Goal: Task Accomplishment & Management: Use online tool/utility

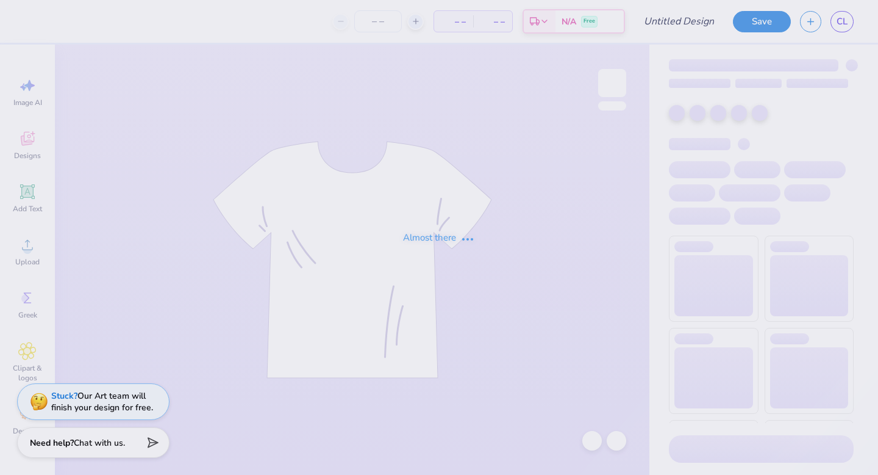
type input "purple crayon presents"
type input "16"
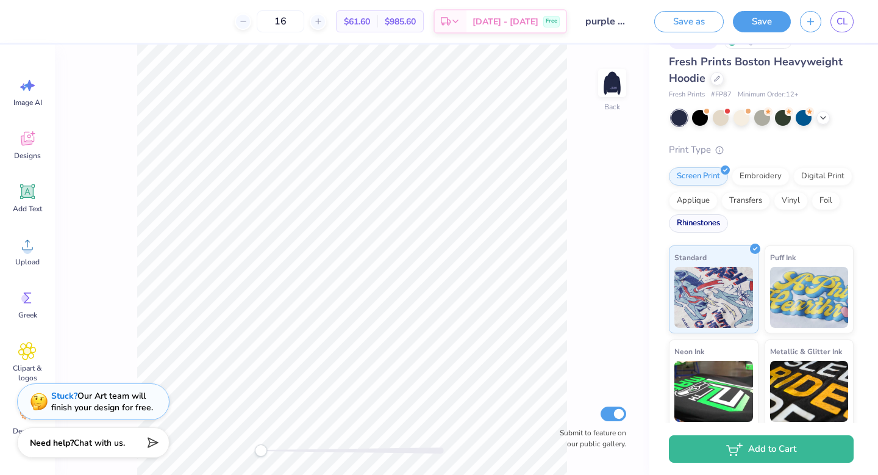
scroll to position [32, 0]
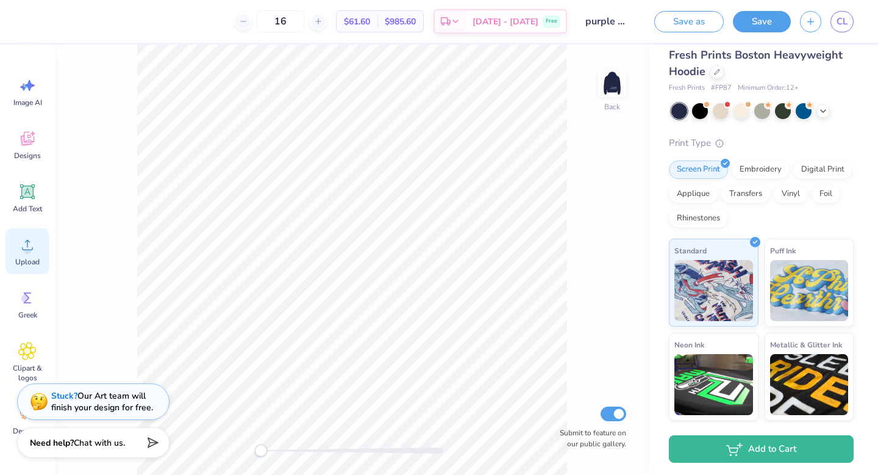
click at [17, 245] on div "Upload" at bounding box center [27, 251] width 44 height 46
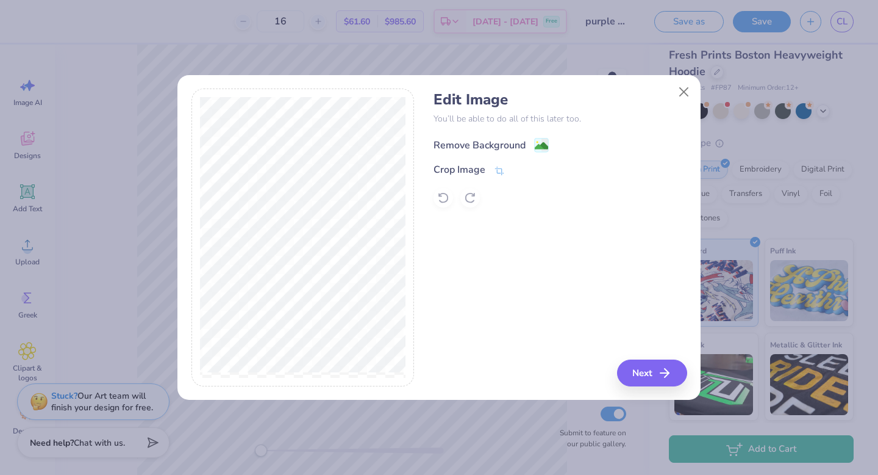
click at [539, 143] on image at bounding box center [541, 145] width 13 height 13
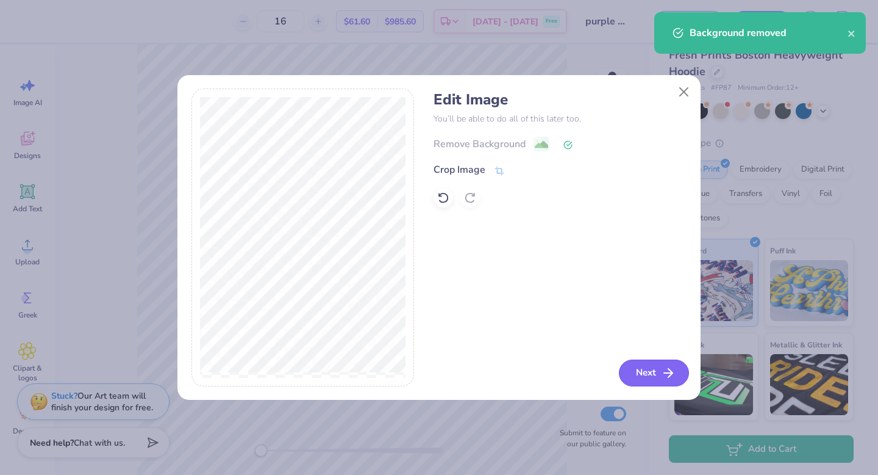
click at [651, 367] on button "Next" at bounding box center [654, 372] width 70 height 27
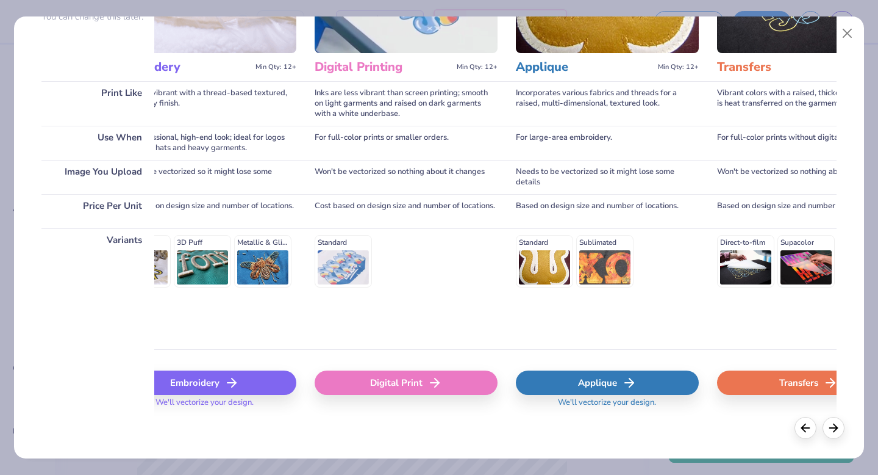
scroll to position [0, 0]
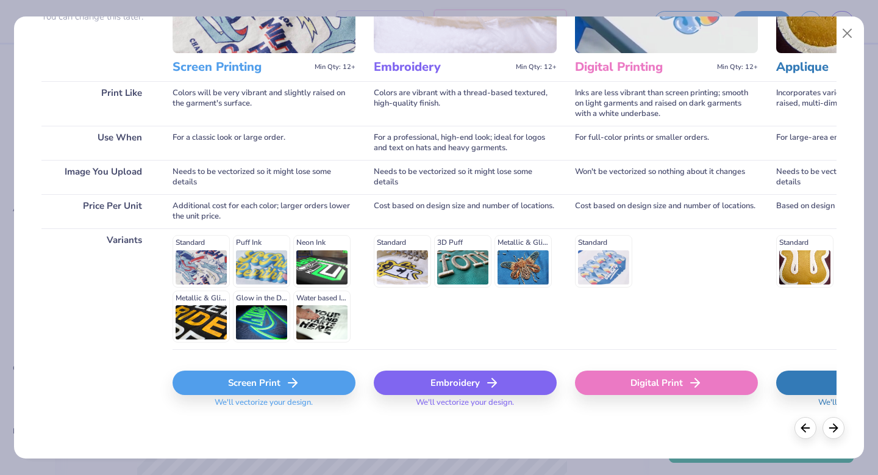
click at [241, 386] on div "Screen Print" at bounding box center [264, 382] width 183 height 24
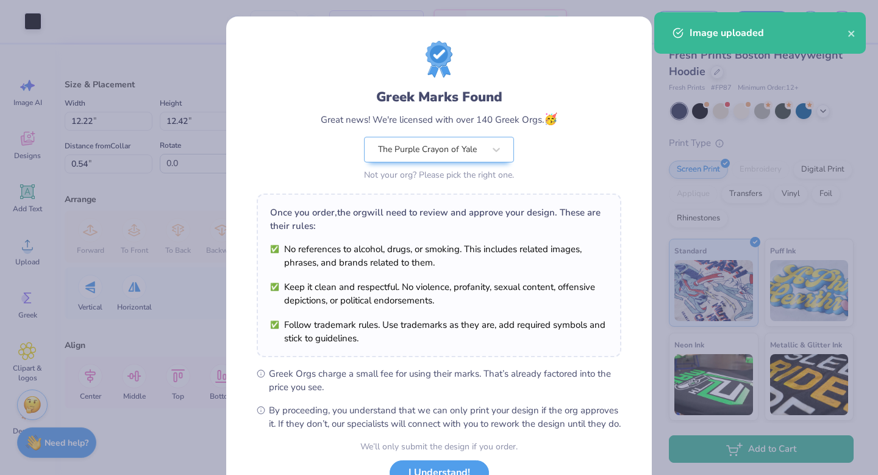
scroll to position [96, 0]
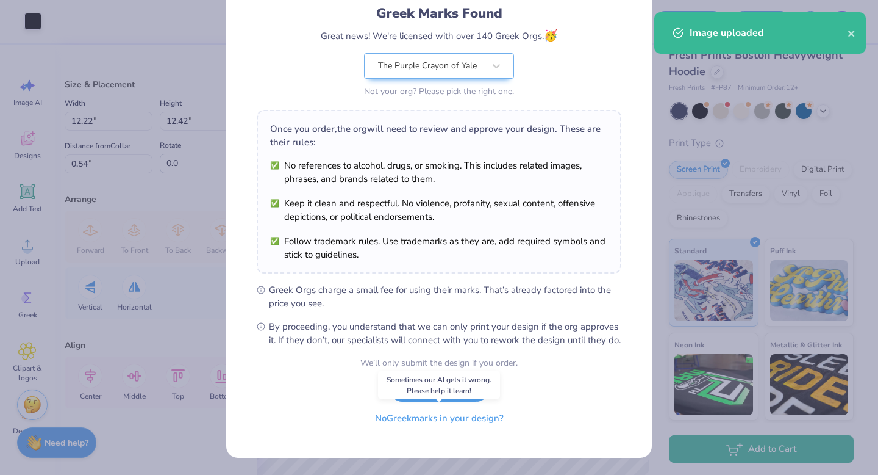
click at [445, 426] on button "No Greek marks in your design?" at bounding box center [439, 418] width 149 height 25
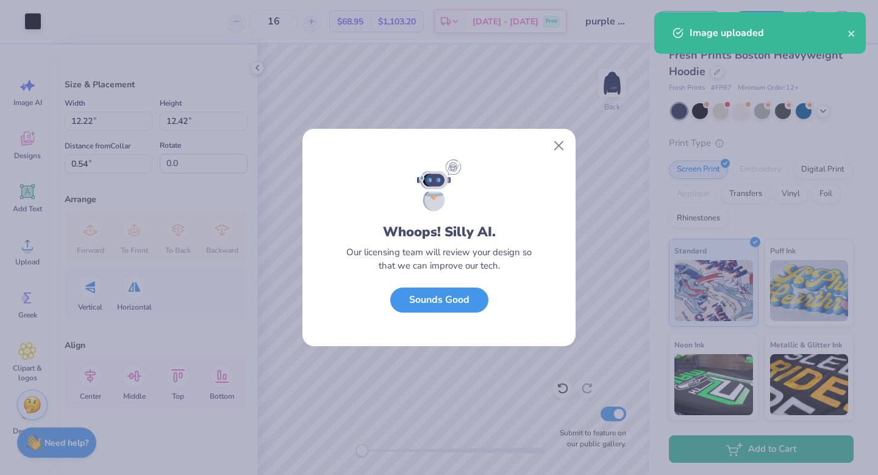
click at [444, 310] on button "Sounds Good" at bounding box center [439, 299] width 98 height 25
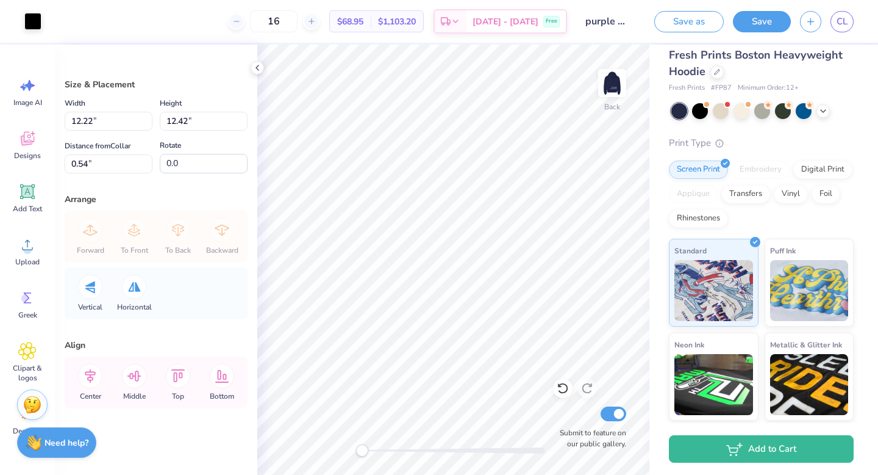
type input "4.38"
type input "4.45"
type input "1.55"
type input "1.58"
type input "5.17"
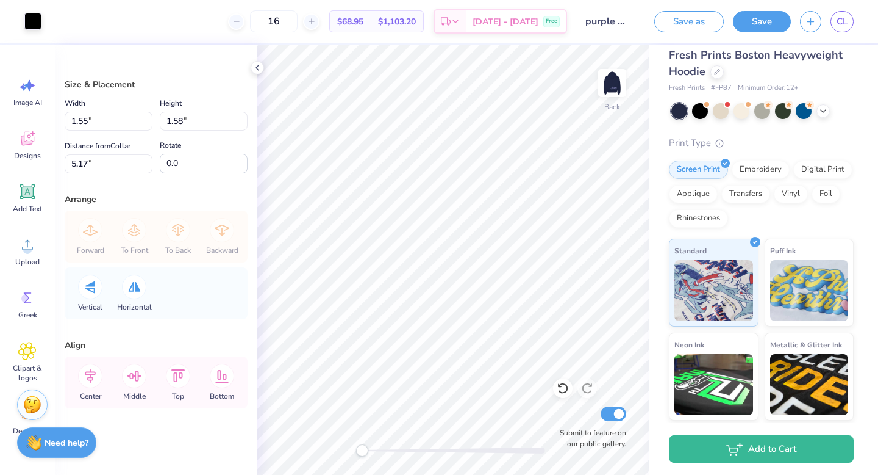
type input "15.6"
type input "2.42"
type input "2.24"
type input "3.16"
click at [38, 23] on div at bounding box center [32, 20] width 17 height 17
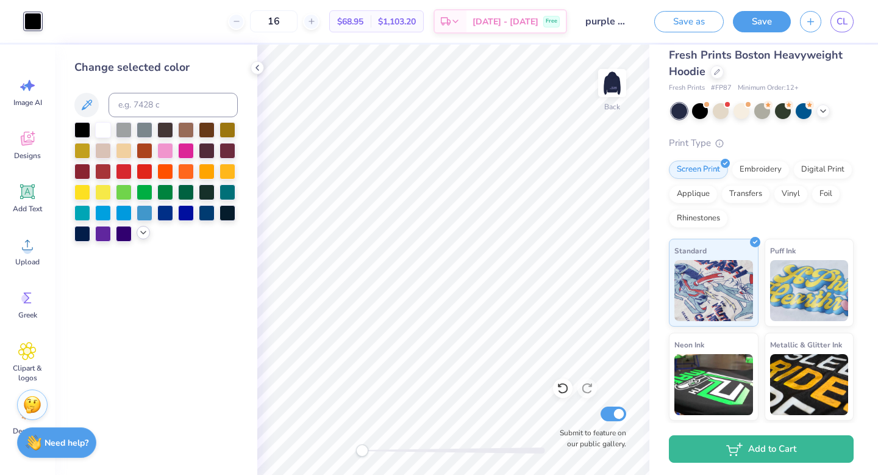
click at [142, 231] on icon at bounding box center [143, 233] width 10 height 10
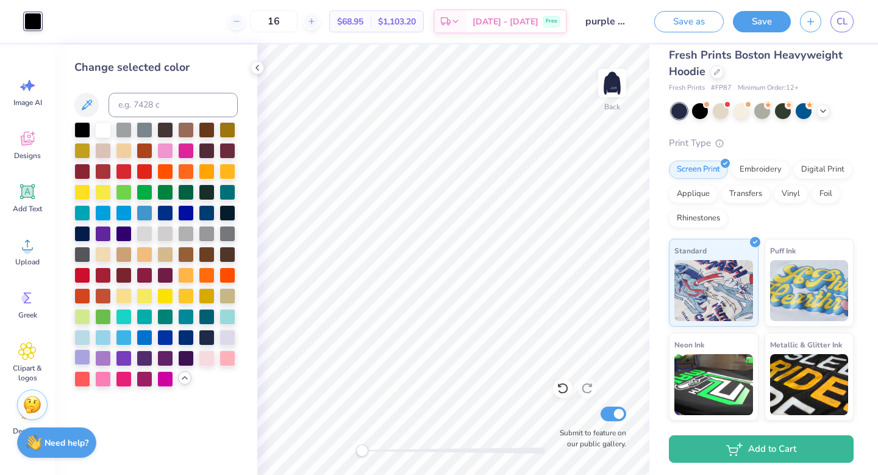
click at [81, 354] on div at bounding box center [82, 357] width 16 height 16
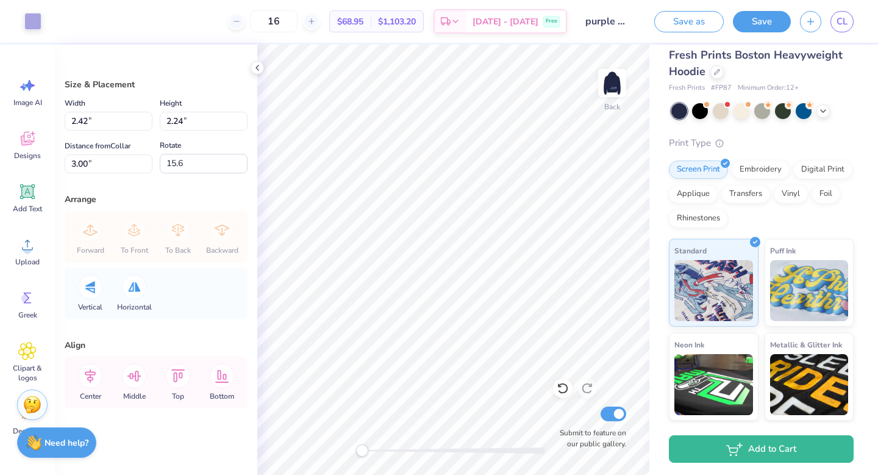
type input "2.2"
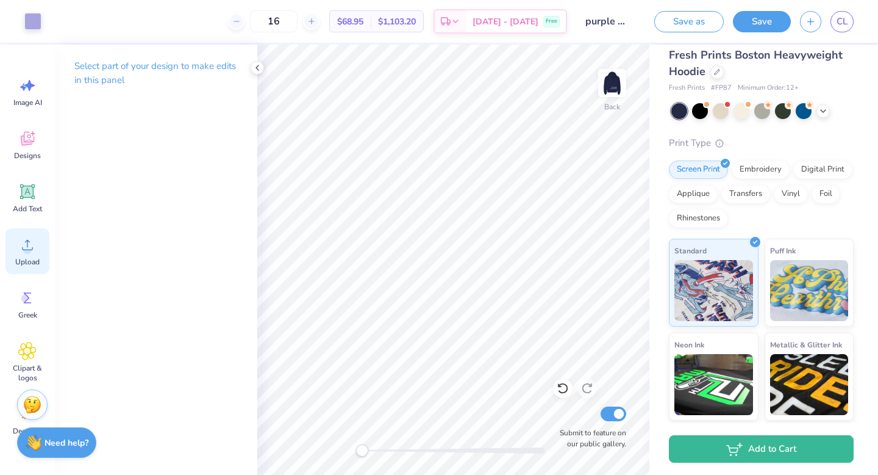
click at [23, 256] on div "Upload" at bounding box center [27, 251] width 44 height 46
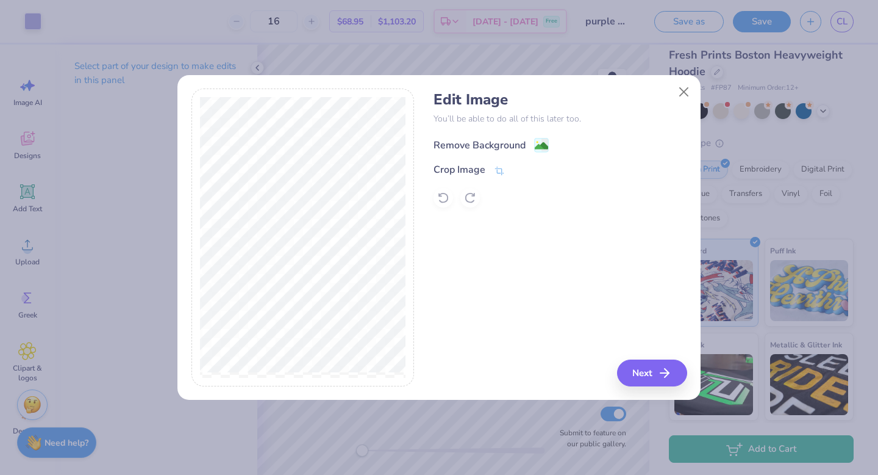
click at [536, 143] on image at bounding box center [541, 145] width 13 height 13
click at [469, 253] on div "Edit Image You’ll be able to do all of this later too. Remove Background Crop I…" at bounding box center [560, 237] width 253 height 298
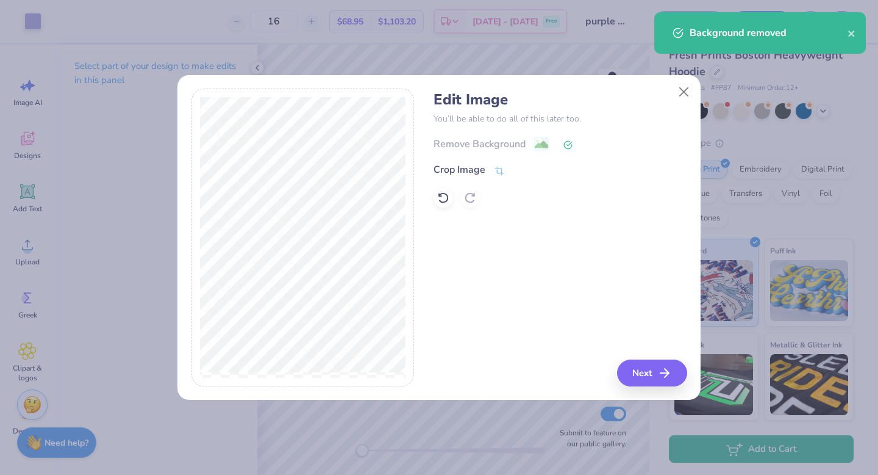
click at [538, 142] on div "Remove Background" at bounding box center [560, 143] width 253 height 15
click at [643, 379] on button "Next" at bounding box center [654, 372] width 70 height 27
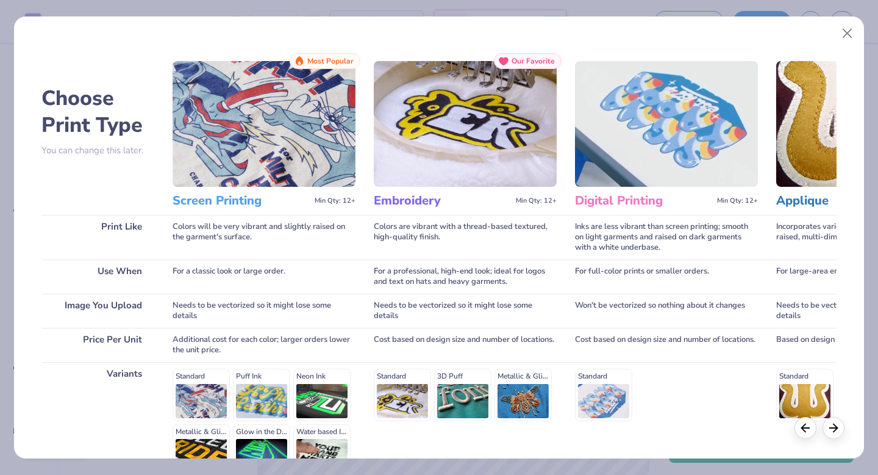
scroll to position [134, 0]
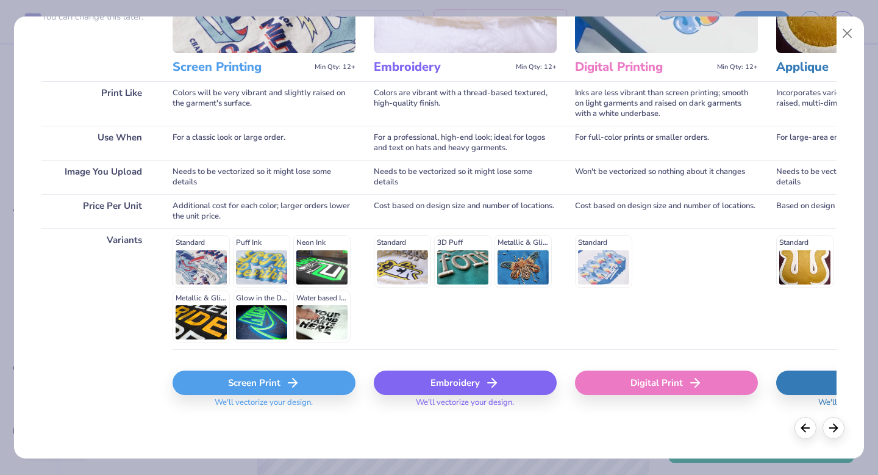
click at [282, 393] on div "Screen Print" at bounding box center [264, 382] width 183 height 24
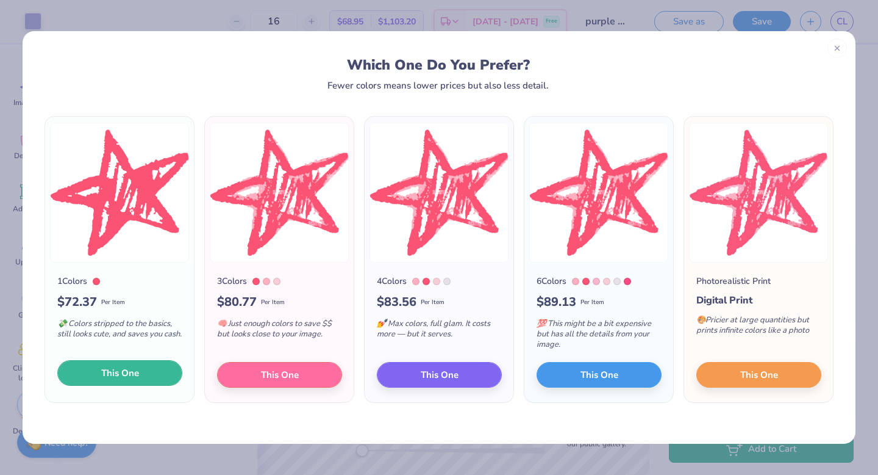
click at [136, 371] on span "This One" at bounding box center [120, 373] width 38 height 14
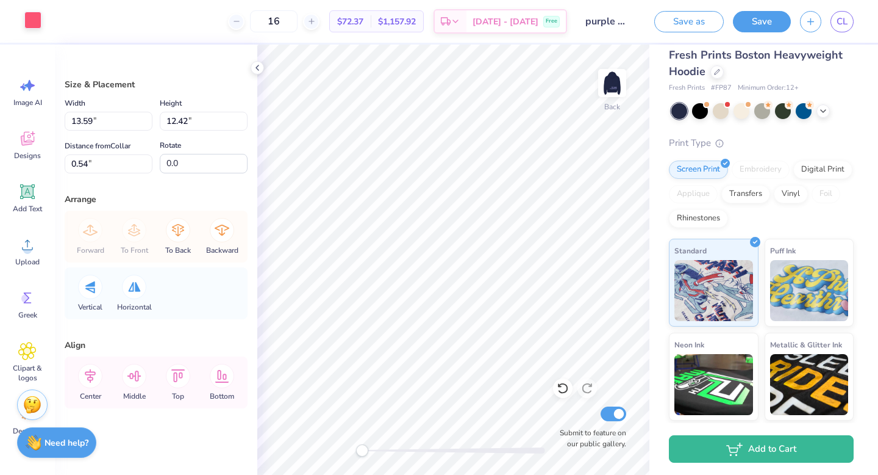
click at [37, 23] on div at bounding box center [32, 20] width 17 height 17
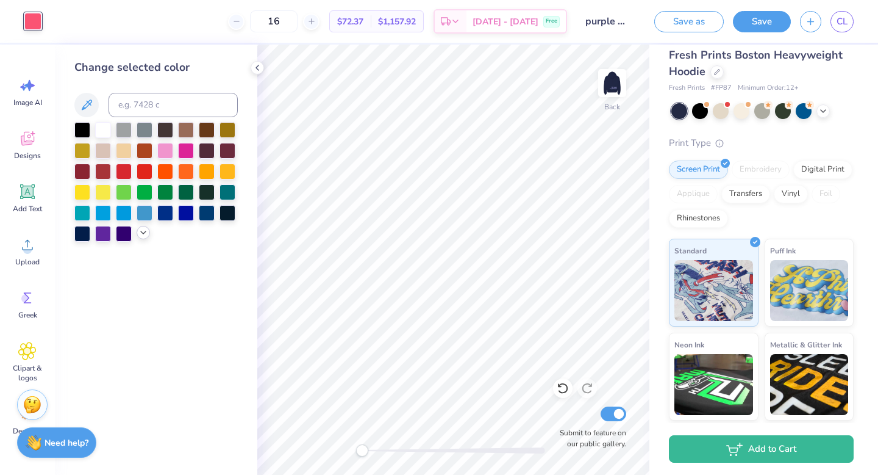
click at [142, 234] on icon at bounding box center [143, 233] width 10 height 10
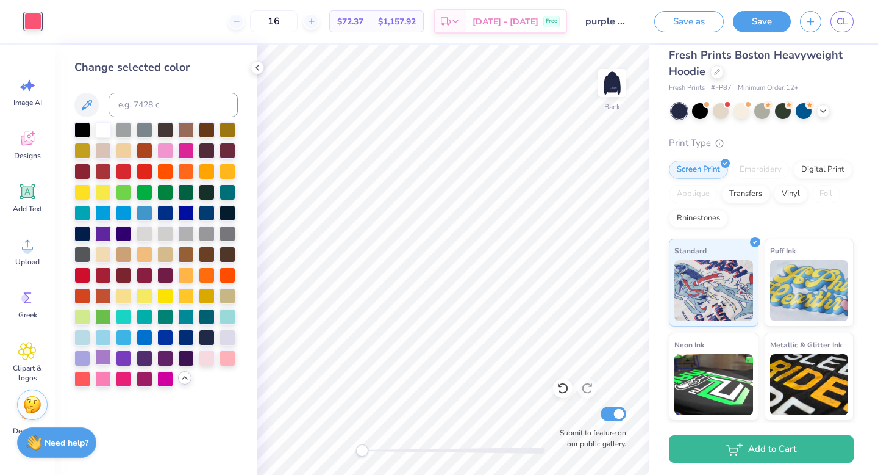
click at [102, 362] on div at bounding box center [103, 357] width 16 height 16
click at [76, 354] on div at bounding box center [82, 357] width 16 height 16
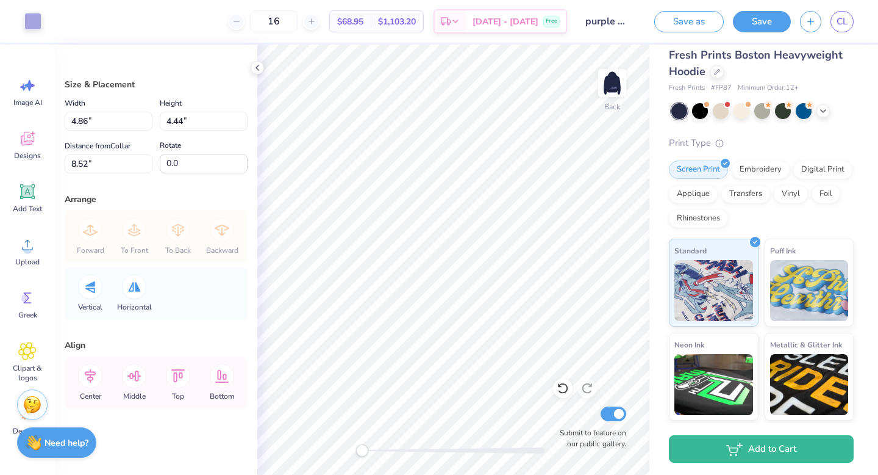
type input "3.30"
type input "3.01"
type input "2.72"
type input "2.43"
type input "2.22"
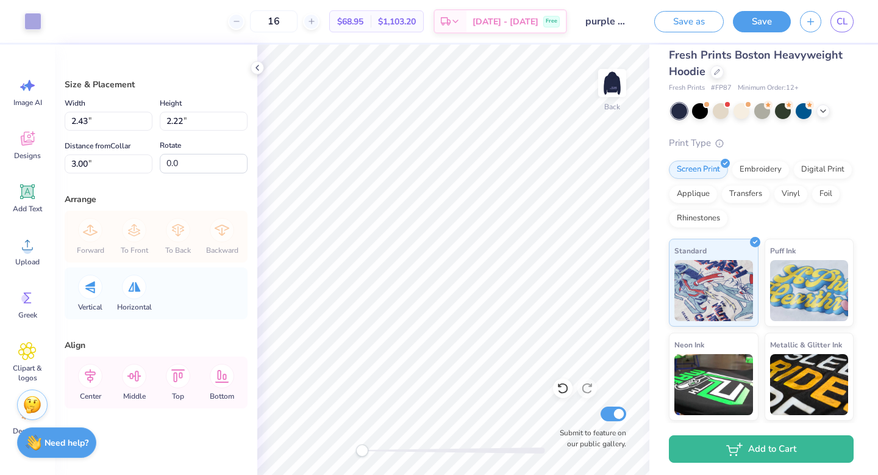
type input "13.2"
type input "2.87"
type input "2.38"
type input "3.03"
type input "31.9"
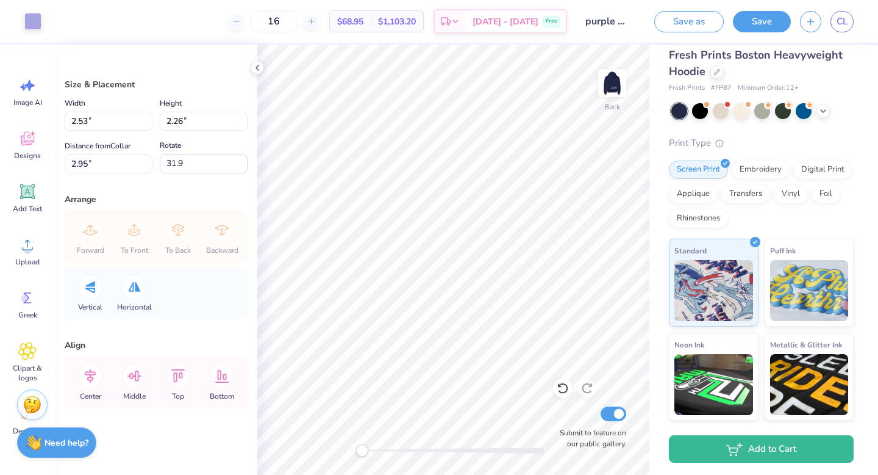
type input "2.53"
type input "2.26"
type input "2.95"
click at [18, 250] on div "Upload" at bounding box center [27, 251] width 44 height 46
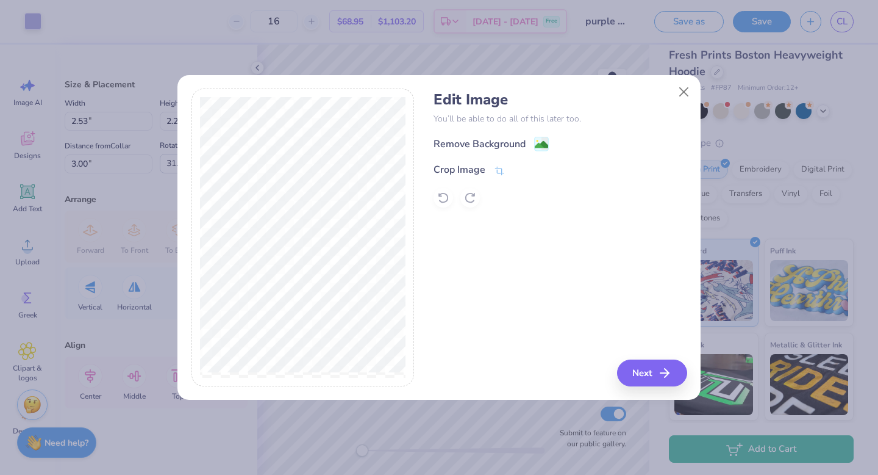
click at [542, 150] on image at bounding box center [541, 144] width 13 height 13
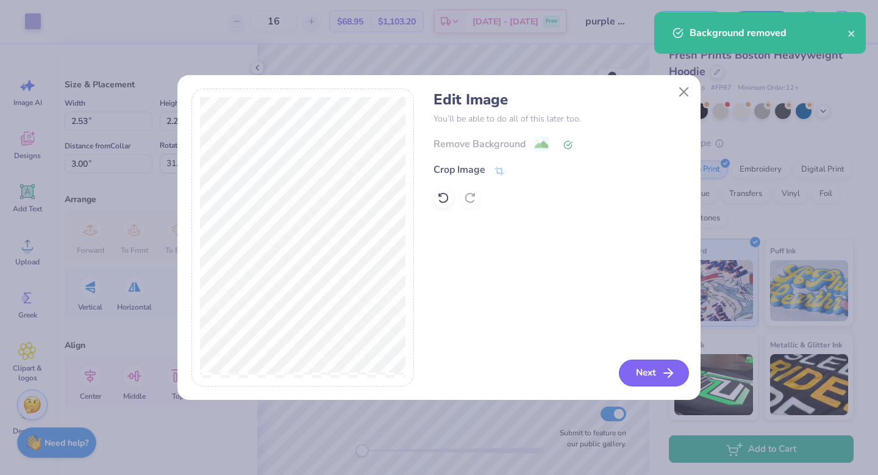
click at [670, 371] on polyline "button" at bounding box center [671, 372] width 4 height 9
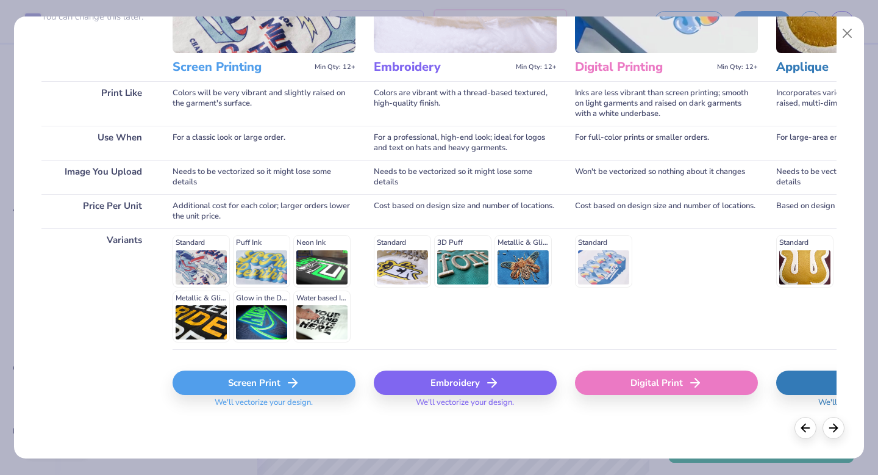
click at [269, 385] on div "Screen Print" at bounding box center [264, 382] width 183 height 24
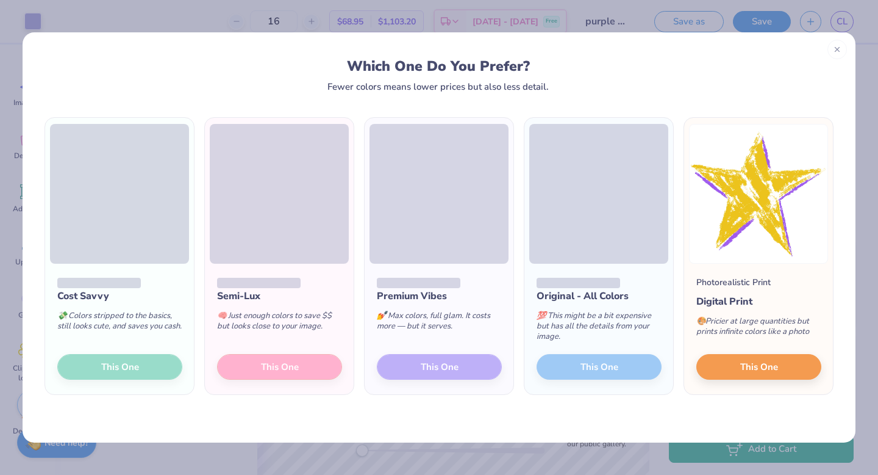
click at [126, 369] on div "Cost Savvy 💸 Colors stripped to the basics, still looks cute, and saves you cas…" at bounding box center [119, 329] width 149 height 131
click at [126, 368] on div "Cost Savvy 💸 Colors stripped to the basics, still looks cute, and saves you cas…" at bounding box center [119, 329] width 149 height 131
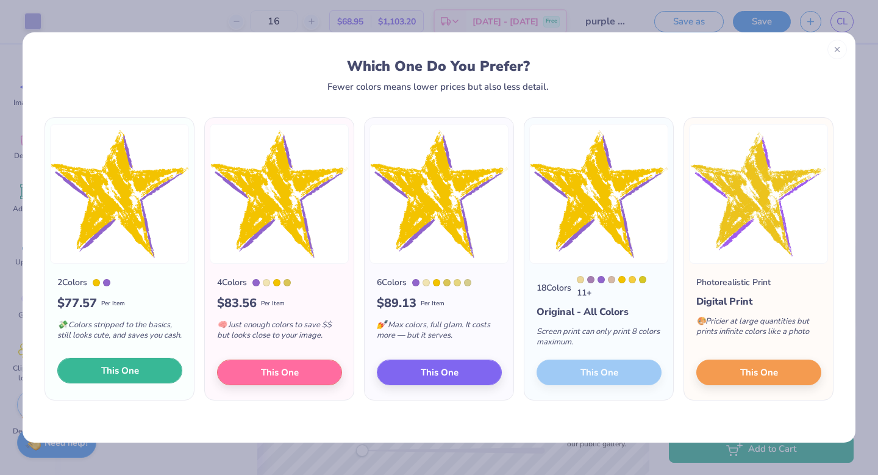
click at [121, 373] on span "This One" at bounding box center [120, 371] width 38 height 14
type input "13.47"
type input "12.42"
type input "0.54"
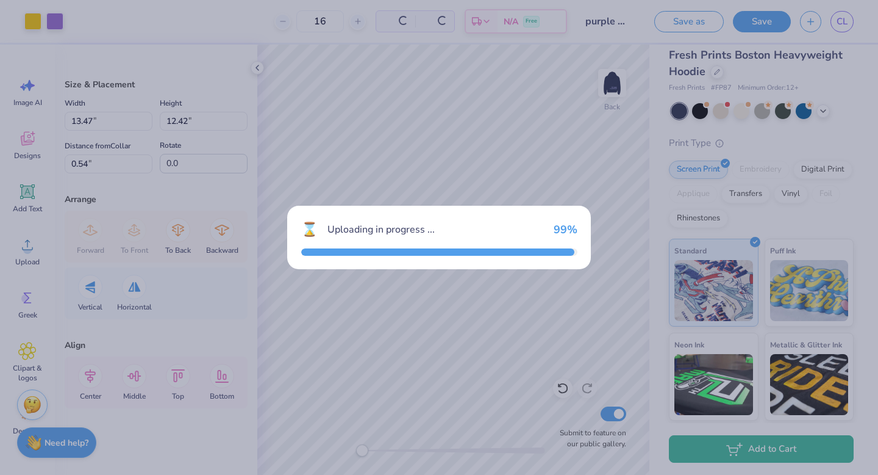
type input "0.0"
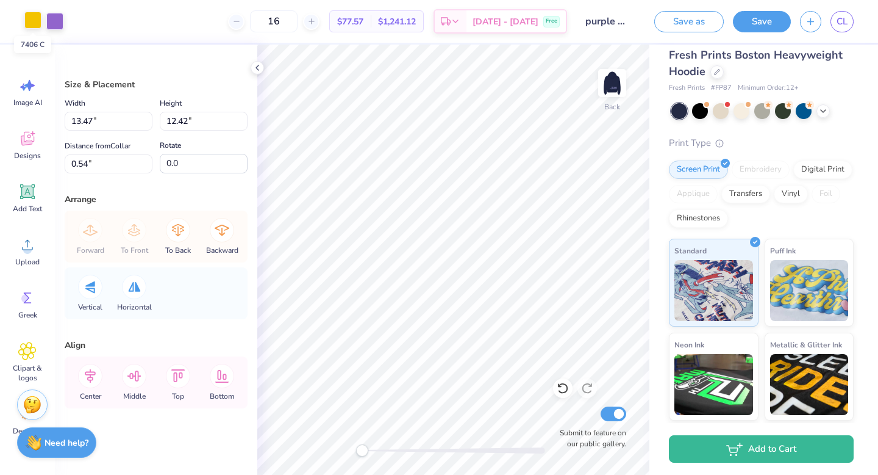
click at [35, 20] on div at bounding box center [32, 20] width 17 height 17
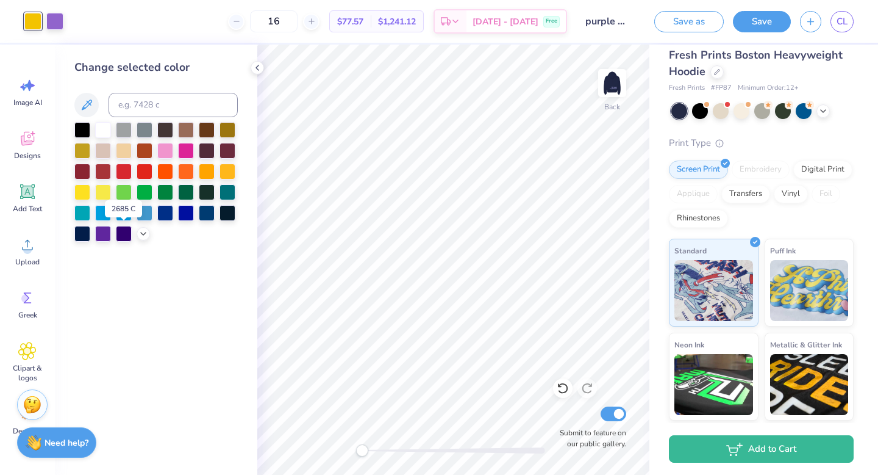
click at [135, 232] on div at bounding box center [155, 182] width 163 height 120
click at [138, 233] on icon at bounding box center [143, 233] width 10 height 10
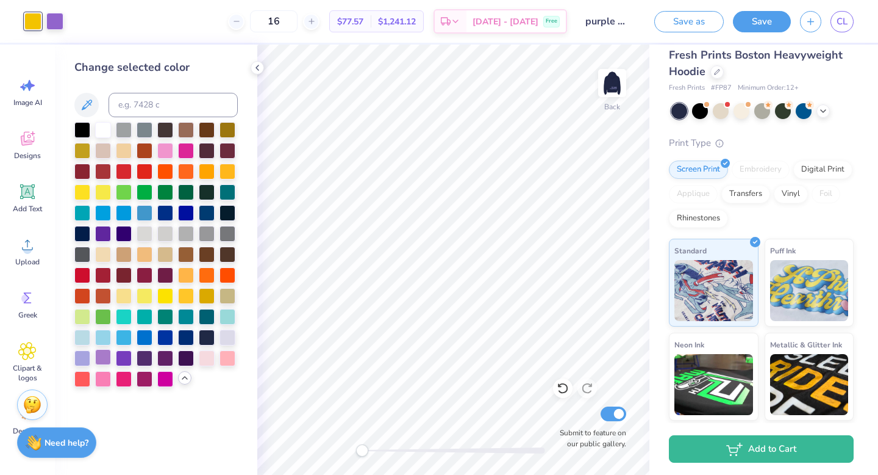
click at [107, 353] on div at bounding box center [103, 357] width 16 height 16
click at [85, 354] on div at bounding box center [82, 357] width 16 height 16
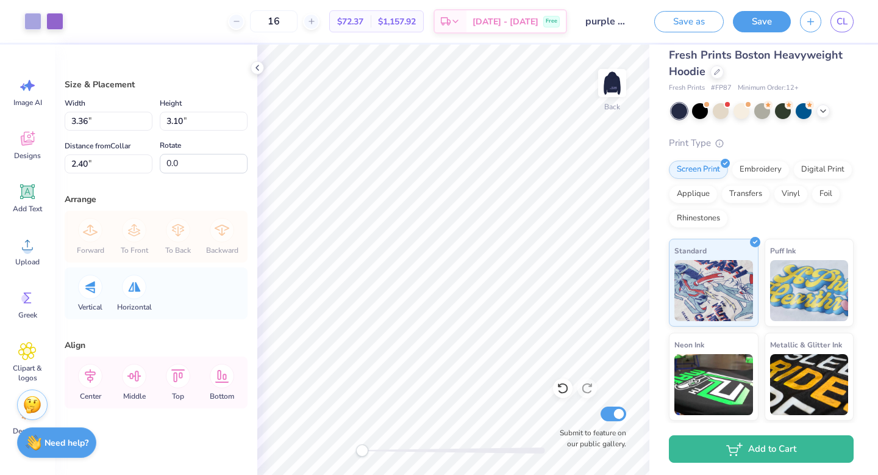
type input "3.36"
type input "3.10"
type input "2.40"
type input "-11.1"
type input "2.84"
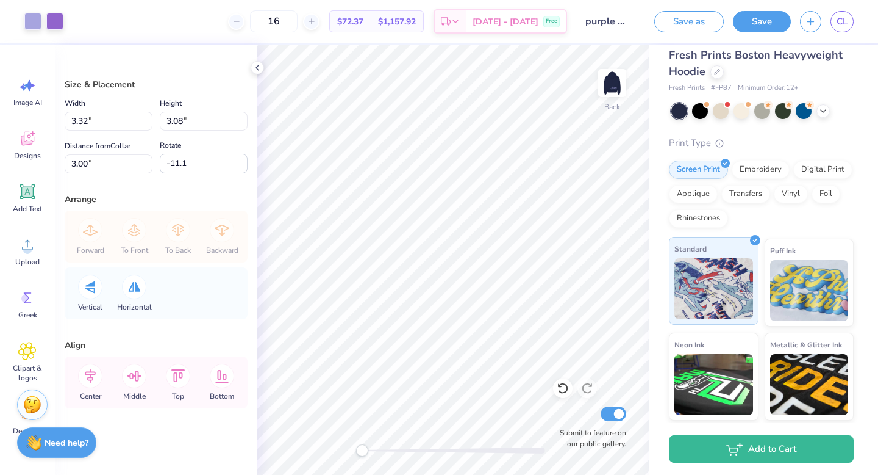
type input "2.64"
type input "2.95"
type input "71.9"
type input "2.35"
type input "2.44"
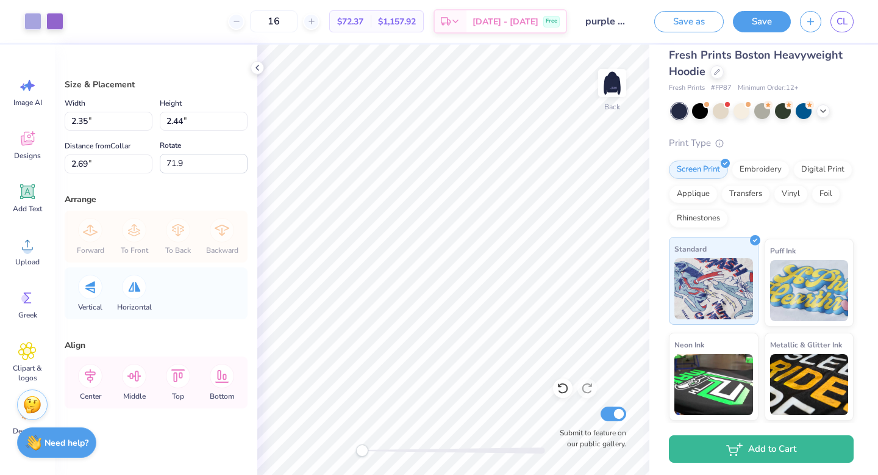
type input "2.69"
type input "68.7"
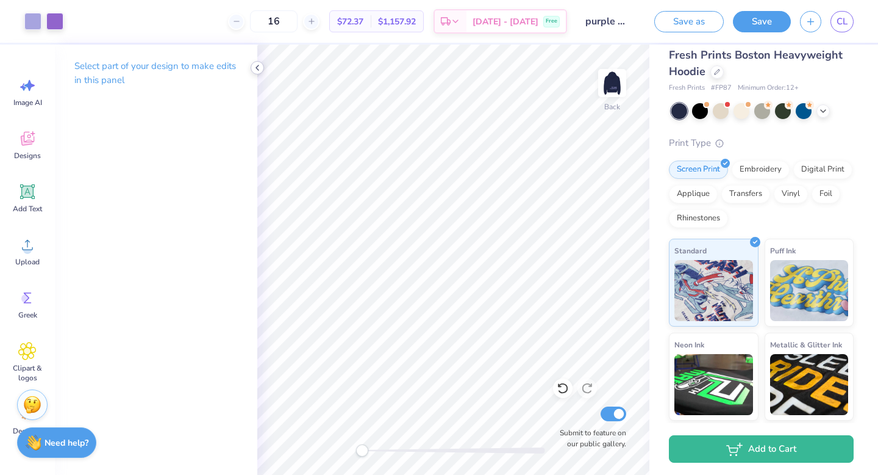
click at [257, 68] on polyline at bounding box center [257, 67] width 2 height 5
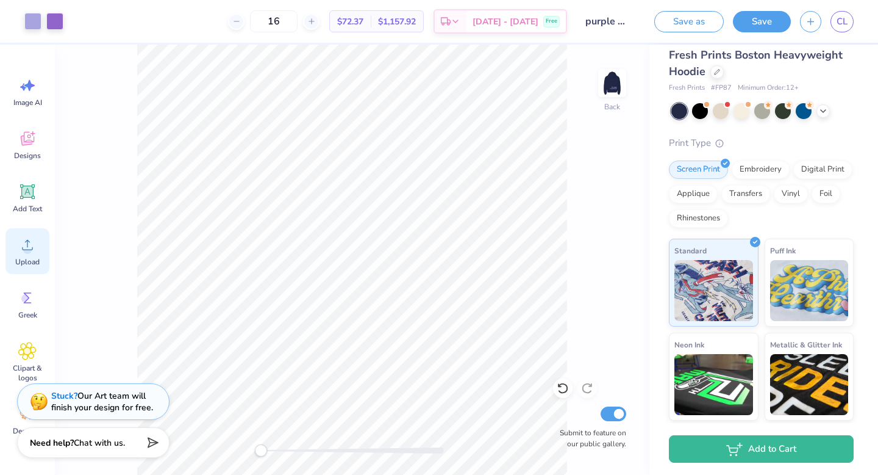
click at [35, 249] on icon at bounding box center [27, 244] width 18 height 18
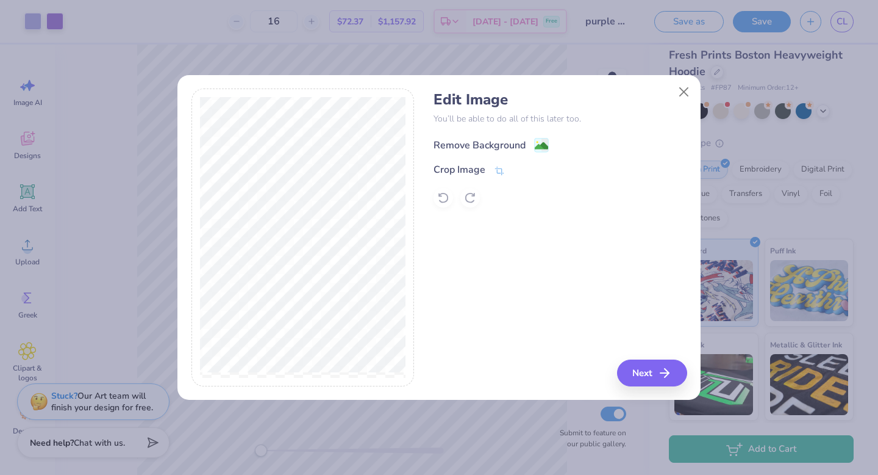
click at [528, 147] on div "Remove Background" at bounding box center [491, 144] width 115 height 15
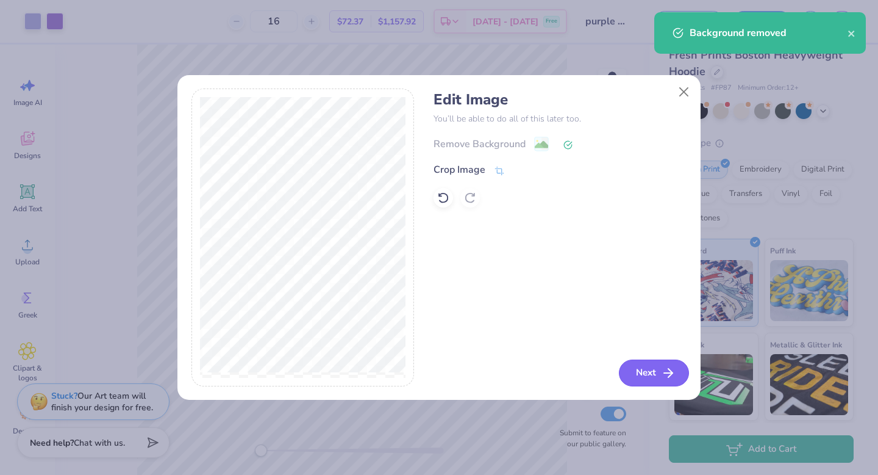
click at [664, 370] on icon "button" at bounding box center [668, 372] width 15 height 15
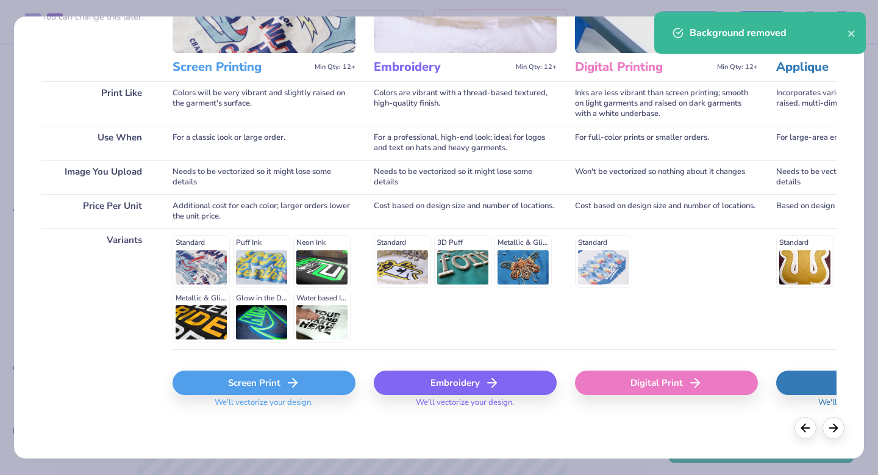
click at [286, 397] on span "We'll vectorize your design." at bounding box center [264, 406] width 108 height 18
click at [286, 380] on icon at bounding box center [292, 382] width 15 height 15
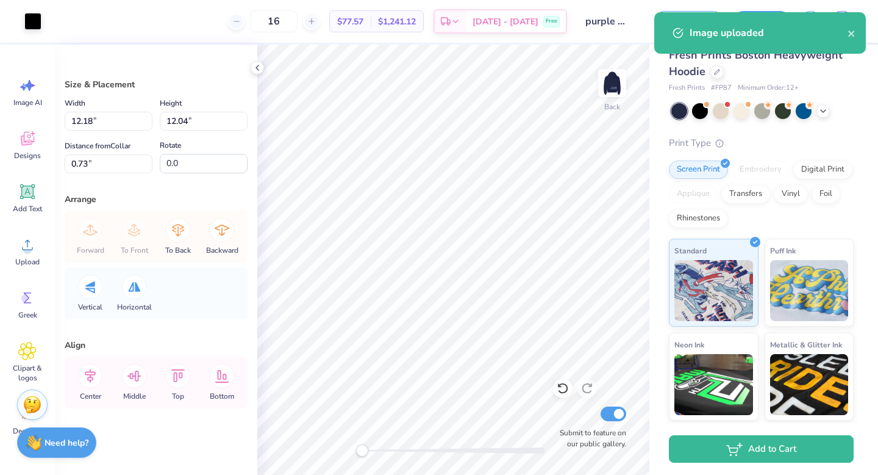
scroll to position [1, 0]
click at [34, 32] on div "Art colors" at bounding box center [20, 21] width 41 height 43
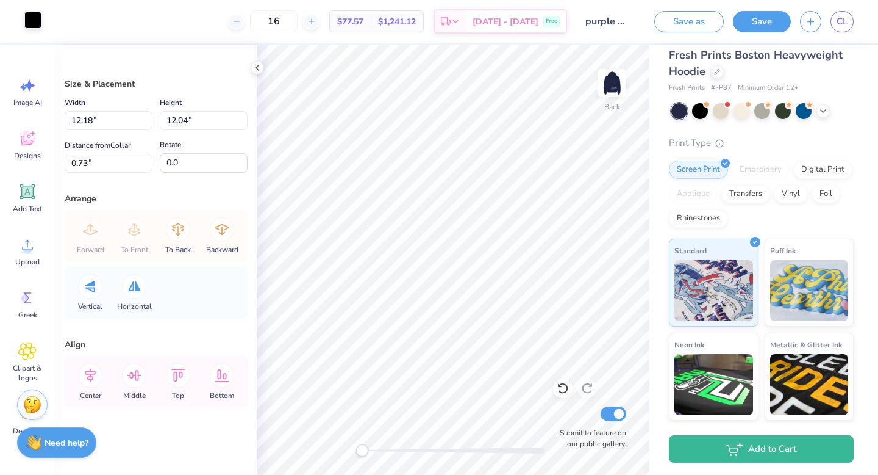
click at [32, 25] on div at bounding box center [32, 20] width 17 height 17
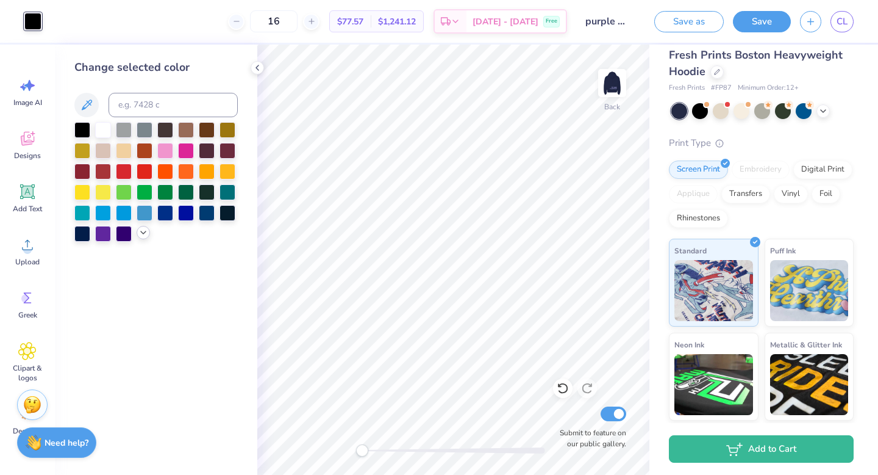
click at [142, 234] on icon at bounding box center [143, 233] width 10 height 10
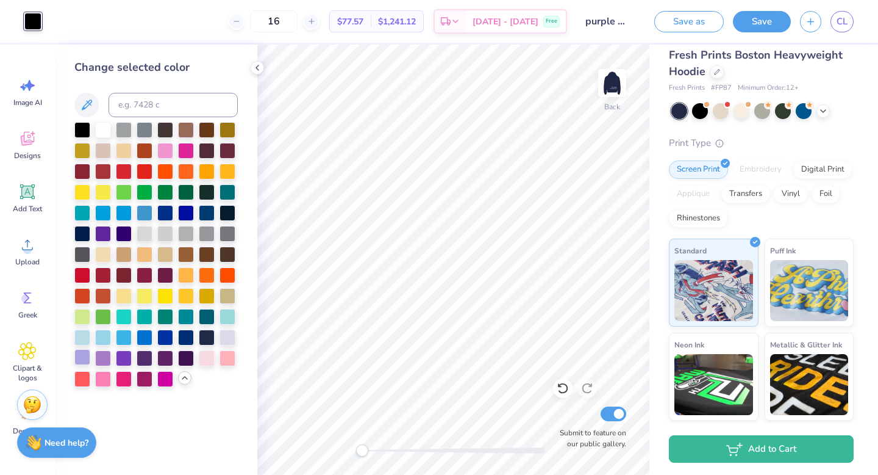
click at [88, 353] on div at bounding box center [82, 357] width 16 height 16
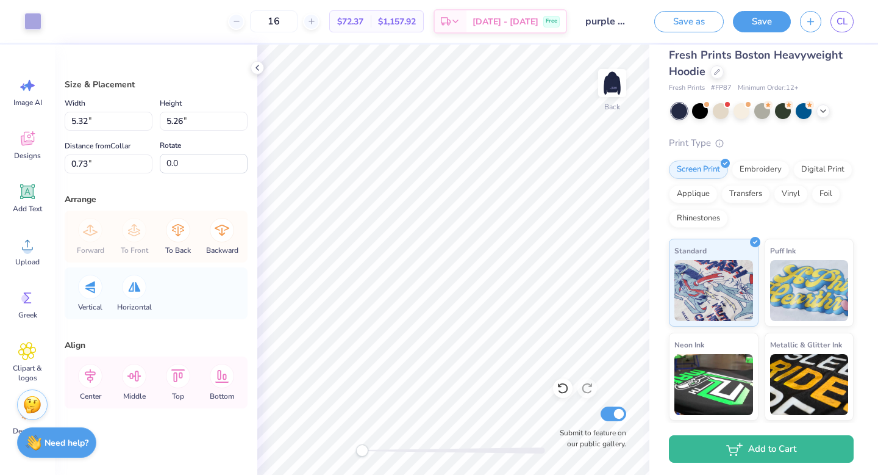
type input "5.32"
type input "5.26"
type input "2.34"
type input "2.41"
type input "2.60"
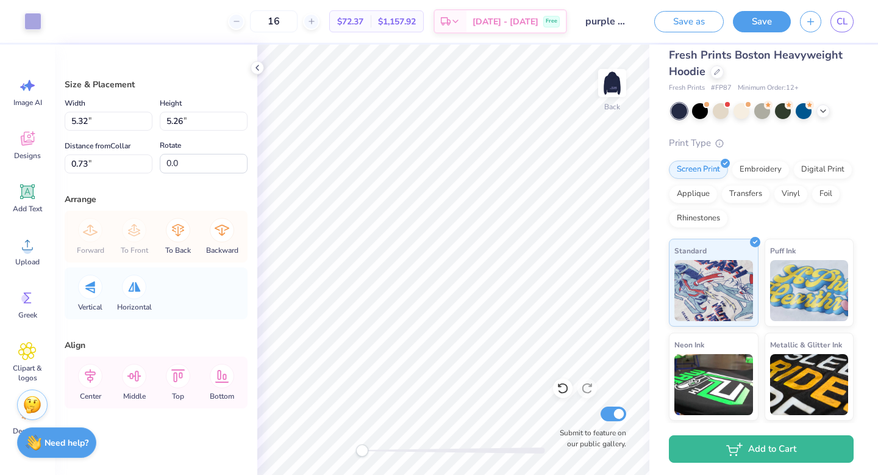
type input "68.7"
type input "2.65"
type input "2.63"
type input "0.50"
type input "2.23"
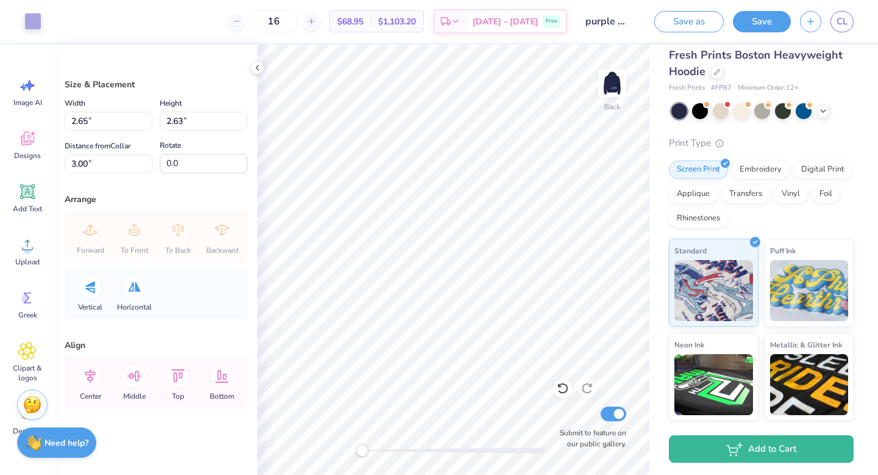
type input "2.21"
type input "3.42"
type input "2.53"
type input "2.50"
type input "2.4"
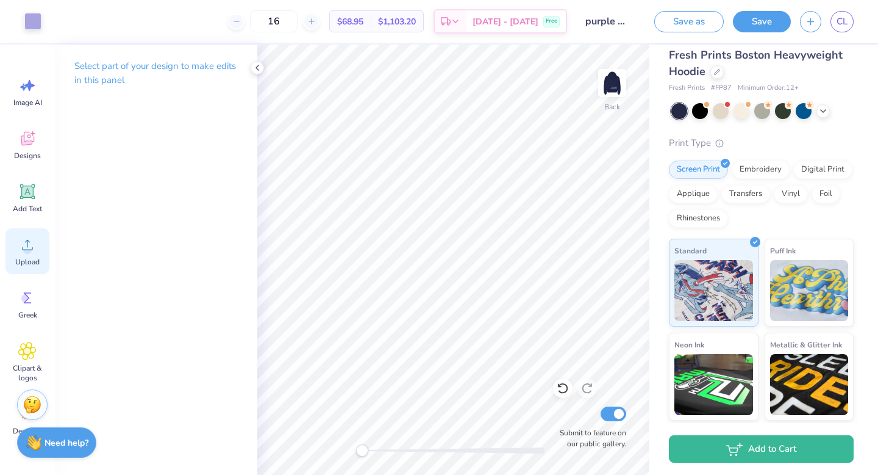
click at [20, 245] on icon at bounding box center [27, 244] width 18 height 18
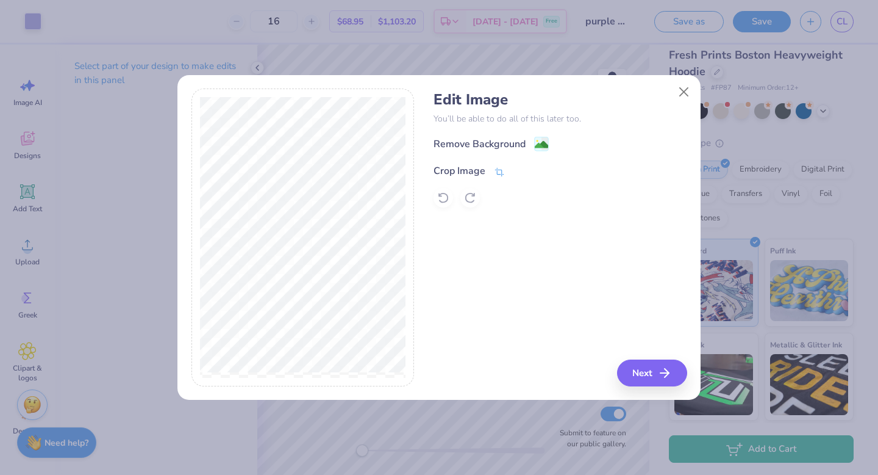
click at [497, 172] on icon at bounding box center [499, 171] width 9 height 9
click at [523, 168] on button at bounding box center [520, 169] width 13 height 13
click at [628, 373] on button "Next" at bounding box center [654, 372] width 70 height 27
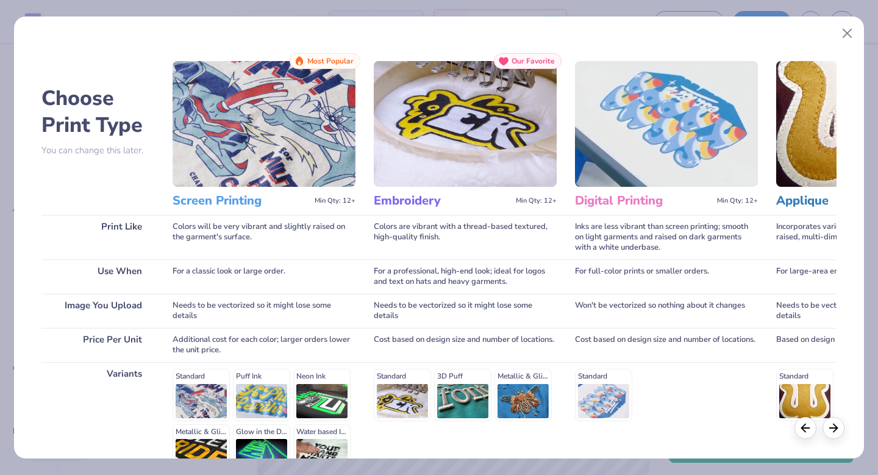
scroll to position [134, 0]
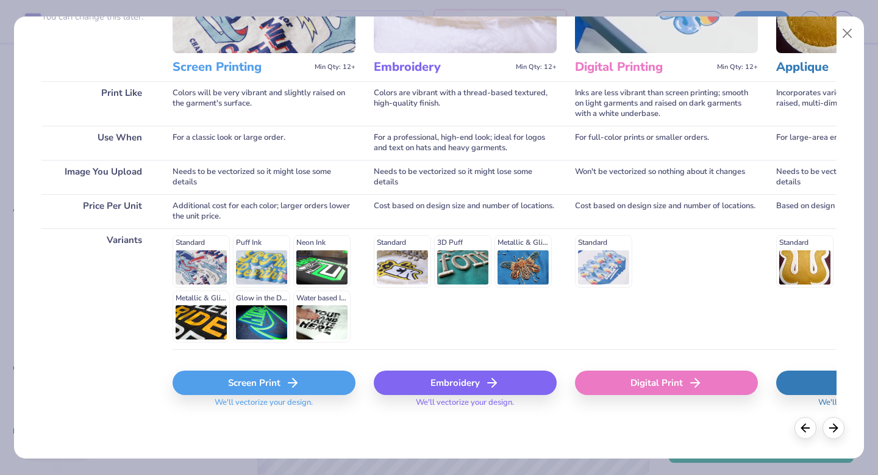
click at [246, 381] on div "Screen Print" at bounding box center [264, 382] width 183 height 24
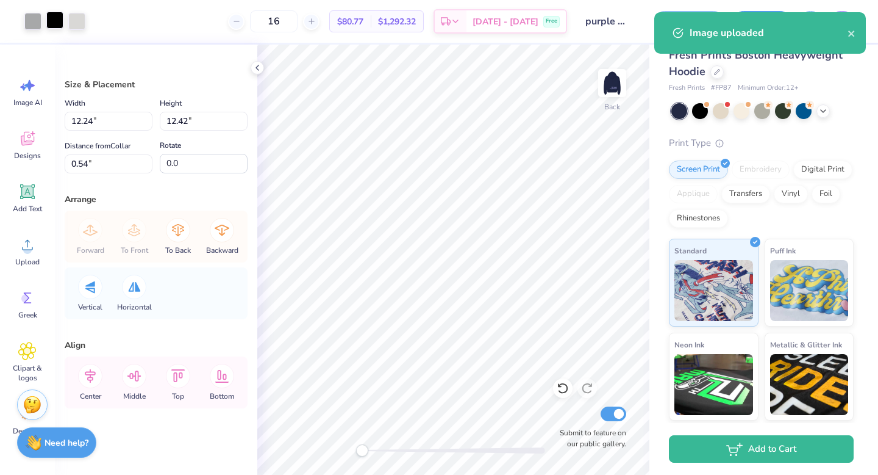
click at [55, 21] on div at bounding box center [54, 20] width 17 height 17
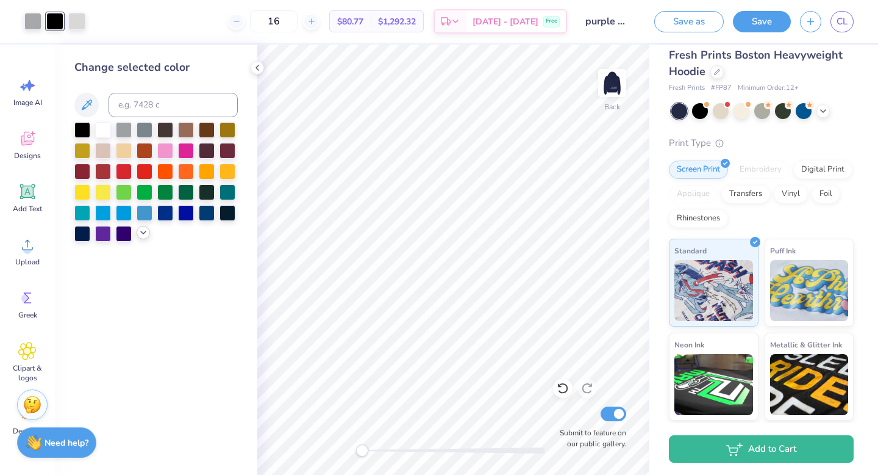
click at [140, 233] on icon at bounding box center [143, 233] width 10 height 10
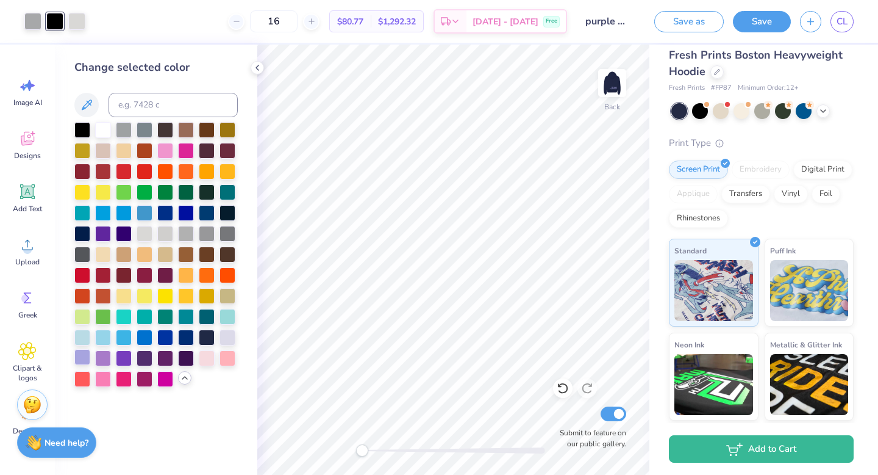
click at [81, 357] on div at bounding box center [82, 357] width 16 height 16
click at [34, 16] on div at bounding box center [32, 20] width 17 height 17
click at [81, 353] on div at bounding box center [82, 357] width 16 height 16
click at [51, 18] on div at bounding box center [54, 20] width 17 height 17
click at [84, 354] on div at bounding box center [82, 357] width 16 height 16
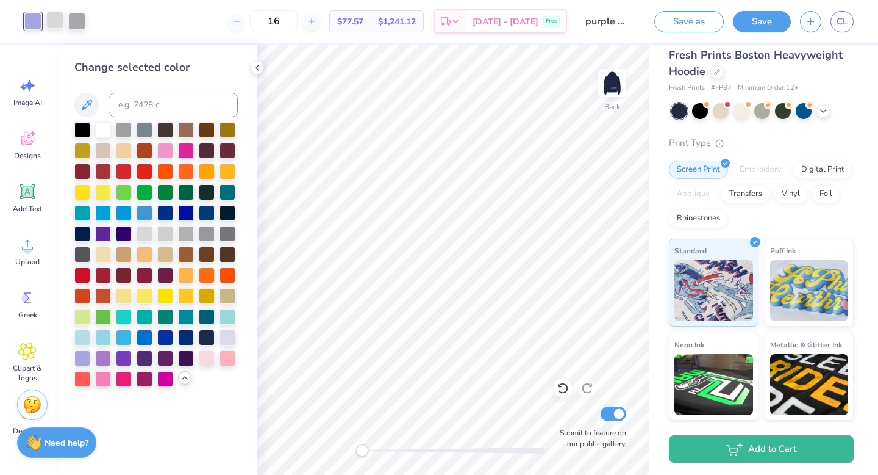
click at [56, 24] on div at bounding box center [54, 20] width 17 height 17
click at [82, 364] on div at bounding box center [82, 357] width 16 height 16
click at [54, 29] on div at bounding box center [54, 20] width 17 height 17
click at [86, 354] on div at bounding box center [82, 357] width 16 height 16
drag, startPoint x: 36, startPoint y: 29, endPoint x: 62, endPoint y: 29, distance: 25.6
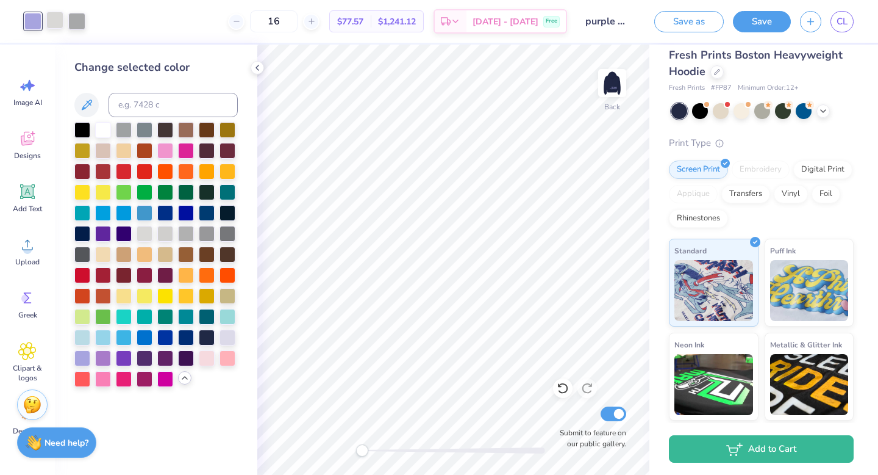
click at [62, 29] on div at bounding box center [54, 21] width 61 height 17
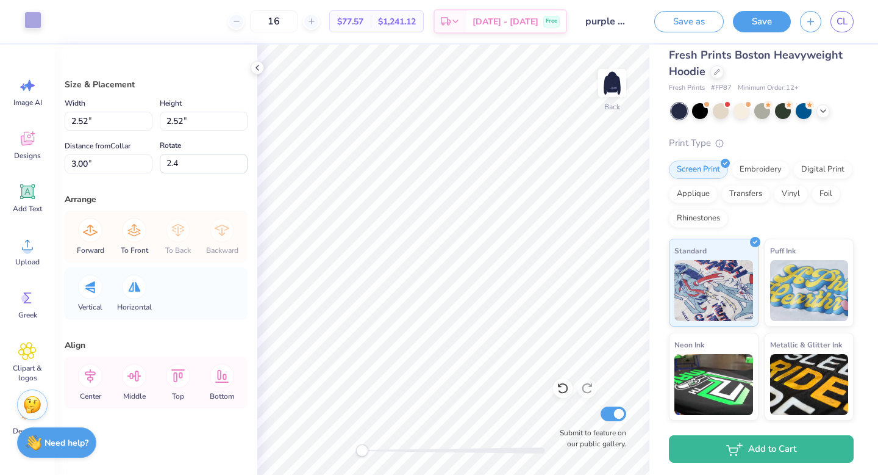
click at [34, 18] on div at bounding box center [32, 20] width 17 height 17
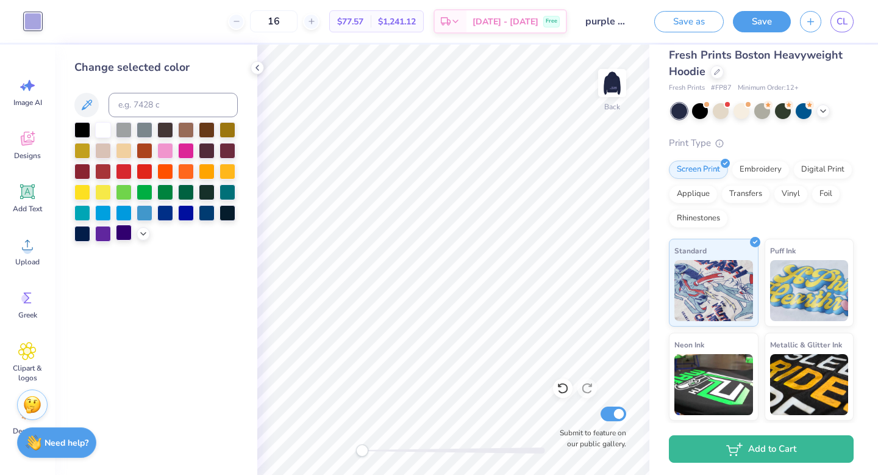
click at [120, 235] on div at bounding box center [124, 232] width 16 height 16
click at [108, 234] on div at bounding box center [103, 232] width 16 height 16
click at [137, 229] on div at bounding box center [155, 182] width 163 height 120
click at [141, 232] on icon at bounding box center [143, 233] width 10 height 10
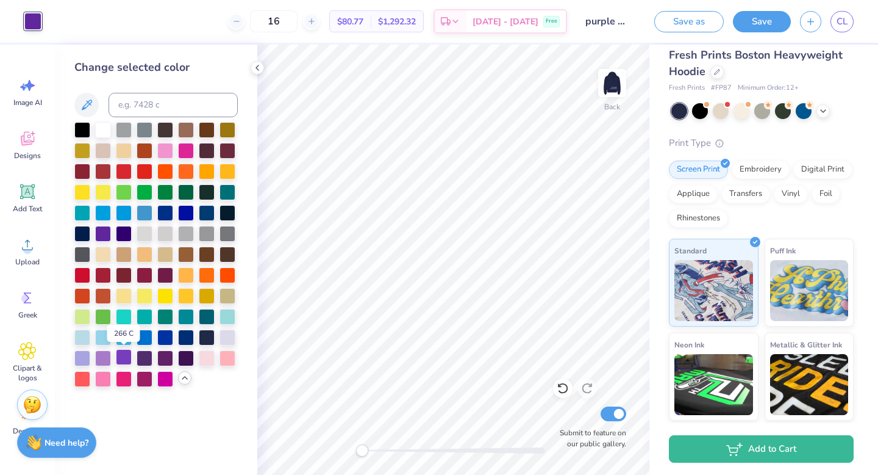
click at [124, 357] on div at bounding box center [124, 357] width 16 height 16
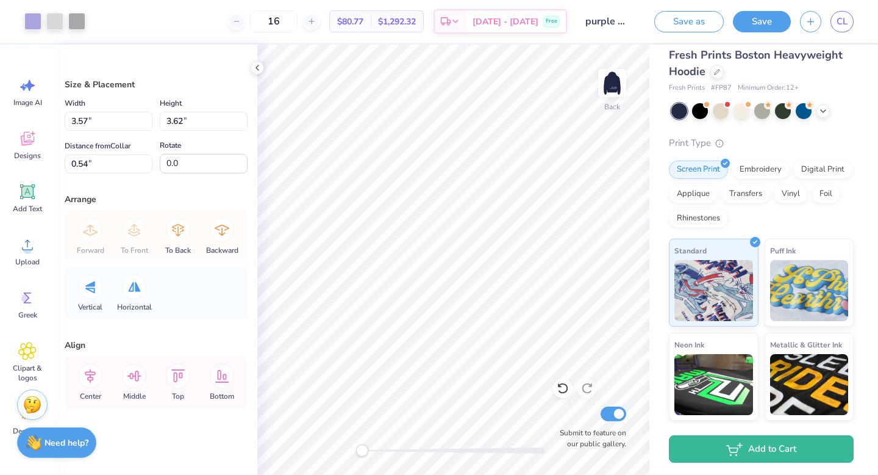
type input "1.83"
type input "1.86"
type input "0.50"
type input "11.3"
type input "1.89"
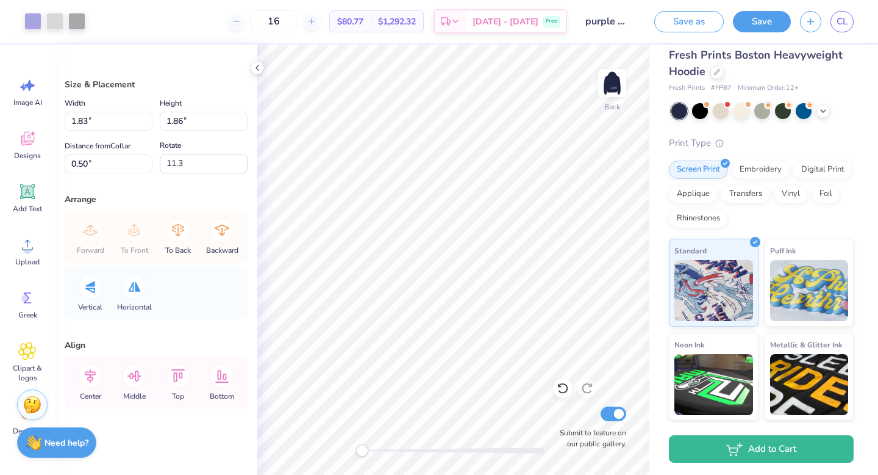
type input "1.81"
type input "3.37"
type input "2.12"
type input "2.02"
type input "3.36"
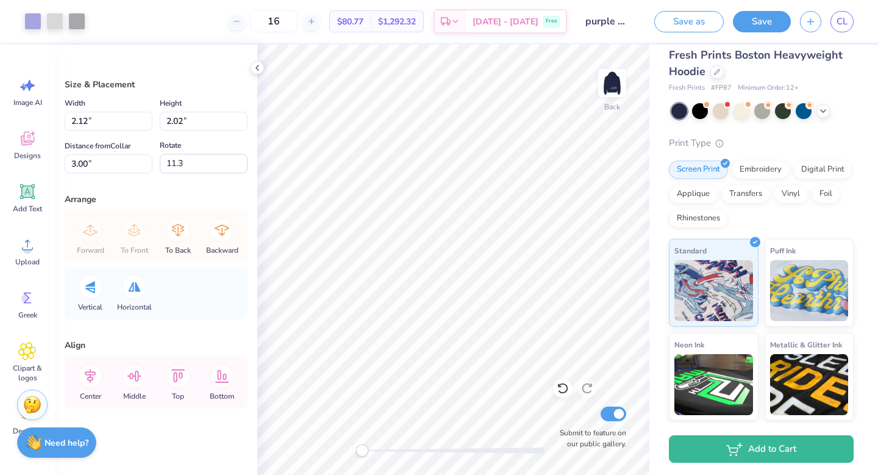
type input "-1.1"
type input "5.3"
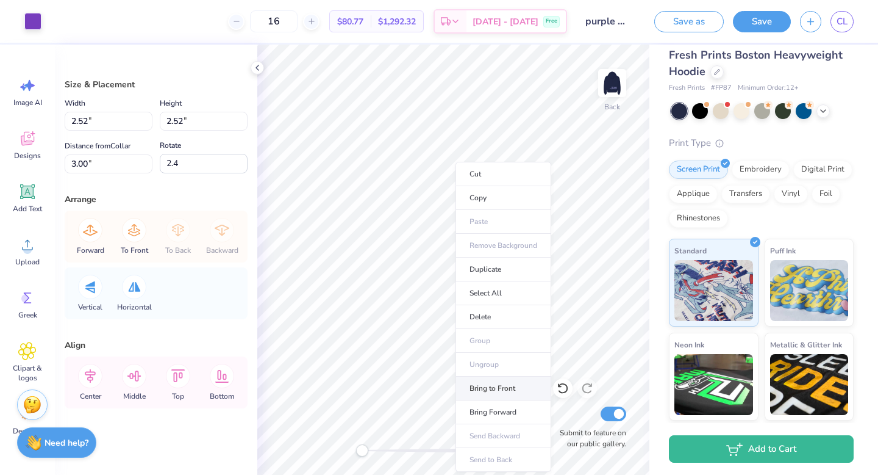
click at [511, 393] on li "Bring to Front" at bounding box center [504, 388] width 96 height 24
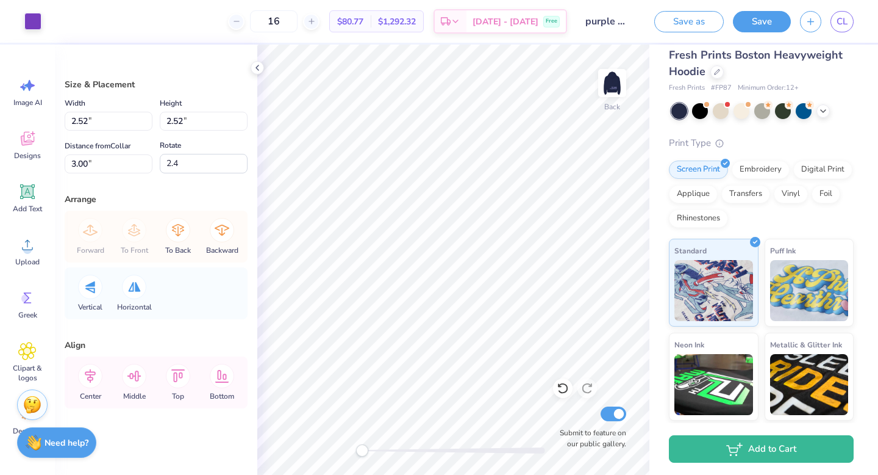
type input "6.2"
type input "2.6"
type input "2.52"
type input "2.6"
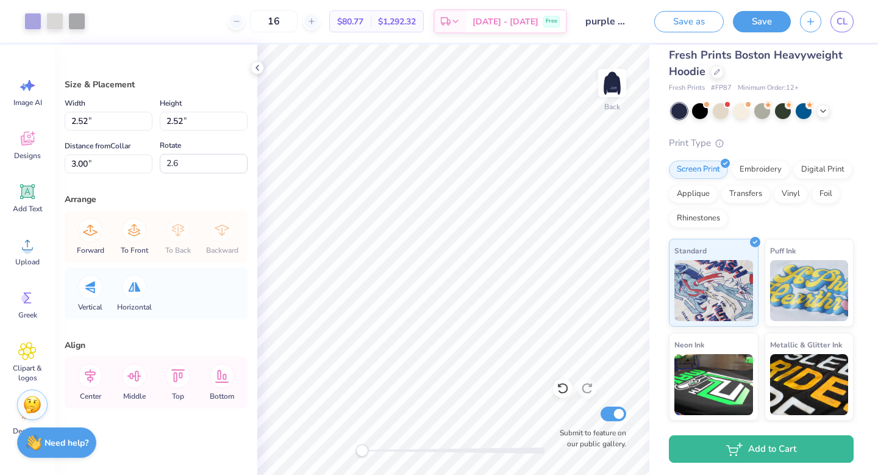
type input "2.04"
type input "2.00"
type input "5.3"
type input "2.62"
type input "2.57"
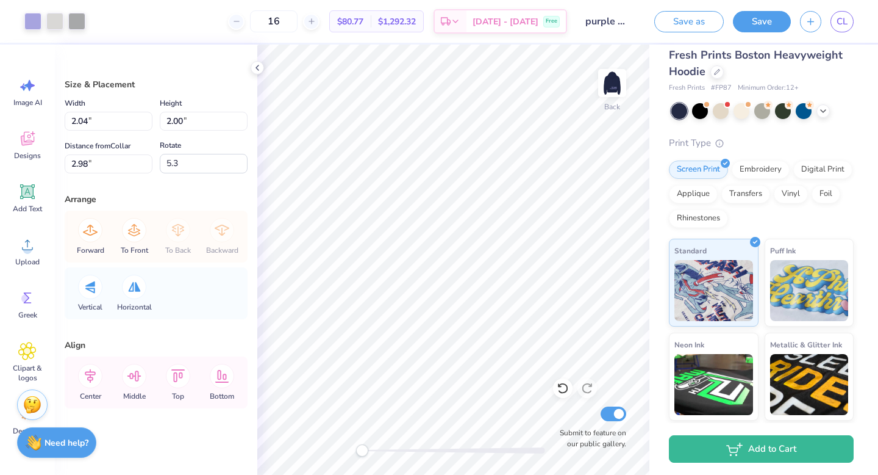
type input "2.98"
type input "2.52"
type input "3.00"
type input "2.6"
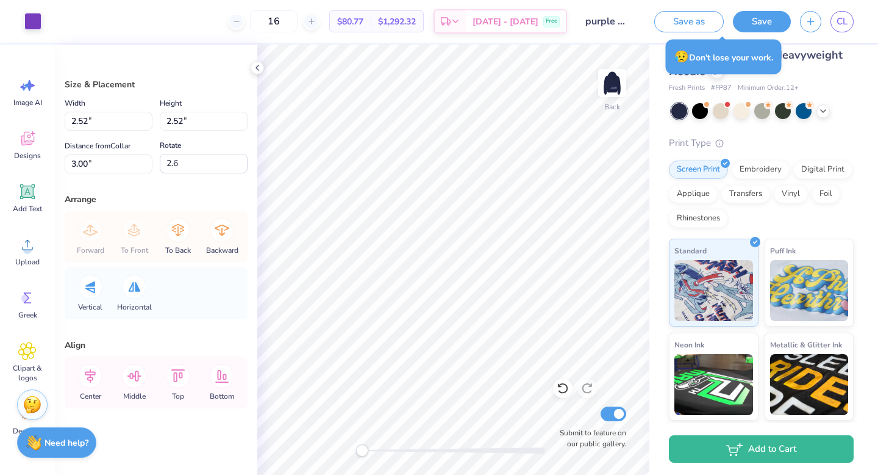
type input "0.3"
type input "2.62"
type input "2.57"
type input "2.98"
type input "5.3"
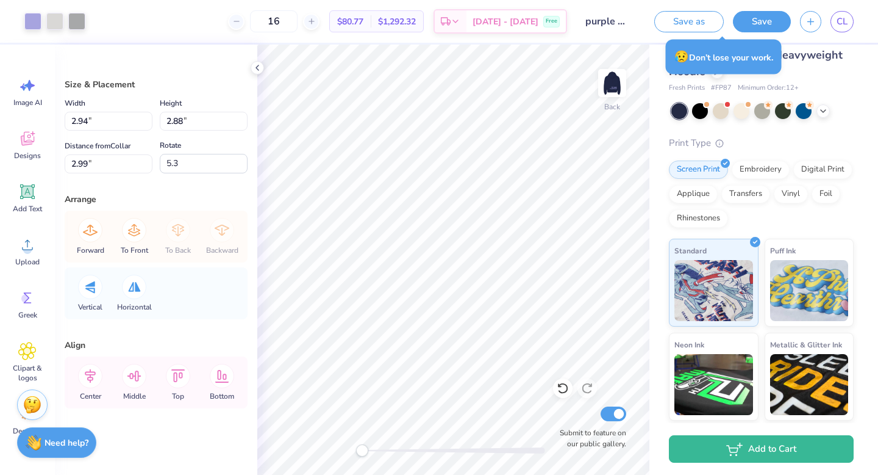
type input "2.94"
type input "2.88"
type input "2.99"
type input "2.63"
type input "2.58"
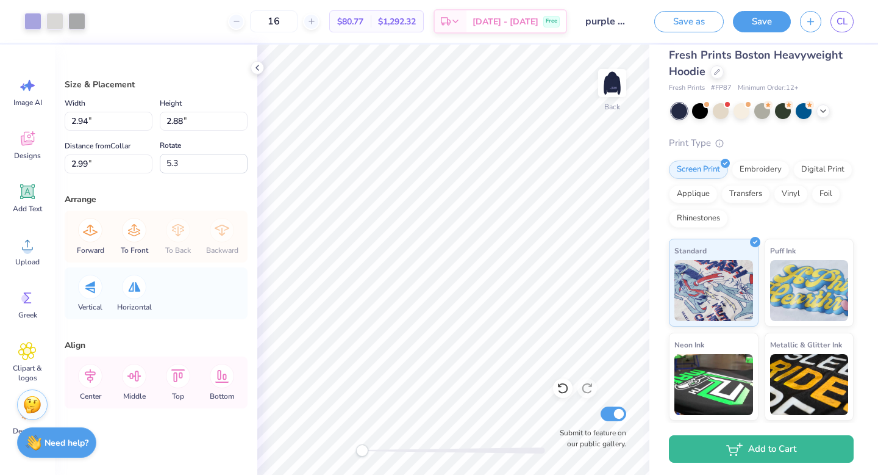
type input "3.00"
type input "2.53"
type input "2.51"
type input "0.3"
type input "2.80"
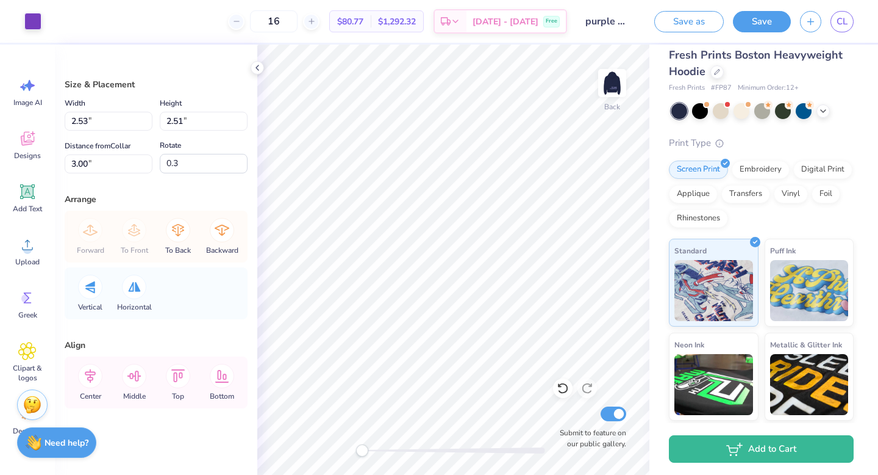
type input "2.77"
type input "2.3"
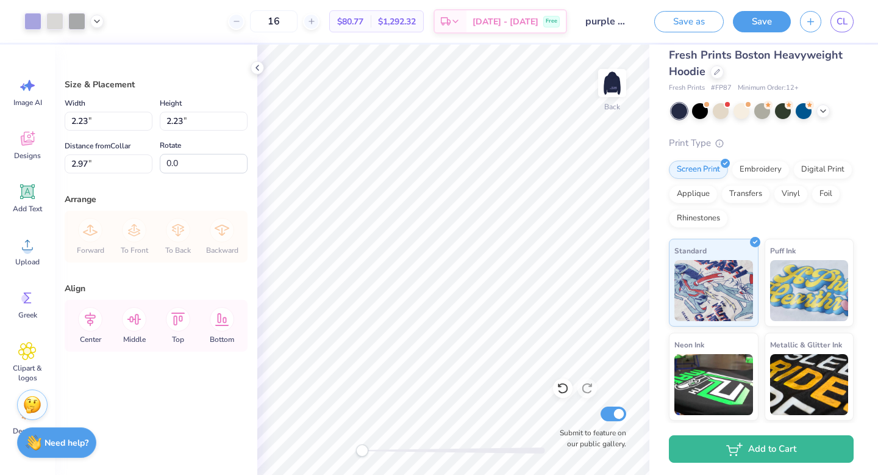
type input "2.23"
type input "2.68"
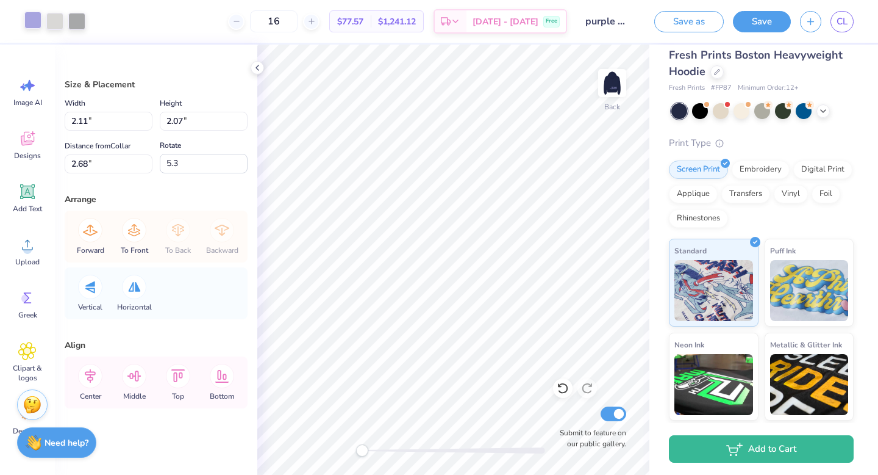
click at [28, 21] on div at bounding box center [32, 20] width 17 height 17
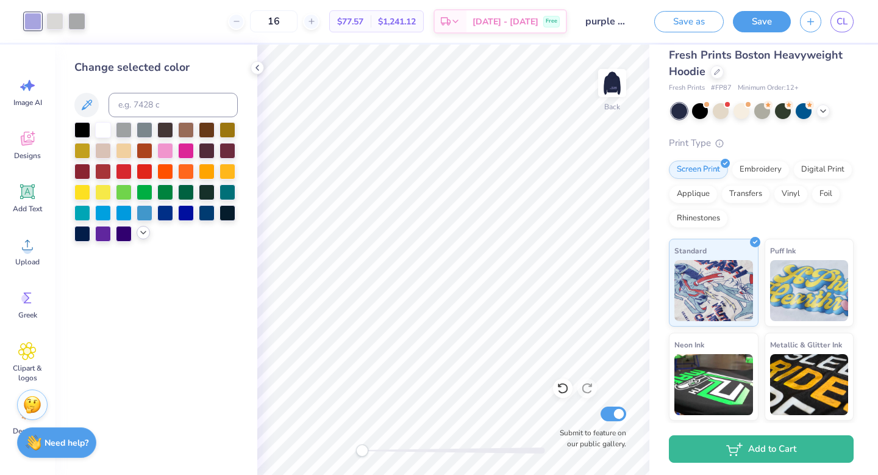
click at [140, 238] on div at bounding box center [143, 232] width 13 height 13
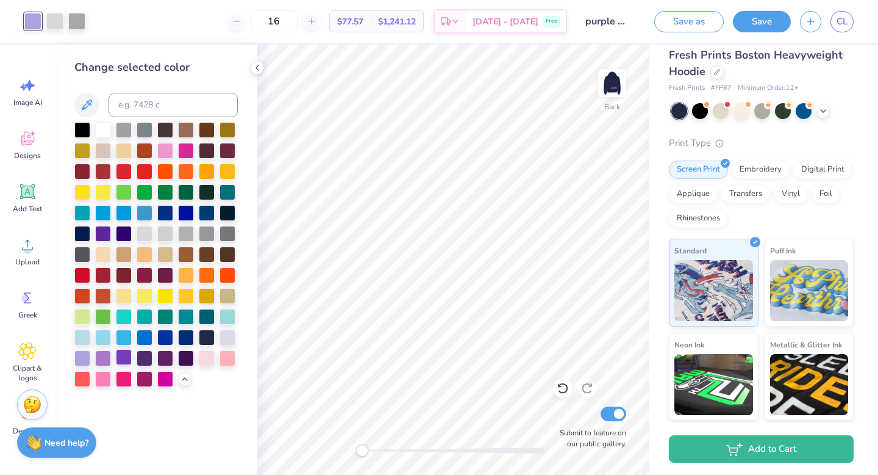
click at [129, 357] on div at bounding box center [124, 357] width 16 height 16
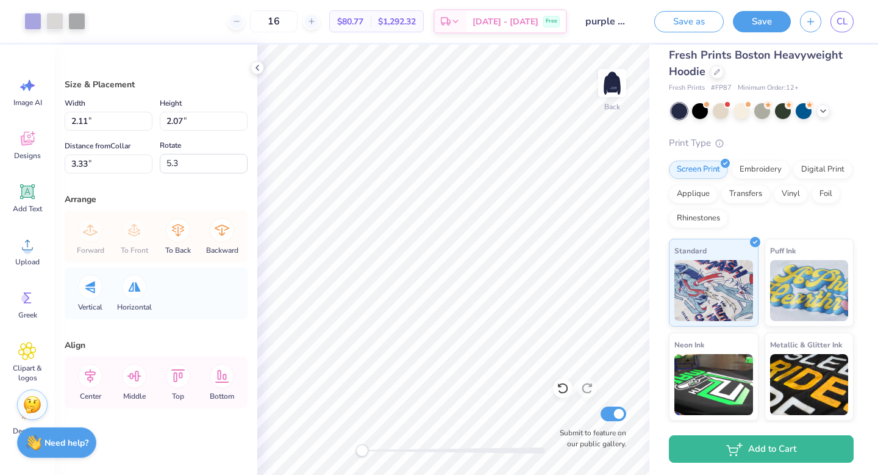
type input "1.86"
type input "1.83"
type input "2.69"
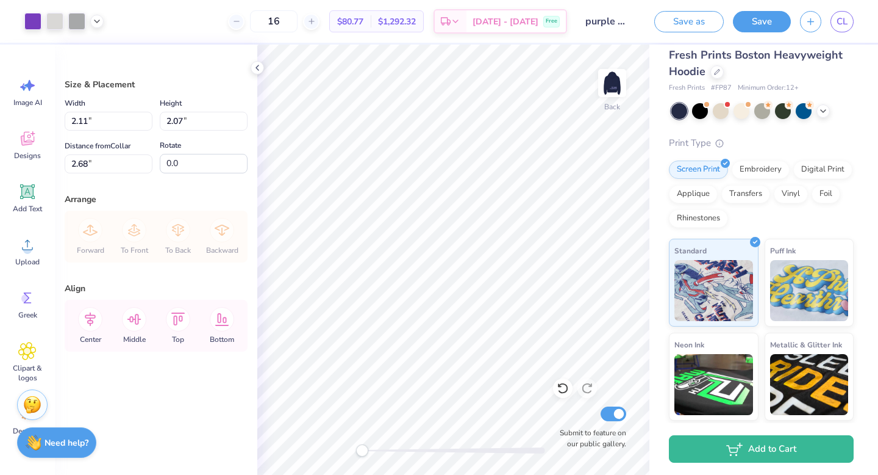
type input "2.37"
type input "2.32"
type input "2.71"
type input "2.35"
type input "2.49"
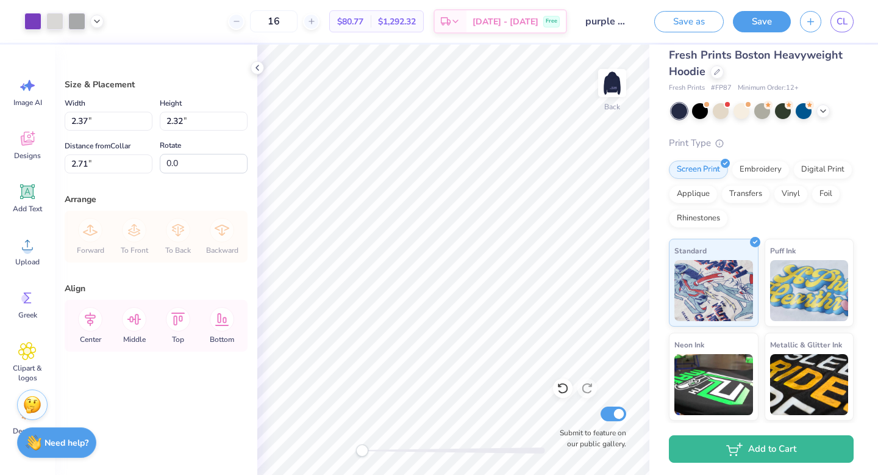
type input "2.68"
type input "2.37"
type input "2.32"
type input "2.71"
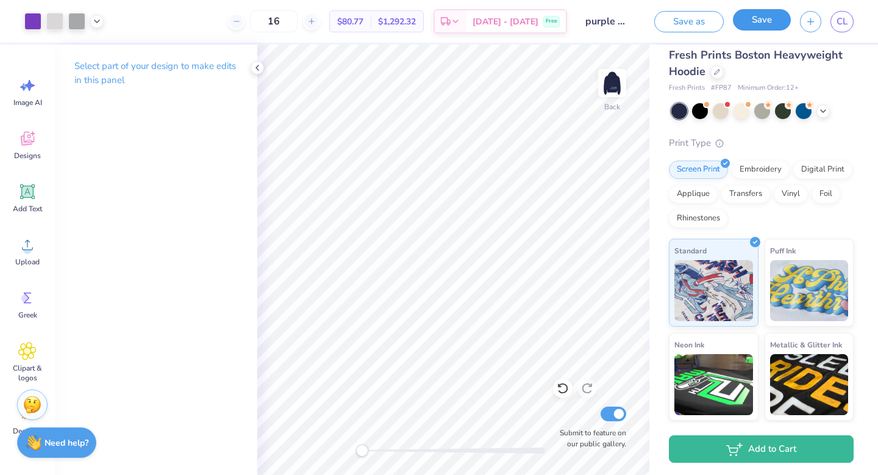
click at [767, 21] on button "Save" at bounding box center [762, 19] width 58 height 21
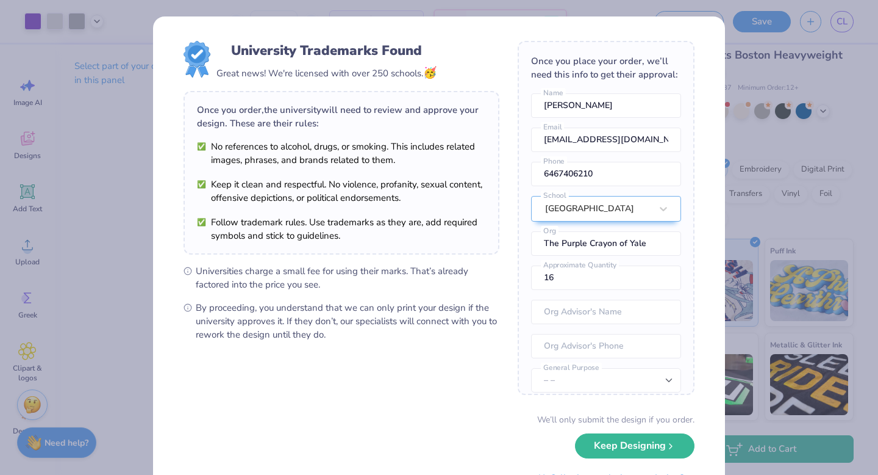
click at [131, 224] on div "University Trademarks Found Great news! We're licensed with over 250 schools. 🥳…" at bounding box center [439, 237] width 878 height 475
click at [658, 456] on div "We’ll only submit the design if you order. Keep Designing No Collegiate marks i…" at bounding box center [439, 451] width 511 height 77
click at [655, 450] on button "Keep Designing" at bounding box center [635, 442] width 120 height 25
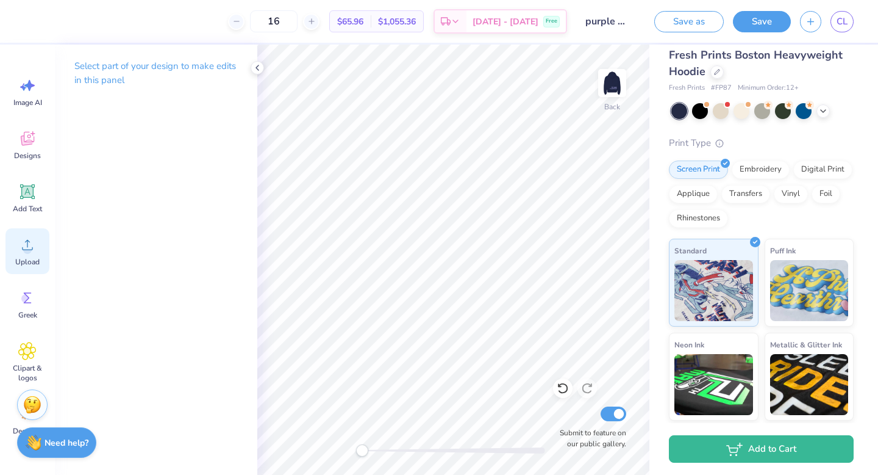
click at [29, 253] on circle at bounding box center [27, 249] width 9 height 9
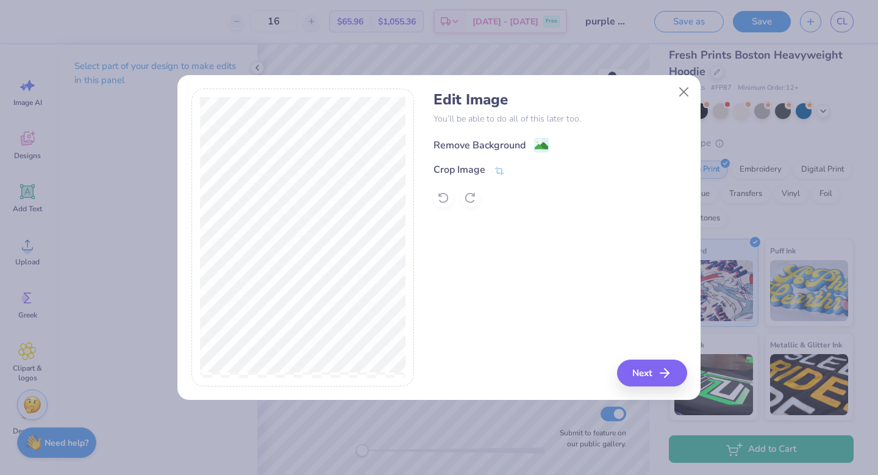
click at [539, 144] on image at bounding box center [541, 145] width 13 height 13
click at [631, 379] on button "Next" at bounding box center [654, 372] width 70 height 27
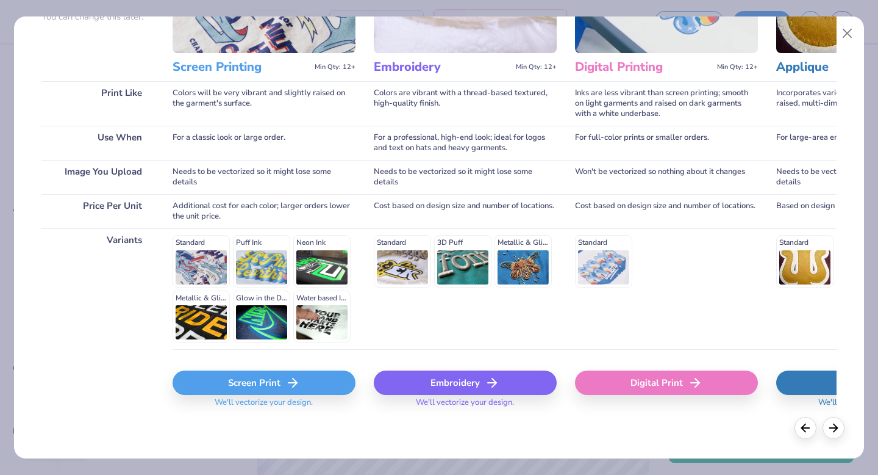
click at [247, 381] on div "Screen Print" at bounding box center [264, 382] width 183 height 24
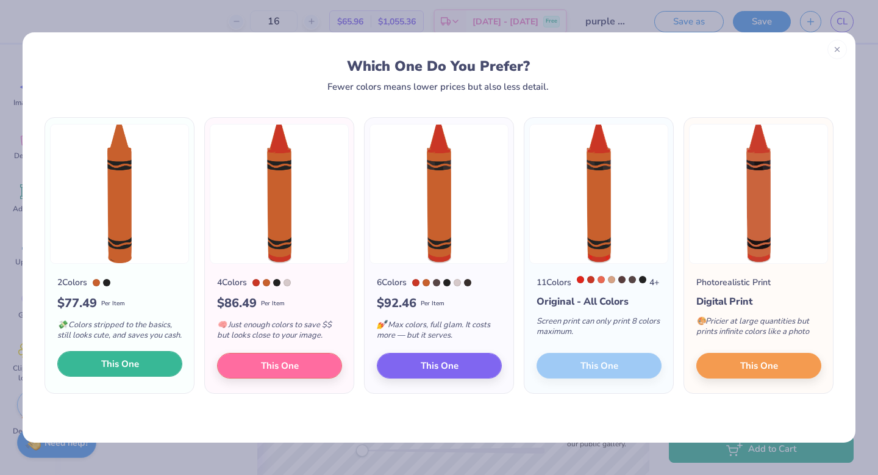
click at [120, 371] on span "This One" at bounding box center [120, 364] width 38 height 14
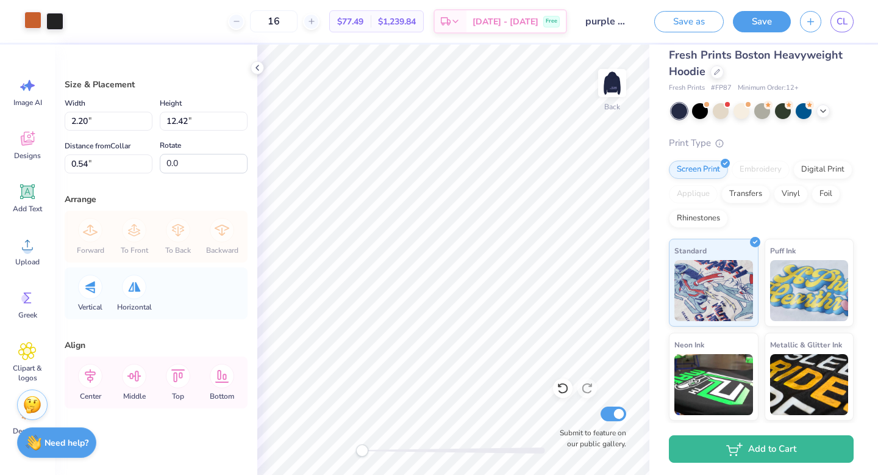
click at [34, 21] on div at bounding box center [32, 20] width 17 height 17
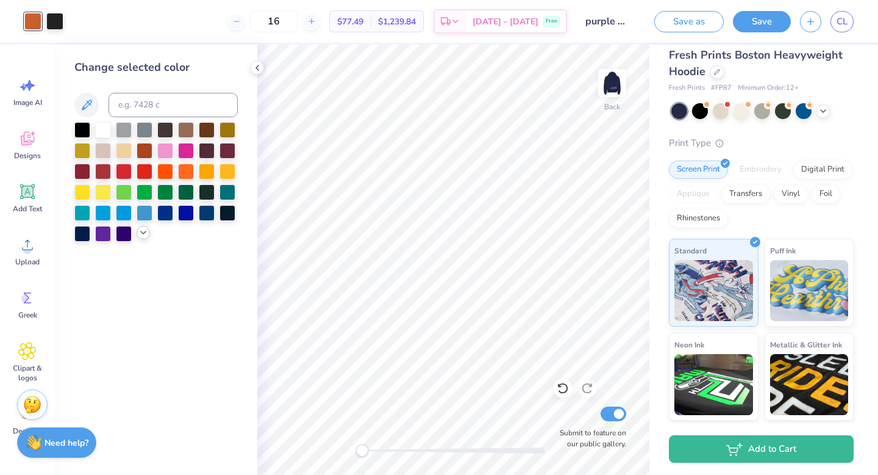
click at [142, 232] on polyline at bounding box center [143, 232] width 5 height 2
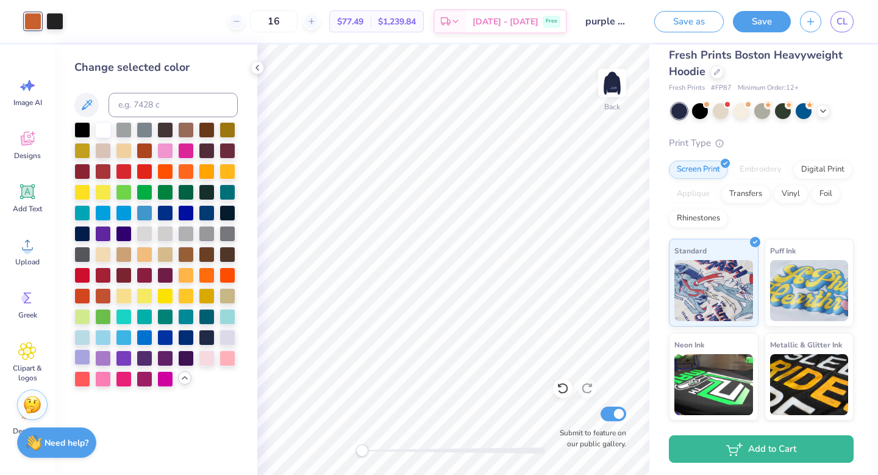
click at [85, 361] on div at bounding box center [82, 357] width 16 height 16
click at [60, 15] on div at bounding box center [54, 20] width 17 height 17
click at [138, 354] on div at bounding box center [145, 357] width 16 height 16
click at [144, 351] on div at bounding box center [145, 357] width 16 height 16
click at [143, 362] on div at bounding box center [145, 357] width 16 height 16
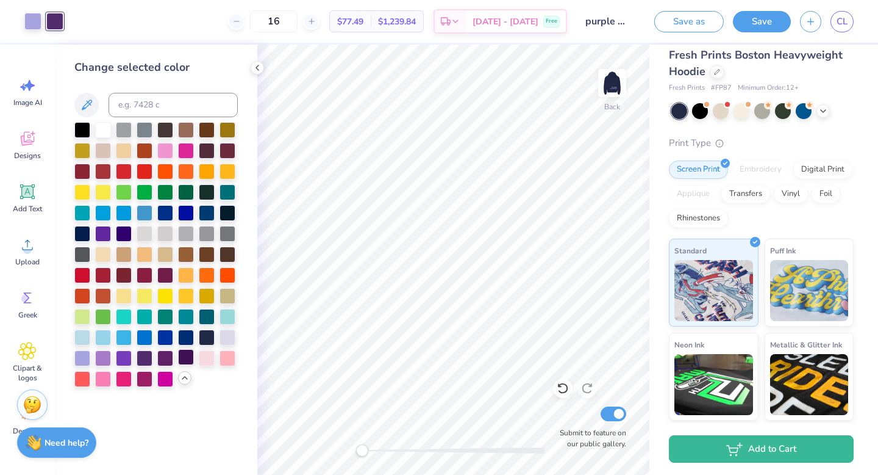
click at [186, 360] on div at bounding box center [186, 357] width 16 height 16
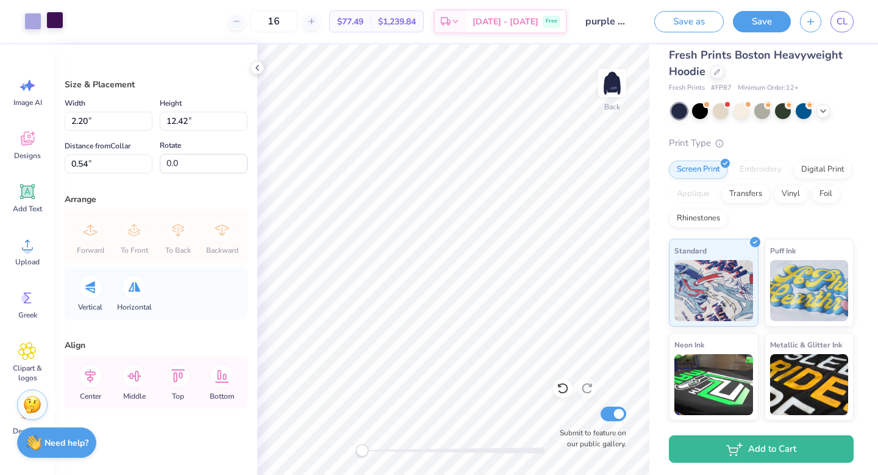
click at [57, 28] on div at bounding box center [54, 20] width 17 height 17
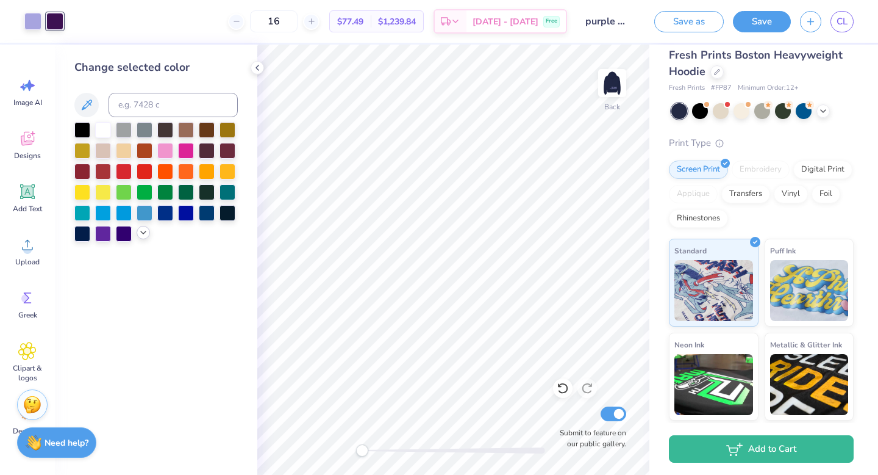
click at [142, 234] on icon at bounding box center [143, 233] width 10 height 10
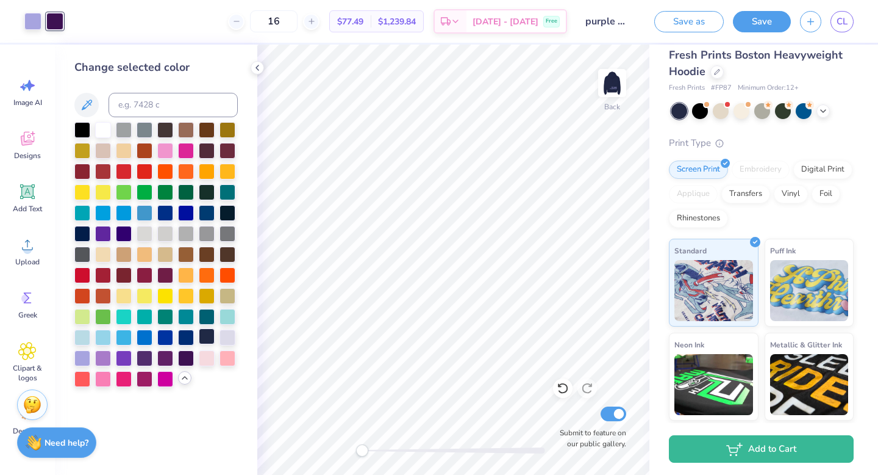
click at [204, 340] on div at bounding box center [207, 336] width 16 height 16
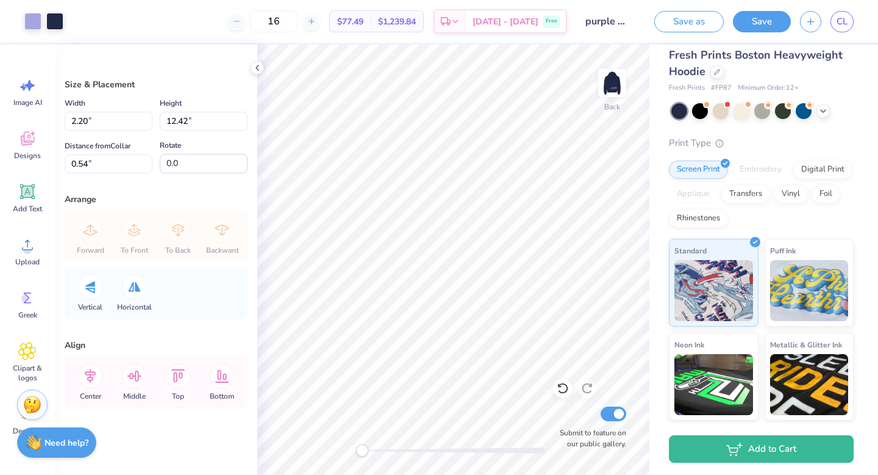
type input "0.39"
type input "2.21"
type input "10.75"
type input "1.21"
type input "6.82"
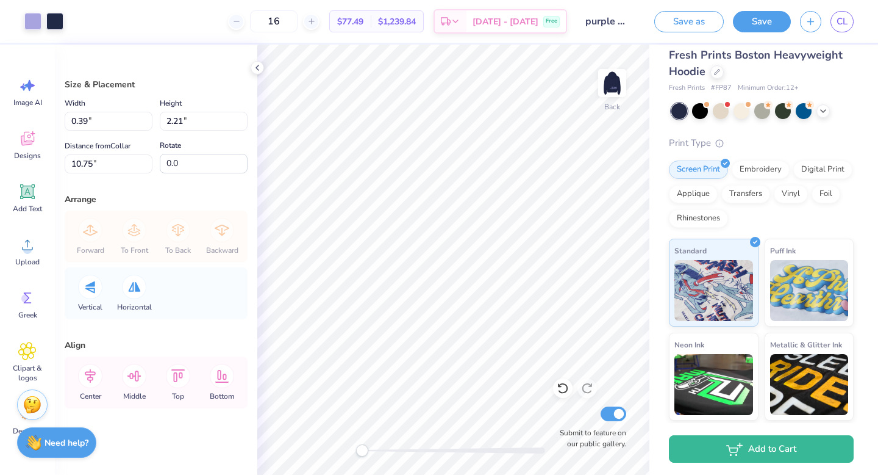
type input "6.14"
type input "37.6"
type input "0.16"
type input "0.18"
type input "8.73"
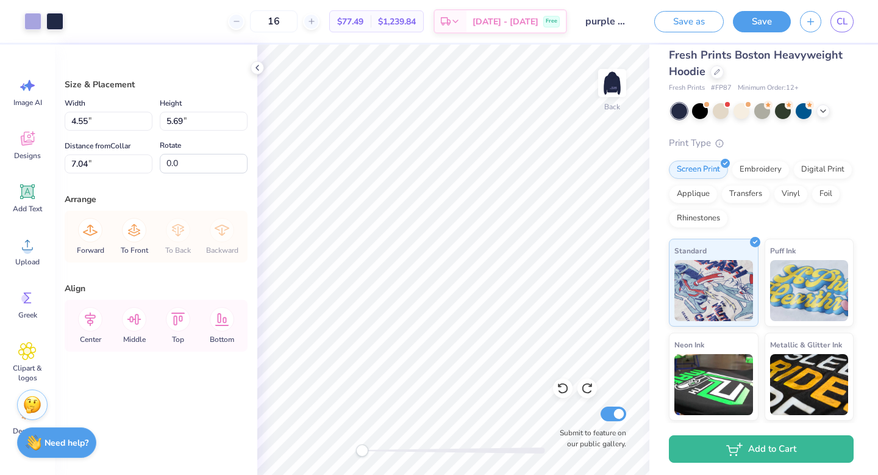
type input "4.05"
type input "5.06"
type input "7.00"
type input "2.56"
type input "3.20"
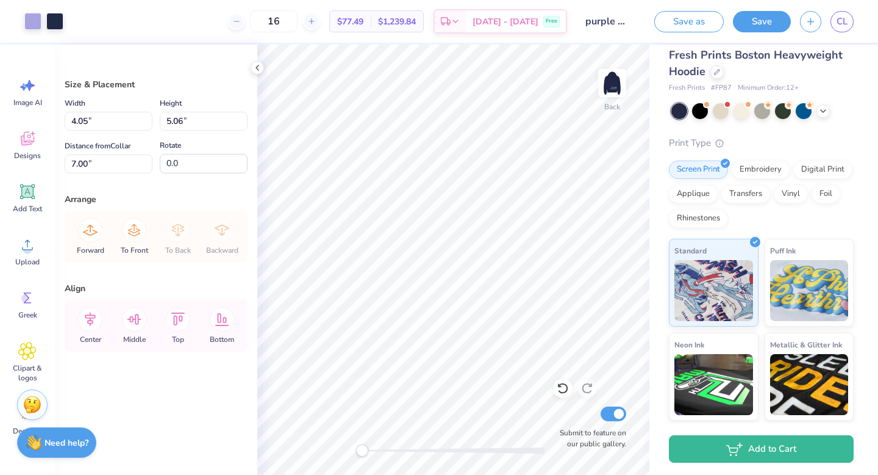
type input "8.91"
type input "2.74"
type input "2.39"
type input "9.21"
type input "3.44"
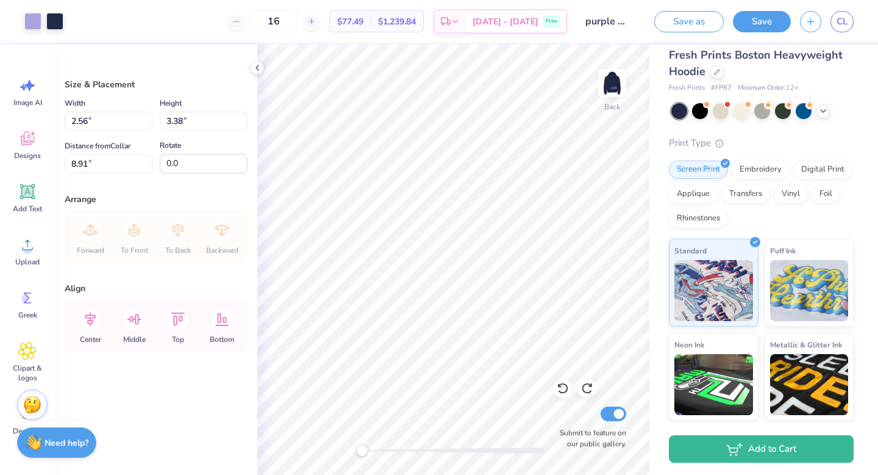
type input "2.33"
type input "9.43"
type input "9.21"
type input "3.01"
type input "2.90"
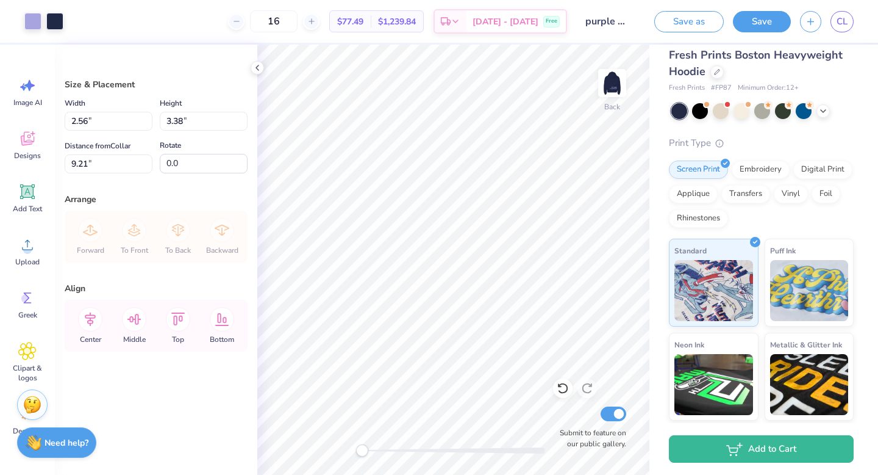
type input "9.48"
type input "3.37"
type input "3.58"
type input "2.31"
type input "3.87"
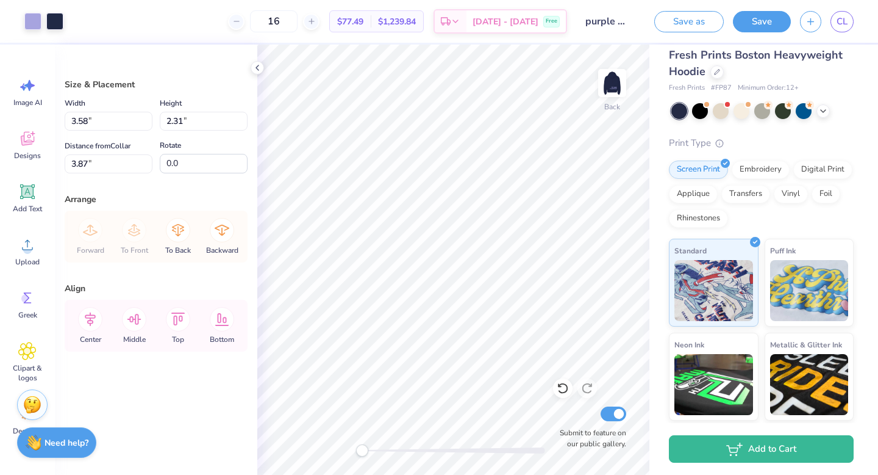
type input "2.56"
type input "3.38"
type input "3.37"
type input "3.11"
type input "3.23"
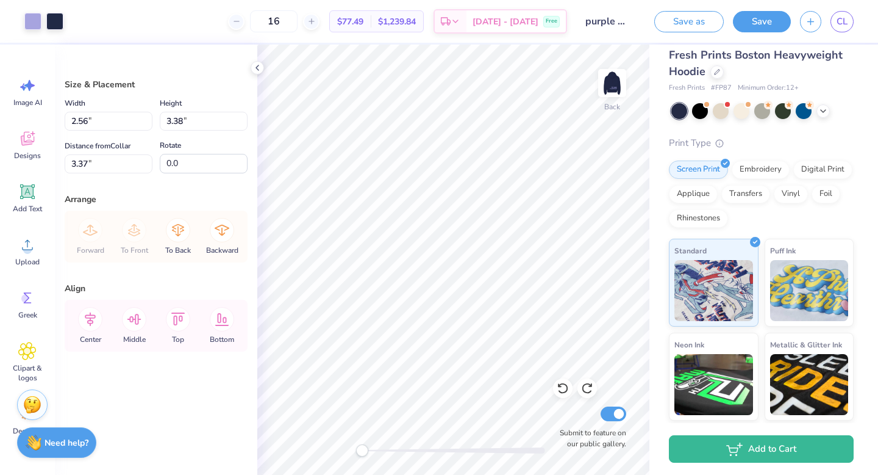
type input "3.35"
type input "2.56"
type input "3.38"
type input "3.37"
type input "4.14"
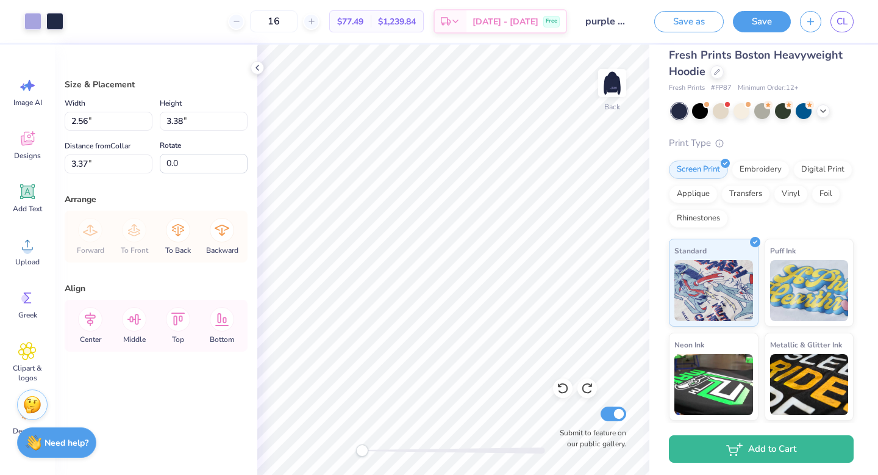
type input "1.84"
type input "4.12"
type input "2.56"
type input "3.38"
type input "3.37"
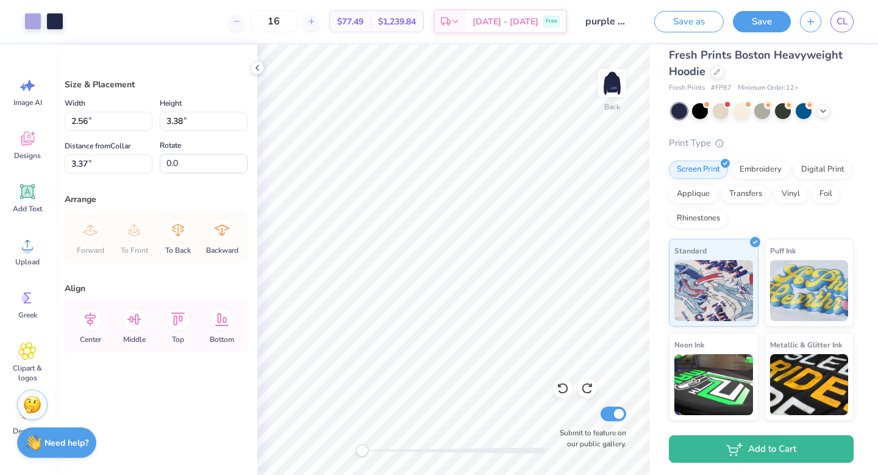
type input "3.73"
type input "2.11"
type input "4.01"
type input "2.56"
type input "3.38"
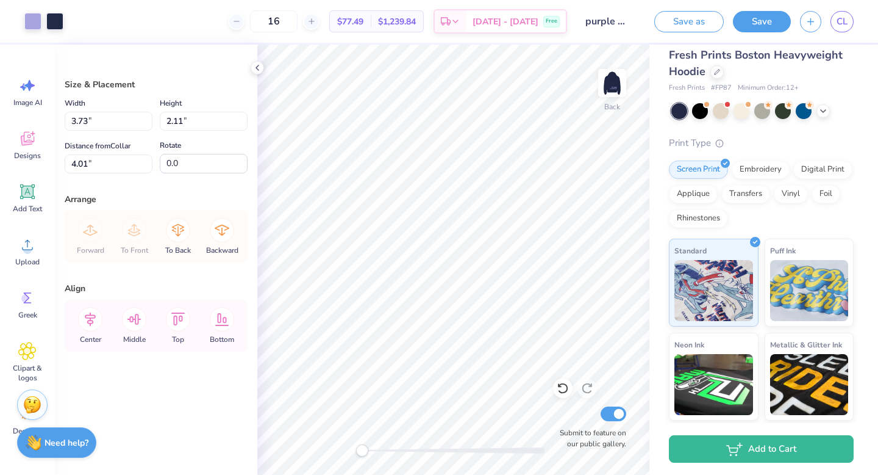
type input "3.37"
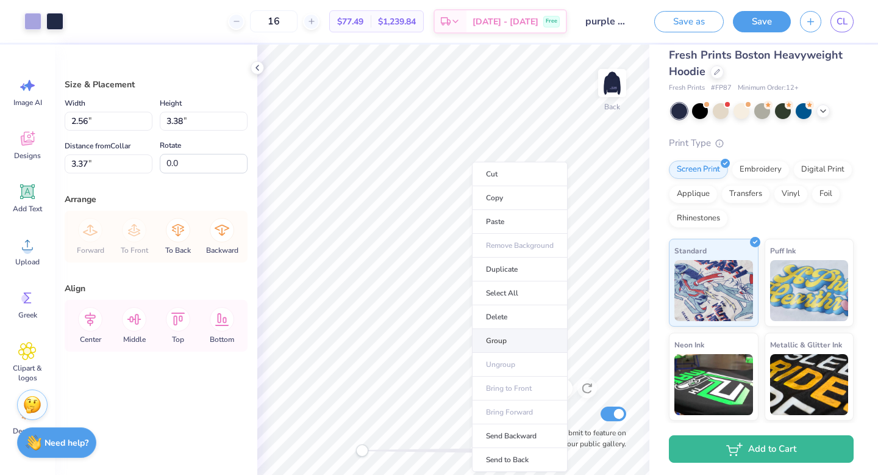
click at [504, 342] on li "Group" at bounding box center [520, 341] width 96 height 24
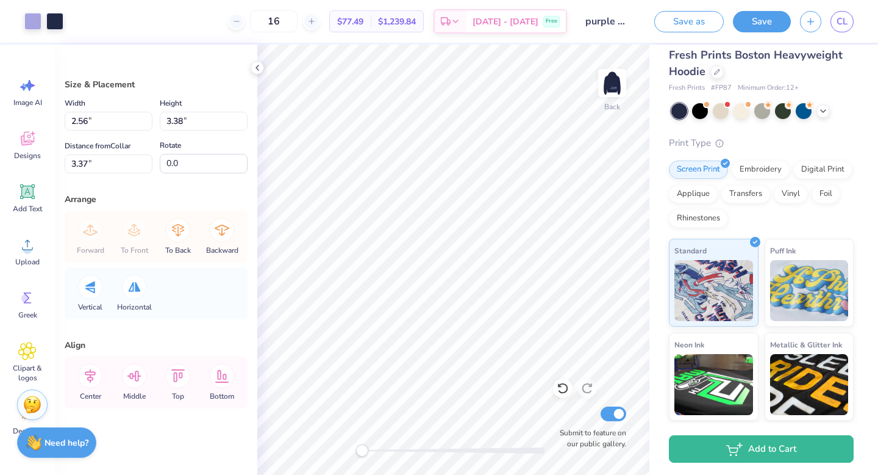
type input "108.5"
type input "1.68"
type input "1.92"
type input "10.01"
type input "37.6"
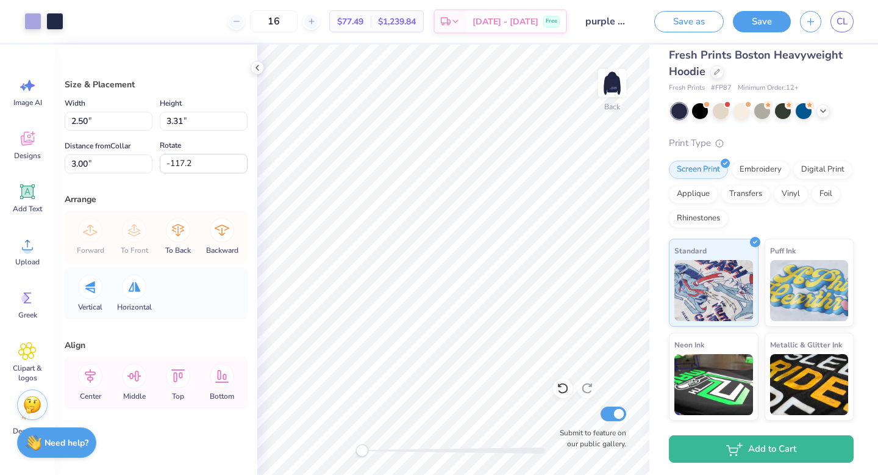
type input "108.5"
type input "2.02"
type input "2.68"
type input "3.17"
type input "2.87"
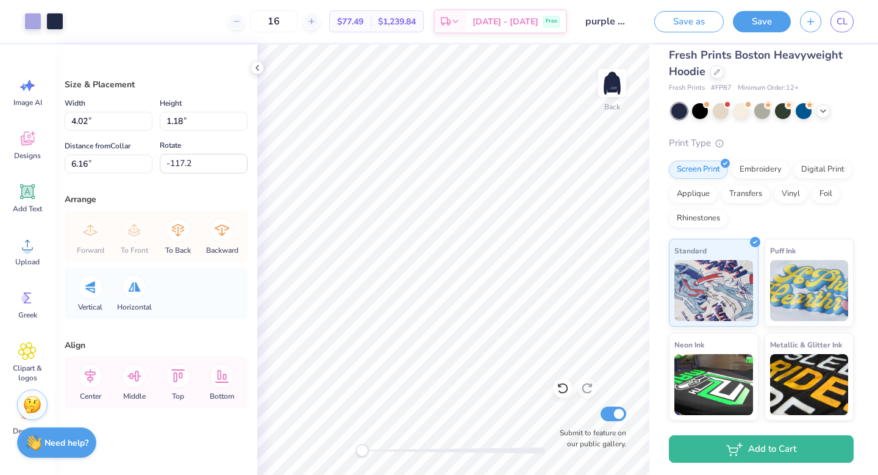
type input "0.84"
type input "6.44"
type input "2.50"
type input "3.31"
type input "3.00"
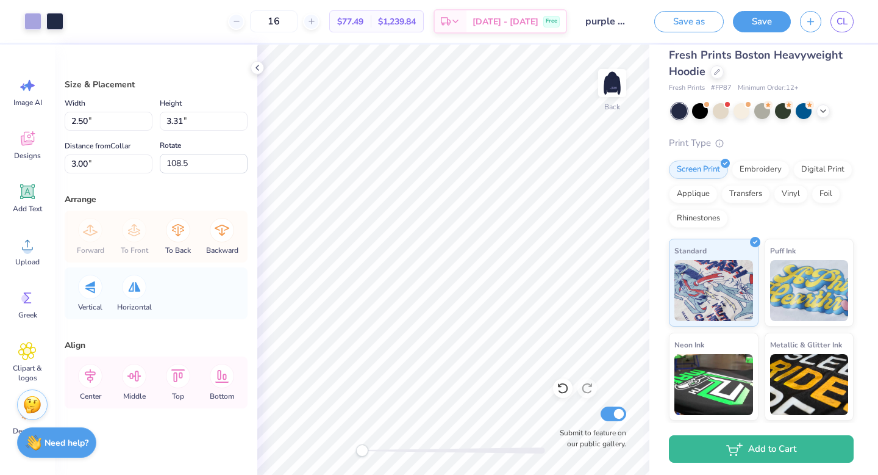
type input "174.4"
type input "3.42"
type input "1.00"
type input "5.78"
click at [16, 246] on div "Upload" at bounding box center [27, 251] width 44 height 46
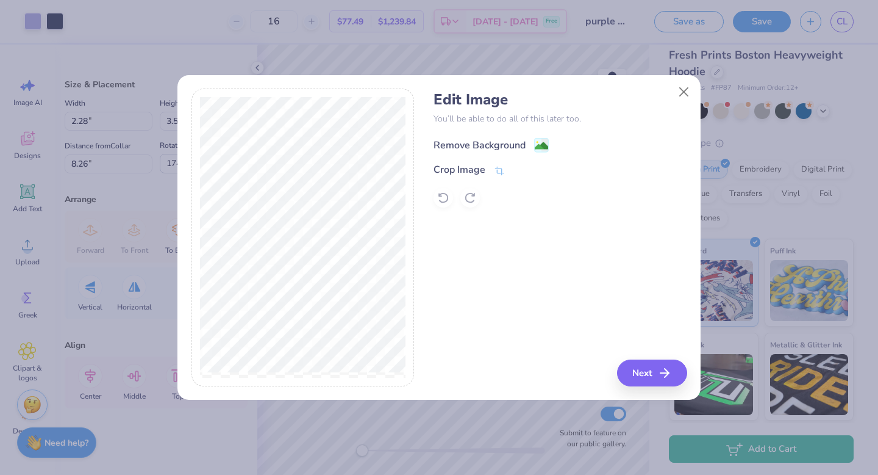
click at [535, 148] on rect at bounding box center [542, 145] width 14 height 14
click at [450, 243] on div "Edit Image You’ll be able to do all of this later too. Remove Background Crop I…" at bounding box center [440, 237] width 496 height 298
click at [683, 96] on button "Close" at bounding box center [684, 91] width 23 height 23
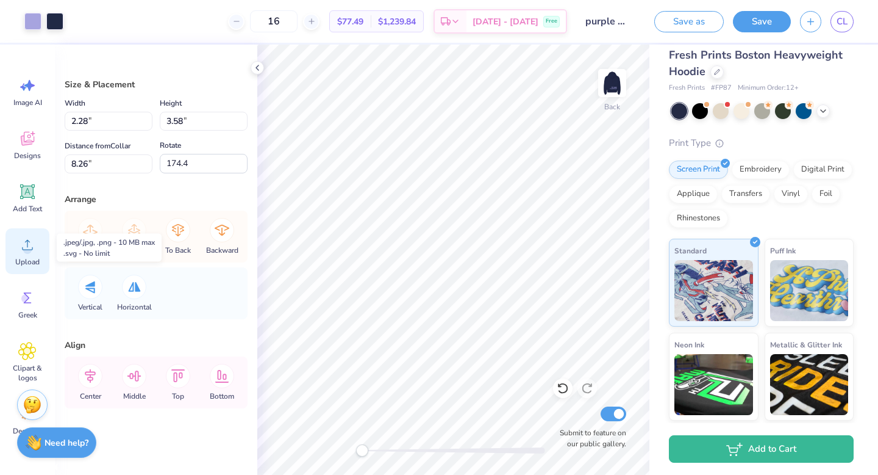
click at [27, 264] on span "Upload" at bounding box center [27, 262] width 24 height 10
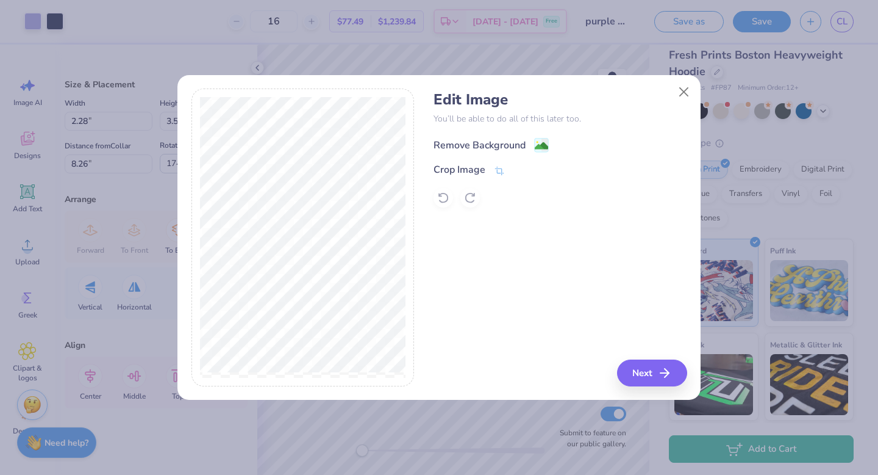
click at [547, 149] on image at bounding box center [541, 145] width 13 height 13
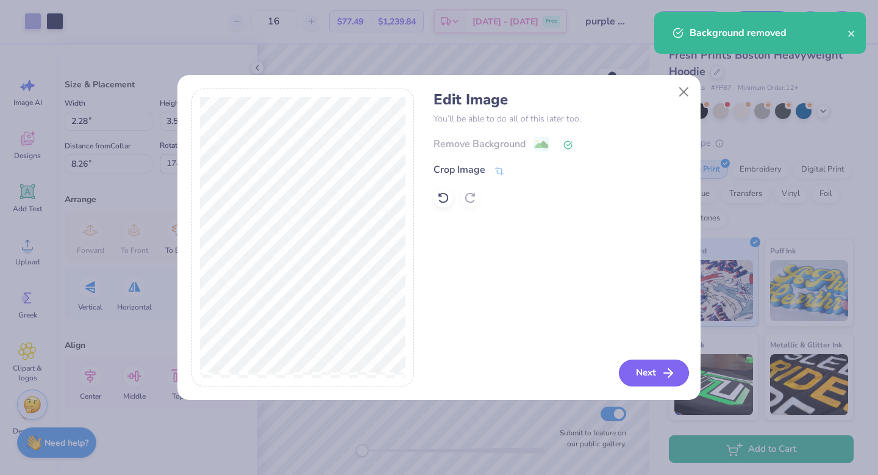
click at [631, 370] on button "Next" at bounding box center [654, 372] width 70 height 27
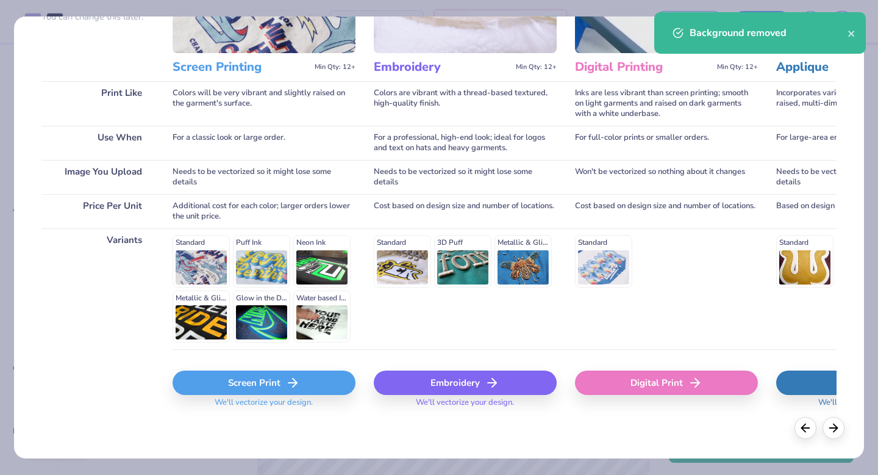
click at [229, 389] on div "Screen Print" at bounding box center [264, 382] width 183 height 24
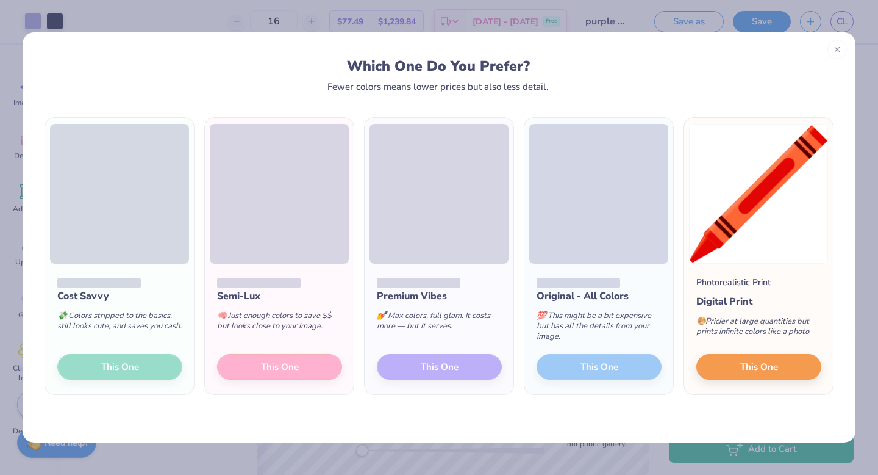
click at [105, 362] on div "Cost Savvy 💸 Colors stripped to the basics, still looks cute, and saves you cas…" at bounding box center [119, 329] width 149 height 131
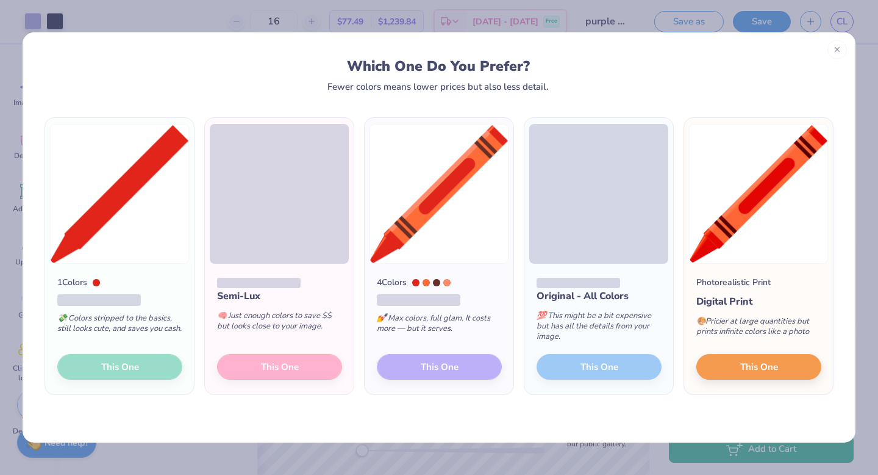
click at [105, 362] on div "1 Colors 💸 Colors stripped to the basics, still looks cute, and saves you cash.…" at bounding box center [119, 329] width 149 height 131
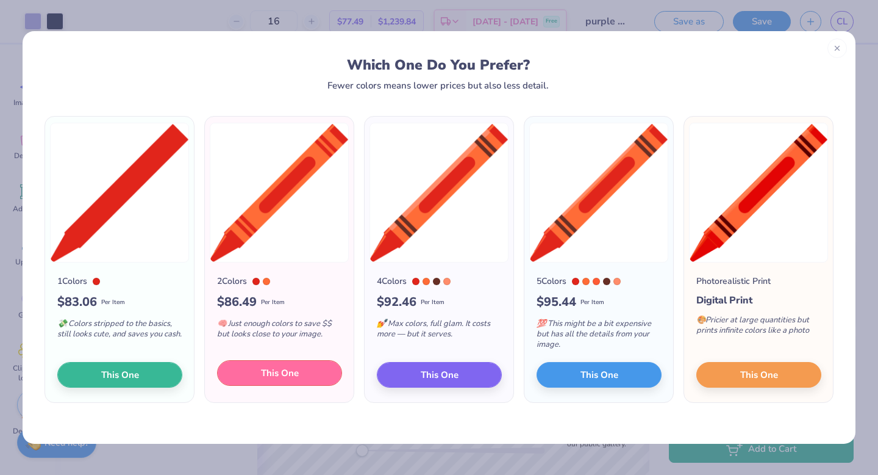
click at [310, 368] on button "This One" at bounding box center [279, 373] width 125 height 26
type input "12.43"
type input "12.42"
type input "0.54"
type input "0.0"
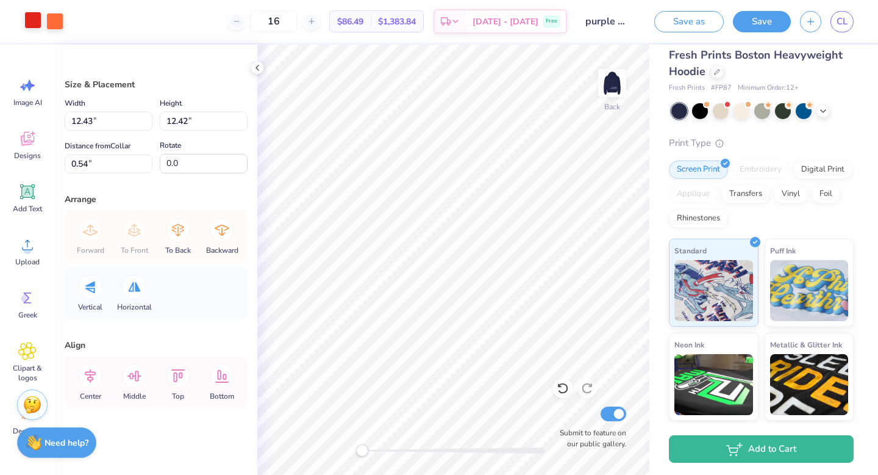
click at [30, 21] on div at bounding box center [32, 20] width 17 height 17
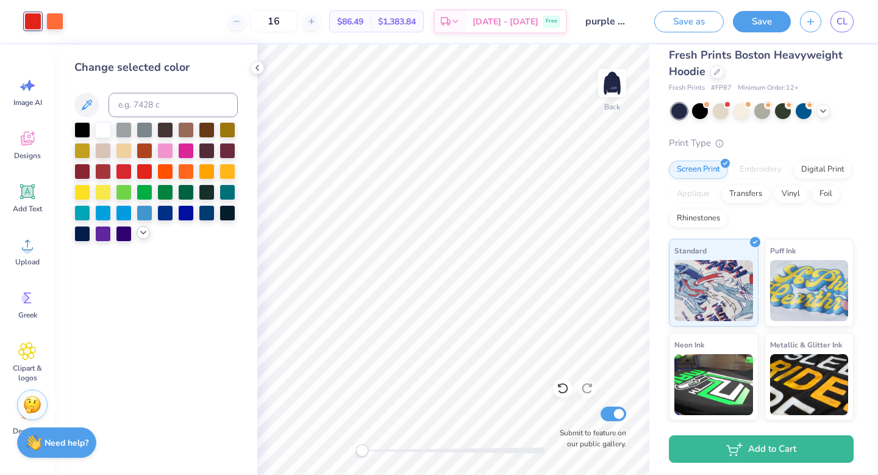
click at [145, 235] on icon at bounding box center [143, 233] width 10 height 10
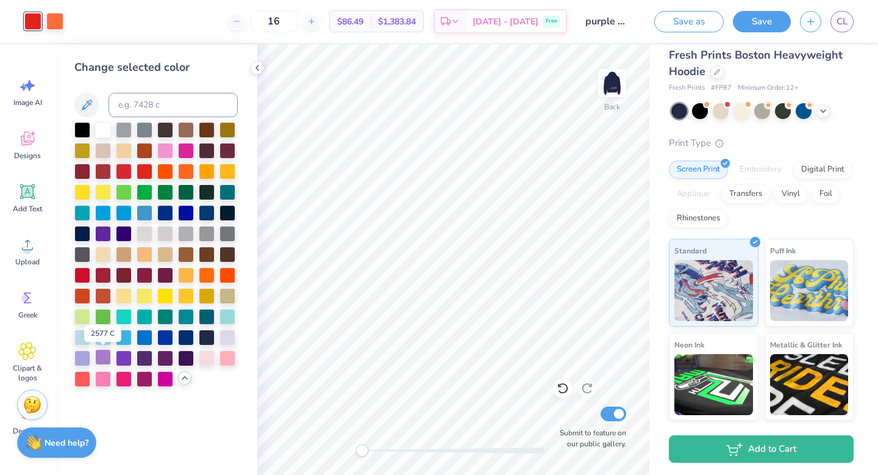
click at [106, 358] on div at bounding box center [103, 357] width 16 height 16
click at [205, 336] on div at bounding box center [207, 336] width 16 height 16
click at [53, 24] on div at bounding box center [54, 20] width 17 height 17
click at [109, 354] on div at bounding box center [103, 357] width 16 height 16
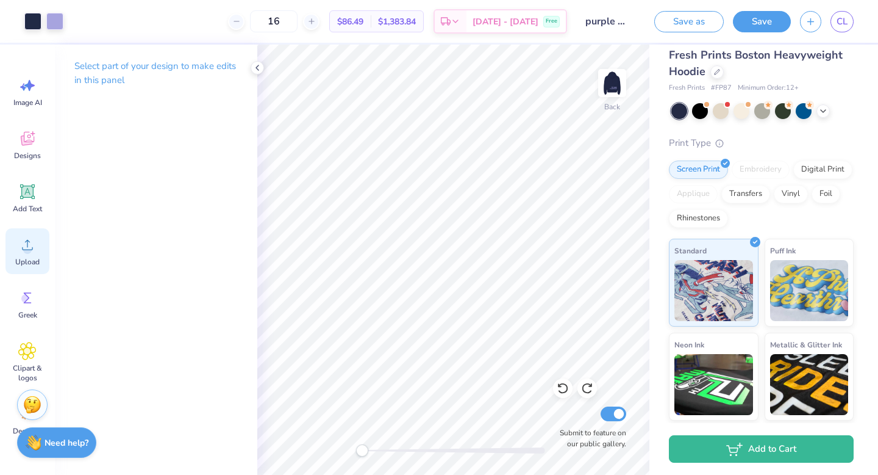
click at [38, 242] on div "Upload" at bounding box center [27, 251] width 44 height 46
click at [29, 268] on div "Upload" at bounding box center [27, 251] width 44 height 46
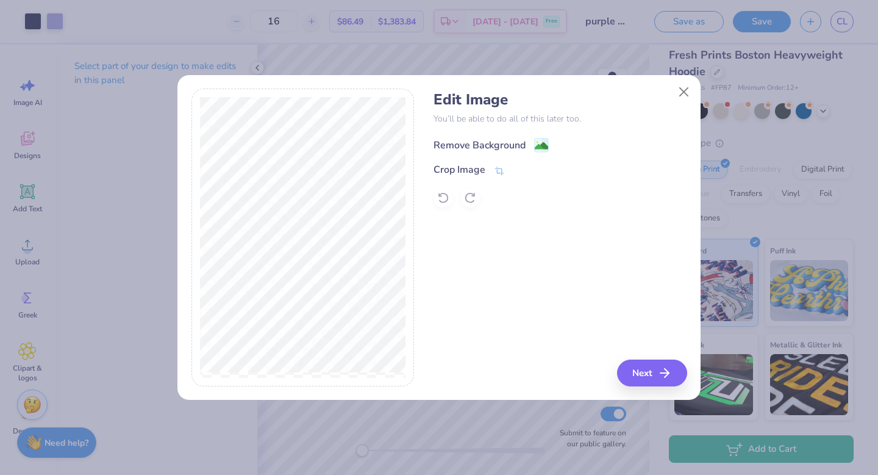
click at [535, 144] on rect at bounding box center [542, 145] width 14 height 14
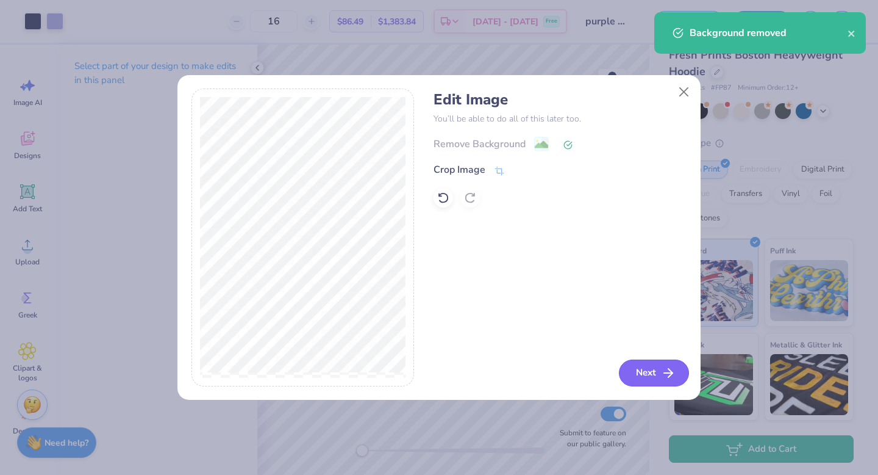
click at [639, 371] on button "Next" at bounding box center [654, 372] width 70 height 27
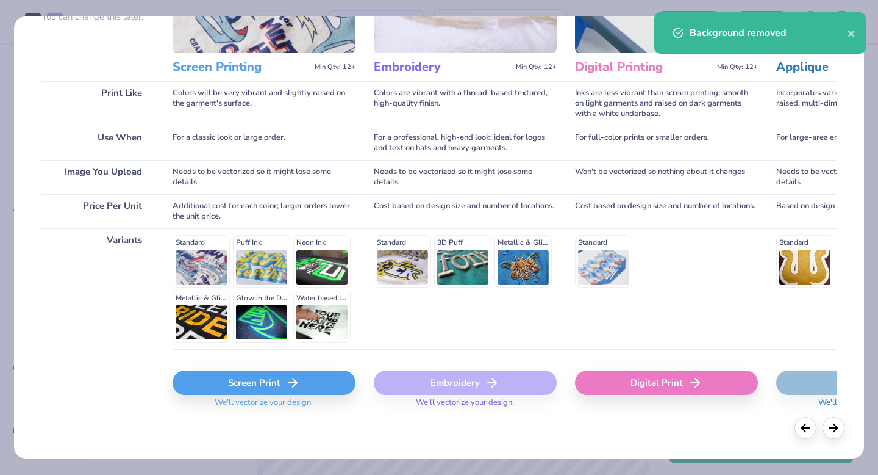
click at [283, 390] on div "Screen Print" at bounding box center [264, 382] width 183 height 24
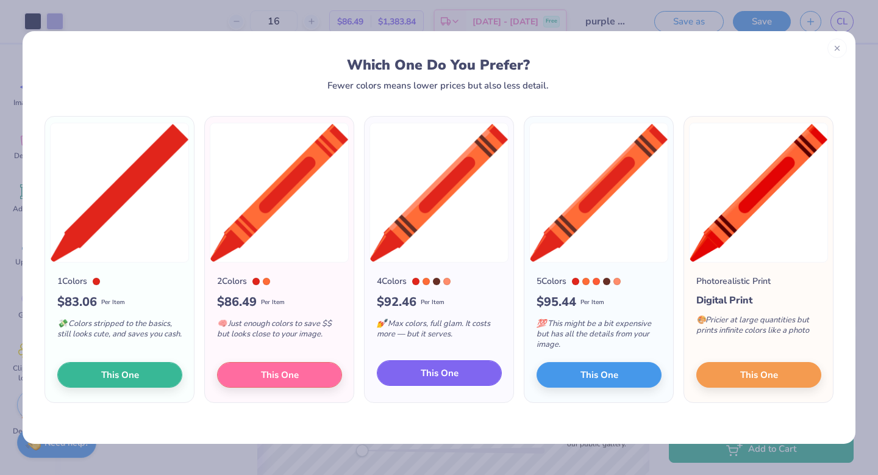
click at [443, 378] on span "This One" at bounding box center [440, 373] width 38 height 14
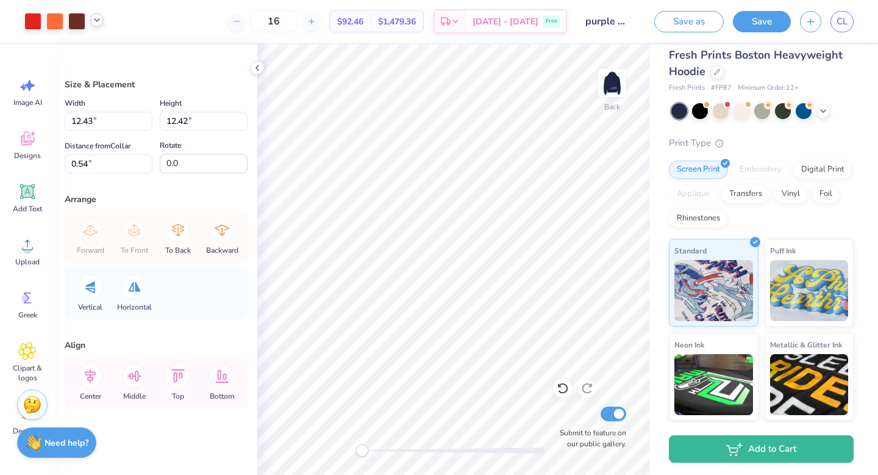
click at [98, 25] on div at bounding box center [96, 19] width 13 height 13
click at [36, 21] on div at bounding box center [32, 20] width 17 height 17
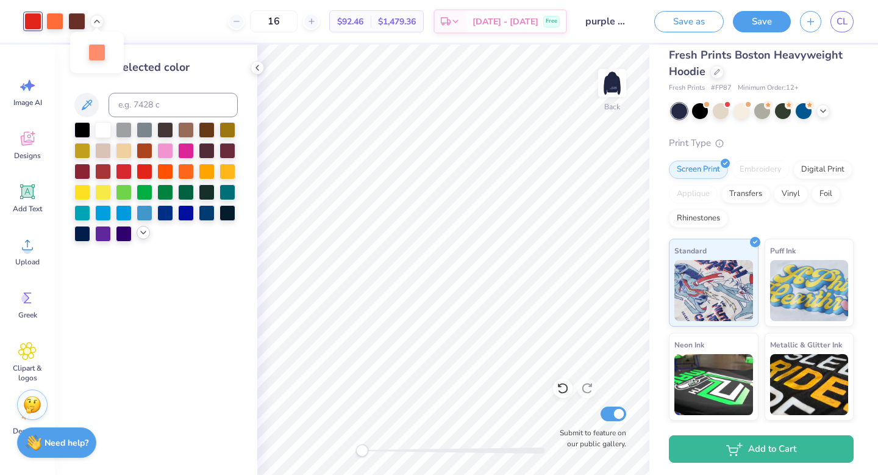
click at [138, 235] on icon at bounding box center [143, 233] width 10 height 10
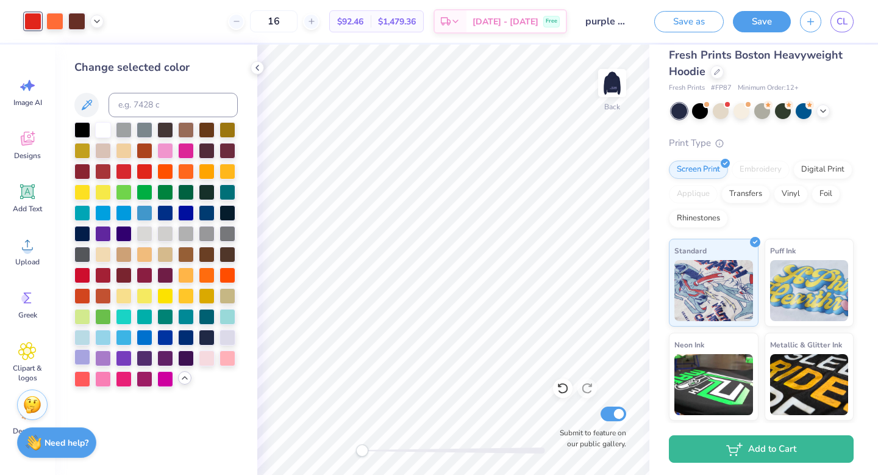
click at [84, 357] on div at bounding box center [82, 357] width 16 height 16
click at [56, 26] on div at bounding box center [54, 20] width 17 height 17
click at [76, 358] on div at bounding box center [82, 357] width 16 height 16
click at [77, 18] on div at bounding box center [76, 20] width 17 height 17
click at [79, 351] on div at bounding box center [82, 357] width 16 height 16
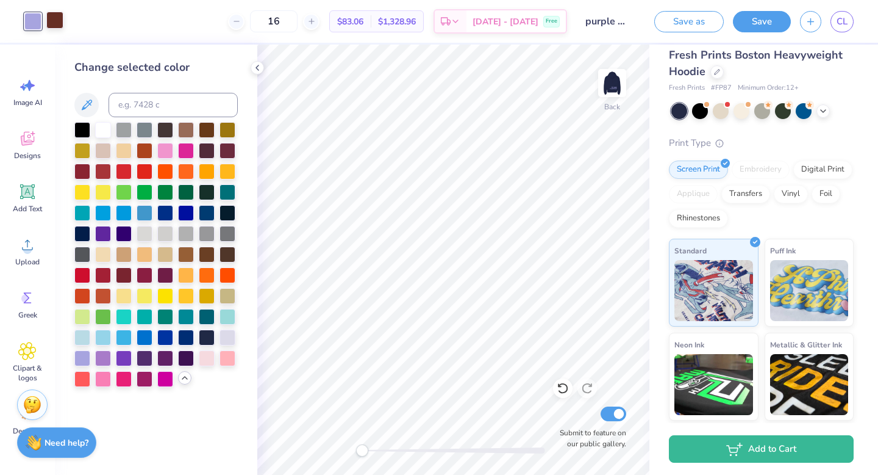
click at [59, 27] on div at bounding box center [54, 20] width 17 height 17
click at [188, 339] on div at bounding box center [186, 336] width 16 height 16
click at [199, 339] on div at bounding box center [207, 336] width 16 height 16
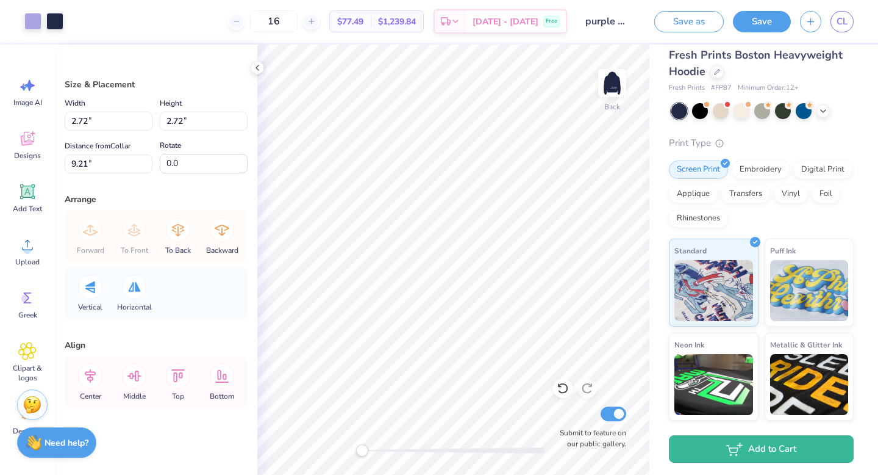
type input "2.50"
type input "3.31"
type input "3.00"
type input "108.5"
type input "9.23"
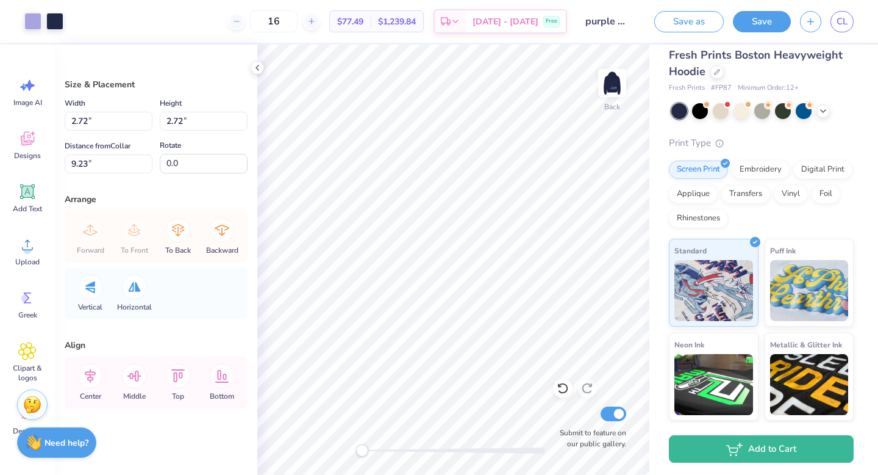
type input "-104.7"
type input "-115.2"
type input "2.72"
type input "9.23"
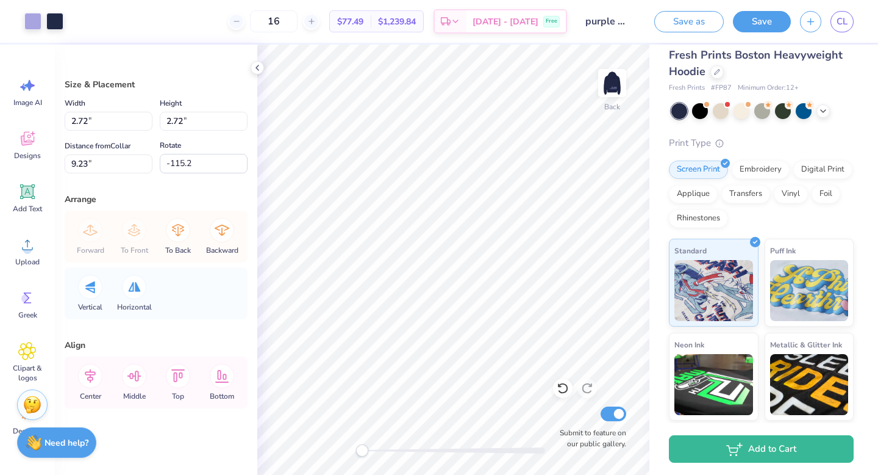
type input "0.0"
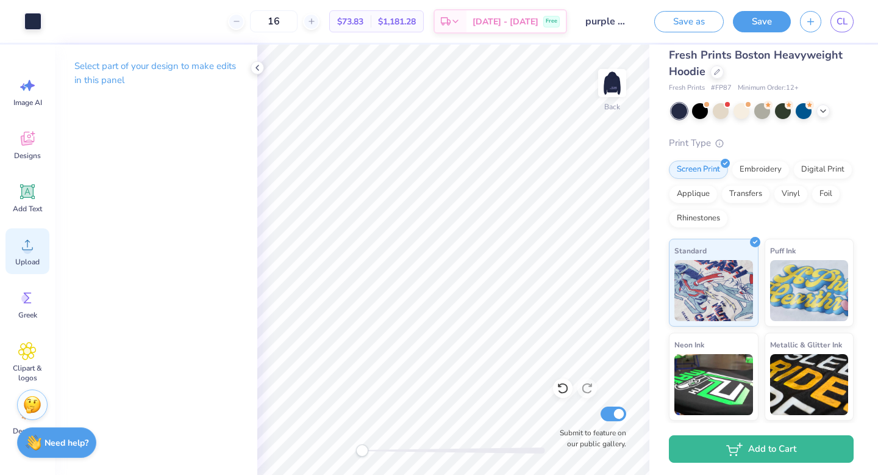
click at [31, 259] on span "Upload" at bounding box center [27, 262] width 24 height 10
click at [26, 247] on circle at bounding box center [27, 249] width 9 height 9
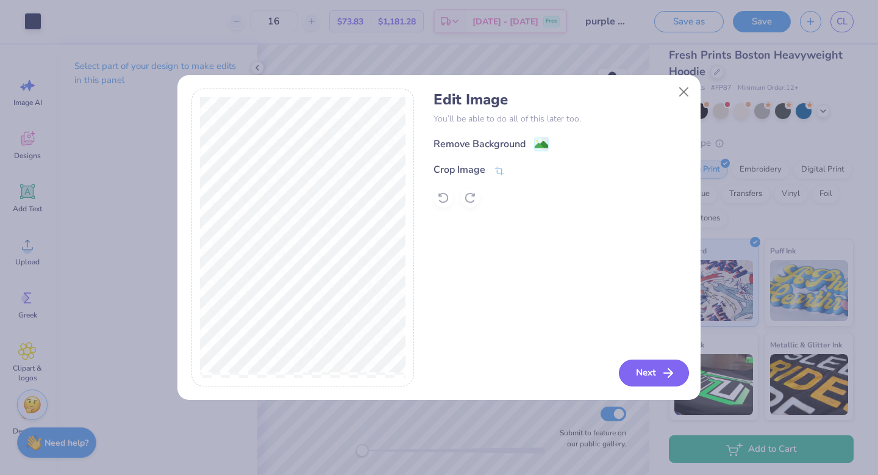
click at [655, 367] on button "Next" at bounding box center [654, 372] width 70 height 27
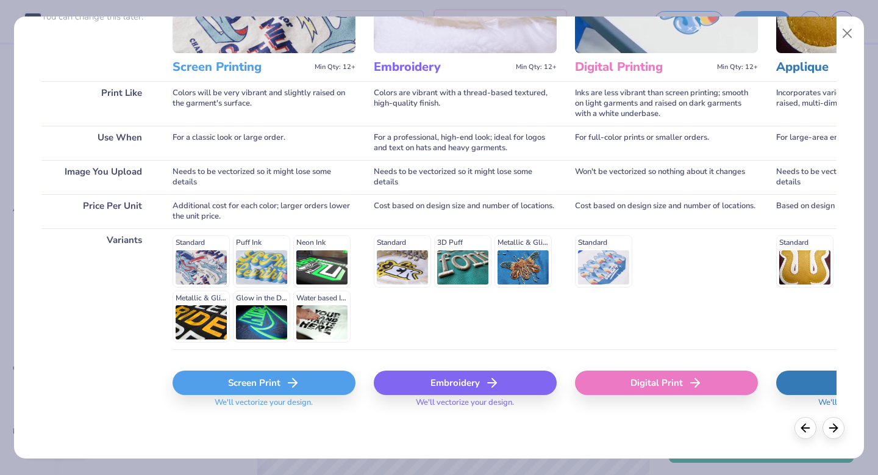
click at [199, 389] on div "Screen Print" at bounding box center [264, 382] width 183 height 24
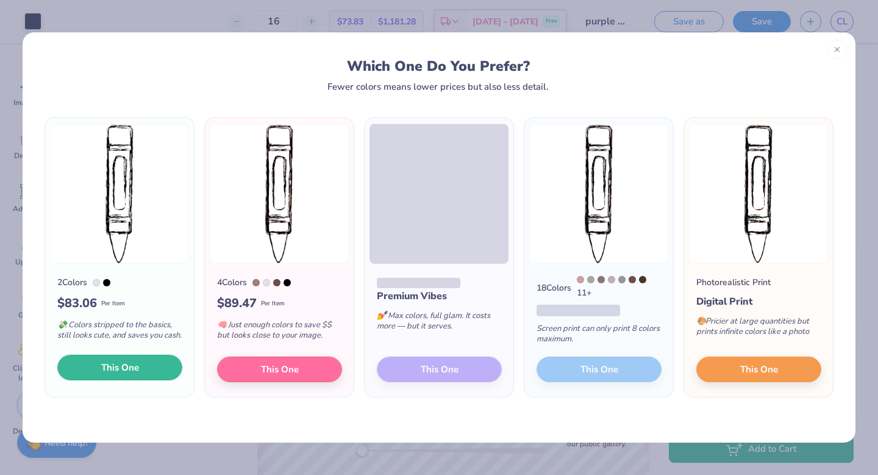
click at [157, 364] on button "This One" at bounding box center [119, 367] width 125 height 26
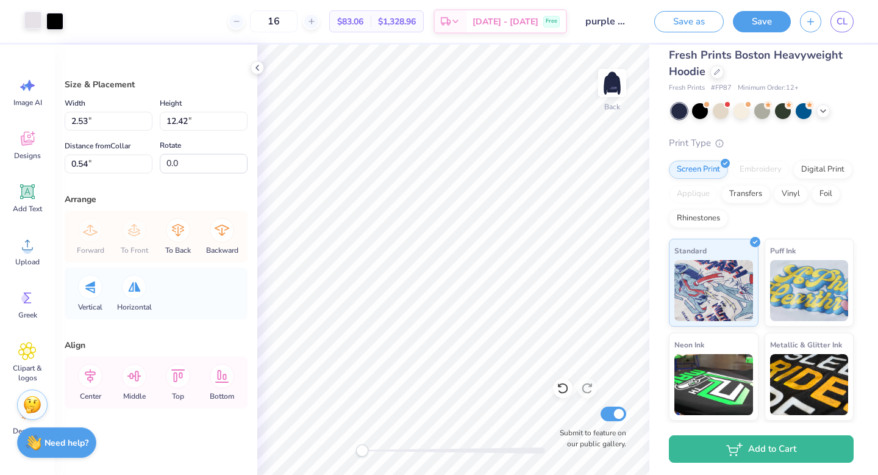
click at [41, 16] on div at bounding box center [32, 20] width 17 height 17
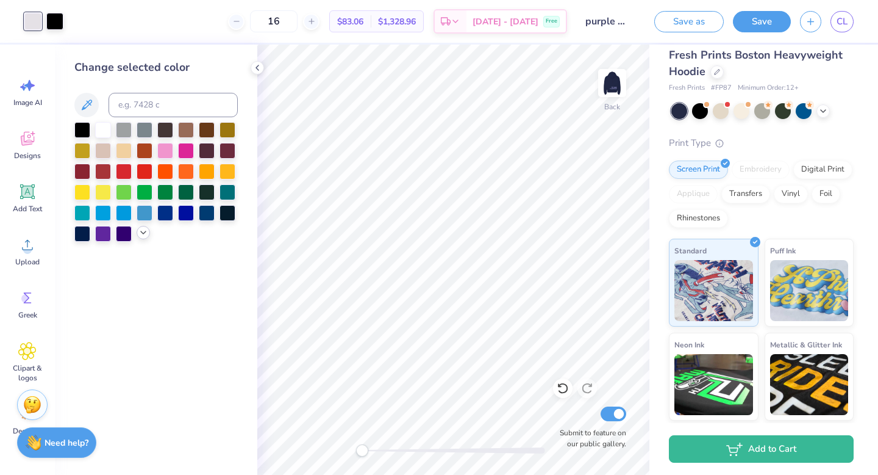
click at [145, 231] on icon at bounding box center [143, 233] width 10 height 10
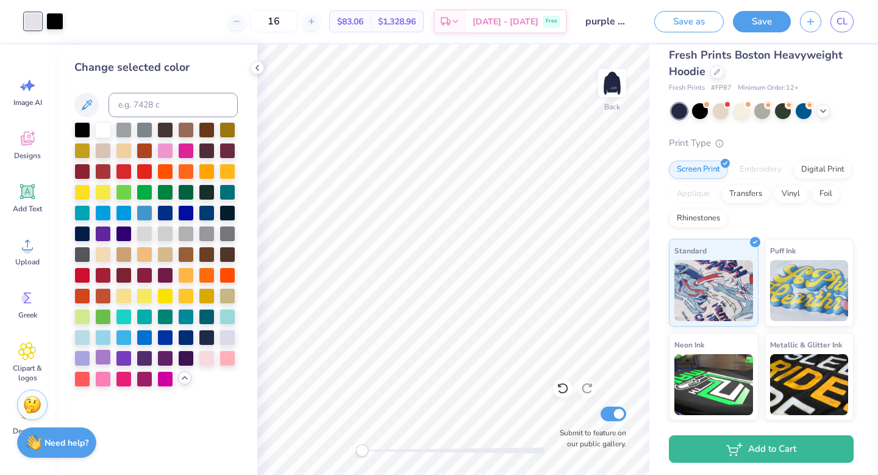
click at [102, 356] on div at bounding box center [103, 357] width 16 height 16
click at [84, 359] on div at bounding box center [82, 357] width 16 height 16
click at [57, 23] on div at bounding box center [54, 20] width 17 height 17
click at [81, 351] on div at bounding box center [82, 357] width 16 height 16
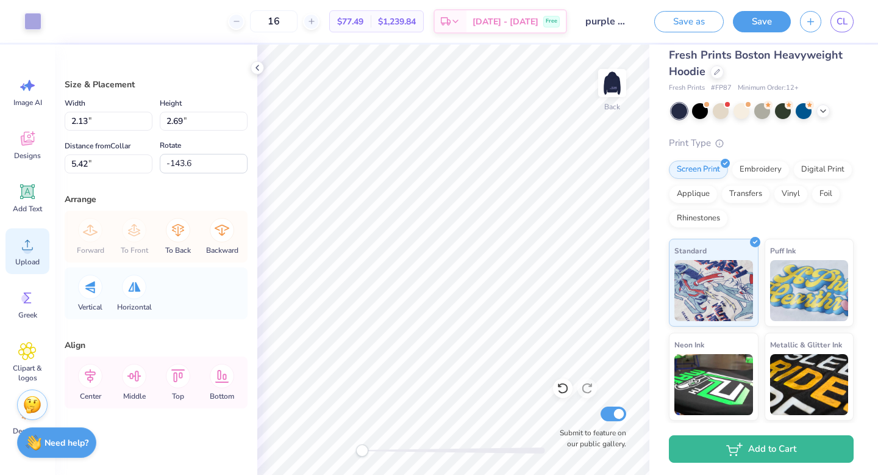
click at [31, 256] on div "Upload" at bounding box center [27, 251] width 44 height 46
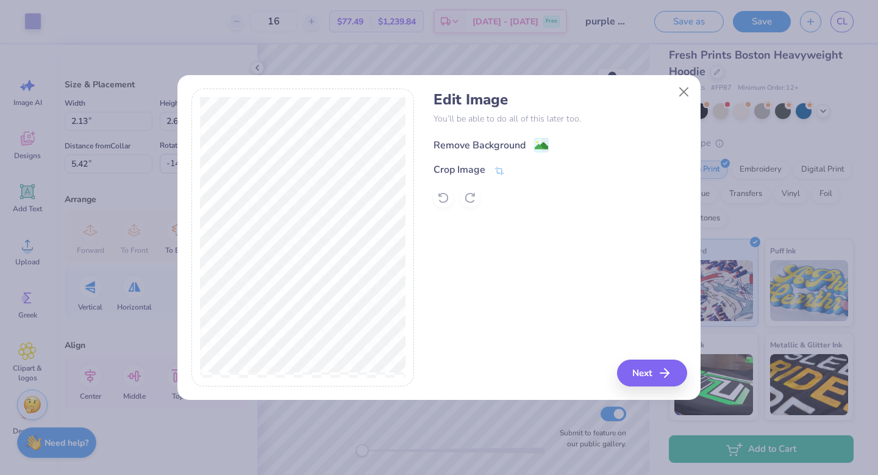
click at [537, 147] on image at bounding box center [541, 145] width 13 height 13
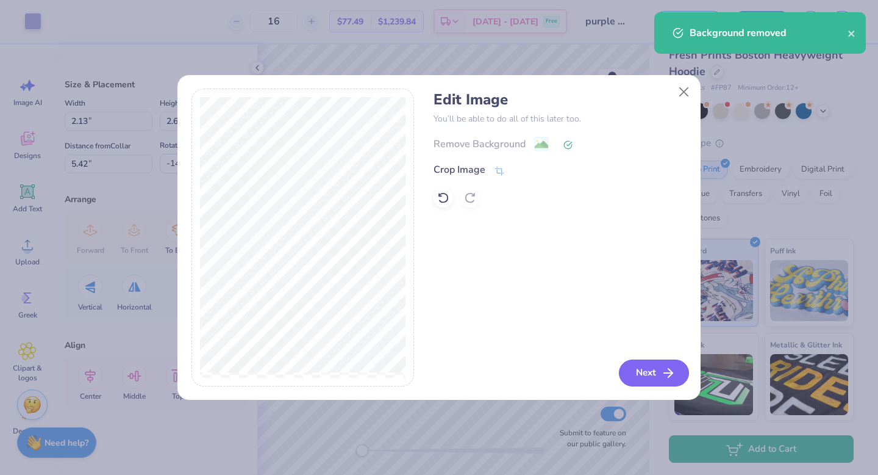
click at [644, 365] on button "Next" at bounding box center [654, 372] width 70 height 27
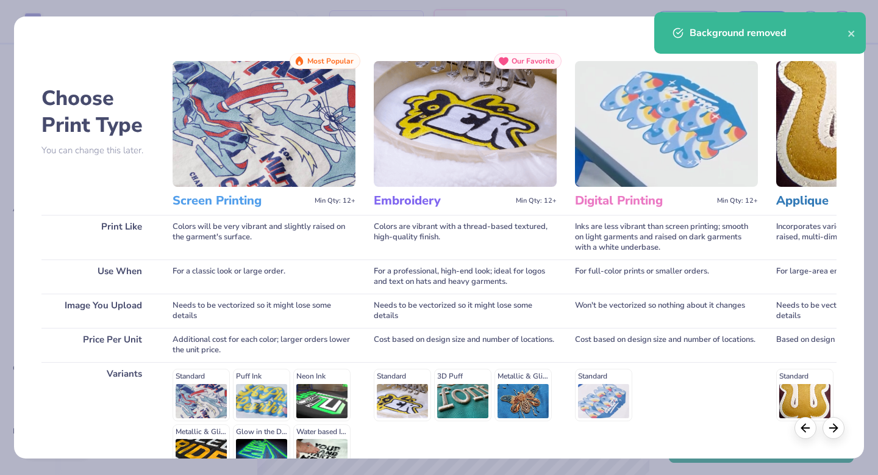
scroll to position [32, 0]
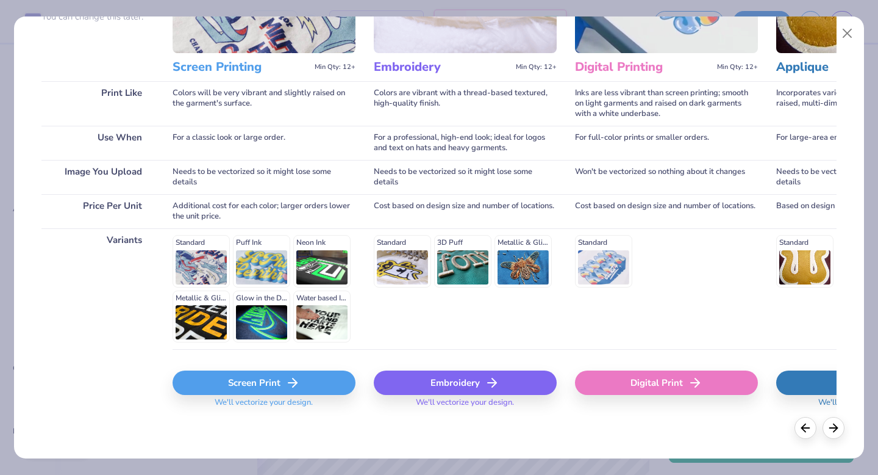
click at [217, 390] on div "Screen Print" at bounding box center [264, 382] width 183 height 24
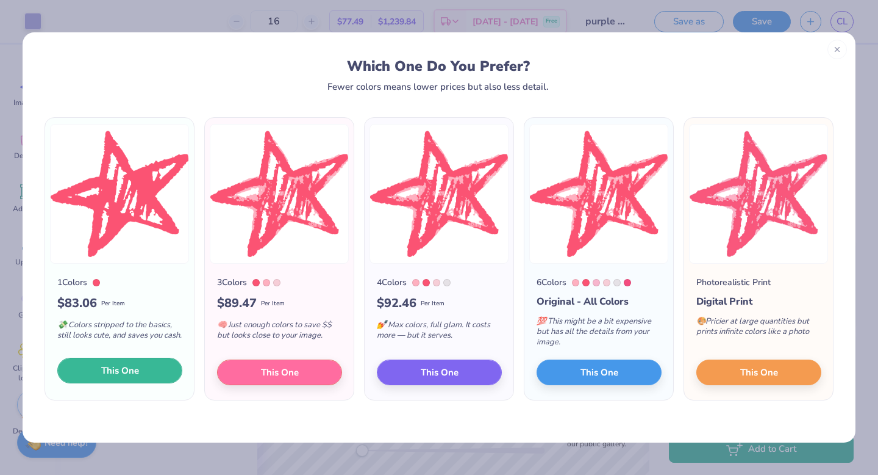
click at [146, 369] on button "This One" at bounding box center [119, 370] width 125 height 26
type input "13.59"
type input "12.42"
type input "0.54"
type input "0.0"
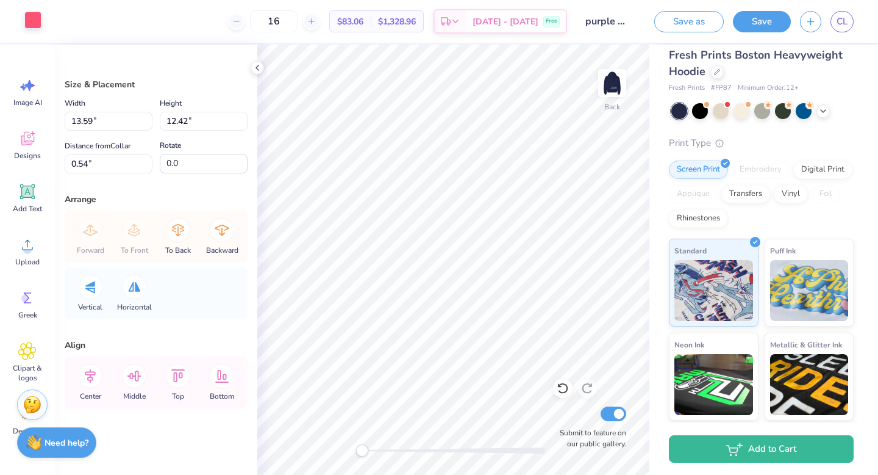
click at [40, 27] on div at bounding box center [32, 20] width 17 height 17
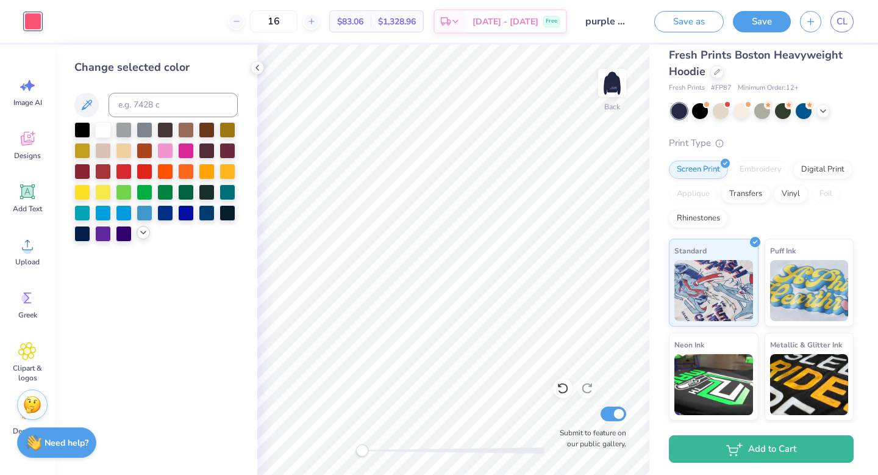
click at [142, 235] on icon at bounding box center [143, 233] width 10 height 10
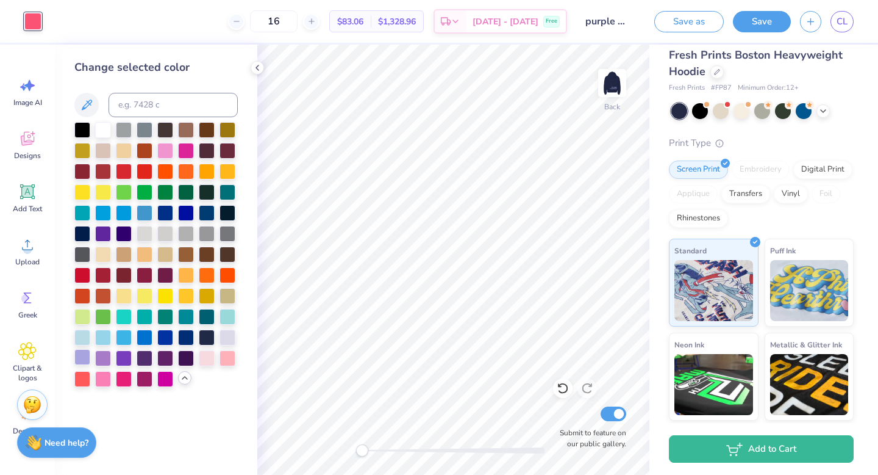
click at [80, 357] on div at bounding box center [82, 357] width 16 height 16
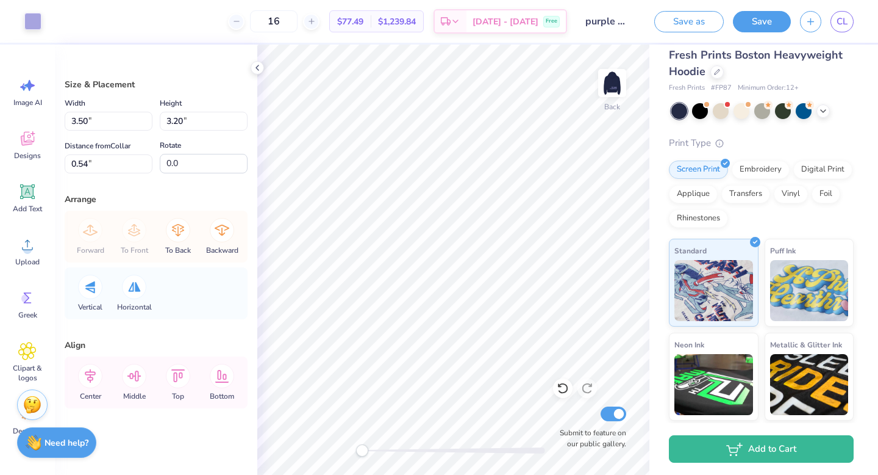
type input "3.50"
type input "3.20"
type input "14.2"
type input "2.22"
type input "1.83"
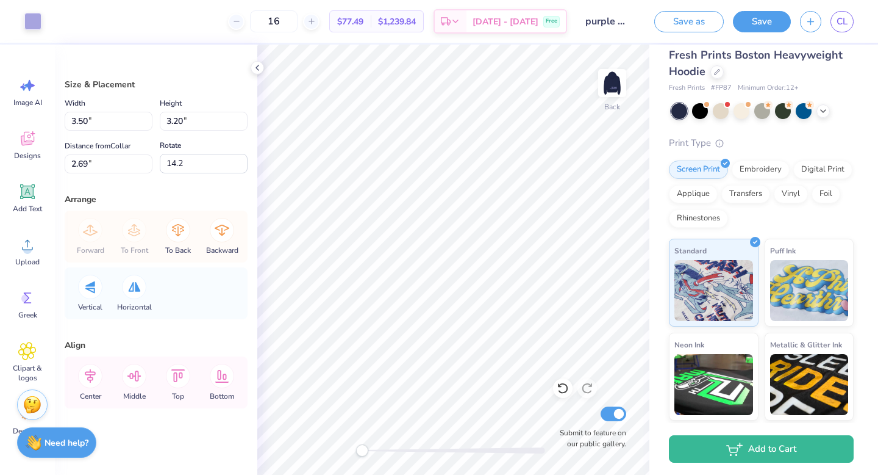
type input "2.69"
type input "-111.2"
type input "175.4"
type input "2.22"
type input "1.83"
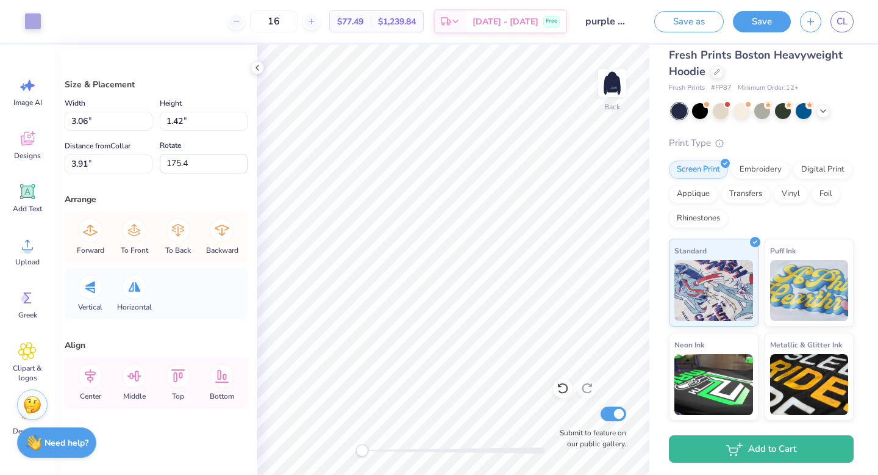
type input "3.00"
type input "14.2"
type input "-12.3"
type input "0.78"
type input "3.19"
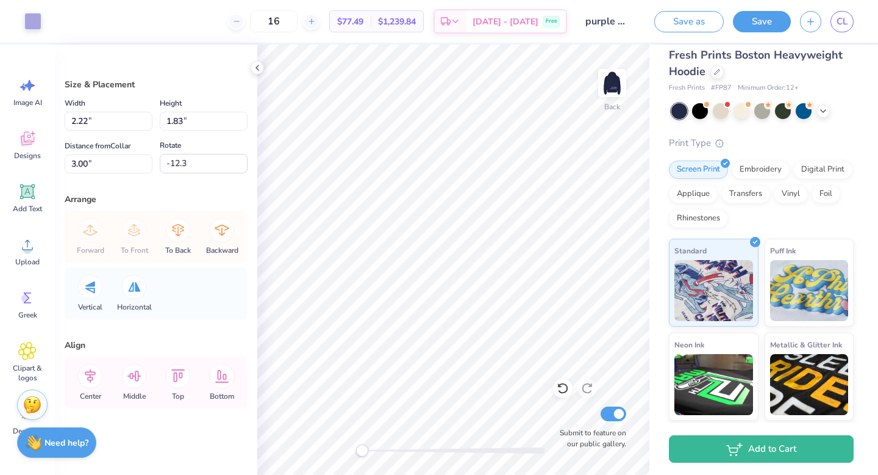
type input "4.55"
type input "175.4"
click at [37, 23] on div at bounding box center [32, 20] width 17 height 17
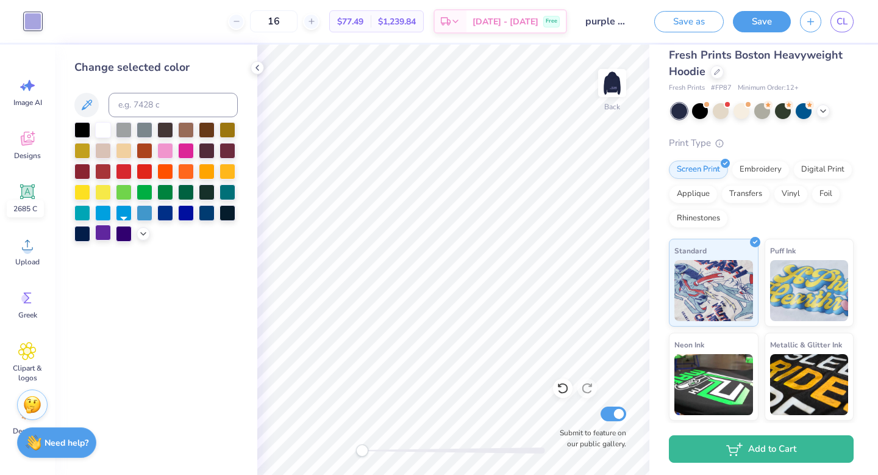
click at [104, 234] on div at bounding box center [103, 232] width 16 height 16
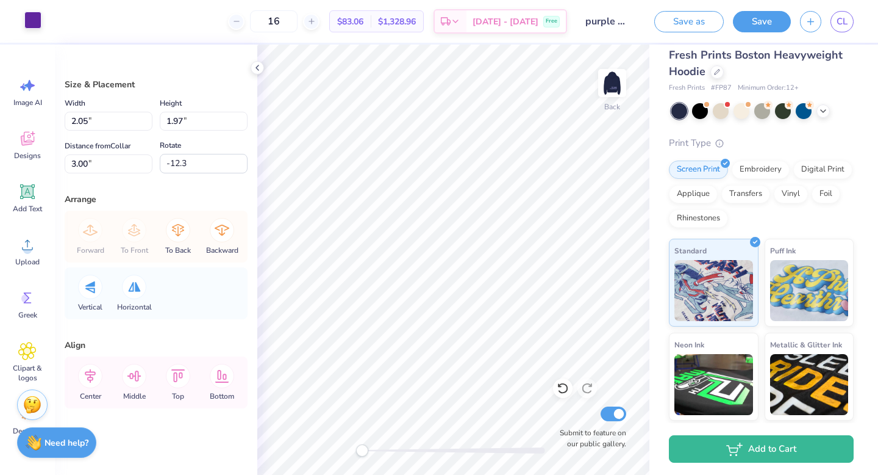
click at [27, 12] on div at bounding box center [32, 20] width 17 height 17
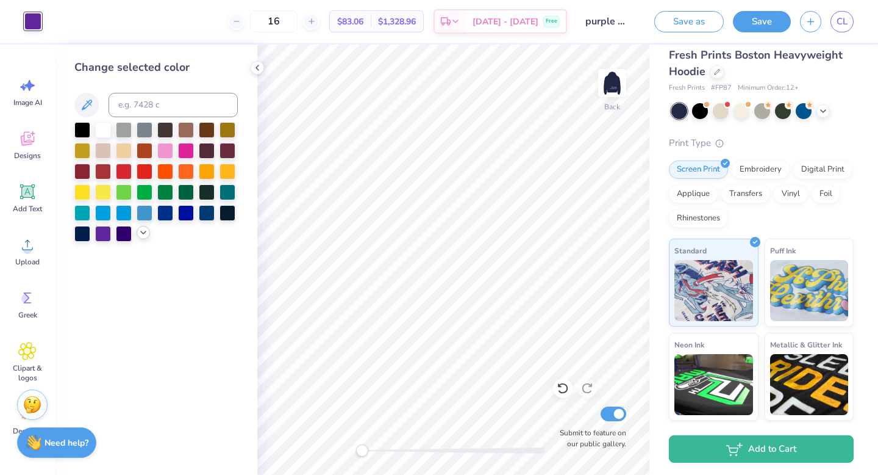
click at [141, 233] on icon at bounding box center [143, 233] width 10 height 10
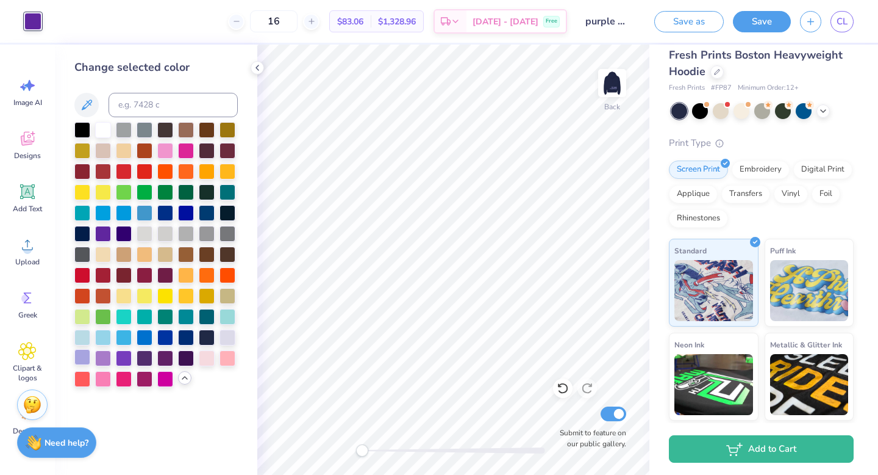
click at [84, 356] on div at bounding box center [82, 357] width 16 height 16
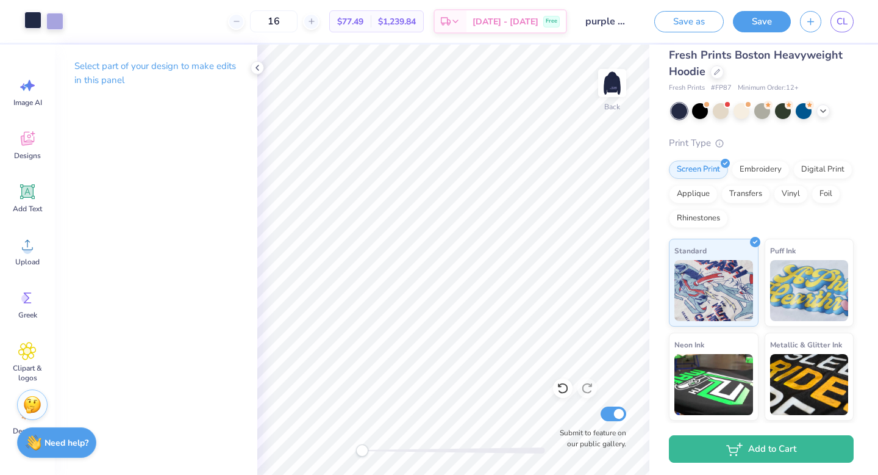
click at [32, 27] on div at bounding box center [32, 20] width 17 height 17
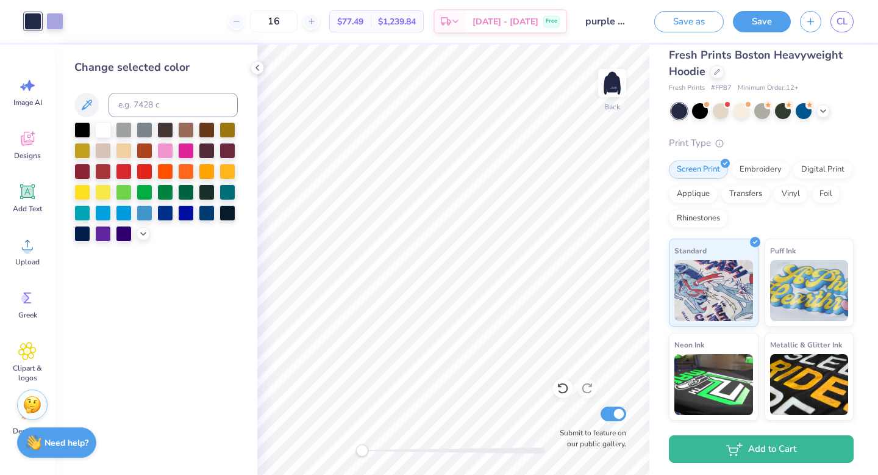
click at [151, 229] on div at bounding box center [155, 182] width 163 height 120
click at [134, 223] on div at bounding box center [155, 182] width 163 height 120
click at [137, 217] on div at bounding box center [145, 212] width 16 height 16
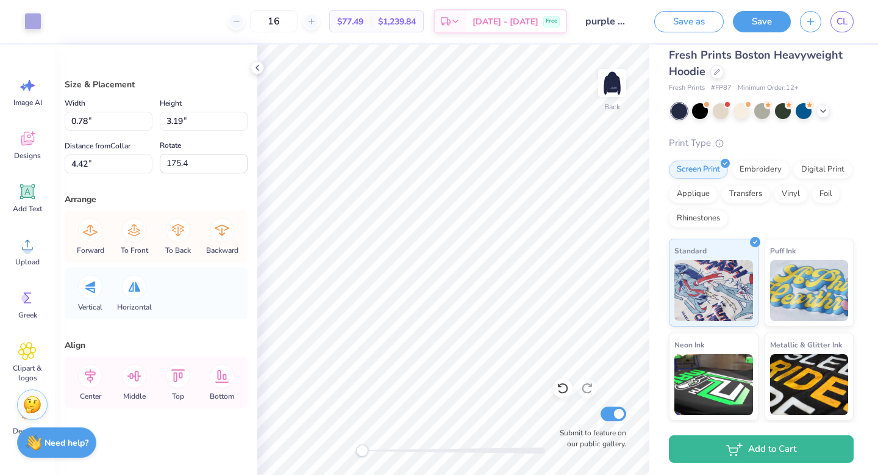
type input "2.05"
type input "1.97"
type input "3.00"
type input "-12.3"
type input "-90.4"
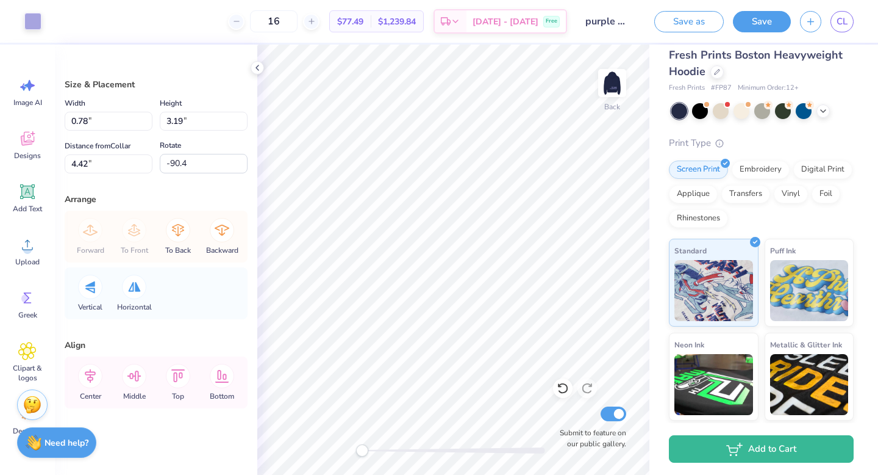
type input "4.82"
type input "0.97"
type input "3.04"
type input "-90.7"
type input "-179.2"
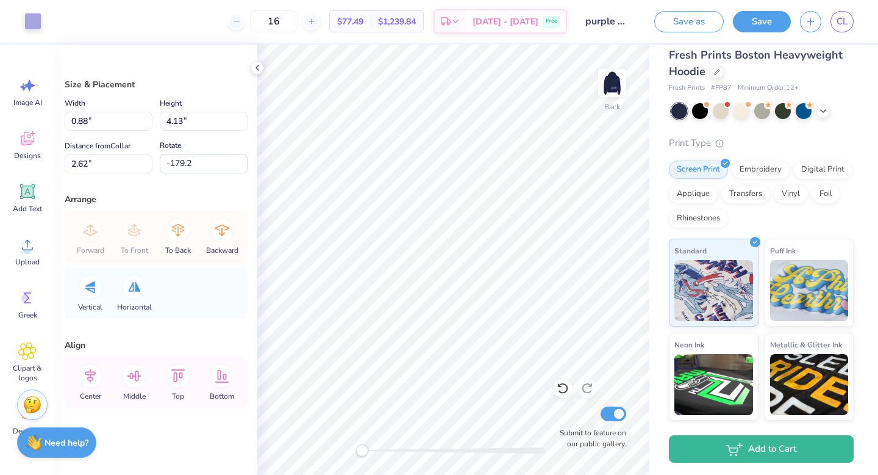
type input "0.84"
type input "3.93"
type input "2.82"
type input "178.9"
type input "-45.3"
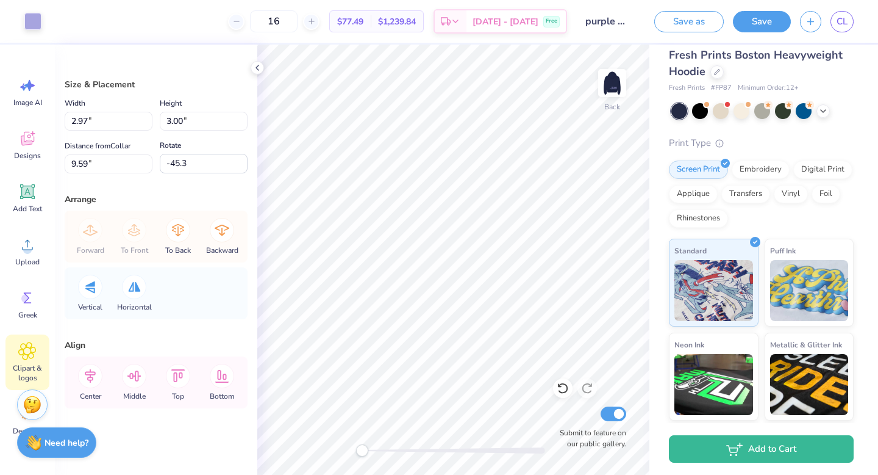
click at [21, 351] on icon at bounding box center [27, 351] width 18 height 18
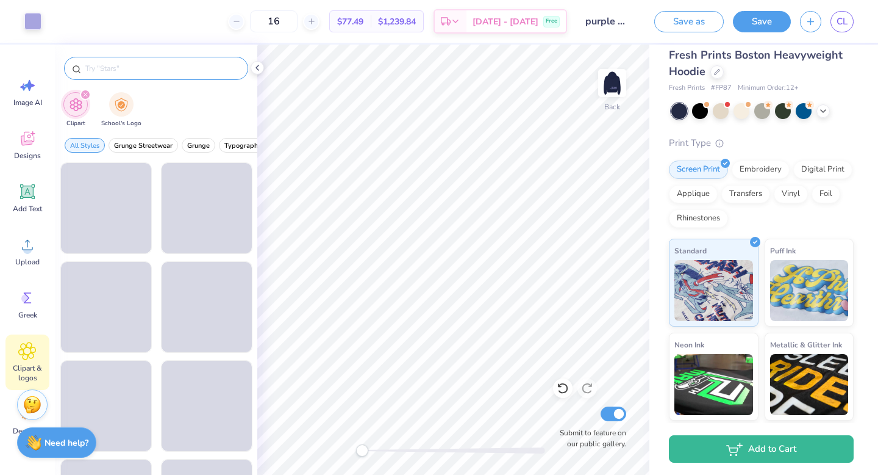
click at [153, 70] on input "text" at bounding box center [162, 68] width 156 height 12
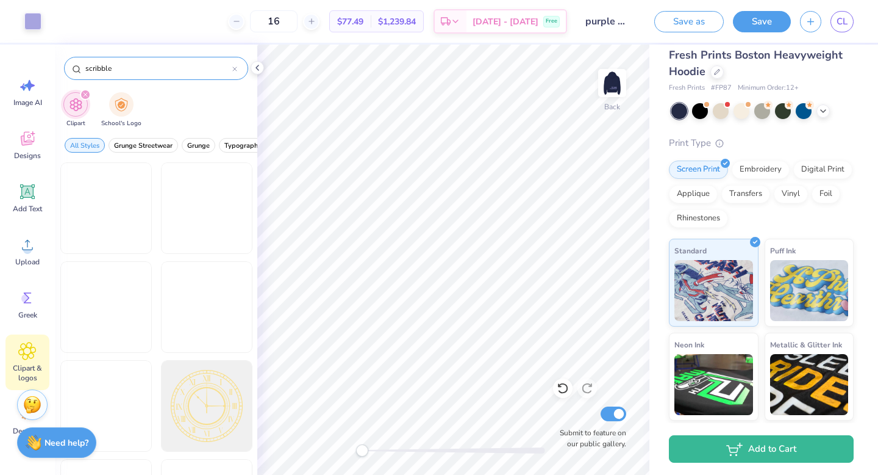
type input "scribble"
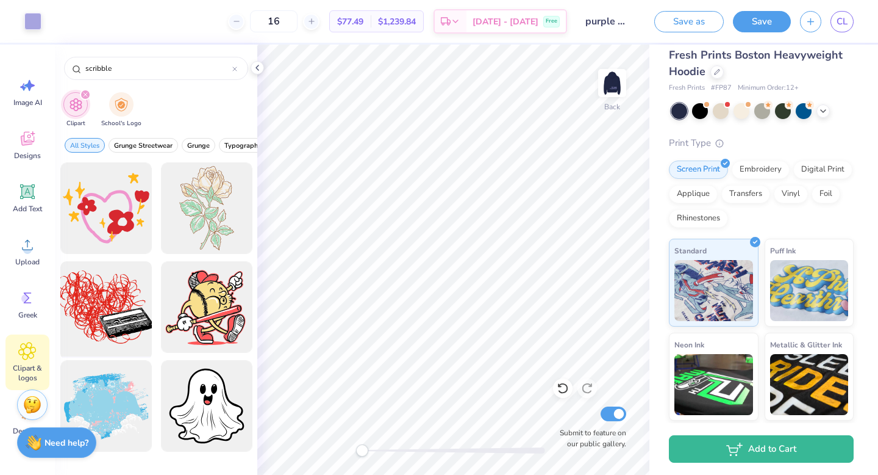
click at [110, 336] on div at bounding box center [106, 307] width 101 height 101
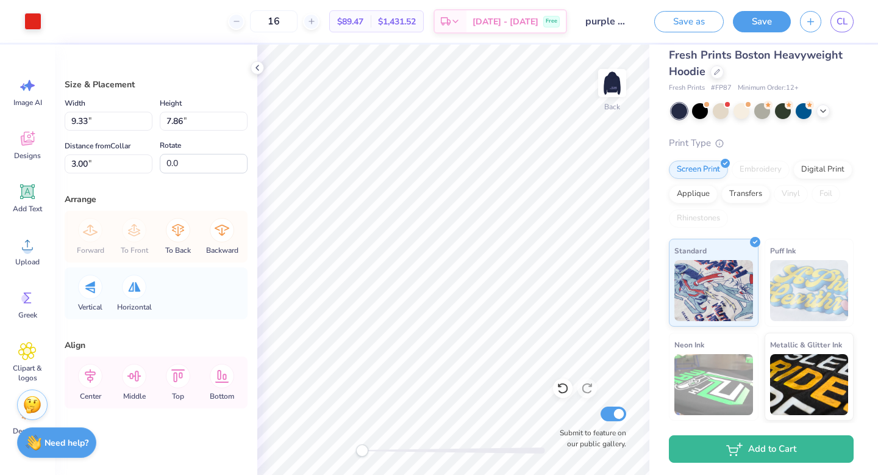
type input "9.33"
type input "7.86"
type input "7.36"
type input "4.15"
type input "8.06"
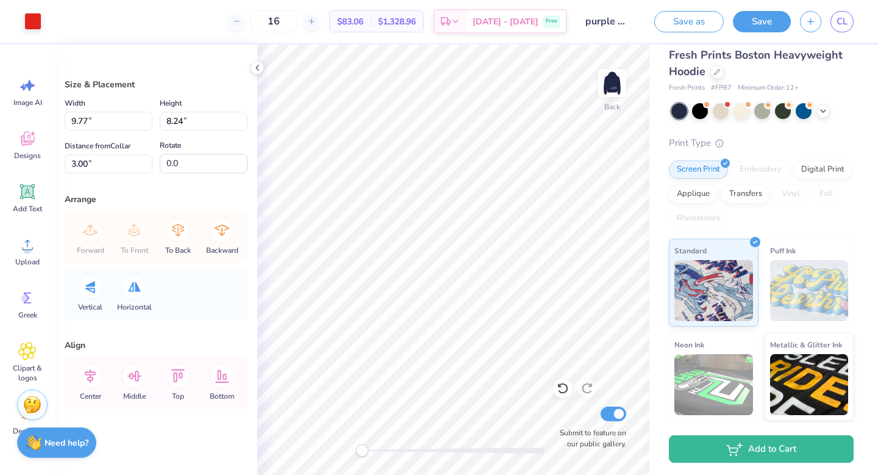
type input "9.77"
type input "8.24"
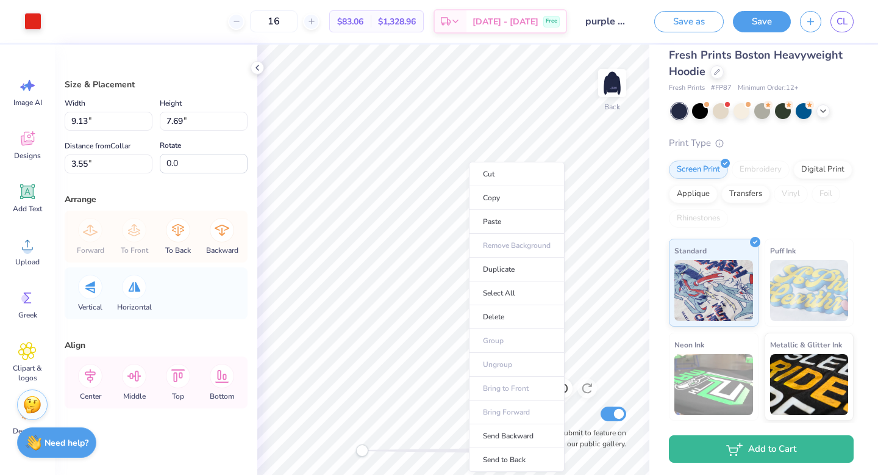
type input "9.13"
type input "7.69"
type input "3.55"
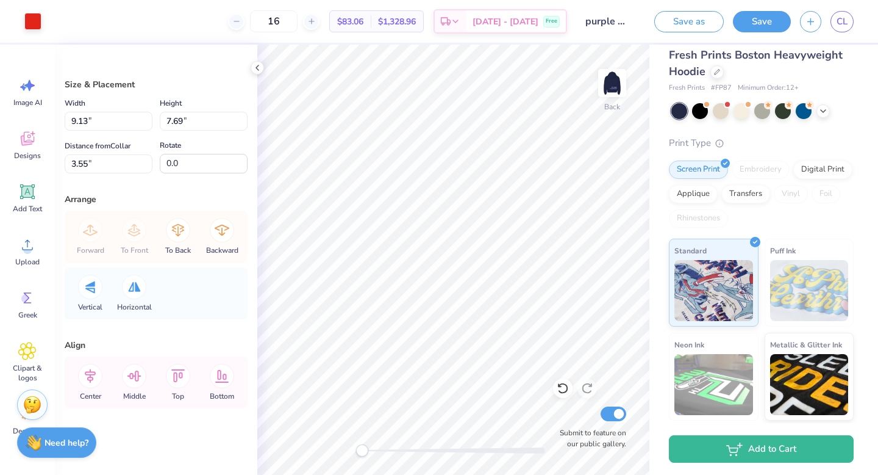
type input "8.70"
type input "7.33"
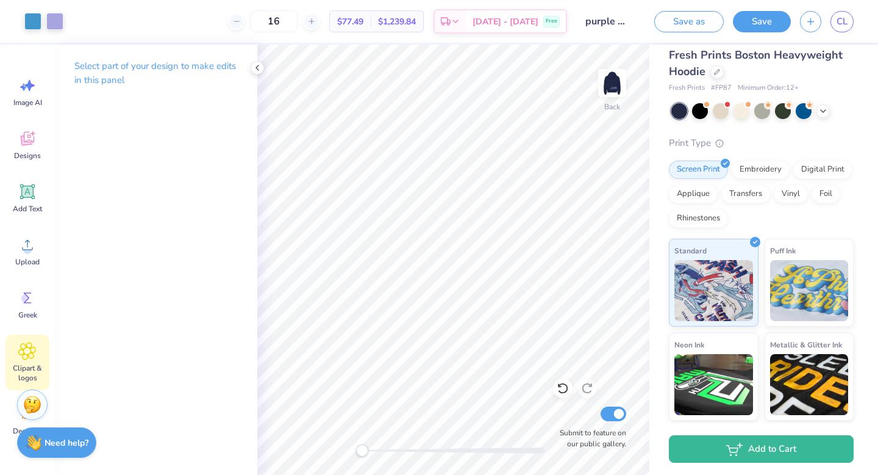
click at [37, 360] on div "Clipart & logos" at bounding box center [27, 362] width 44 height 56
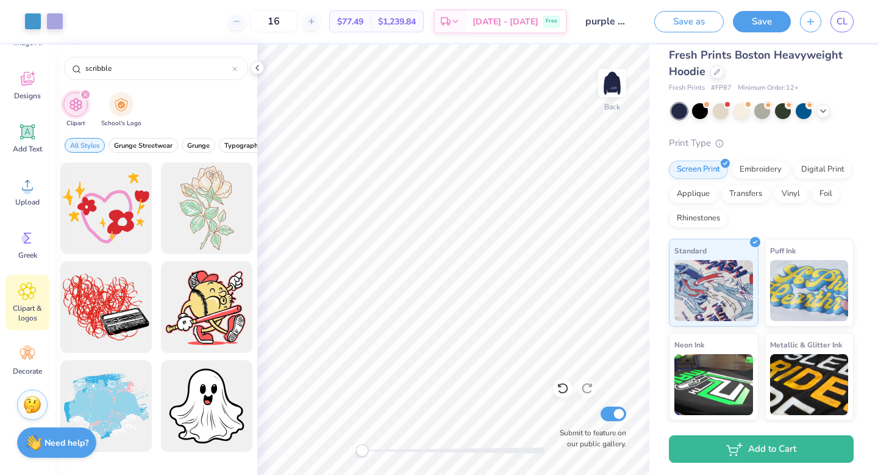
scroll to position [0, 0]
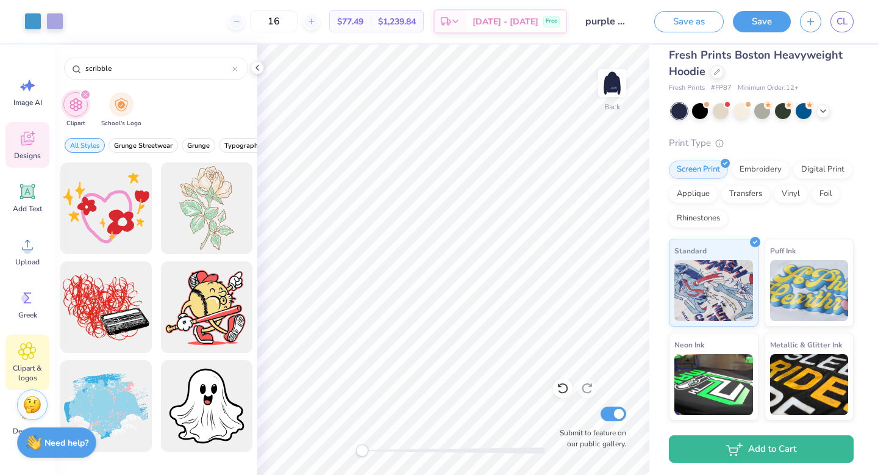
click at [29, 151] on span "Designs" at bounding box center [27, 156] width 27 height 10
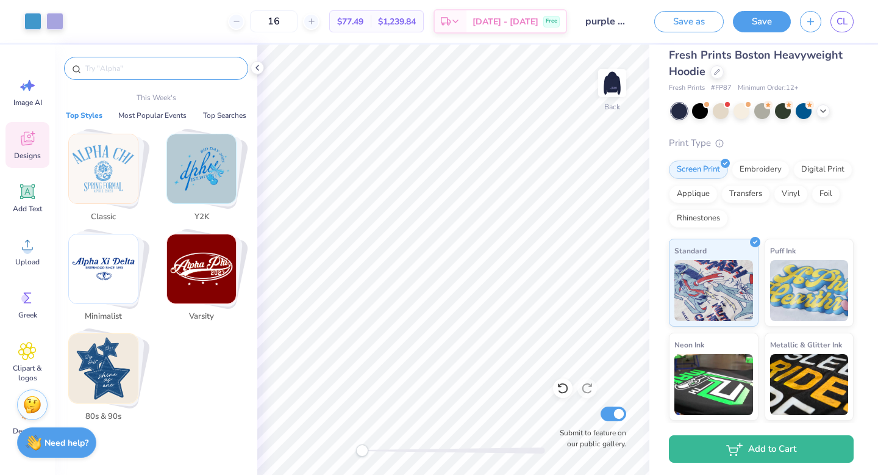
click at [113, 72] on input "text" at bounding box center [162, 68] width 156 height 12
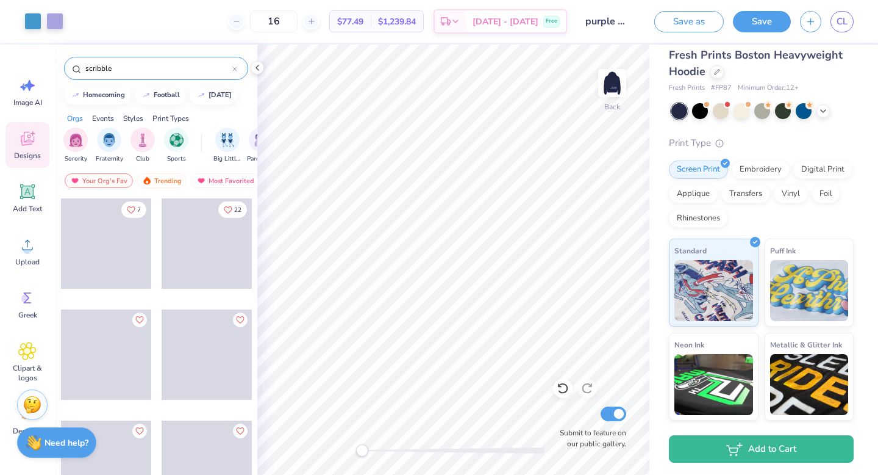
type input "scribble"
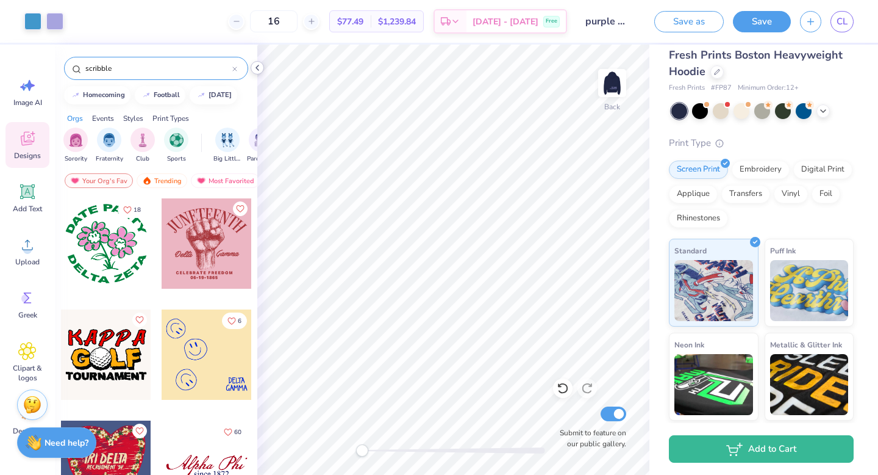
click at [257, 67] on icon at bounding box center [258, 68] width 10 height 10
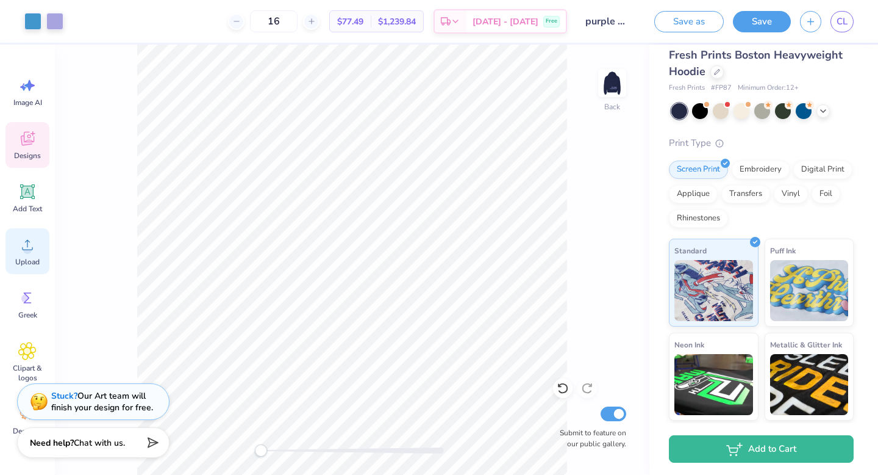
click at [16, 253] on div "Upload" at bounding box center [27, 251] width 44 height 46
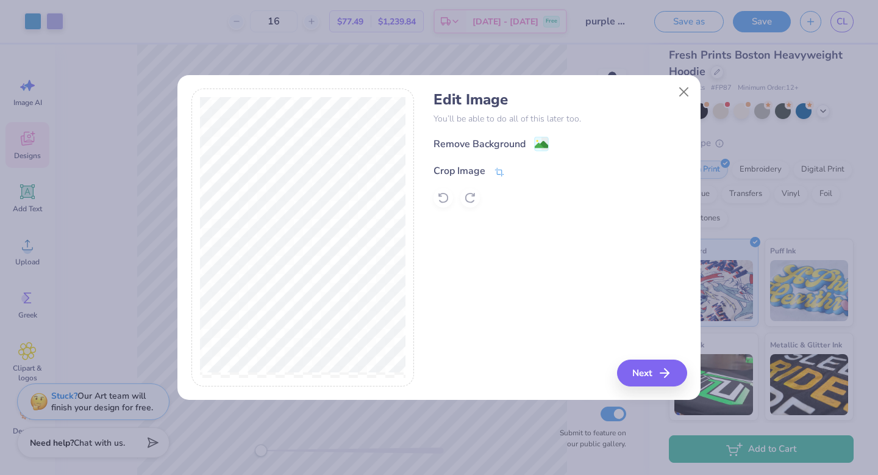
click at [488, 171] on div "Crop Image" at bounding box center [469, 170] width 71 height 15
click at [518, 171] on icon at bounding box center [520, 169] width 7 height 7
click at [647, 367] on button "Next" at bounding box center [654, 372] width 70 height 27
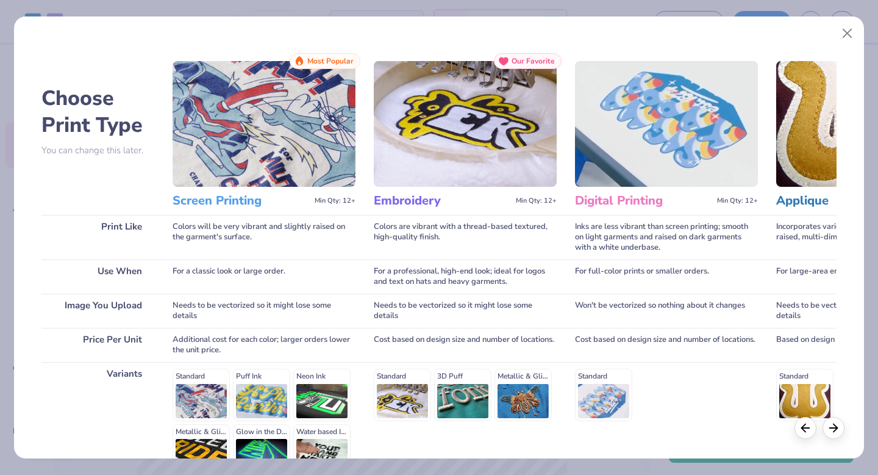
scroll to position [134, 0]
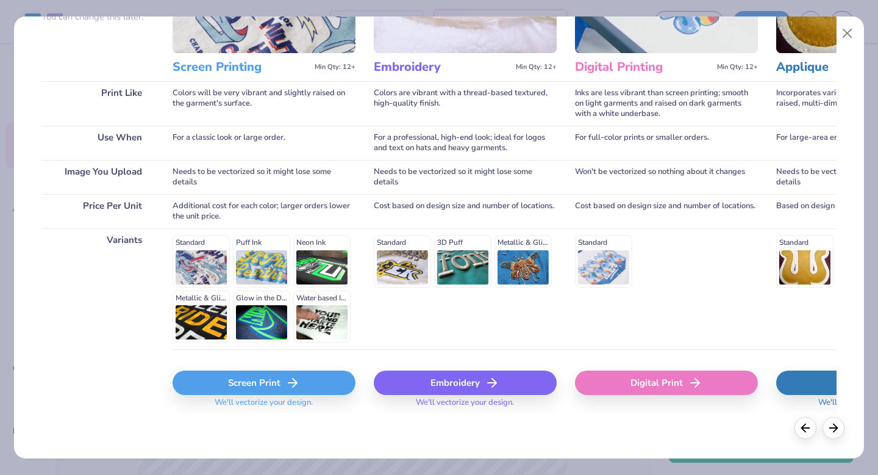
click at [241, 389] on div "Screen Print" at bounding box center [264, 382] width 183 height 24
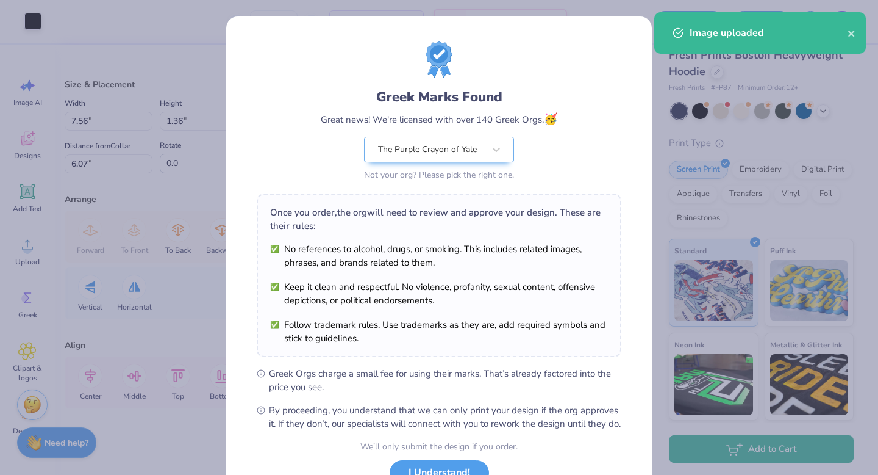
scroll to position [96, 0]
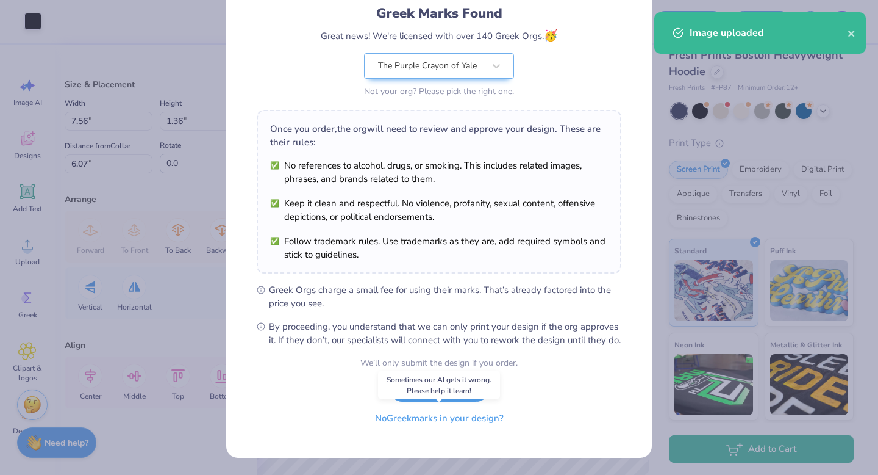
click at [420, 422] on button "No Greek marks in your design?" at bounding box center [439, 418] width 149 height 25
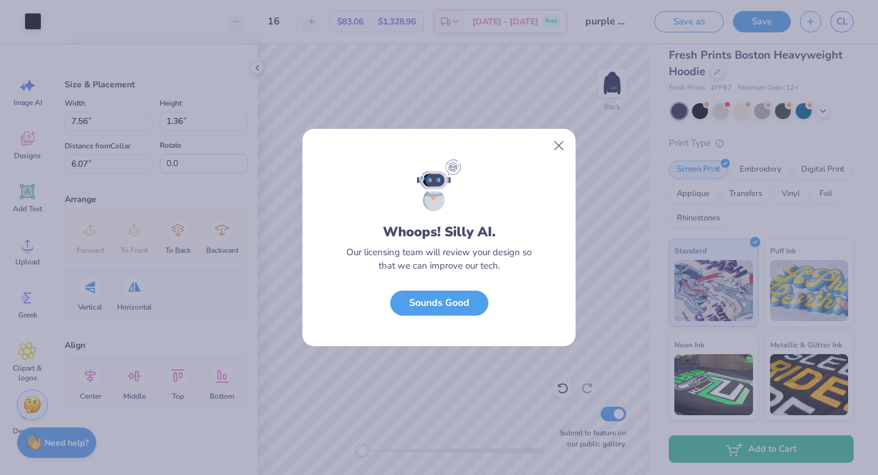
scroll to position [0, 0]
click at [464, 306] on button "Sounds Good" at bounding box center [439, 299] width 98 height 25
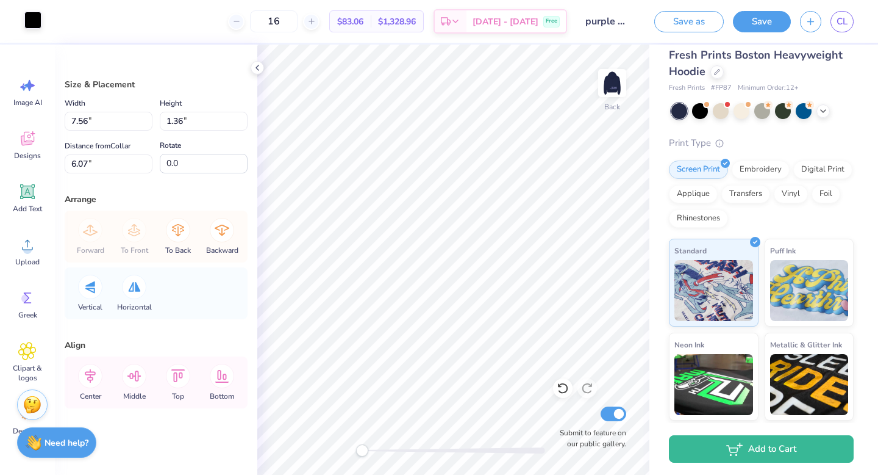
click at [38, 19] on div at bounding box center [32, 20] width 17 height 17
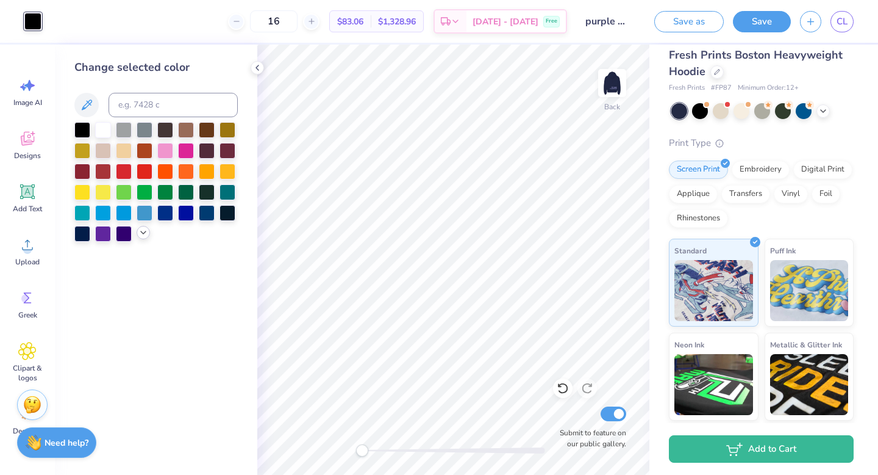
click at [145, 234] on icon at bounding box center [143, 233] width 10 height 10
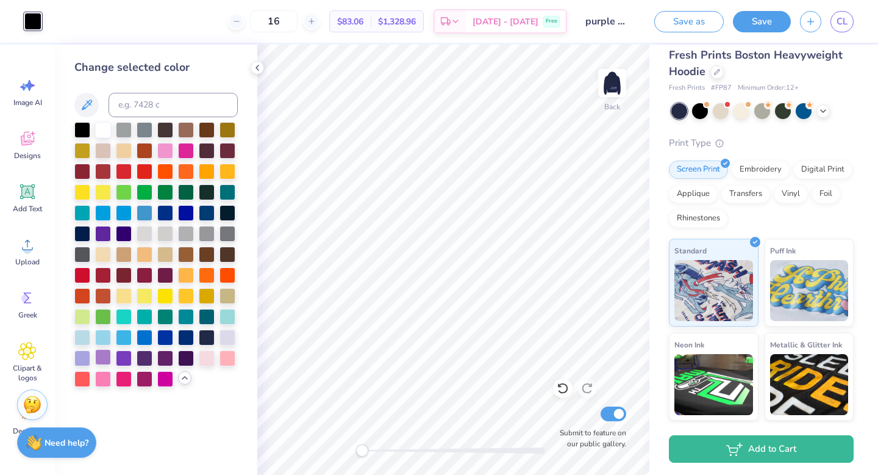
click at [107, 357] on div at bounding box center [103, 357] width 16 height 16
click at [95, 357] on div at bounding box center [103, 357] width 16 height 16
click at [88, 357] on div at bounding box center [82, 357] width 16 height 16
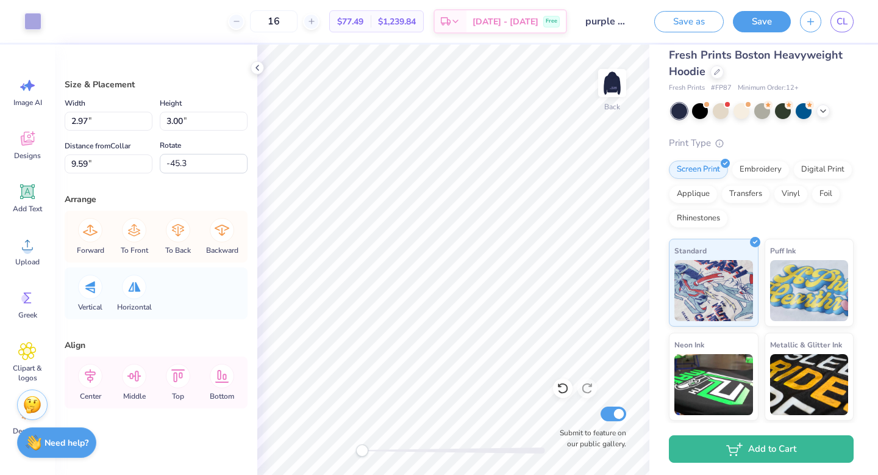
type input "2.97"
type input "3.00"
type input "9.59"
type input "-45.3"
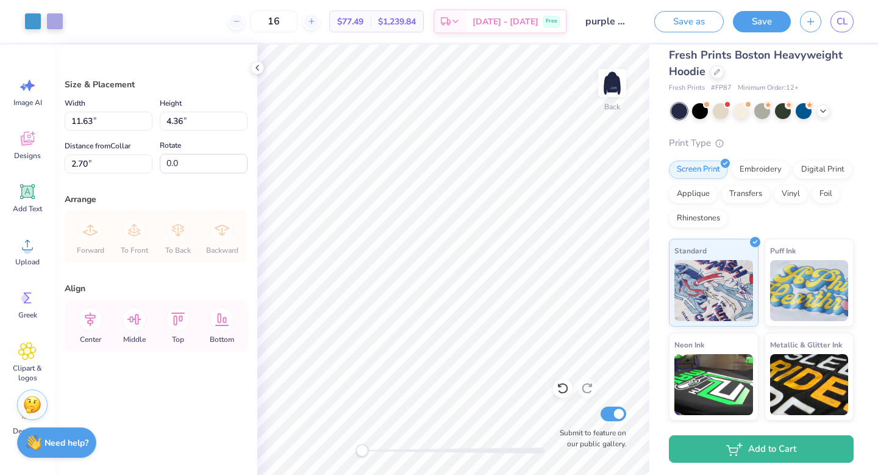
type input "2.71"
type input "8.64"
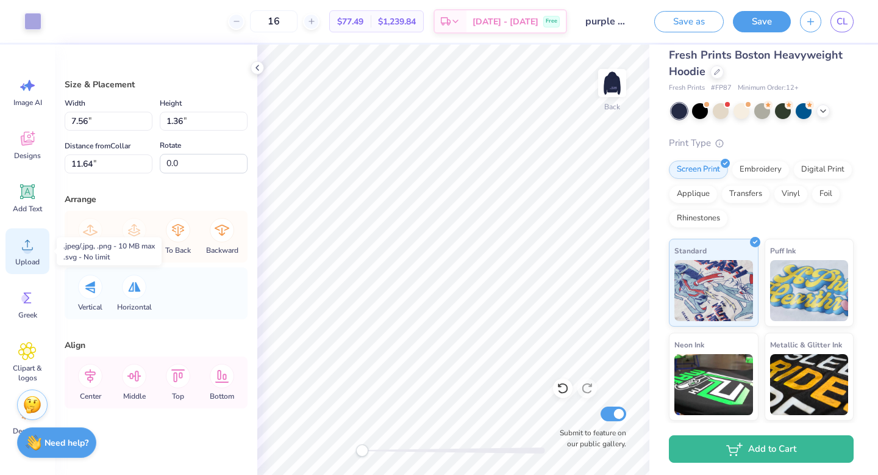
click at [26, 243] on icon at bounding box center [27, 244] width 18 height 18
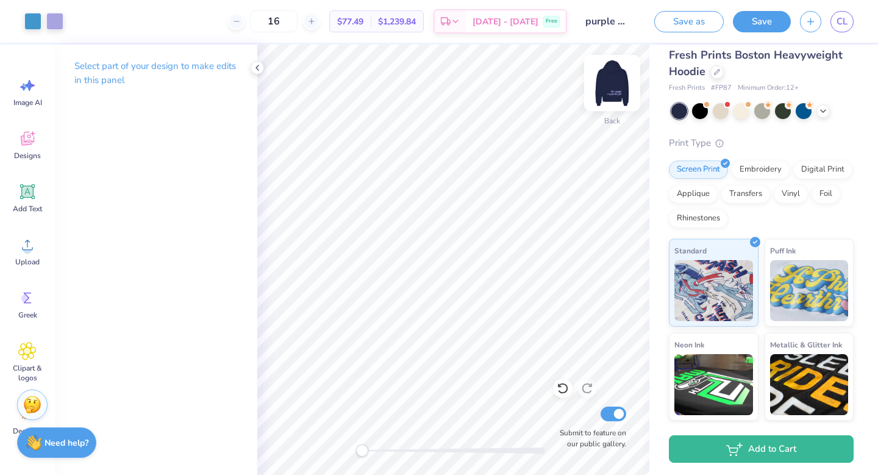
click at [613, 88] on img at bounding box center [612, 83] width 49 height 49
click at [612, 85] on img at bounding box center [612, 83] width 24 height 24
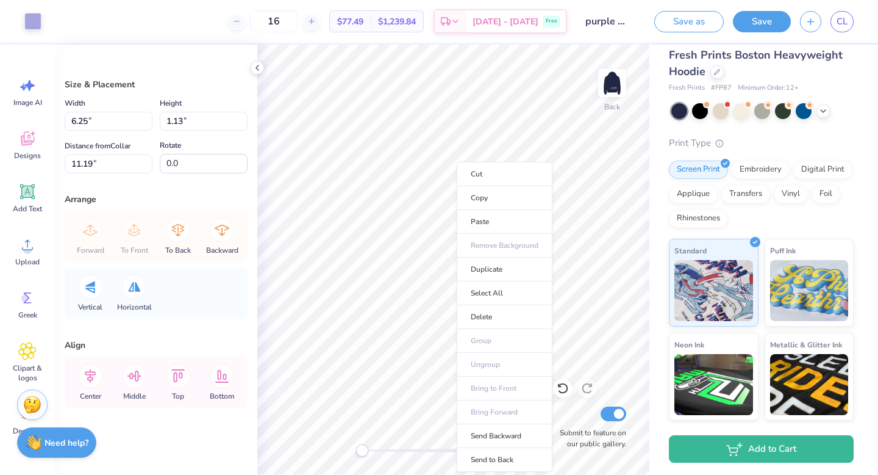
type input "6.25"
type input "1.13"
type input "11.19"
click at [475, 177] on li "Cut" at bounding box center [505, 174] width 96 height 24
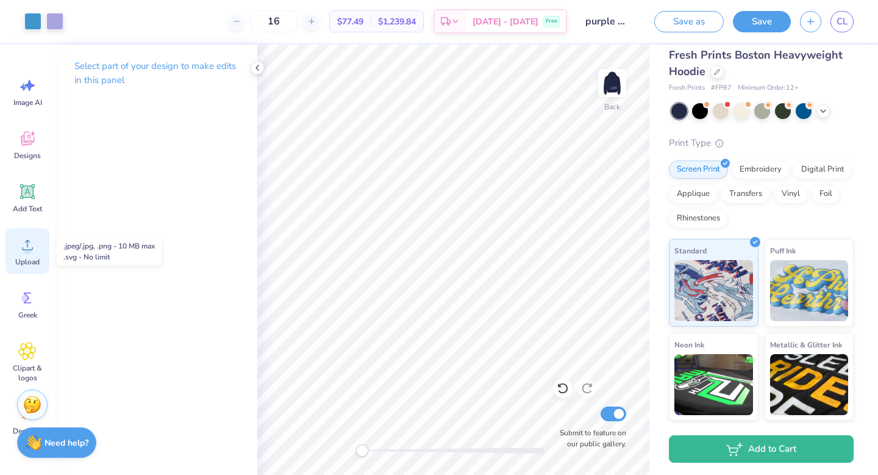
click at [26, 249] on circle at bounding box center [27, 249] width 9 height 9
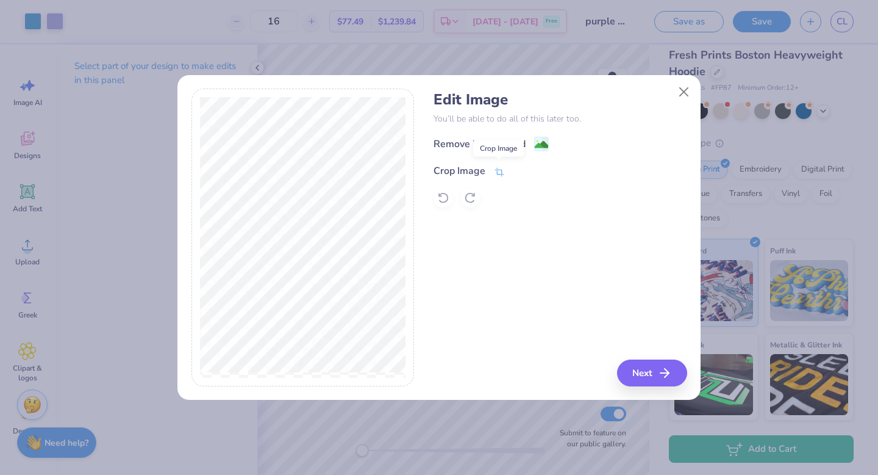
click at [499, 170] on icon at bounding box center [499, 171] width 9 height 9
click at [654, 372] on div "Edit Image You’ll be able to do all of this later too. Remove Background Crop I…" at bounding box center [560, 237] width 253 height 298
click at [519, 170] on icon at bounding box center [520, 169] width 7 height 7
click at [644, 378] on button "Next" at bounding box center [654, 372] width 70 height 27
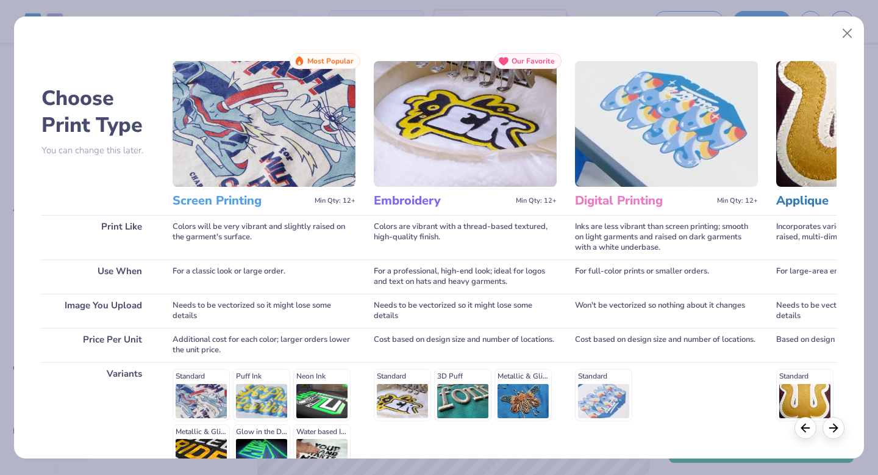
scroll to position [134, 0]
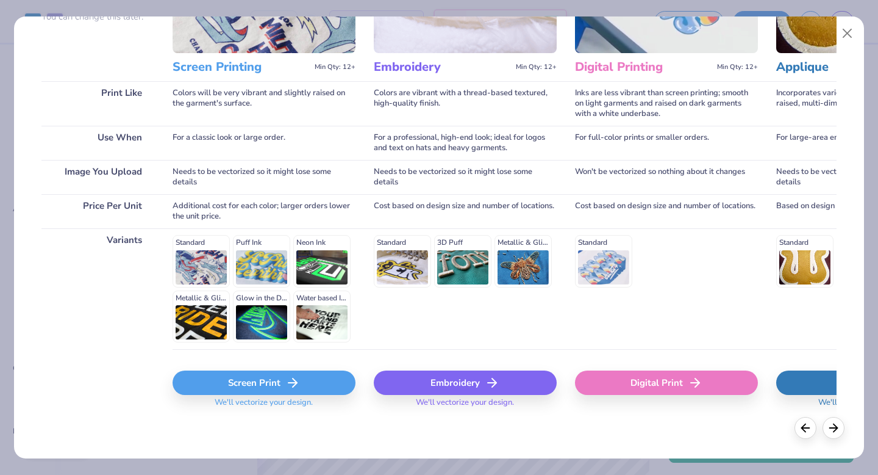
click at [275, 378] on div "Screen Print" at bounding box center [264, 382] width 183 height 24
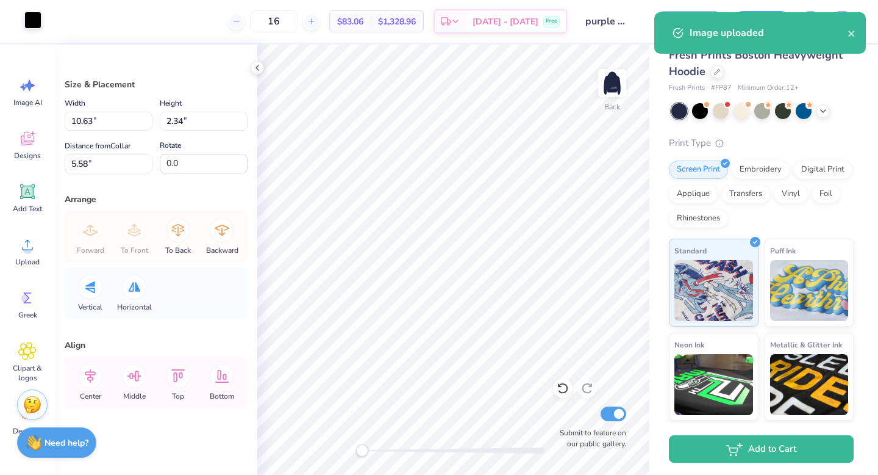
click at [30, 26] on div at bounding box center [32, 20] width 17 height 17
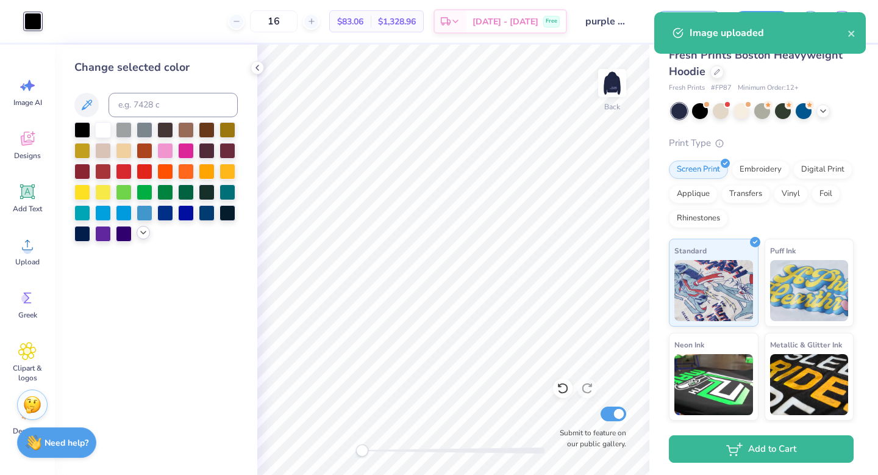
click at [137, 231] on div at bounding box center [143, 232] width 13 height 13
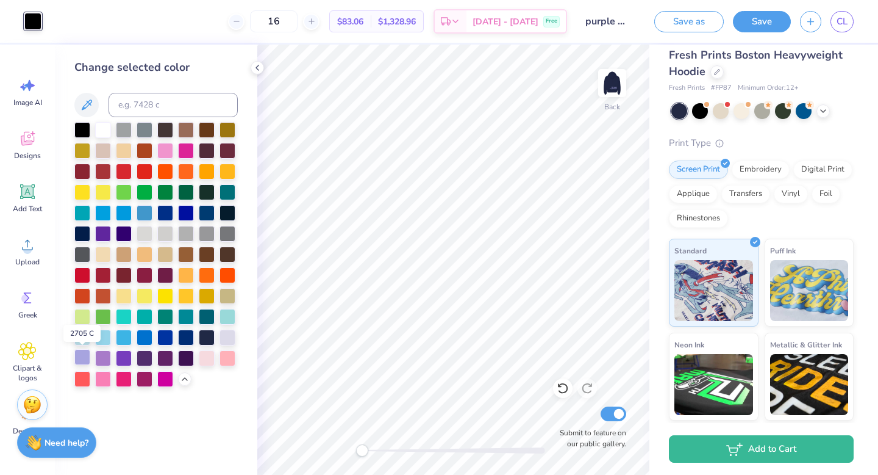
click at [78, 357] on div at bounding box center [82, 357] width 16 height 16
click at [86, 360] on div at bounding box center [82, 357] width 16 height 16
click at [87, 364] on div at bounding box center [82, 357] width 16 height 16
click at [82, 357] on div at bounding box center [82, 357] width 16 height 16
click at [84, 360] on div at bounding box center [82, 357] width 16 height 16
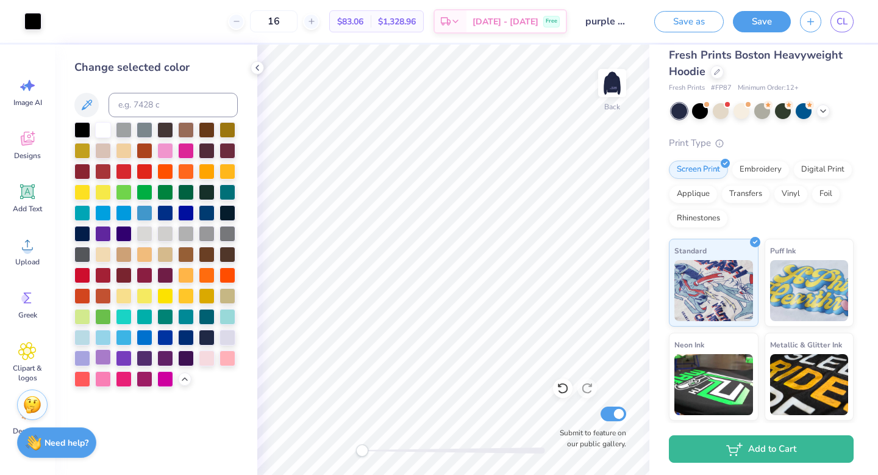
click at [98, 357] on div at bounding box center [103, 357] width 16 height 16
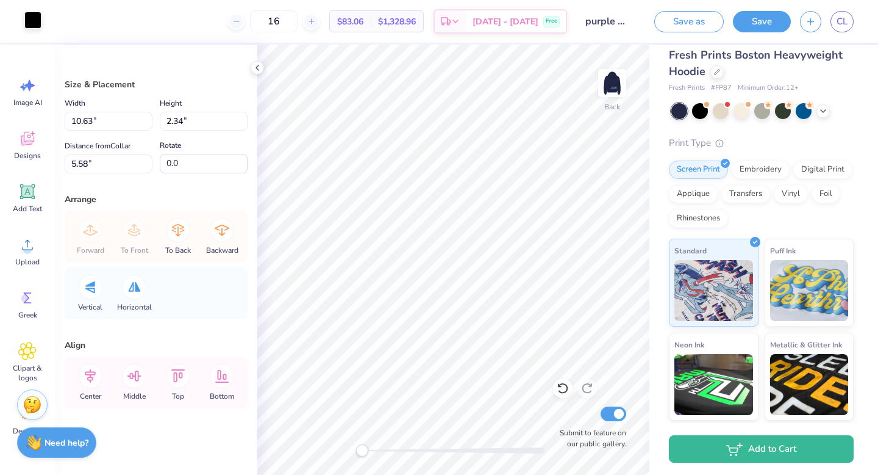
click at [40, 14] on div at bounding box center [32, 20] width 17 height 17
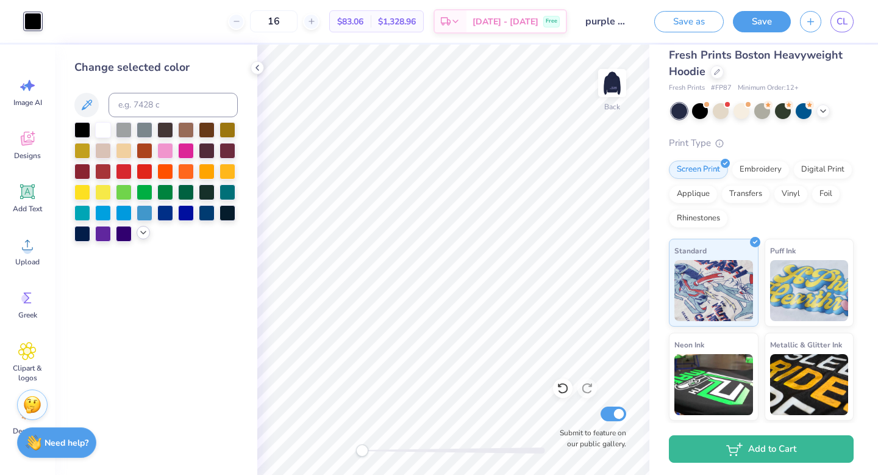
click at [142, 230] on icon at bounding box center [143, 233] width 10 height 10
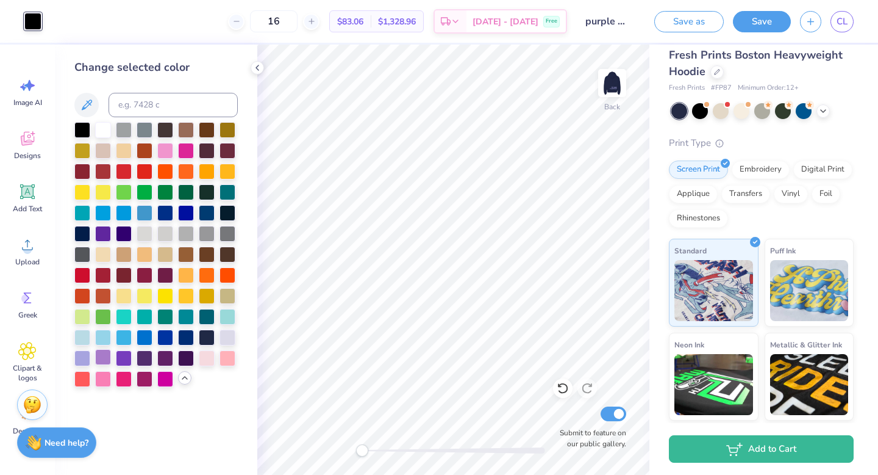
click at [101, 357] on div at bounding box center [103, 357] width 16 height 16
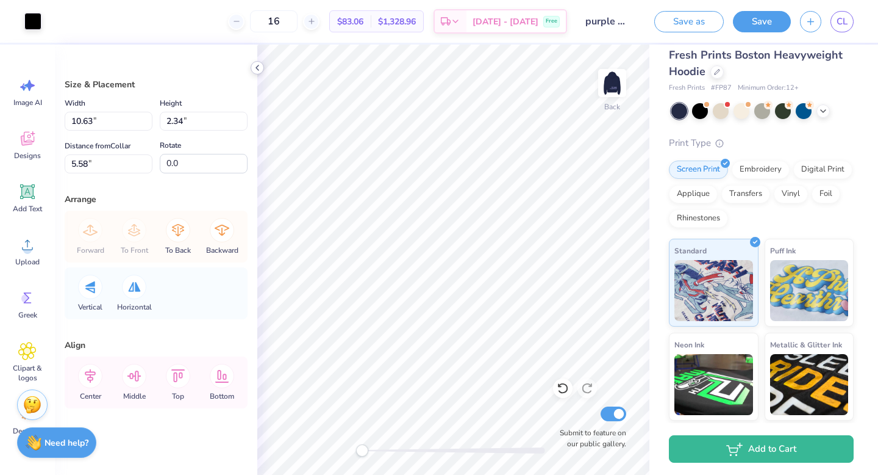
click at [256, 68] on polyline at bounding box center [257, 67] width 2 height 5
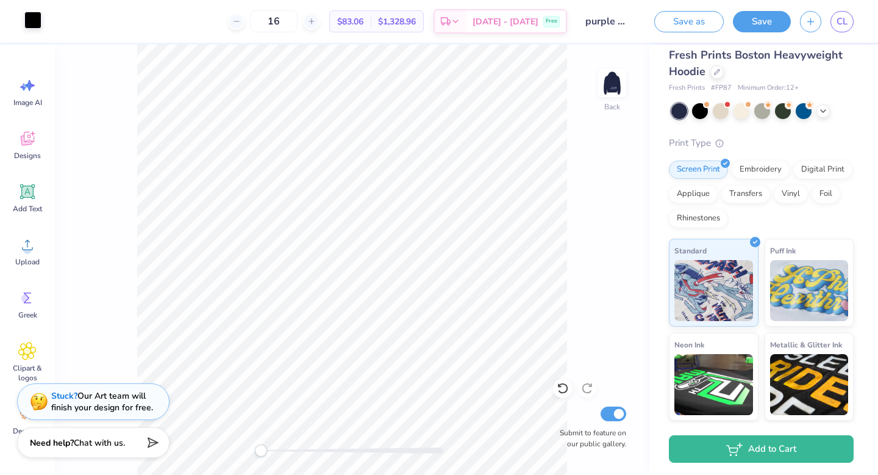
click at [37, 27] on div at bounding box center [32, 20] width 17 height 17
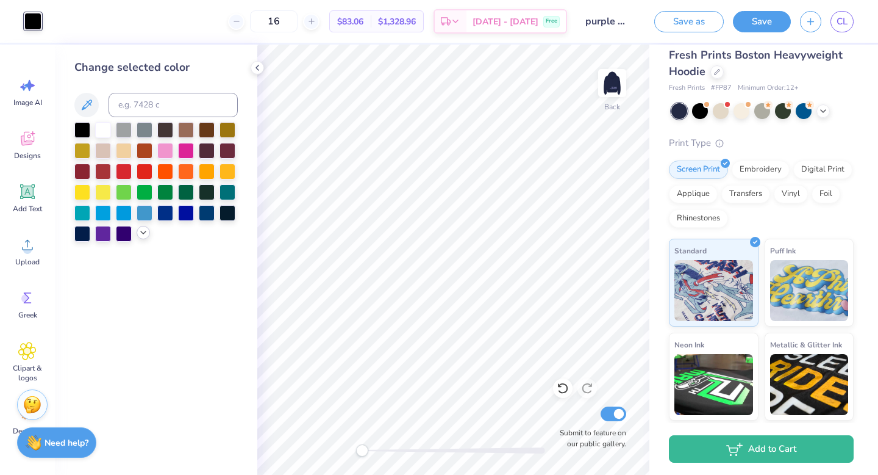
click at [143, 236] on icon at bounding box center [143, 233] width 10 height 10
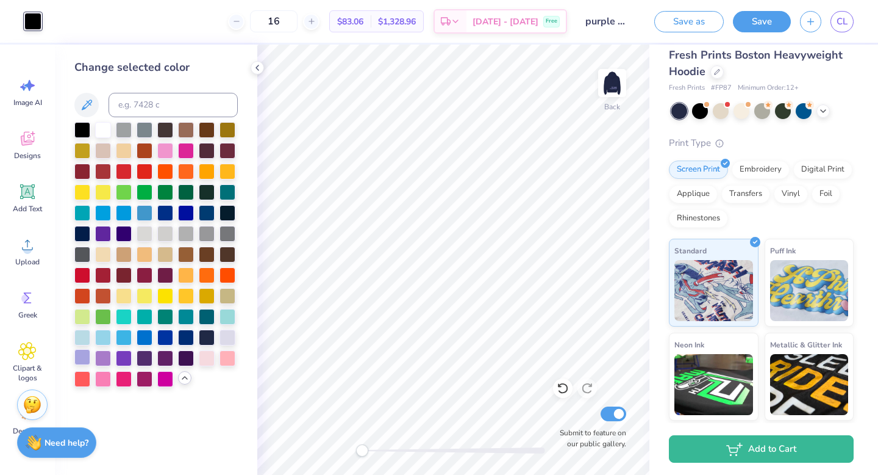
click at [84, 355] on div at bounding box center [82, 357] width 16 height 16
click at [85, 361] on div at bounding box center [82, 357] width 16 height 16
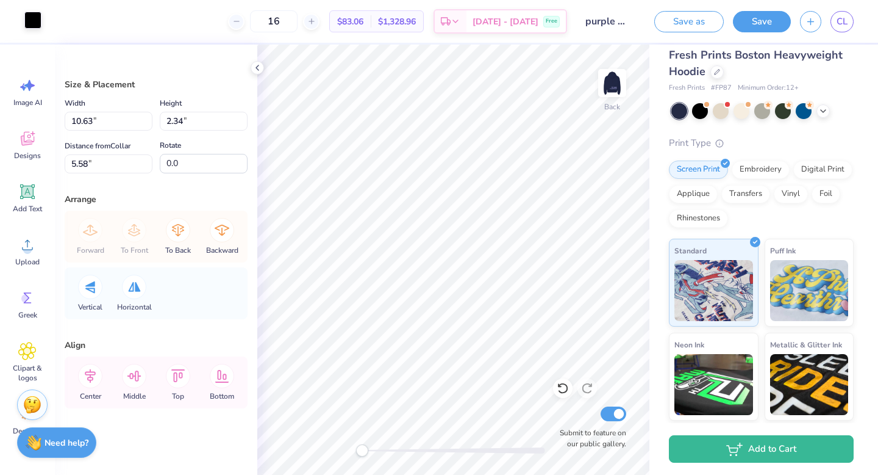
click at [32, 28] on div at bounding box center [32, 20] width 17 height 17
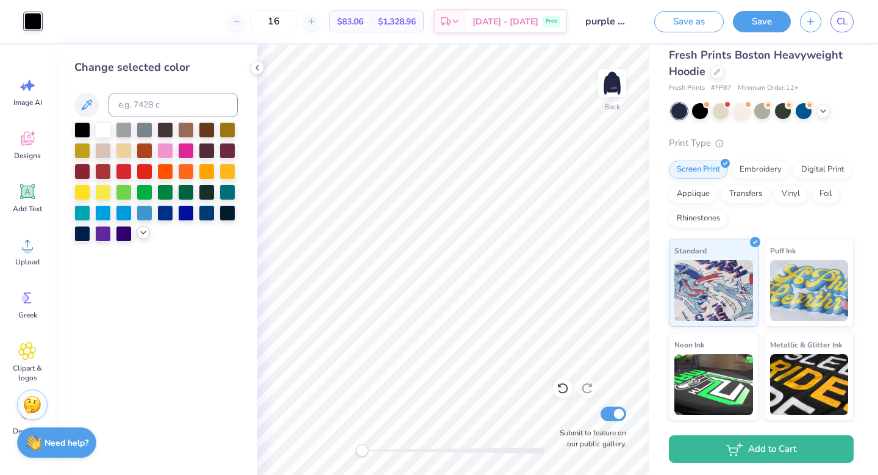
click at [145, 235] on icon at bounding box center [143, 233] width 10 height 10
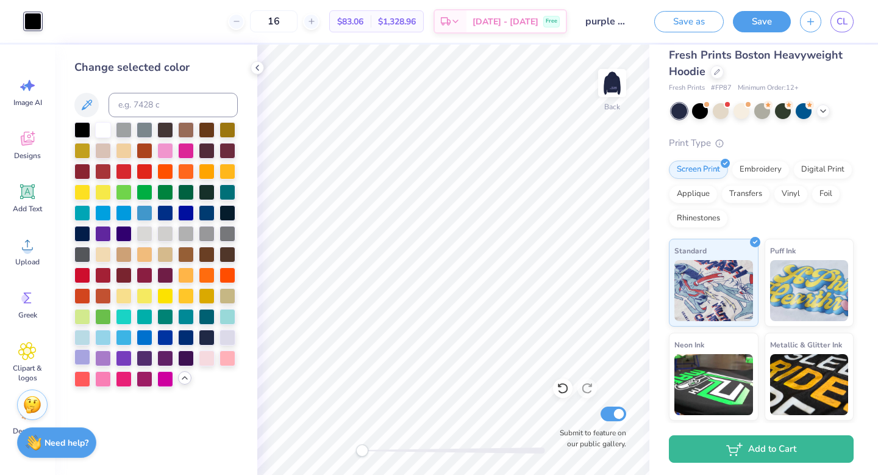
click at [81, 355] on div at bounding box center [82, 357] width 16 height 16
click at [82, 357] on div at bounding box center [82, 357] width 16 height 16
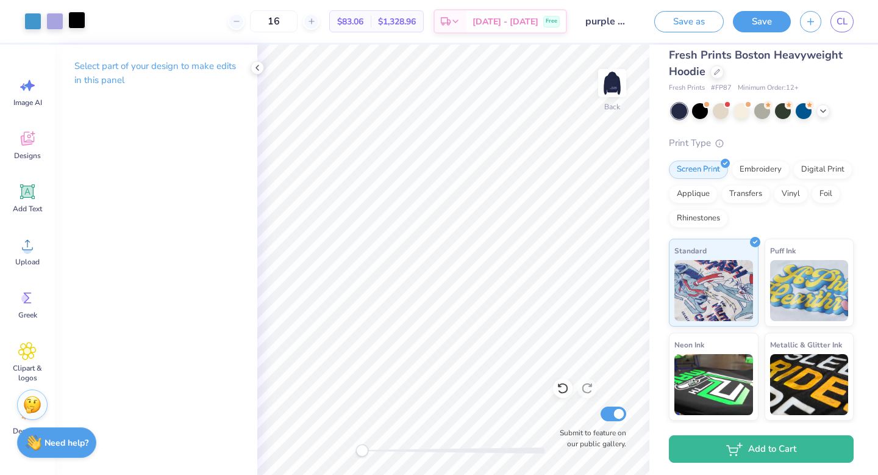
click at [76, 25] on div at bounding box center [76, 20] width 17 height 17
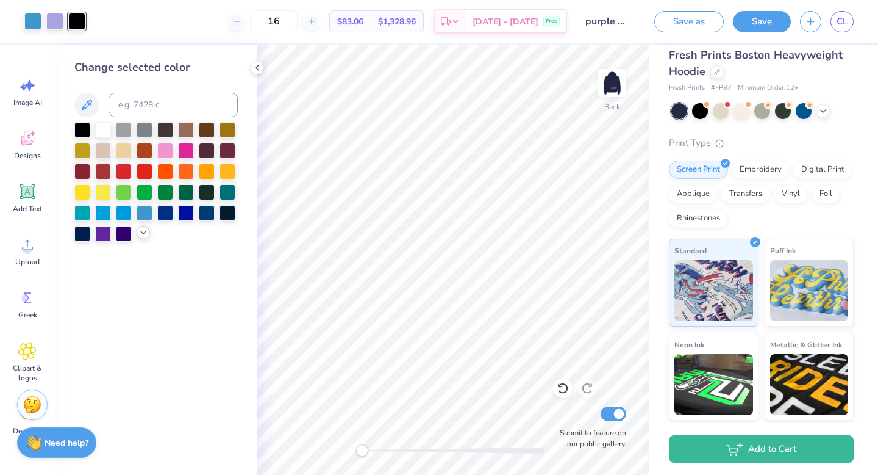
click at [138, 234] on icon at bounding box center [143, 233] width 10 height 10
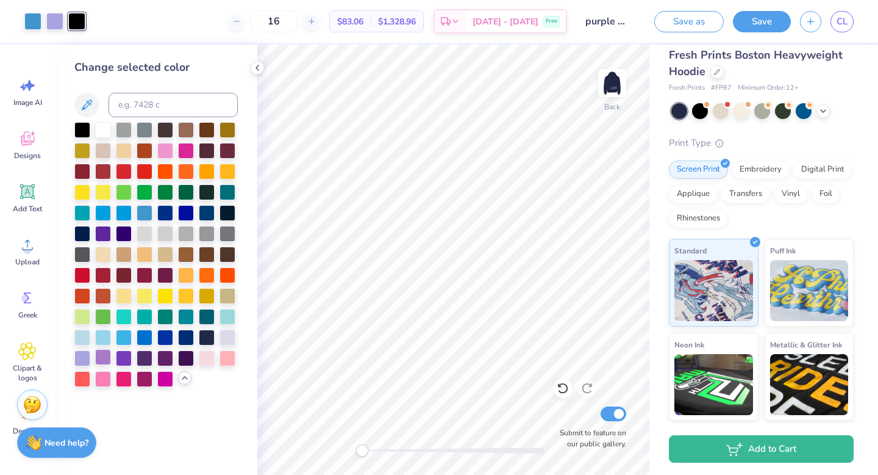
click at [103, 360] on div at bounding box center [103, 357] width 16 height 16
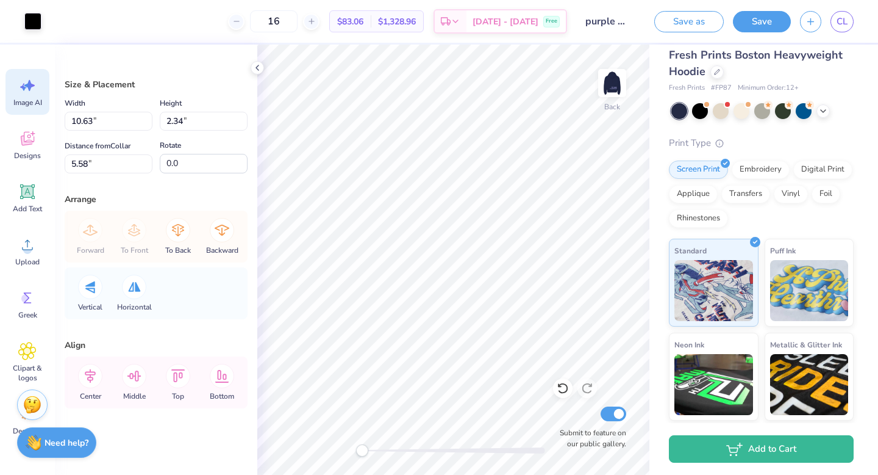
click at [16, 101] on span "Image AI" at bounding box center [27, 103] width 29 height 10
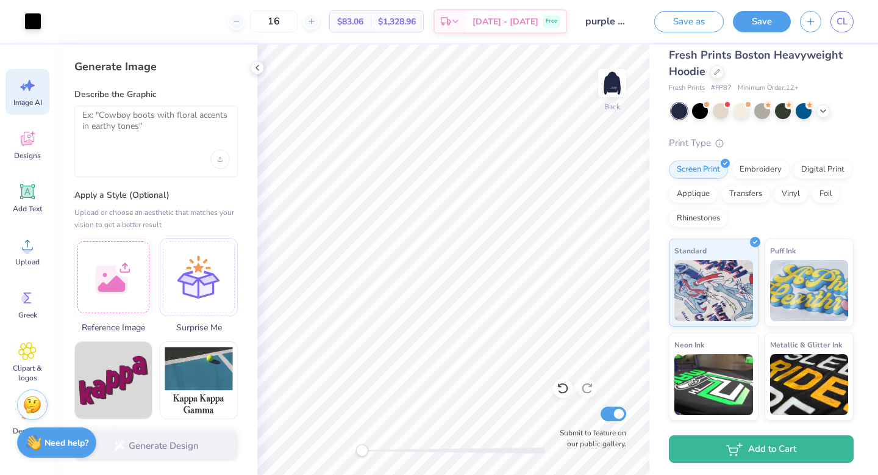
click at [29, 35] on div "Art colors" at bounding box center [20, 21] width 41 height 43
click at [37, 23] on div at bounding box center [32, 20] width 17 height 17
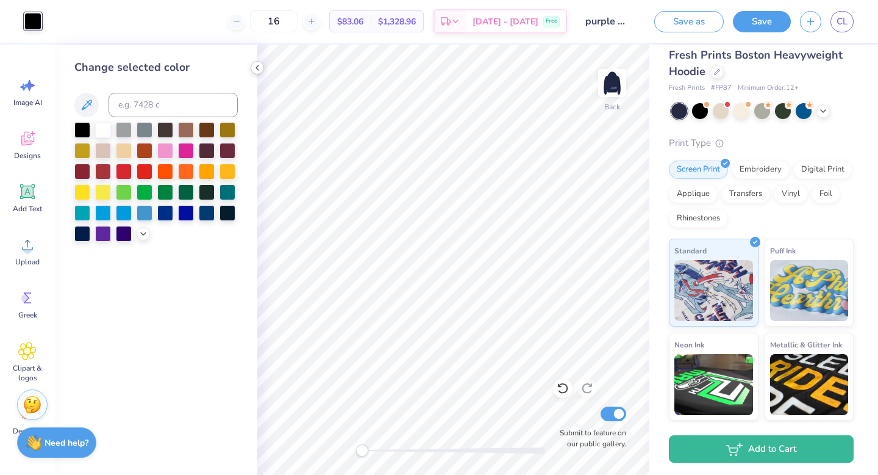
click at [255, 71] on icon at bounding box center [258, 68] width 10 height 10
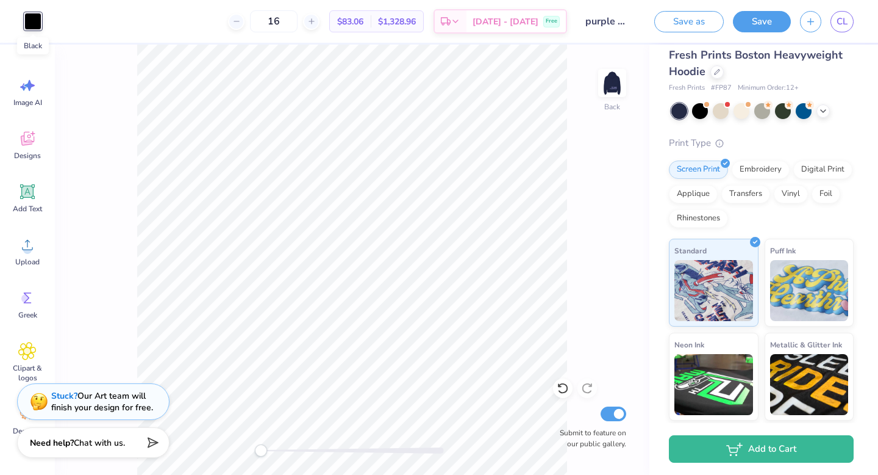
click at [41, 25] on div at bounding box center [32, 21] width 17 height 17
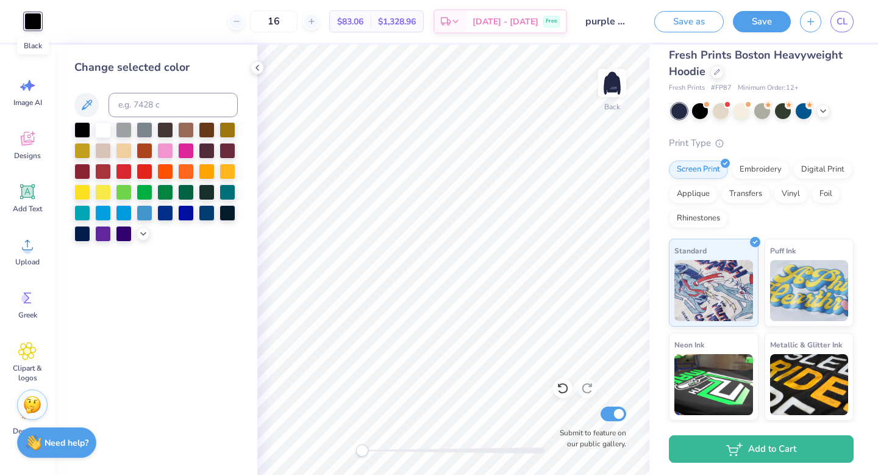
click at [33, 24] on div at bounding box center [32, 21] width 17 height 17
click at [101, 228] on div at bounding box center [103, 232] width 16 height 16
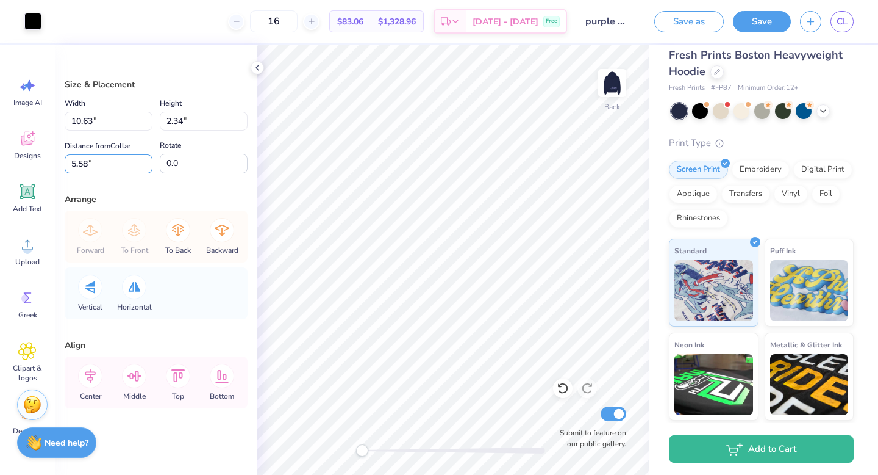
click at [131, 182] on div "Size & Placement Width 10.63 10.63 " Height 2.34 2.34 " Distance from Collar 5.…" at bounding box center [156, 260] width 203 height 430
click at [135, 376] on icon at bounding box center [134, 375] width 14 height 11
click at [229, 307] on div "Vertical Horizontal" at bounding box center [156, 293] width 176 height 52
click at [256, 73] on div at bounding box center [257, 67] width 13 height 13
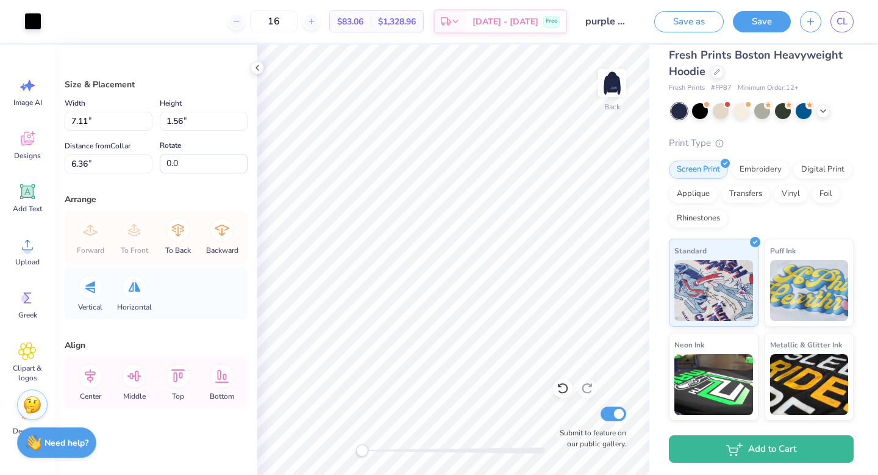
type input "7.11"
type input "1.56"
type input "6.36"
click at [36, 29] on div at bounding box center [32, 20] width 17 height 17
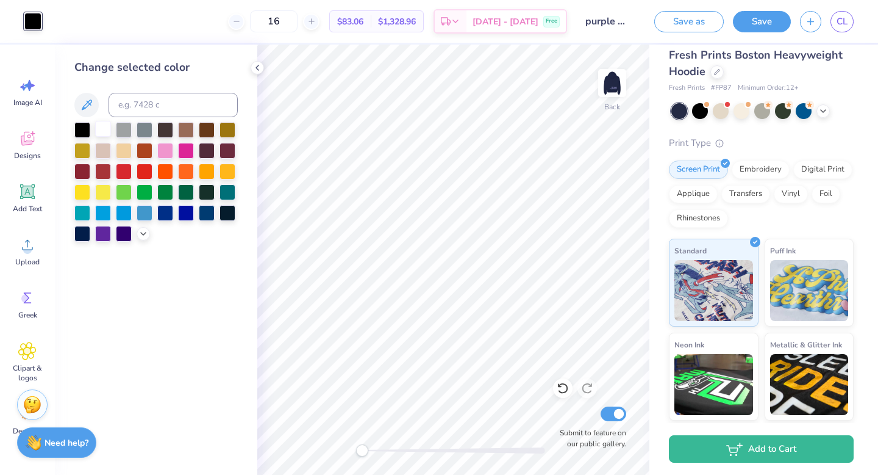
click at [104, 131] on div at bounding box center [103, 129] width 16 height 16
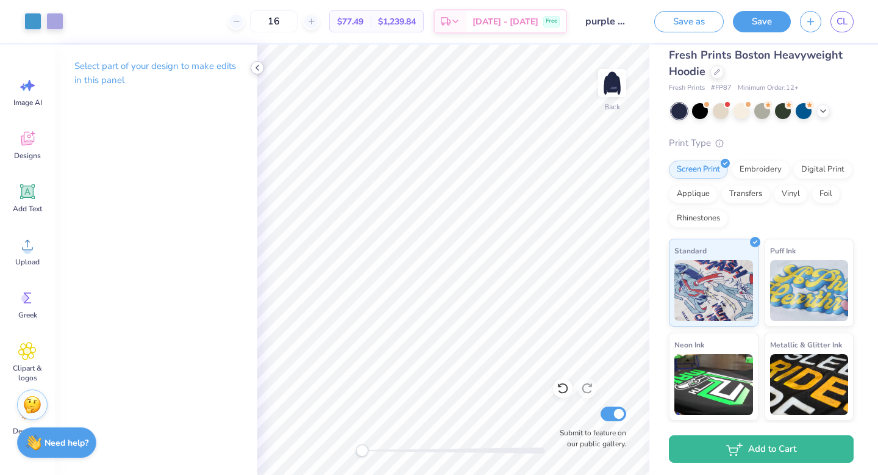
click at [257, 70] on icon at bounding box center [258, 68] width 10 height 10
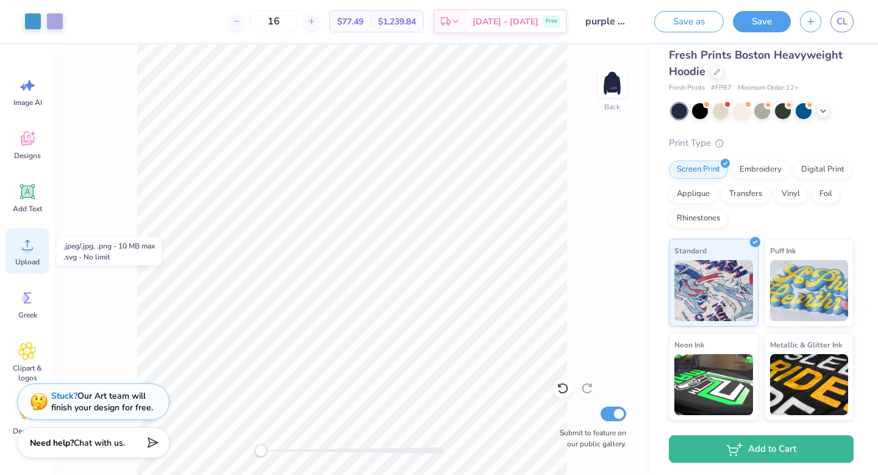
click at [39, 243] on div "Upload" at bounding box center [27, 251] width 44 height 46
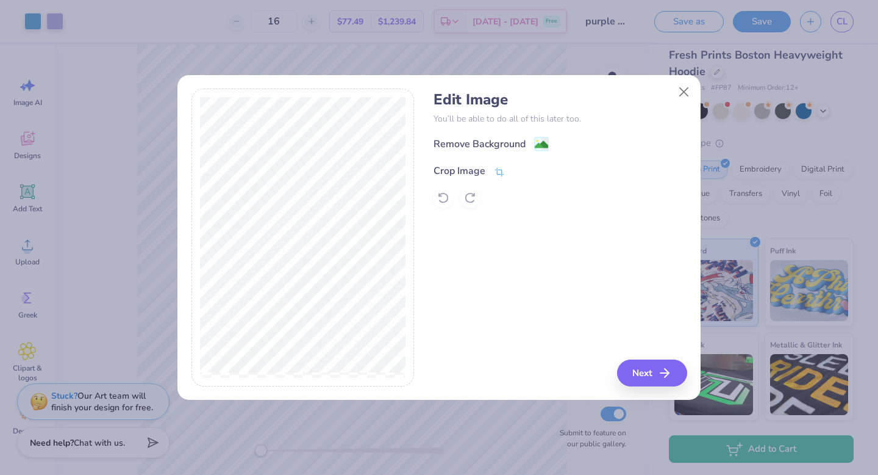
click at [492, 173] on div "Crop Image" at bounding box center [469, 170] width 71 height 15
click at [683, 88] on button "Close" at bounding box center [684, 91] width 23 height 23
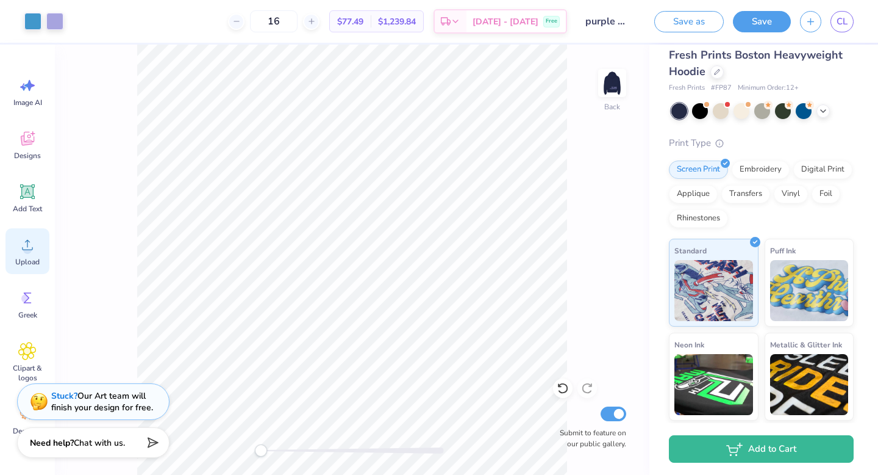
click at [25, 238] on icon at bounding box center [27, 244] width 18 height 18
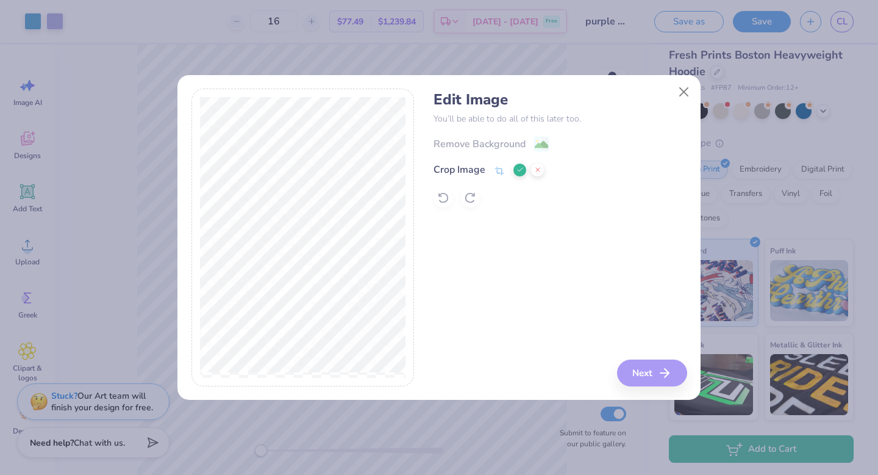
click at [491, 174] on div "Crop Image" at bounding box center [469, 169] width 71 height 15
click at [500, 171] on icon at bounding box center [499, 170] width 11 height 11
click at [499, 171] on icon at bounding box center [499, 170] width 11 height 11
click at [517, 168] on icon at bounding box center [520, 169] width 7 height 7
click at [504, 173] on icon at bounding box center [499, 172] width 11 height 11
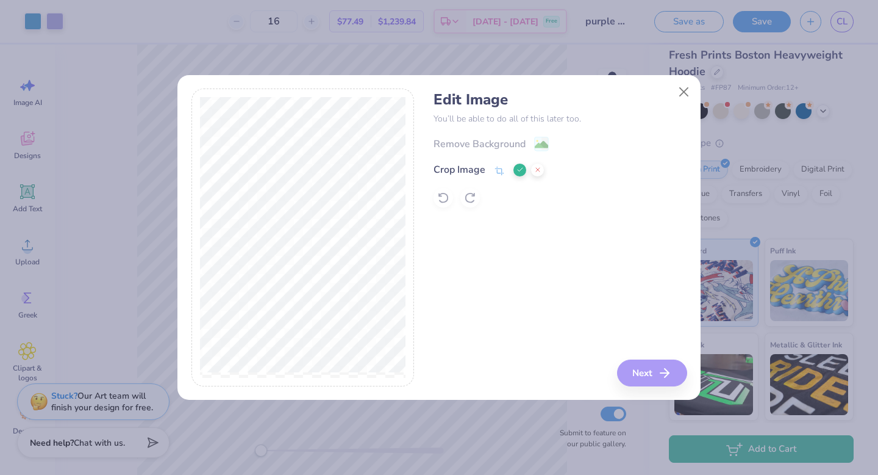
click at [514, 168] on button at bounding box center [520, 169] width 13 height 13
click at [536, 144] on image at bounding box center [541, 145] width 13 height 13
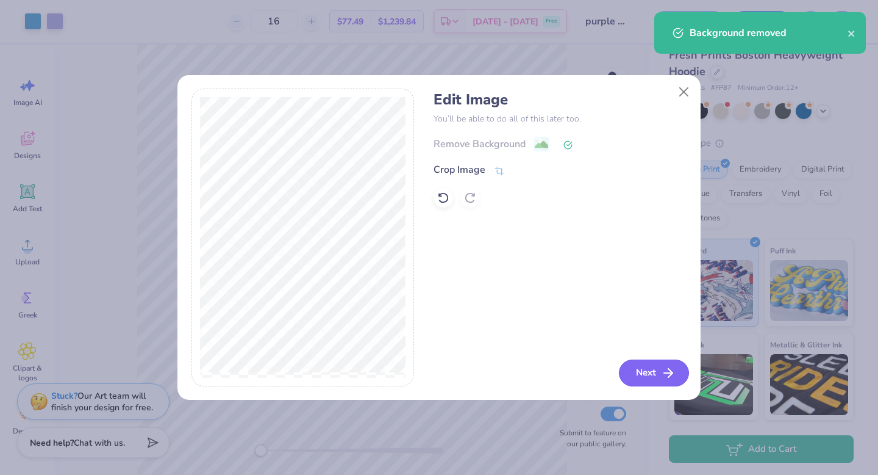
click at [658, 378] on button "Next" at bounding box center [654, 372] width 70 height 27
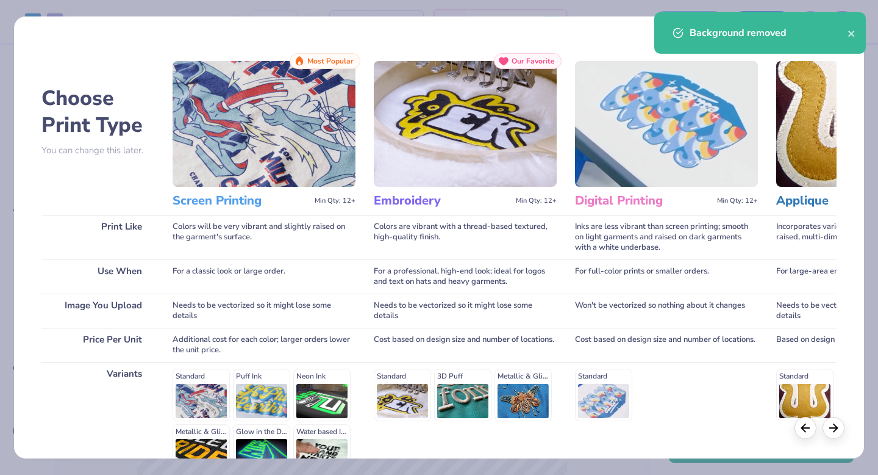
scroll to position [134, 0]
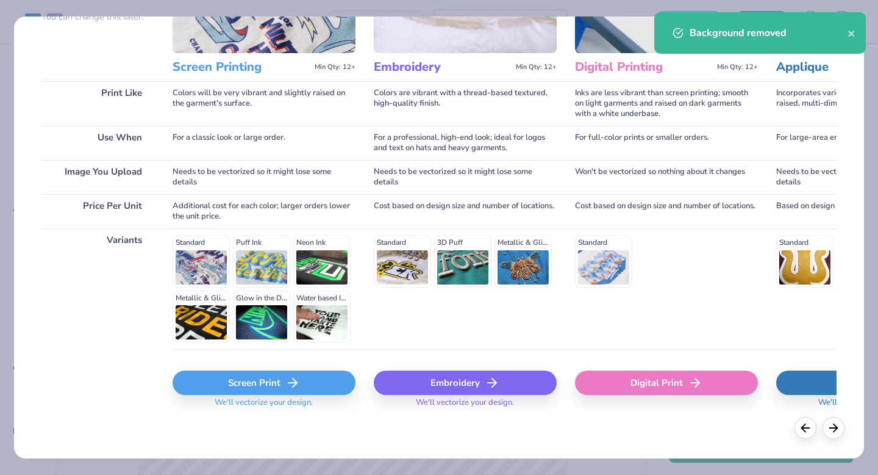
click at [228, 396] on div "Screen Print We'll vectorize your design." at bounding box center [264, 392] width 183 height 45
click at [228, 380] on div "Screen Print" at bounding box center [264, 382] width 183 height 24
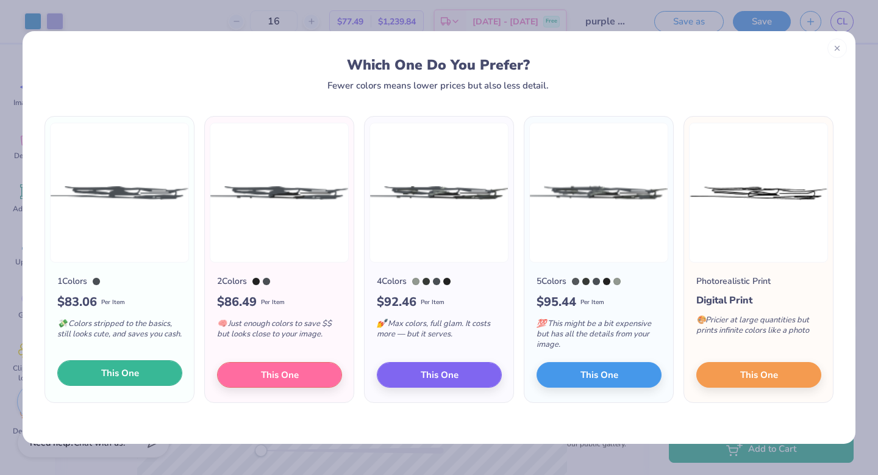
click at [138, 368] on button "This One" at bounding box center [119, 373] width 125 height 26
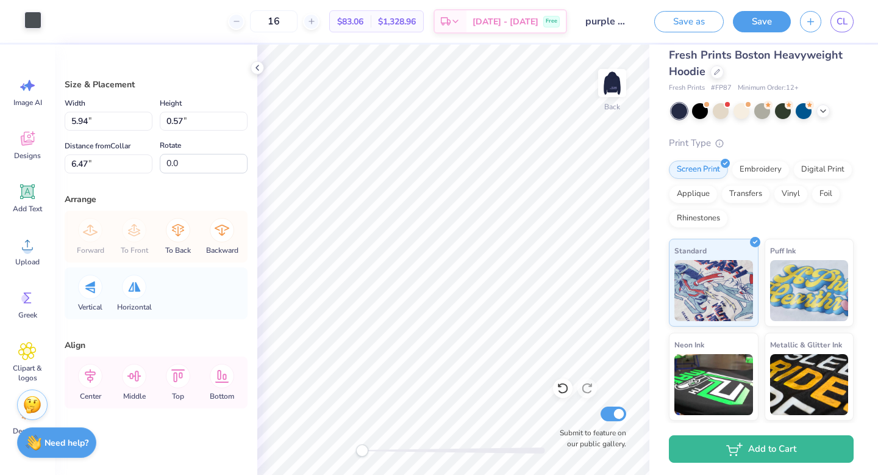
click at [24, 21] on div at bounding box center [32, 20] width 17 height 17
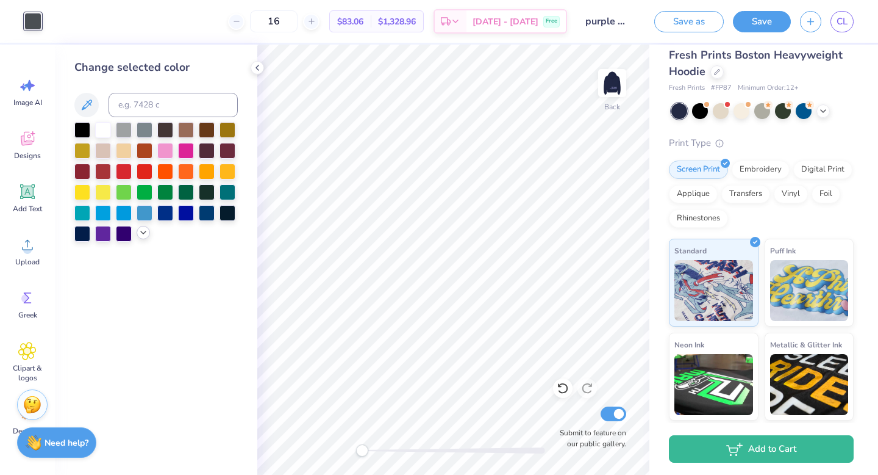
click at [138, 232] on icon at bounding box center [143, 233] width 10 height 10
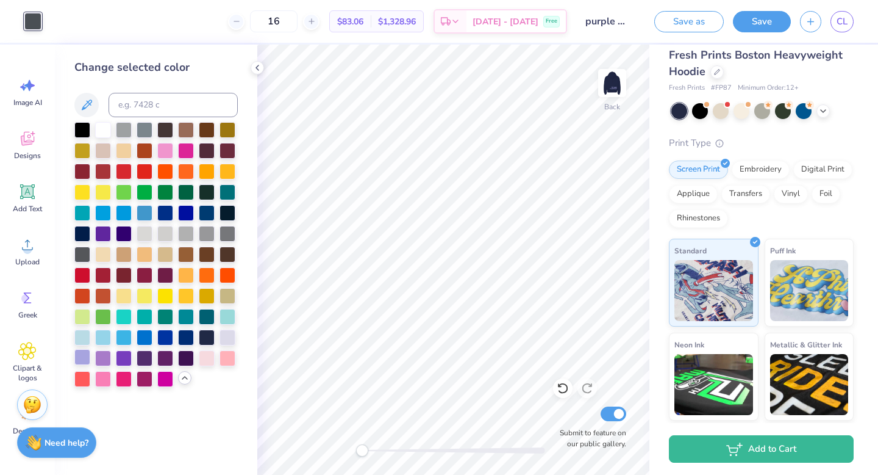
click at [88, 358] on div at bounding box center [82, 357] width 16 height 16
click at [106, 359] on div at bounding box center [103, 357] width 16 height 16
click at [82, 362] on div at bounding box center [82, 357] width 16 height 16
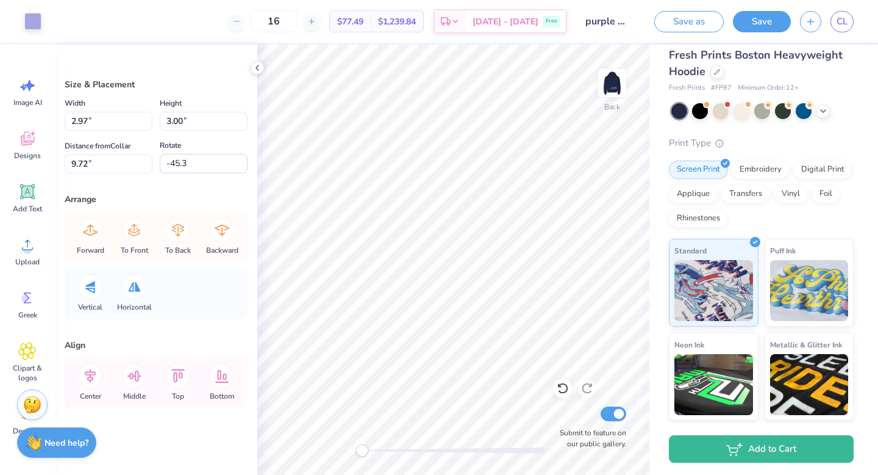
type input "5.94"
type input "0.57"
type input "12.43"
type input "165.5"
type input "2.97"
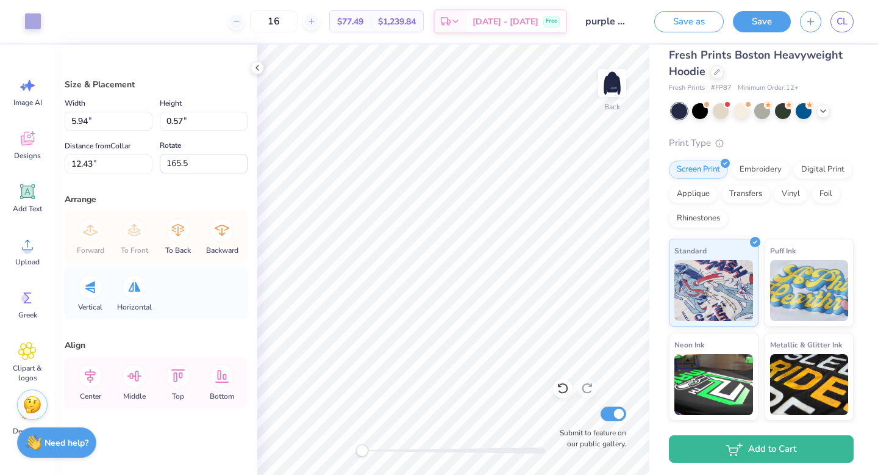
type input "3.00"
type input "6.75"
type input "-45.3"
type input "179.8"
type input "9.91"
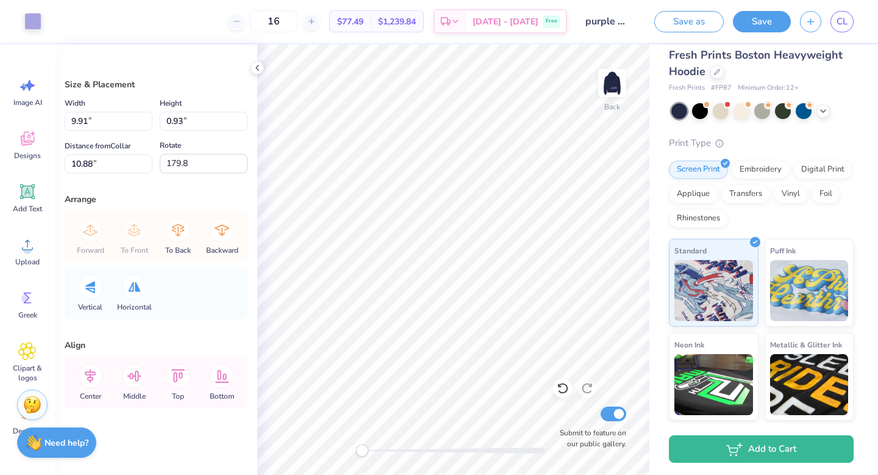
type input "0.93"
type input "10.88"
type input "2.97"
type input "3.00"
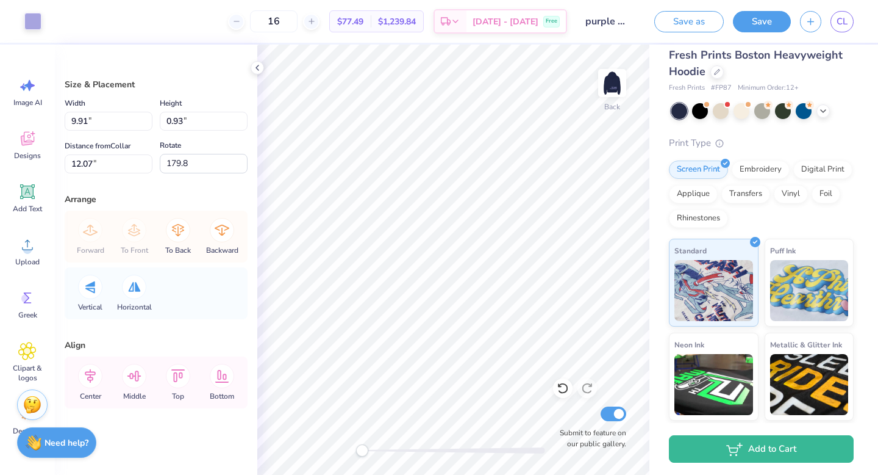
type input "-45.3"
type input "9.91"
type input "0.93"
type input "12.07"
type input "179.8"
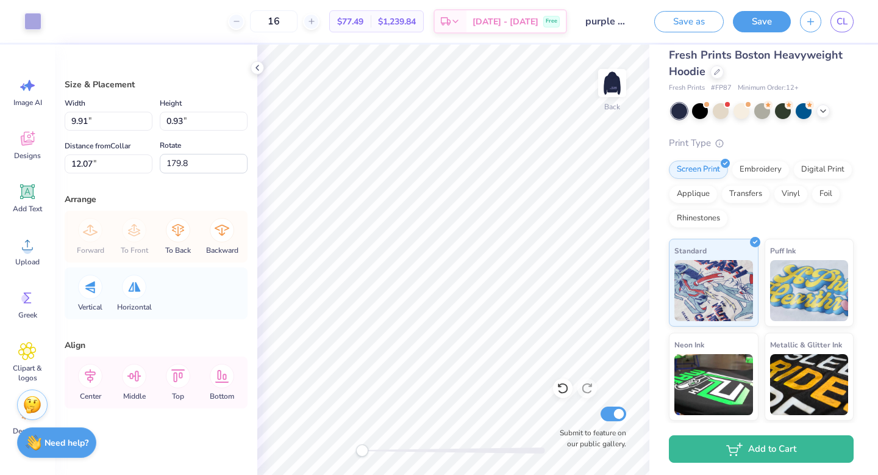
type input "5.61"
type input "0.53"
type input "8.16"
type input "35.5"
type input "-48.8"
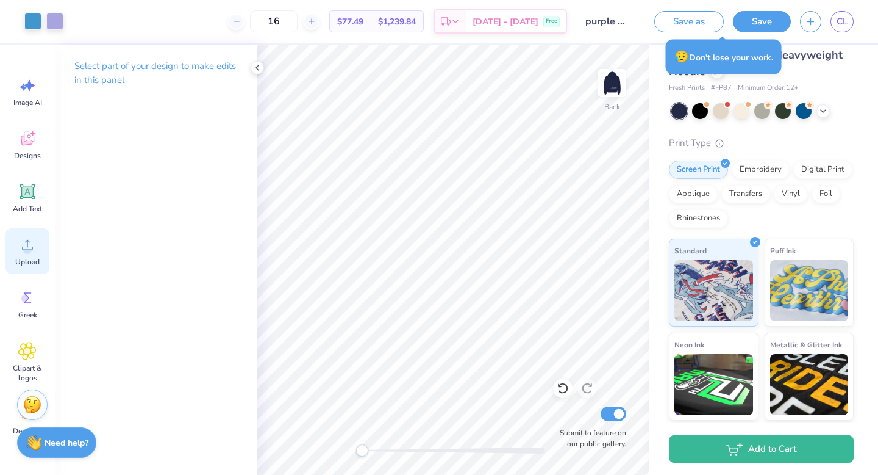
click at [27, 267] on div "Upload" at bounding box center [27, 251] width 44 height 46
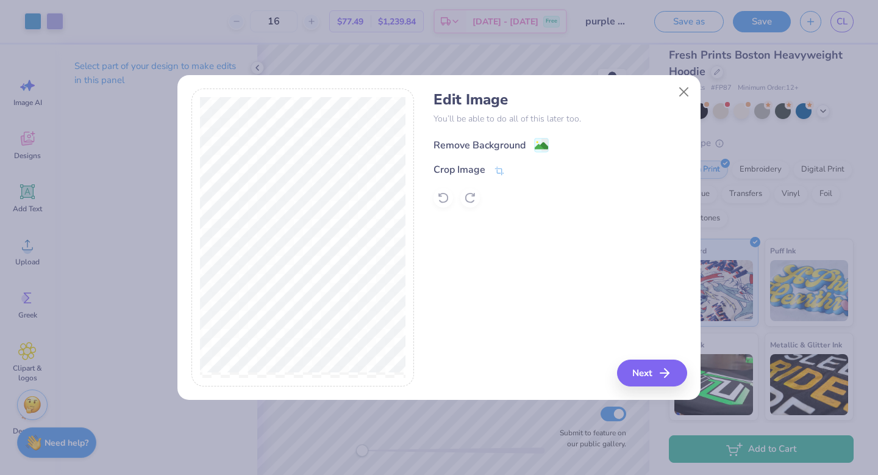
click at [532, 144] on div "Remove Background" at bounding box center [491, 144] width 115 height 15
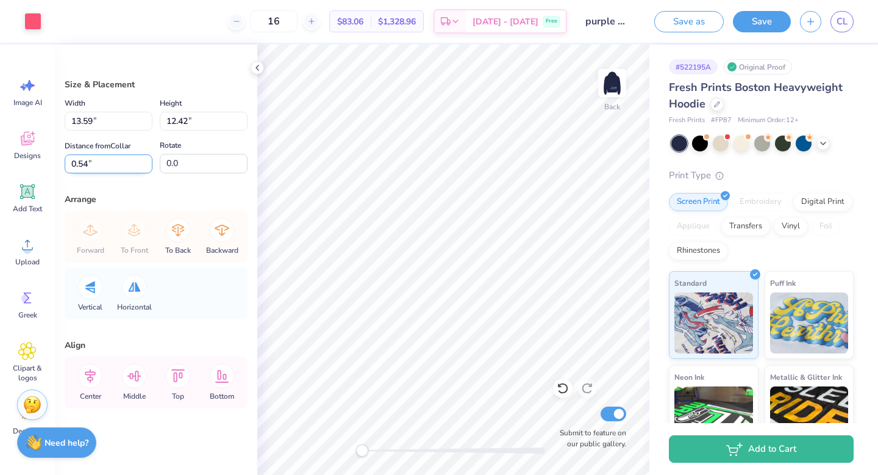
scroll to position [32, 0]
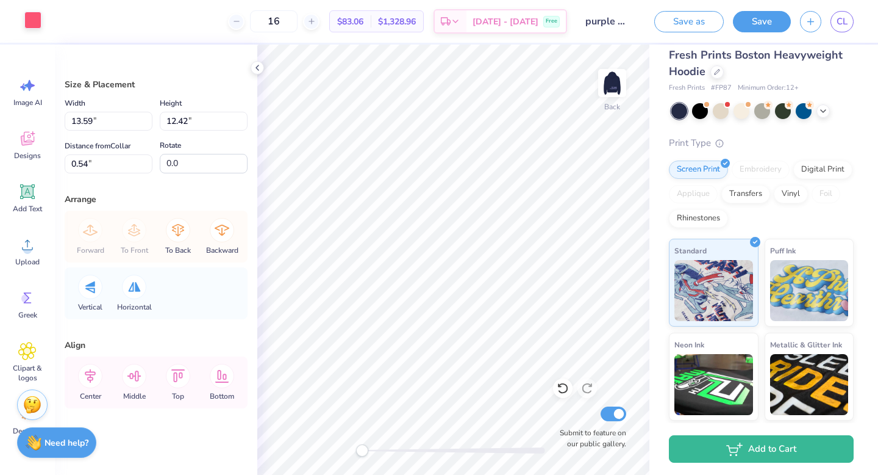
click at [29, 19] on div at bounding box center [32, 20] width 17 height 17
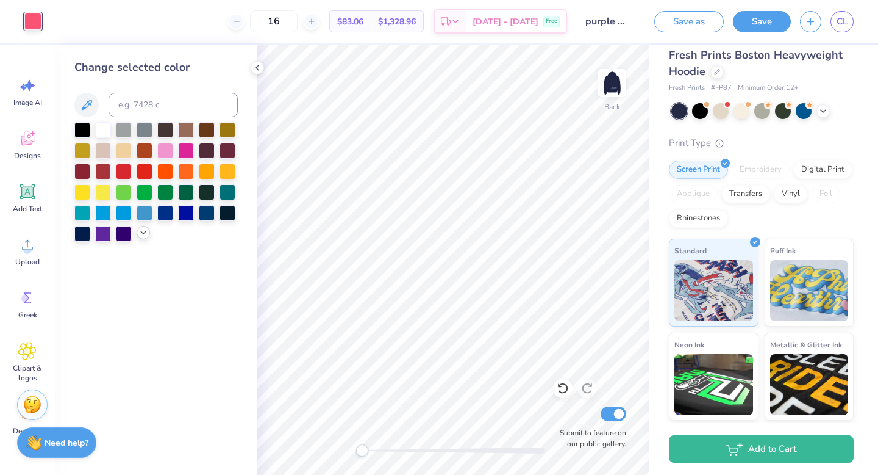
click at [142, 239] on div at bounding box center [143, 232] width 13 height 13
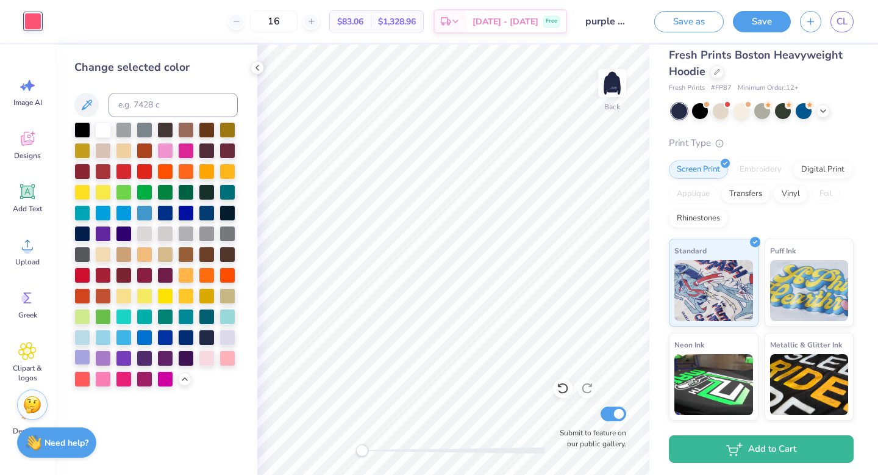
click at [82, 361] on div at bounding box center [82, 357] width 16 height 16
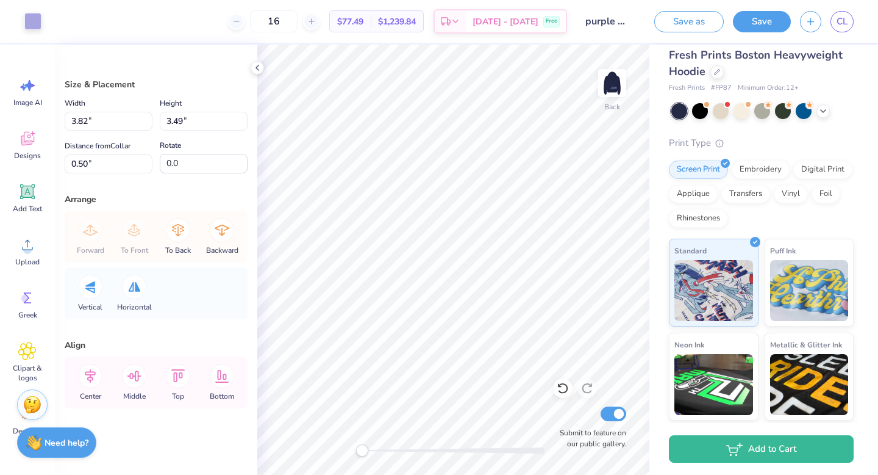
type input "3.82"
type input "3.49"
type input "0.50"
type input "1.65"
type input "1.51"
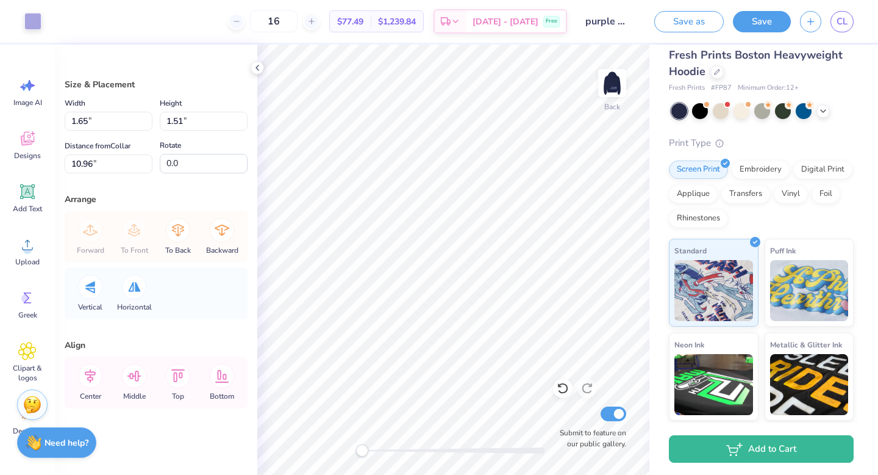
type input "11.49"
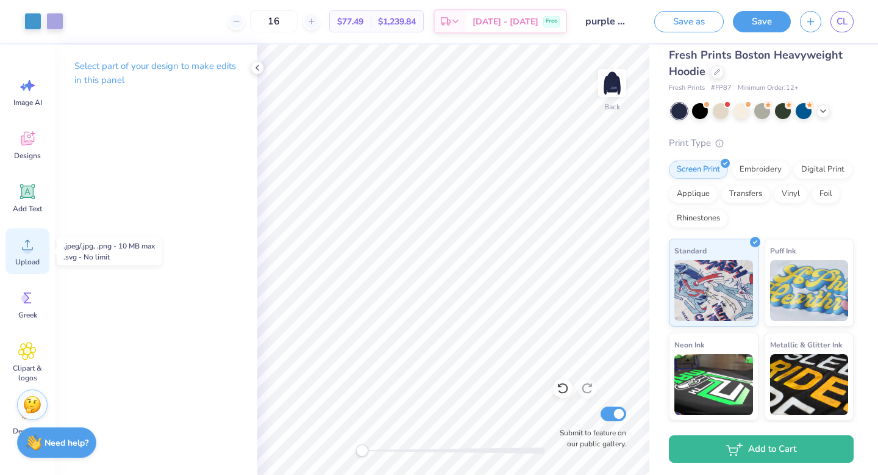
click at [24, 243] on icon at bounding box center [27, 244] width 18 height 18
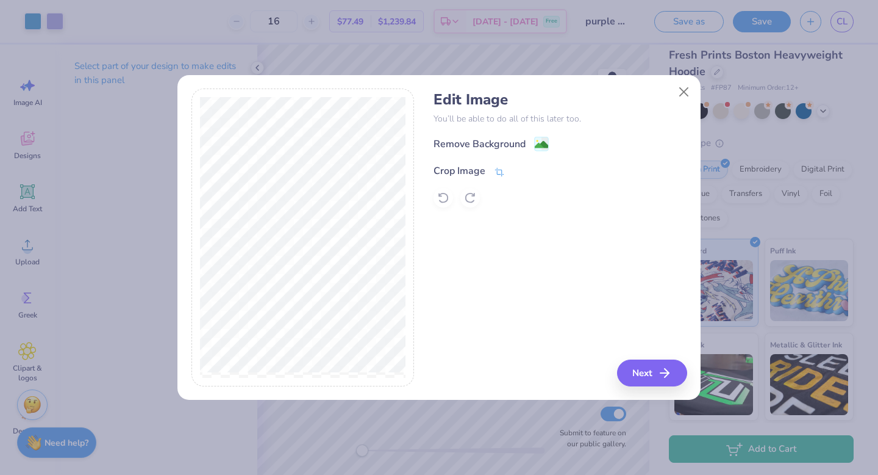
click at [495, 170] on icon at bounding box center [499, 172] width 11 height 11
click at [519, 172] on icon at bounding box center [520, 169] width 7 height 7
click at [655, 369] on button "Next" at bounding box center [654, 372] width 70 height 27
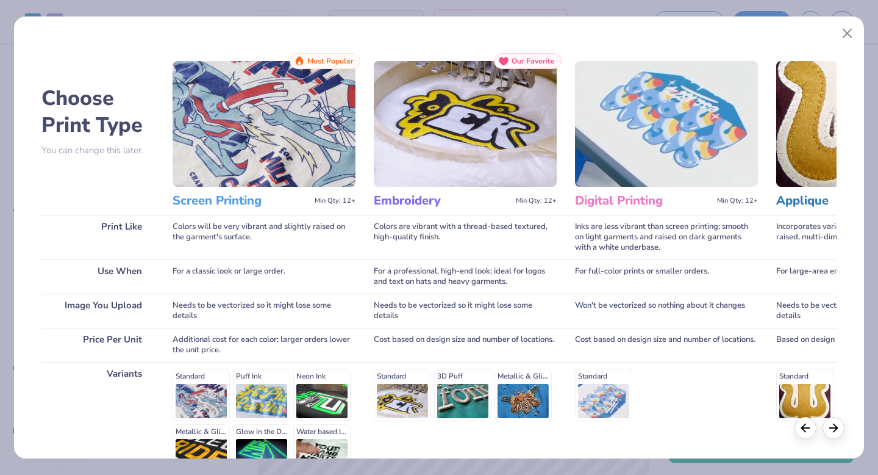
scroll to position [134, 0]
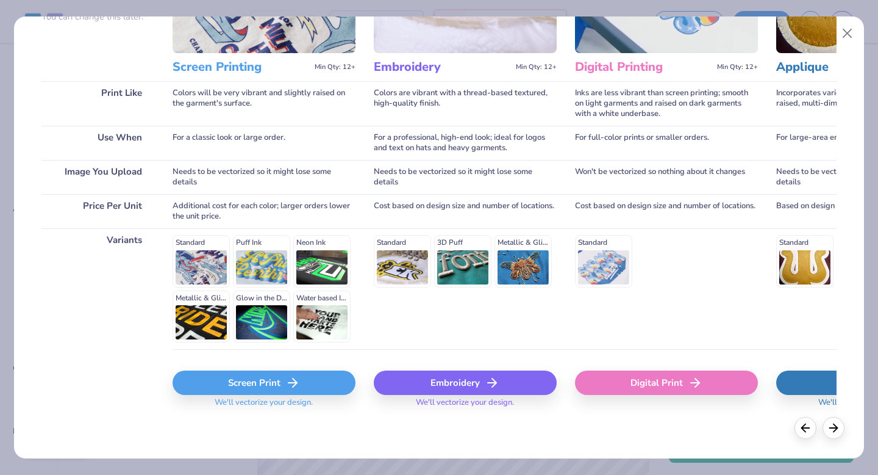
click at [268, 380] on div "Screen Print" at bounding box center [264, 382] width 183 height 24
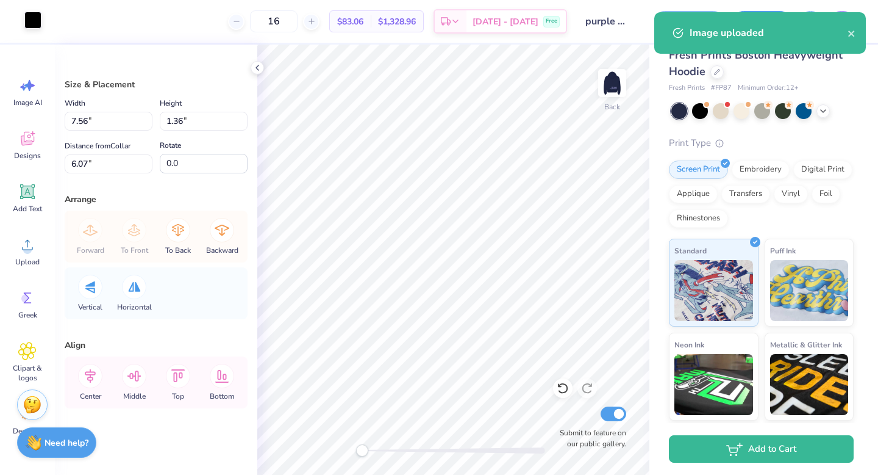
click at [34, 29] on div at bounding box center [32, 20] width 17 height 17
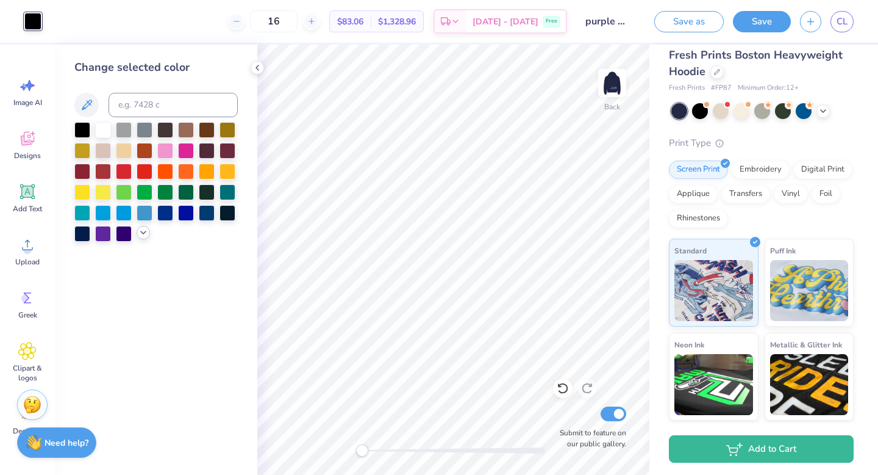
click at [143, 232] on icon at bounding box center [143, 233] width 10 height 10
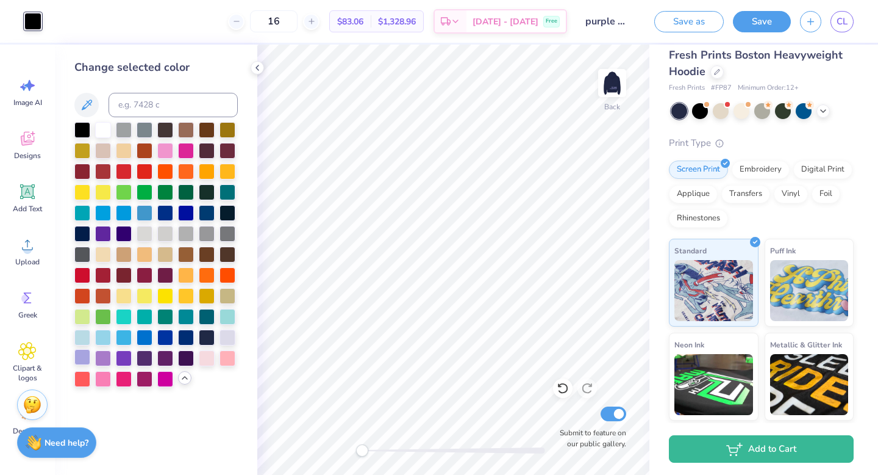
click at [85, 356] on div at bounding box center [82, 357] width 16 height 16
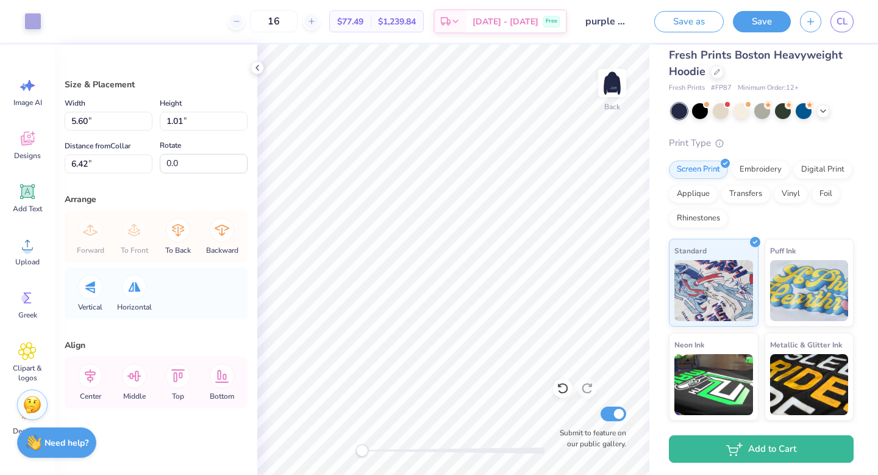
type input "3.11"
type input "2.84"
type input "9.40"
type input "-48.8"
type input "11.49"
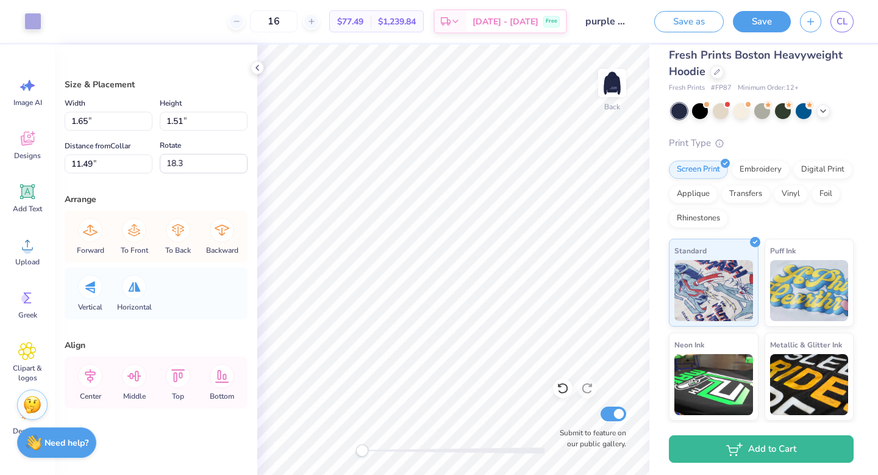
type input "148.5"
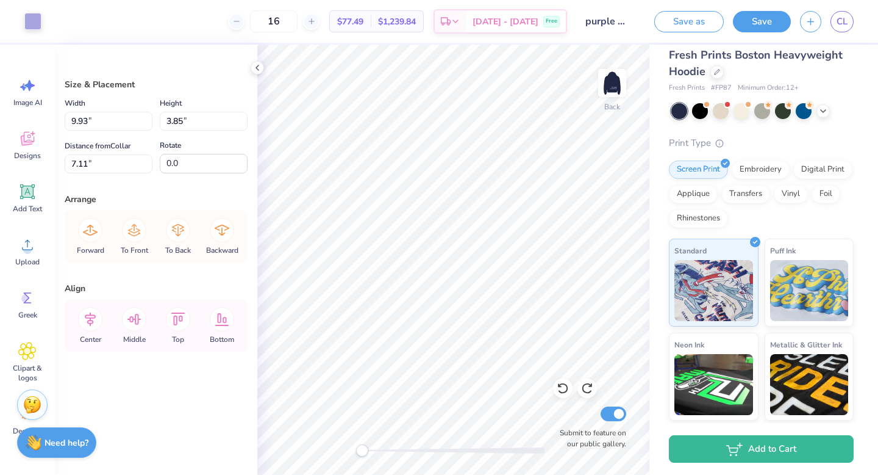
type input "9.15"
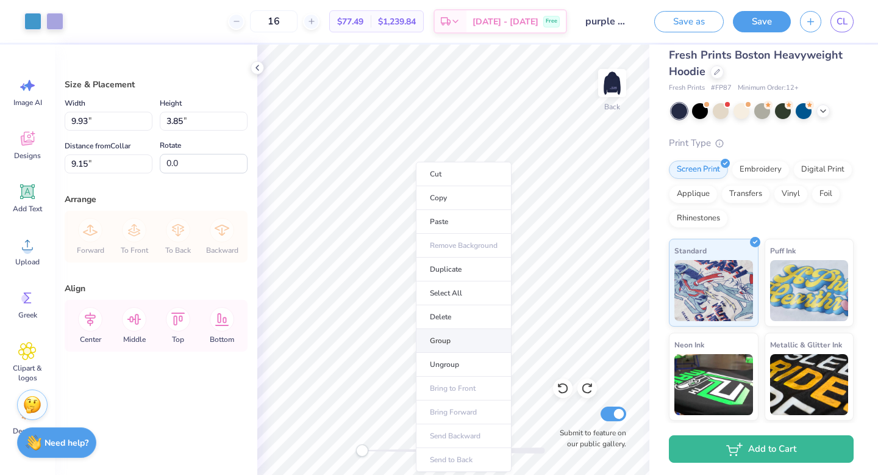
click at [447, 340] on li "Group" at bounding box center [464, 341] width 96 height 24
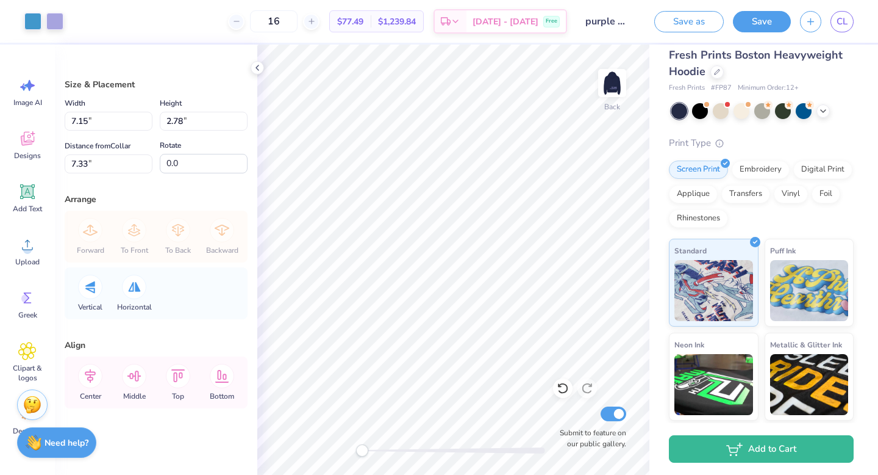
type input "7.15"
type input "2.78"
type input "7.33"
type input "-89.4"
type input "-84.7"
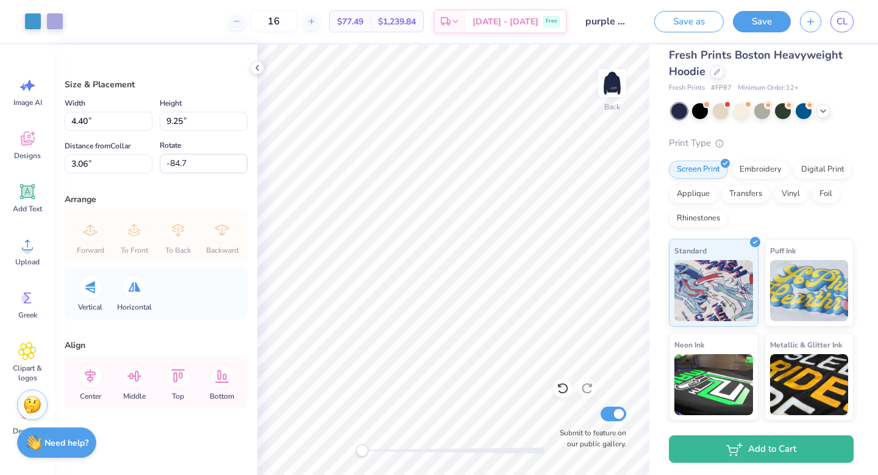
type input "4.40"
type input "9.25"
type input "3.06"
type input "-94.3"
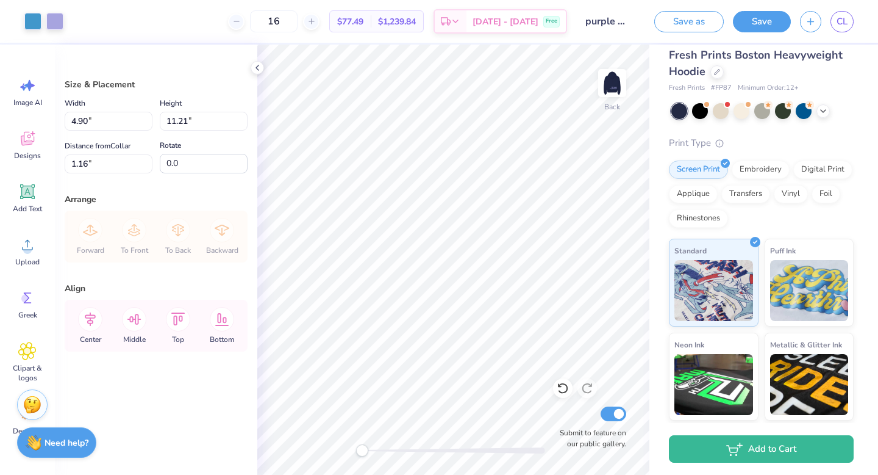
type input "4.90"
type input "11.21"
type input "1.79"
type input "4.75"
type input "10.86"
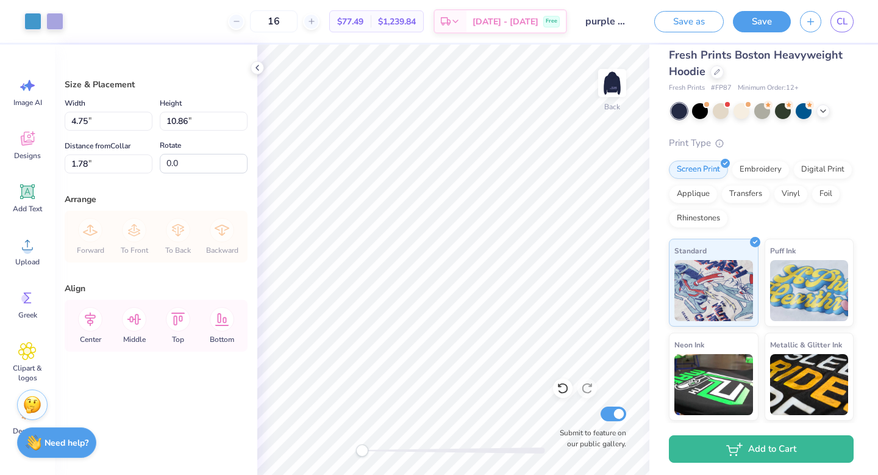
type input "2.14"
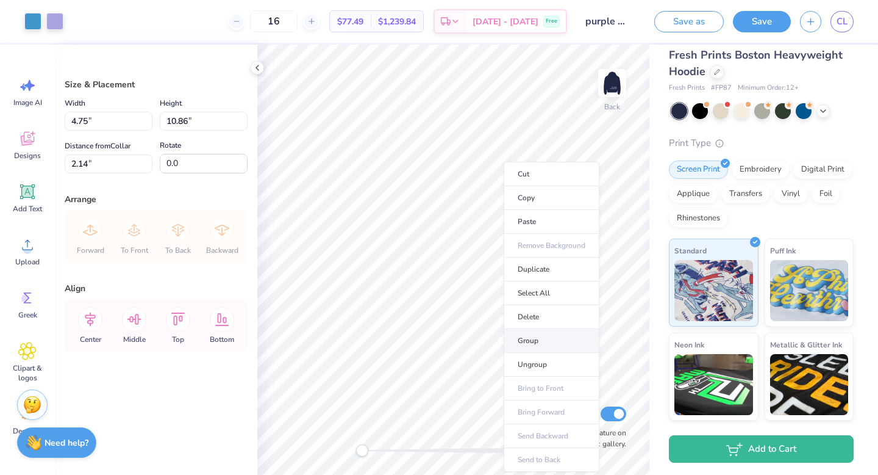
click at [540, 336] on li "Group" at bounding box center [552, 341] width 96 height 24
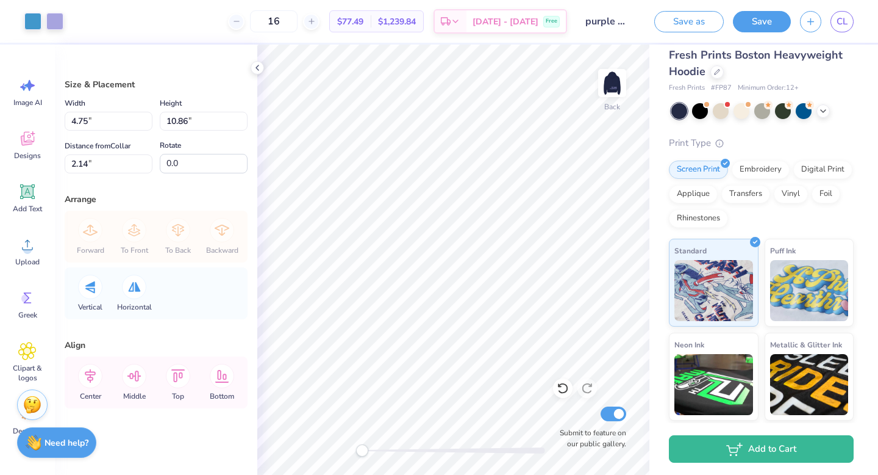
type input "90.1"
type input "10.02"
type input "4.39"
type input "8.34"
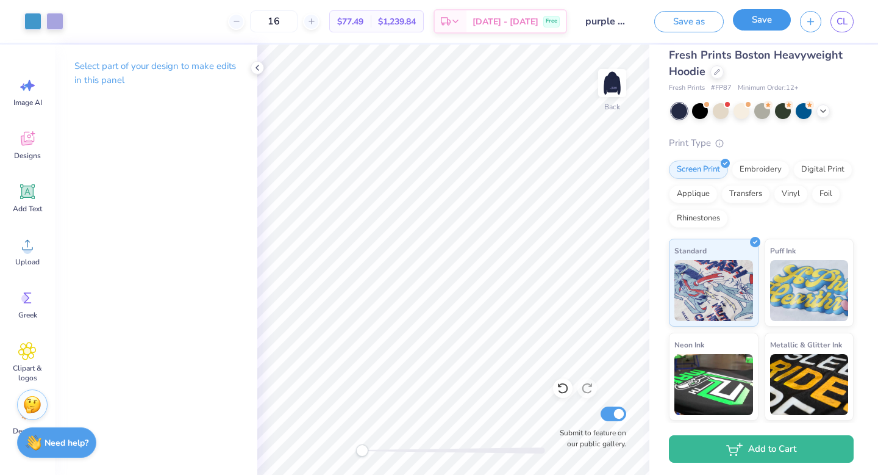
click at [773, 25] on button "Save" at bounding box center [762, 19] width 58 height 21
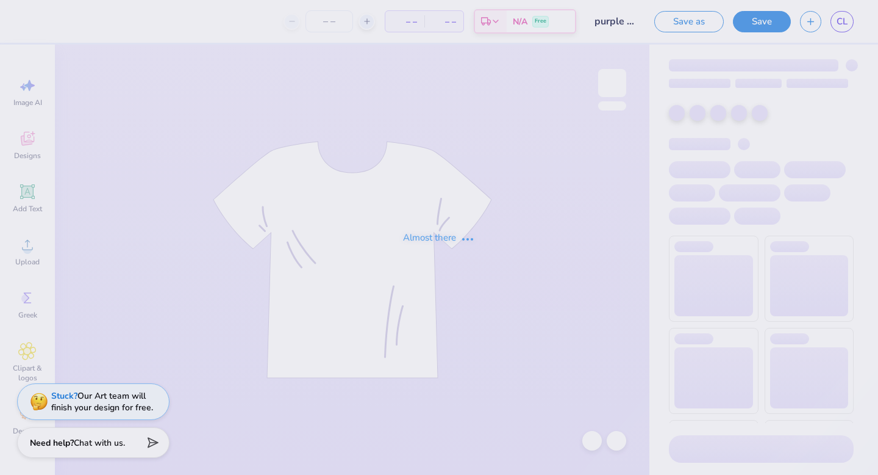
type input "purple crayon presents"
type input "16"
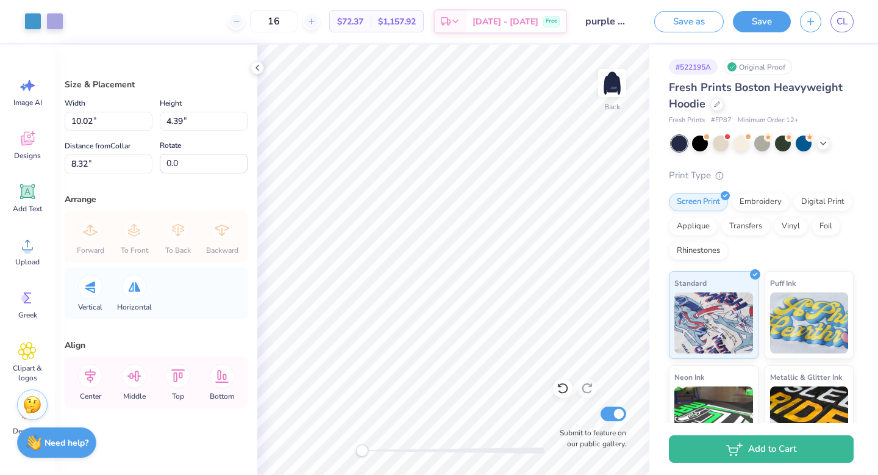
type input "-90.6"
type input "4.31"
type input "10.05"
type input "2.68"
type input "2.45"
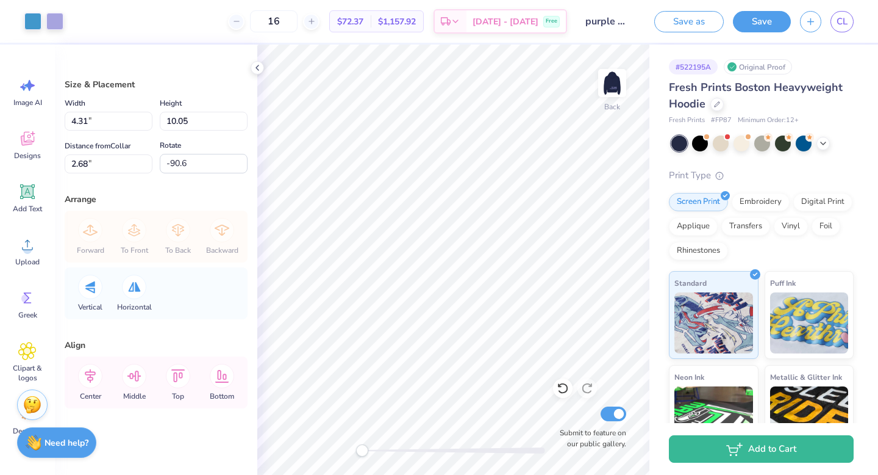
type input "5.72"
type input "2.51"
type input "3.73"
type input "8.70"
type input "3.12"
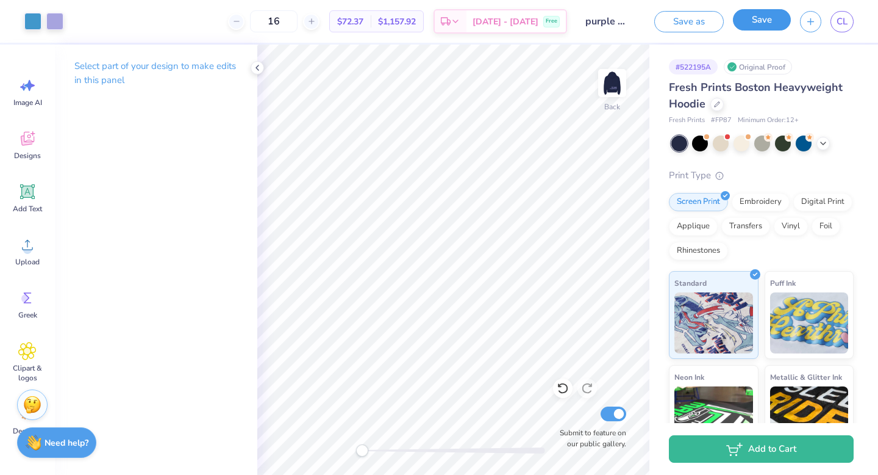
click at [773, 23] on button "Save" at bounding box center [762, 19] width 58 height 21
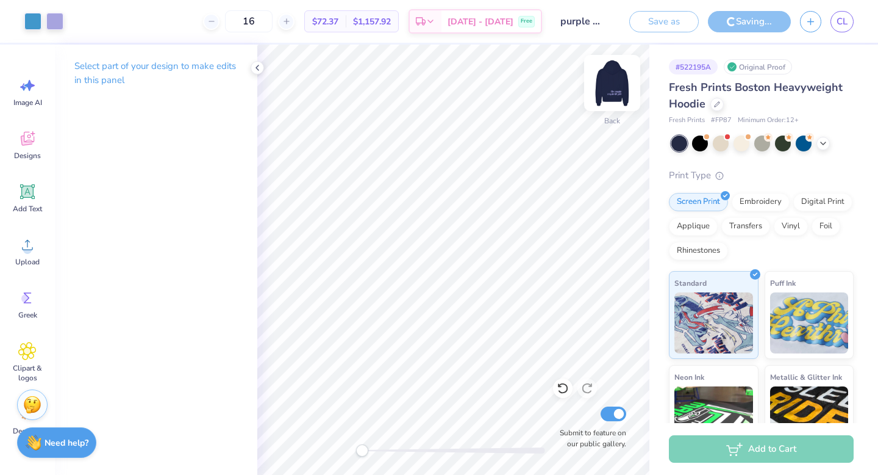
click at [622, 88] on img at bounding box center [612, 83] width 49 height 49
click at [622, 88] on img at bounding box center [612, 83] width 24 height 24
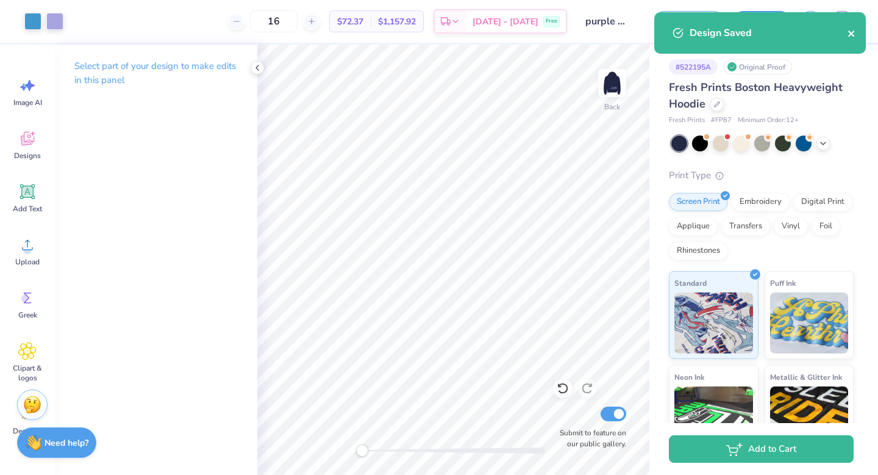
click at [850, 29] on icon "close" at bounding box center [852, 34] width 9 height 10
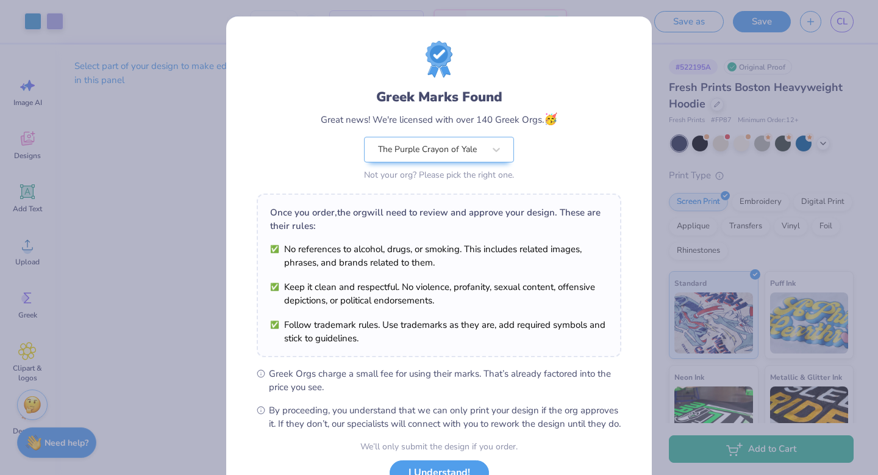
scroll to position [96, 0]
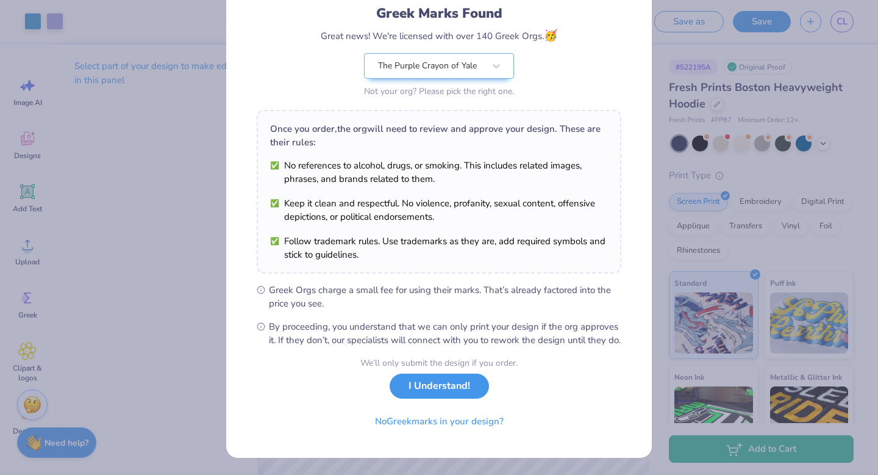
click at [435, 395] on button "I Understand!" at bounding box center [439, 385] width 99 height 25
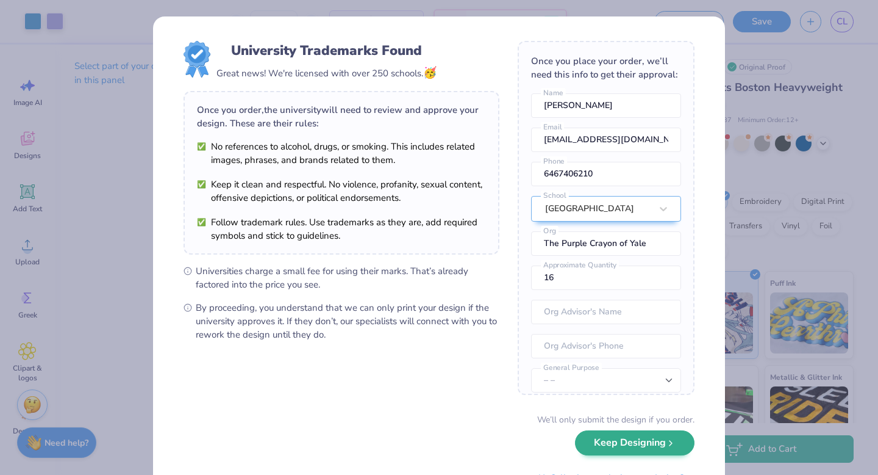
scroll to position [56, 0]
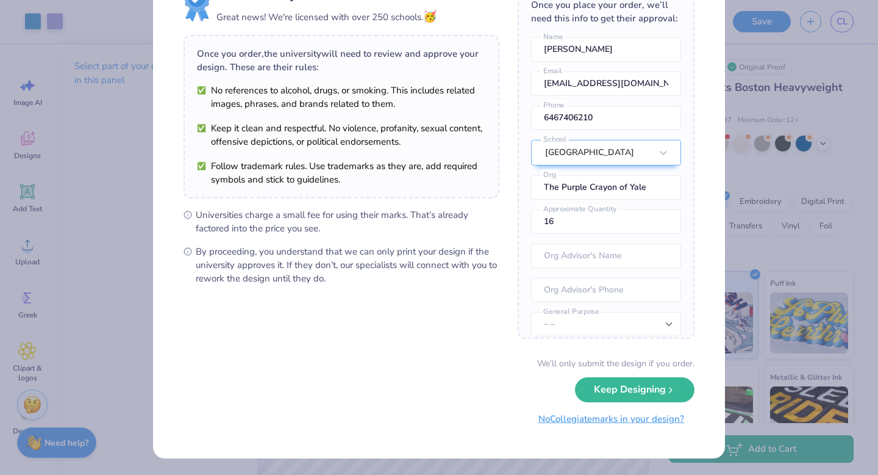
click at [611, 421] on button "No Collegiate marks in your design?" at bounding box center [611, 418] width 167 height 25
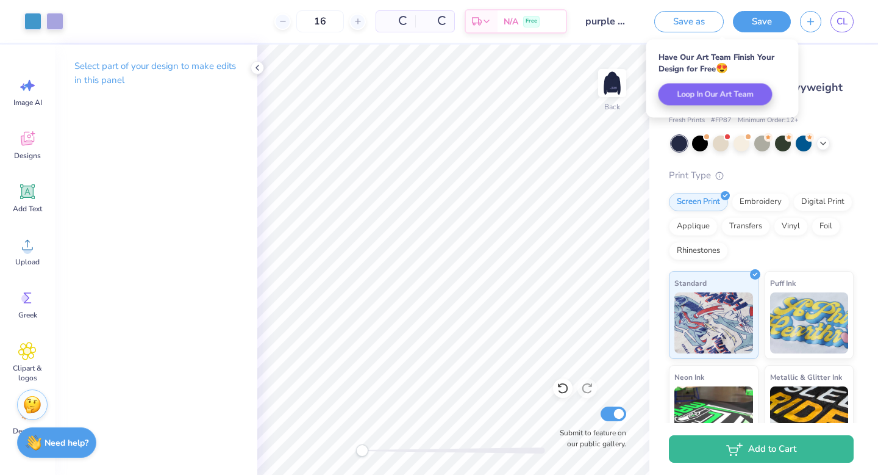
scroll to position [0, 0]
click at [257, 71] on icon at bounding box center [258, 68] width 10 height 10
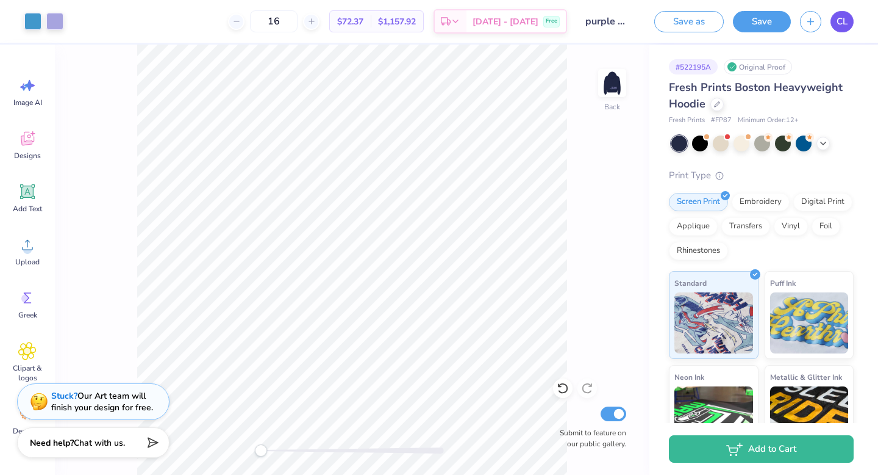
click at [844, 21] on span "CL" at bounding box center [842, 22] width 11 height 14
click at [700, 146] on div at bounding box center [700, 142] width 16 height 16
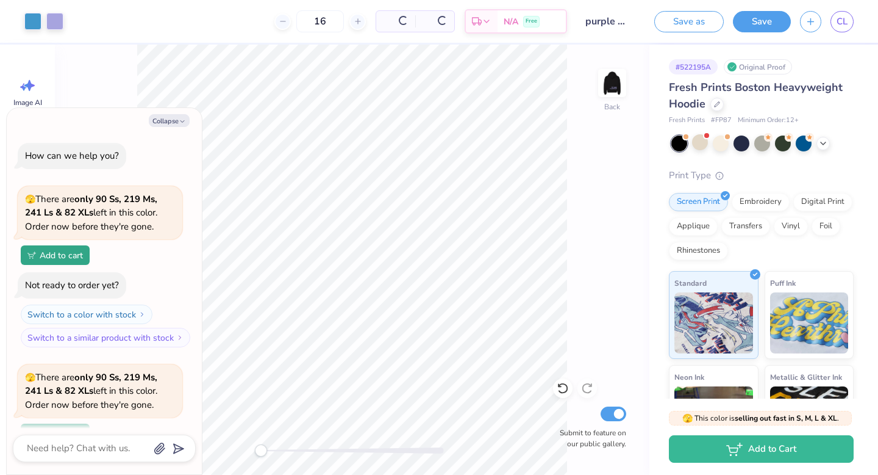
scroll to position [106, 0]
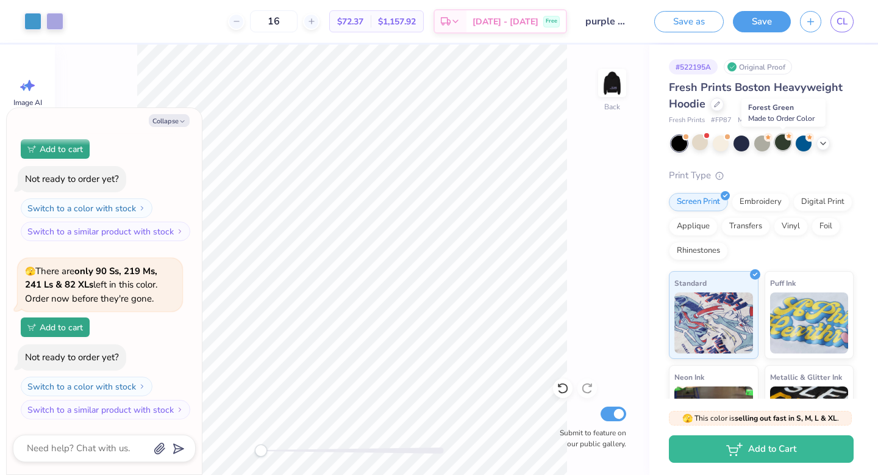
click at [781, 143] on div at bounding box center [783, 142] width 16 height 16
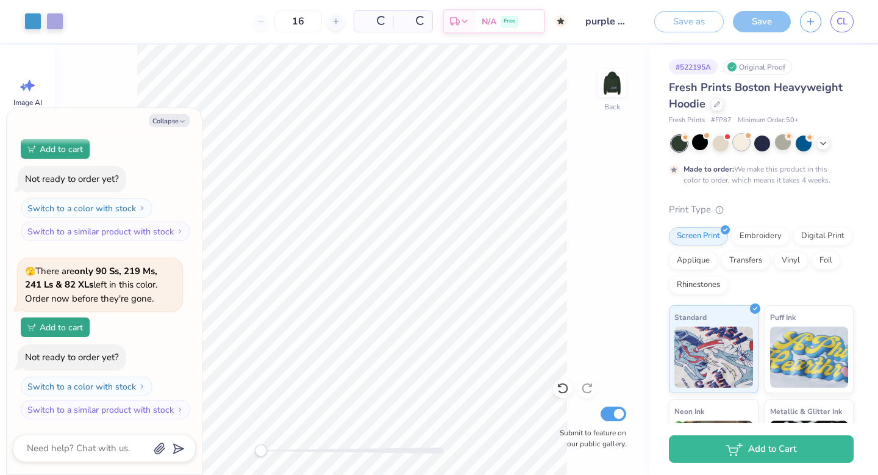
type textarea "x"
type input "50"
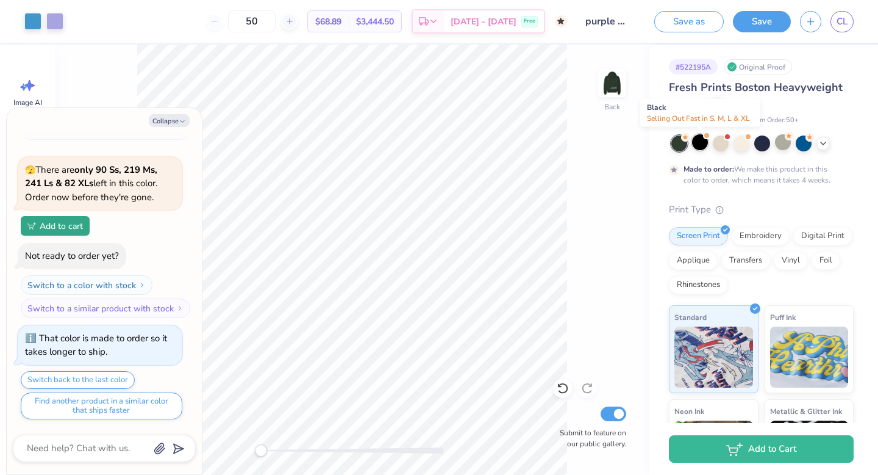
click at [706, 148] on div at bounding box center [700, 142] width 16 height 16
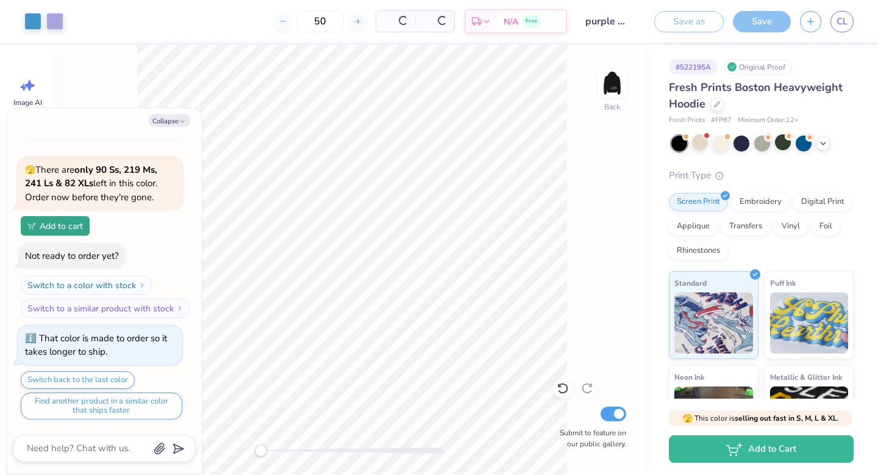
scroll to position [460, 0]
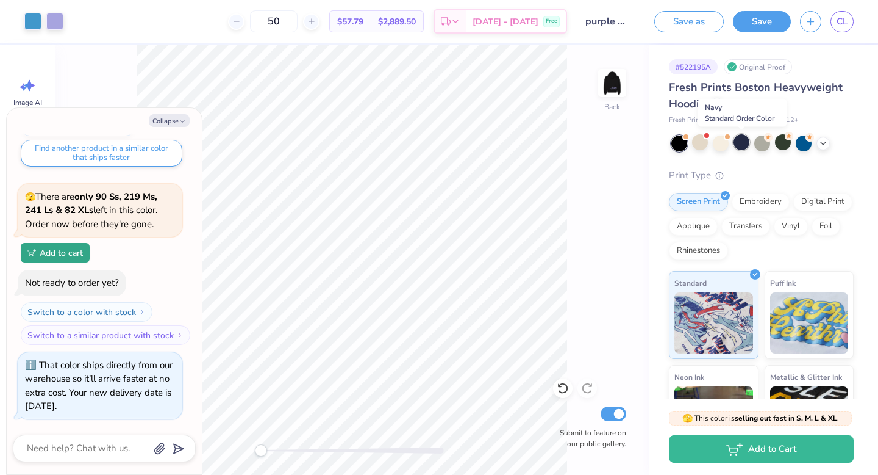
click at [746, 145] on div at bounding box center [742, 142] width 16 height 16
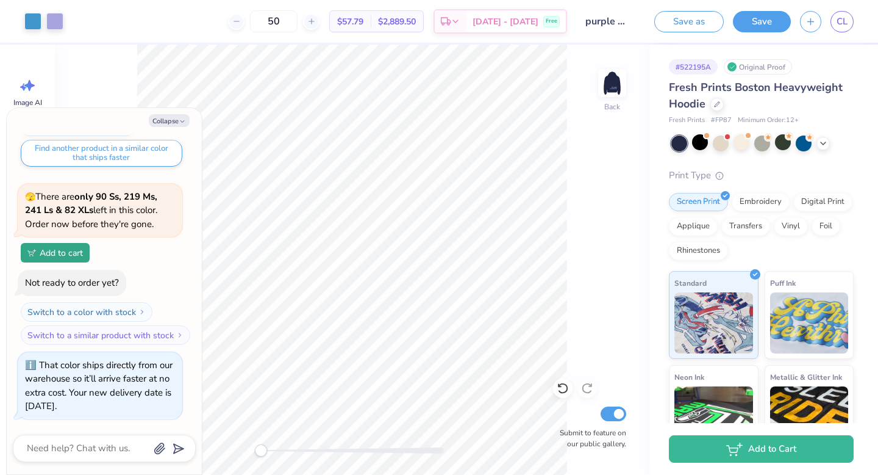
click at [813, 145] on div at bounding box center [763, 143] width 182 height 16
click at [808, 145] on div at bounding box center [804, 142] width 16 height 16
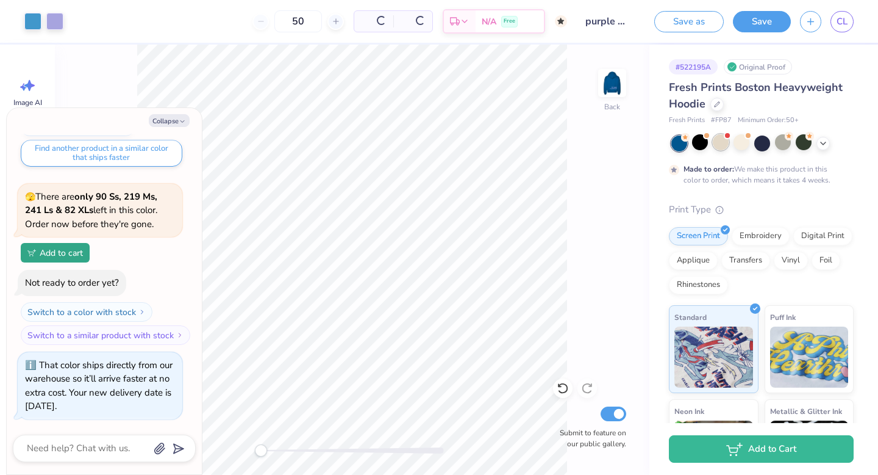
scroll to position [575, 0]
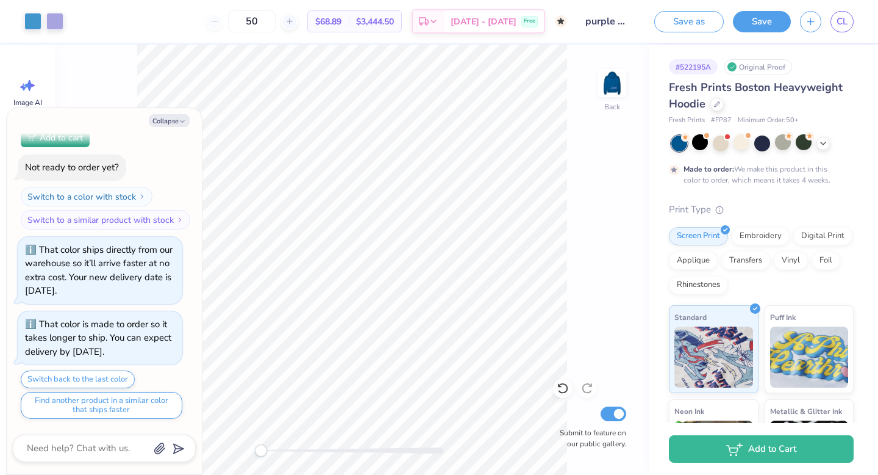
drag, startPoint x: 764, startPoint y: 145, endPoint x: 703, endPoint y: 157, distance: 61.6
click at [764, 145] on div at bounding box center [763, 143] width 16 height 16
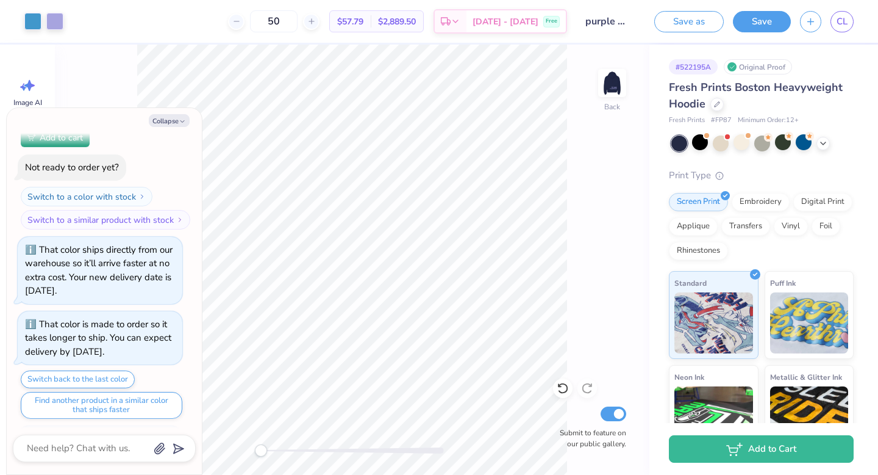
scroll to position [650, 0]
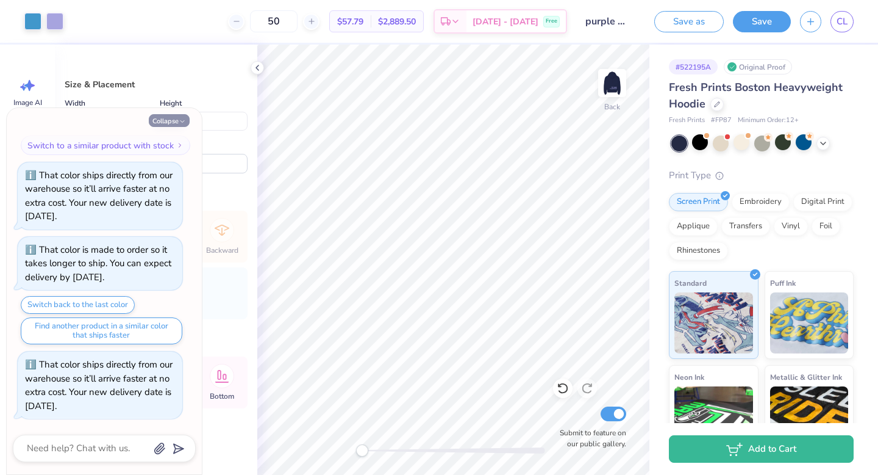
click at [176, 122] on button "Collapse" at bounding box center [169, 120] width 41 height 13
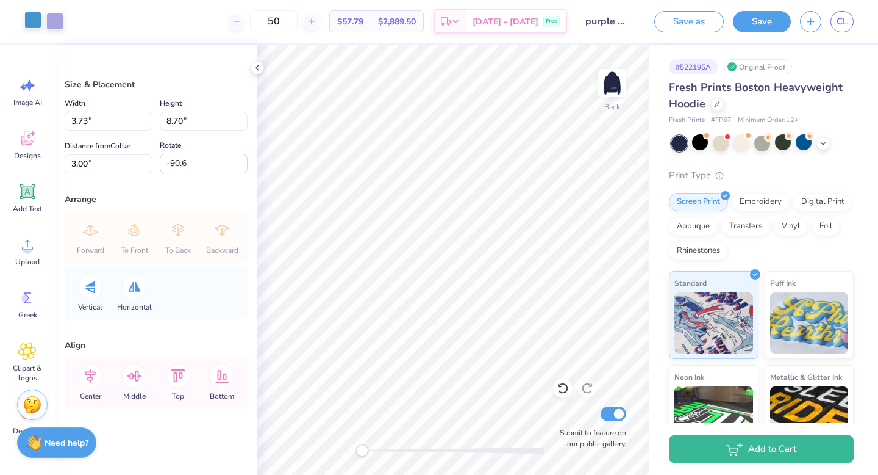
click at [35, 23] on div at bounding box center [32, 20] width 17 height 17
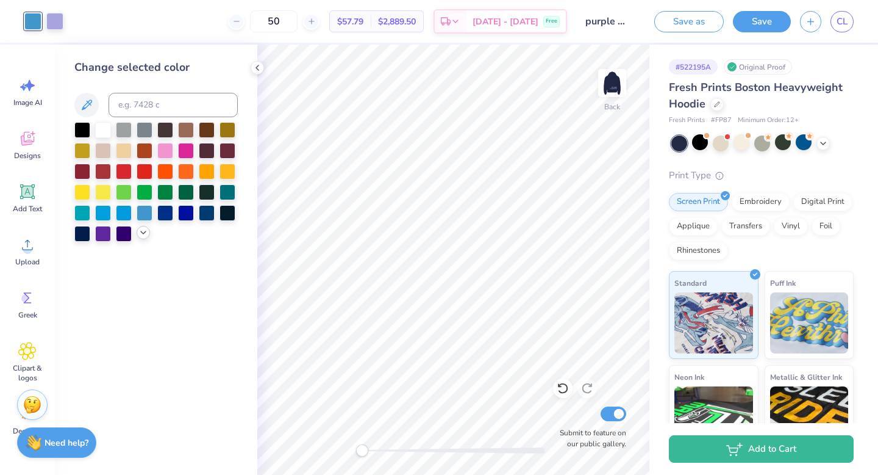
click at [140, 230] on icon at bounding box center [143, 233] width 10 height 10
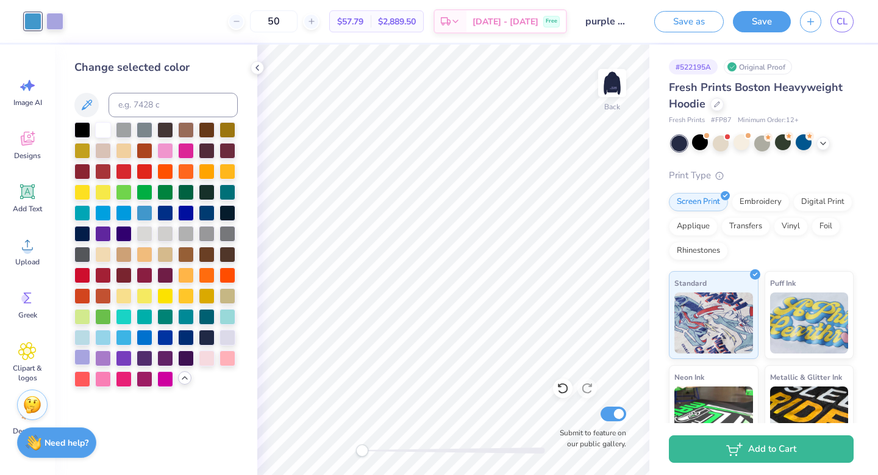
click at [82, 356] on div at bounding box center [82, 357] width 16 height 16
click at [103, 356] on div at bounding box center [103, 357] width 16 height 16
click at [116, 355] on div at bounding box center [124, 357] width 16 height 16
click at [188, 356] on div at bounding box center [186, 357] width 16 height 16
click at [104, 358] on div at bounding box center [103, 357] width 16 height 16
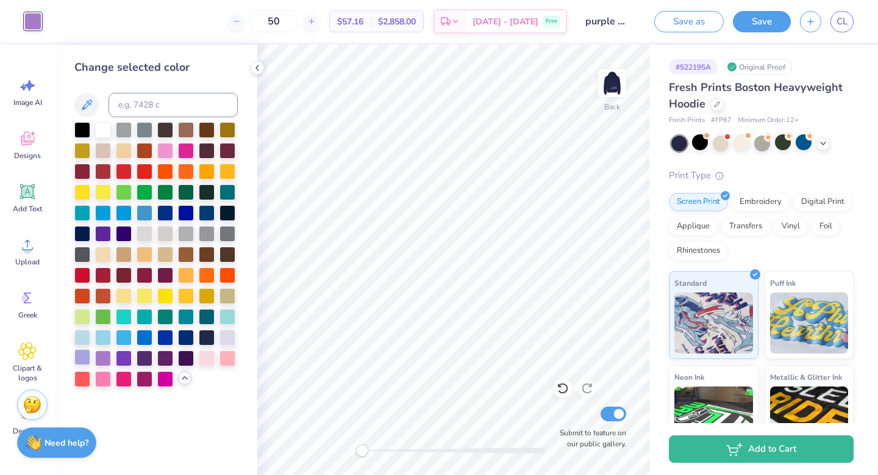
click at [80, 354] on div at bounding box center [82, 357] width 16 height 16
click at [101, 360] on div at bounding box center [103, 357] width 16 height 16
click at [698, 146] on div at bounding box center [700, 142] width 16 height 16
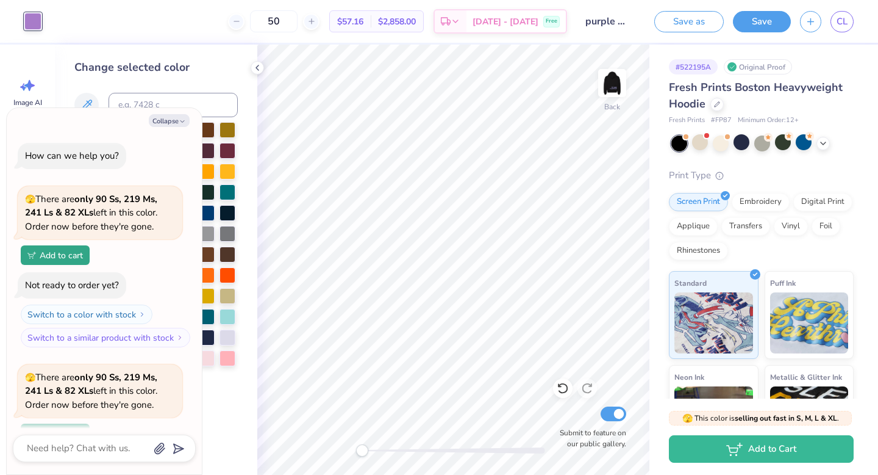
scroll to position [828, 0]
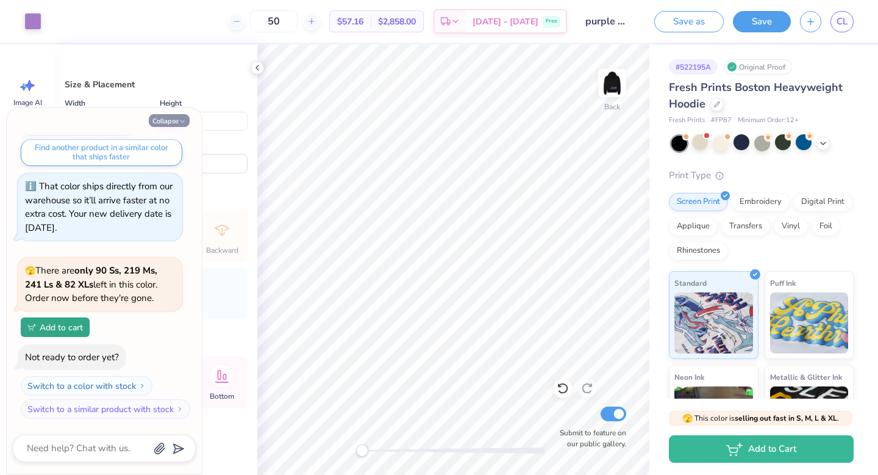
click at [165, 122] on button "Collapse" at bounding box center [169, 120] width 41 height 13
type textarea "x"
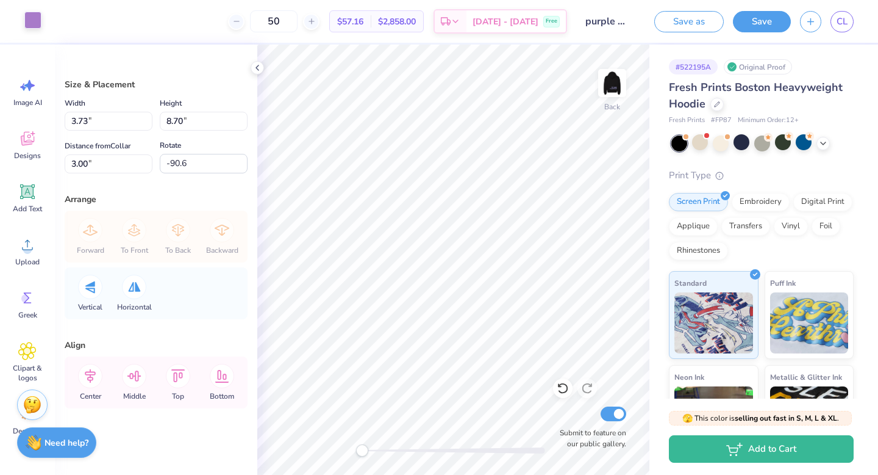
click at [34, 19] on div at bounding box center [32, 20] width 17 height 17
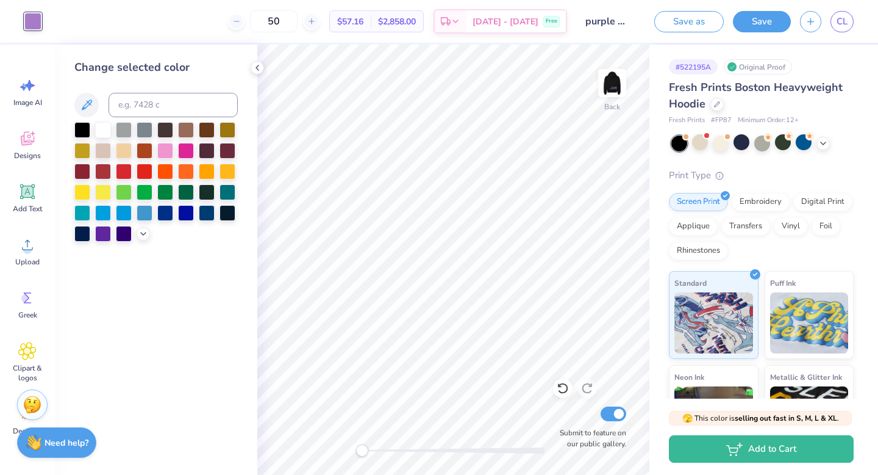
click at [136, 234] on div at bounding box center [155, 182] width 163 height 120
click at [103, 232] on div at bounding box center [103, 232] width 16 height 16
click at [143, 233] on polyline at bounding box center [143, 232] width 5 height 2
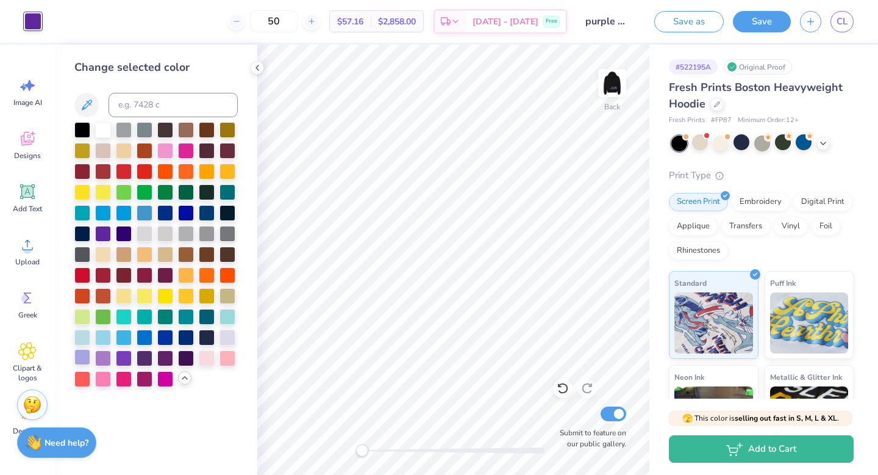
click at [85, 356] on div at bounding box center [82, 357] width 16 height 16
click at [735, 145] on div at bounding box center [742, 142] width 16 height 16
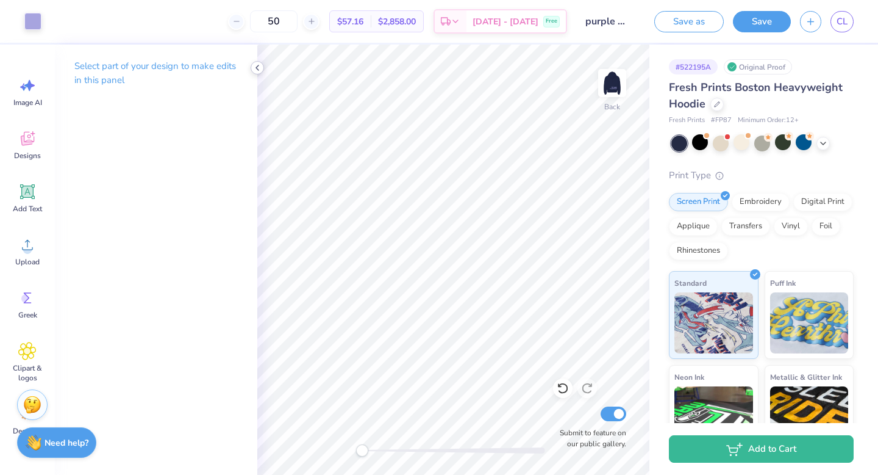
click at [258, 71] on icon at bounding box center [258, 68] width 10 height 10
click at [296, 23] on input "50" at bounding box center [274, 21] width 48 height 22
drag, startPoint x: 304, startPoint y: 23, endPoint x: 276, endPoint y: 23, distance: 28.1
click at [276, 23] on input "50" at bounding box center [274, 21] width 48 height 22
type input "16"
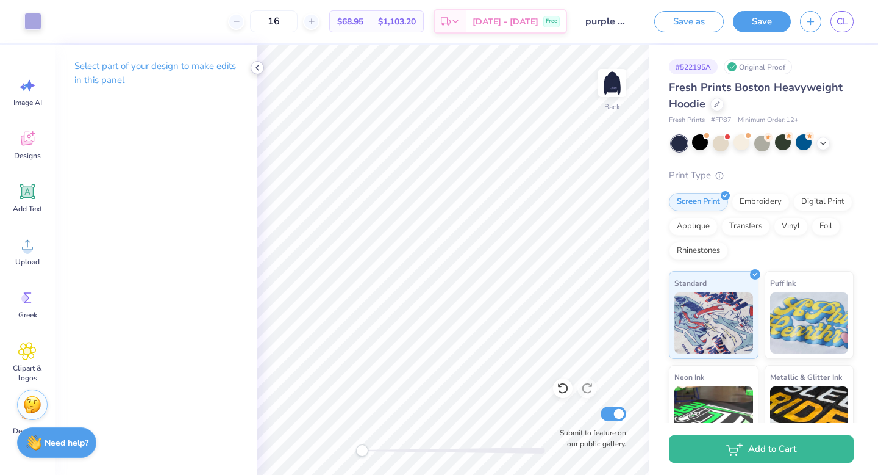
click at [258, 68] on icon at bounding box center [258, 68] width 10 height 10
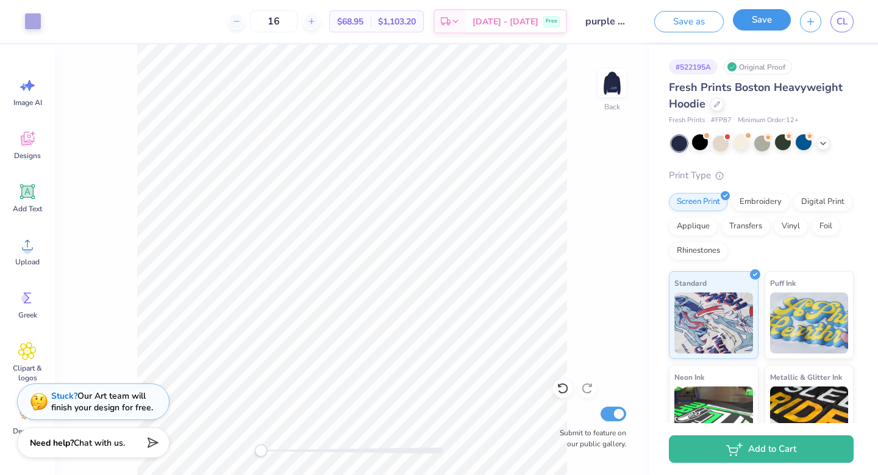
click at [773, 29] on button "Save" at bounding box center [762, 19] width 58 height 21
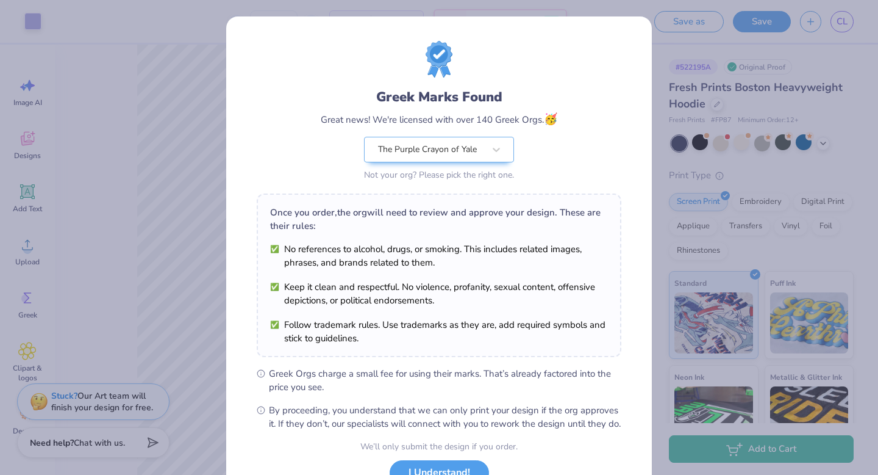
click at [751, 112] on div "Greek Marks Found Great news! We're licensed with over 140 Greek Orgs. 🥳 The Pu…" at bounding box center [439, 237] width 878 height 475
click at [682, 53] on div "Greek Marks Found Great news! We're licensed with over 140 Greek Orgs. 🥳 The Pu…" at bounding box center [439, 237] width 878 height 475
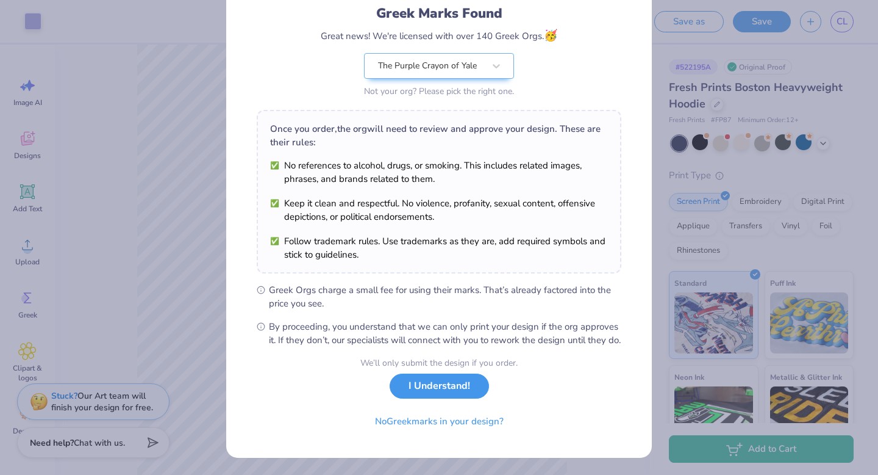
click at [461, 396] on button "I Understand!" at bounding box center [439, 385] width 99 height 25
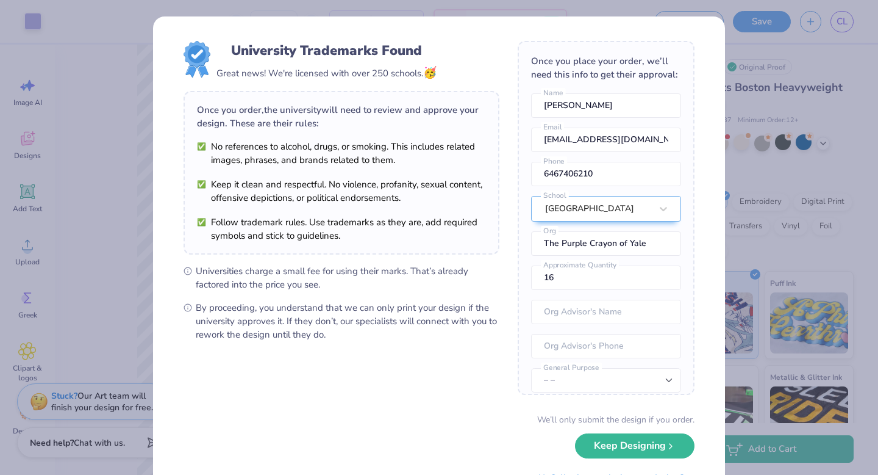
scroll to position [56, 0]
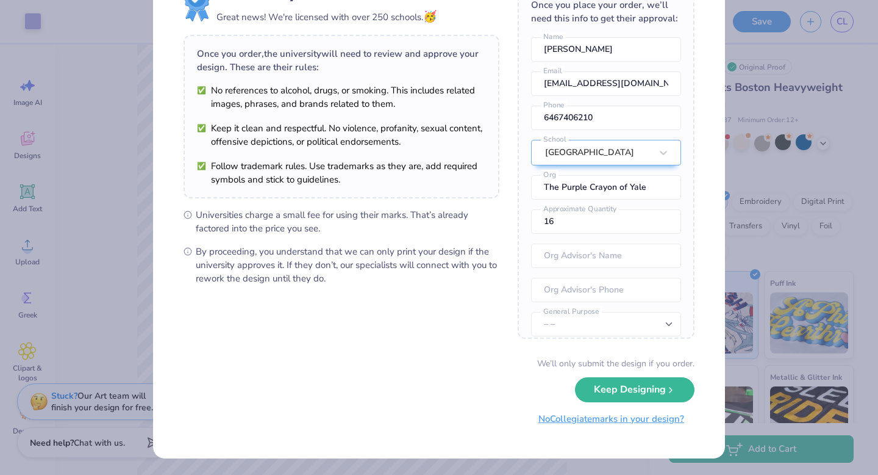
click at [603, 422] on button "No Collegiate marks in your design?" at bounding box center [611, 418] width 167 height 25
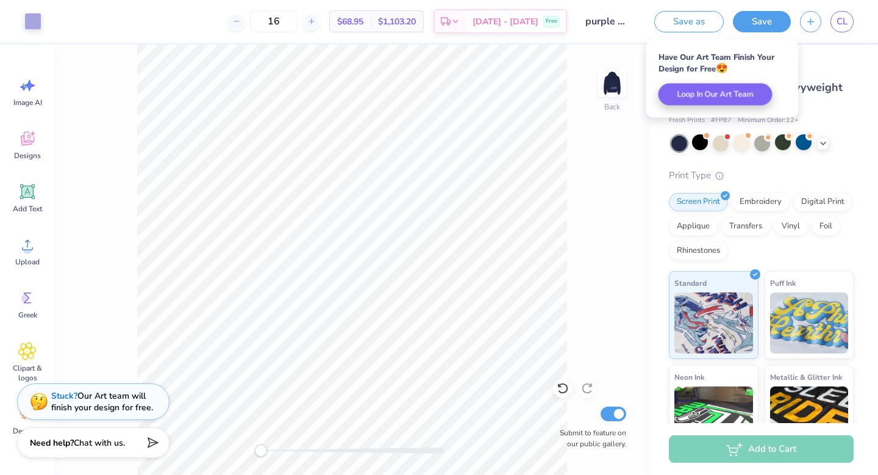
scroll to position [0, 0]
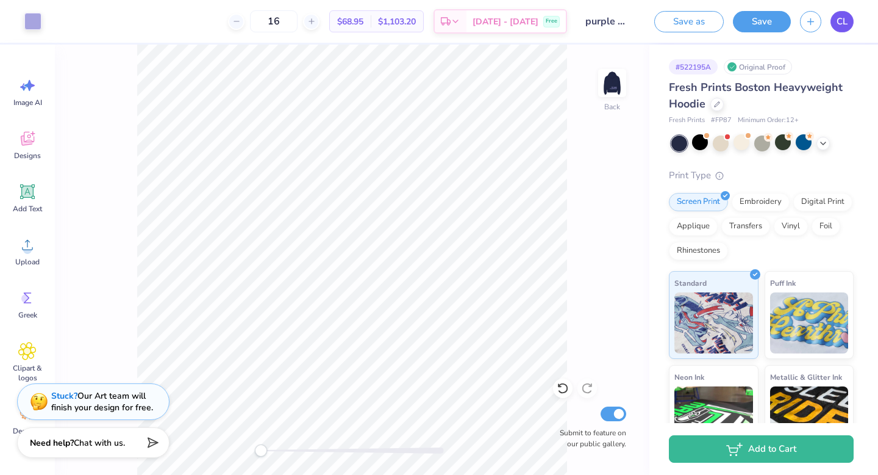
click at [842, 20] on span "CL" at bounding box center [842, 22] width 11 height 14
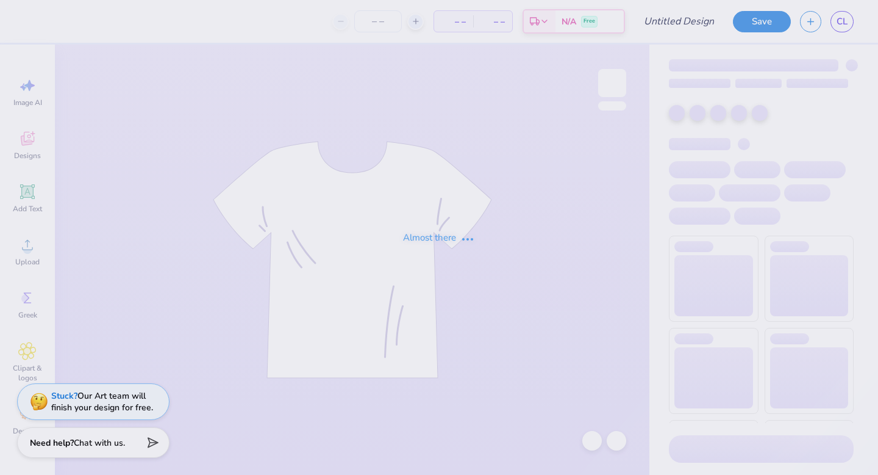
type input "purple crayon presents"
type input "16"
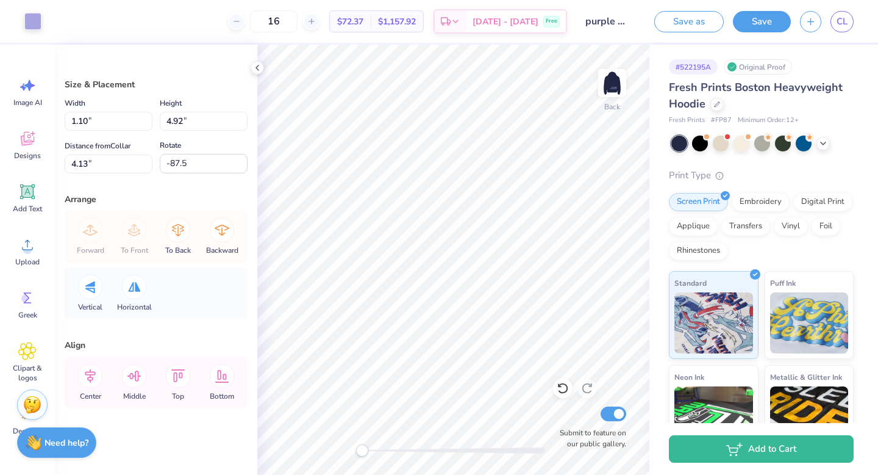
type input "1.32"
type input "1.48"
type input "5.81"
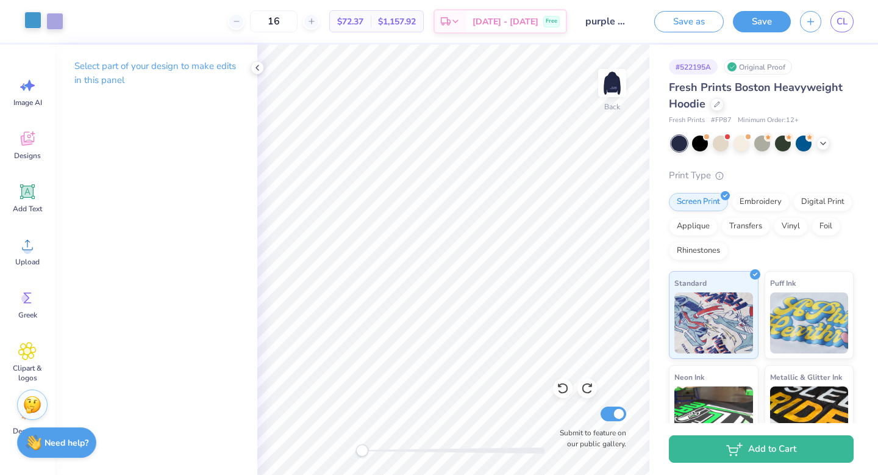
click at [34, 13] on div at bounding box center [32, 20] width 17 height 17
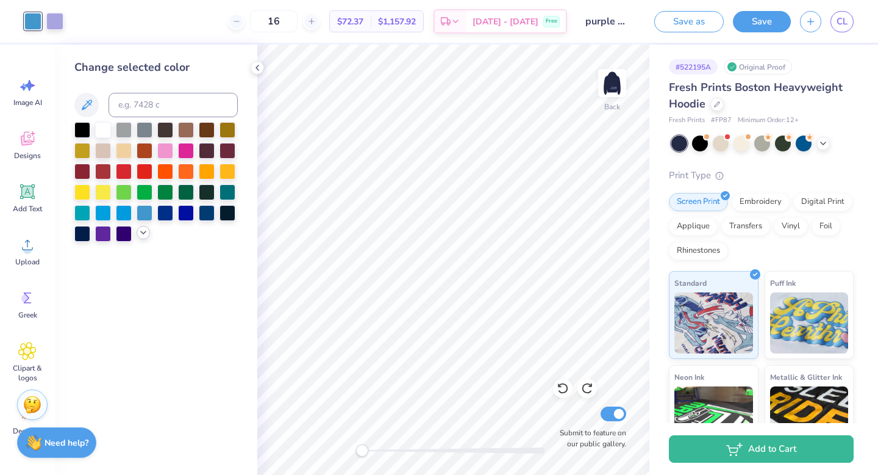
click at [141, 235] on icon at bounding box center [143, 233] width 10 height 10
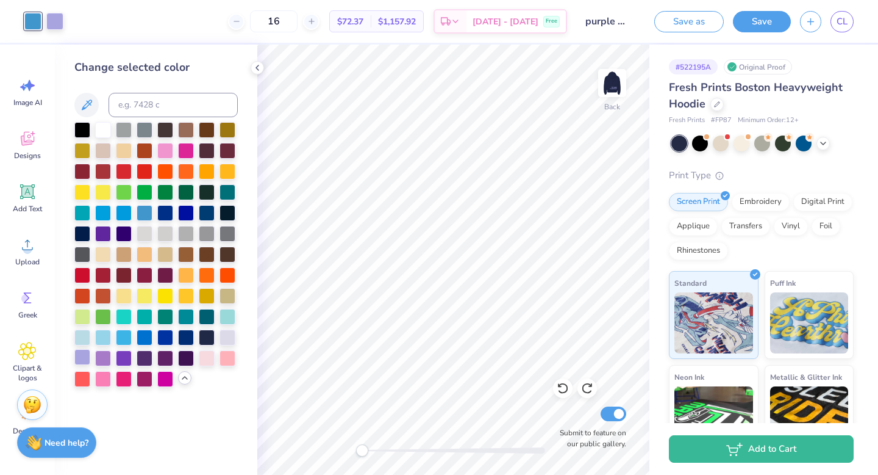
click at [82, 361] on div at bounding box center [82, 357] width 16 height 16
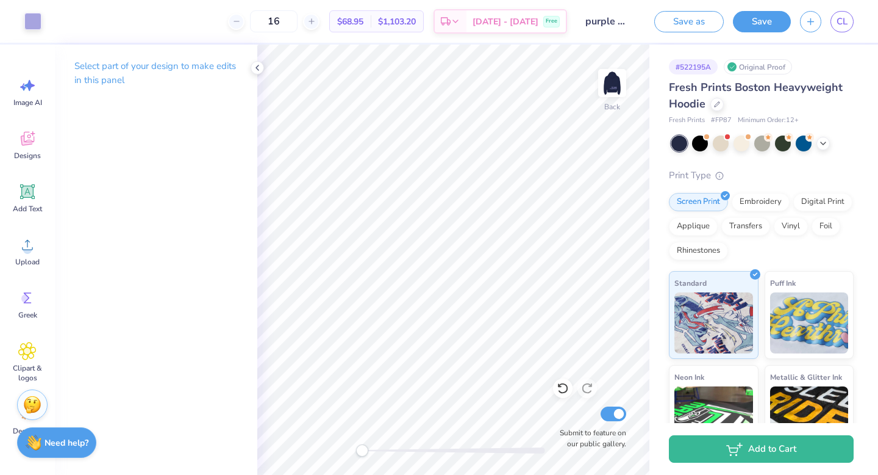
click at [416, 454] on div at bounding box center [453, 450] width 183 height 12
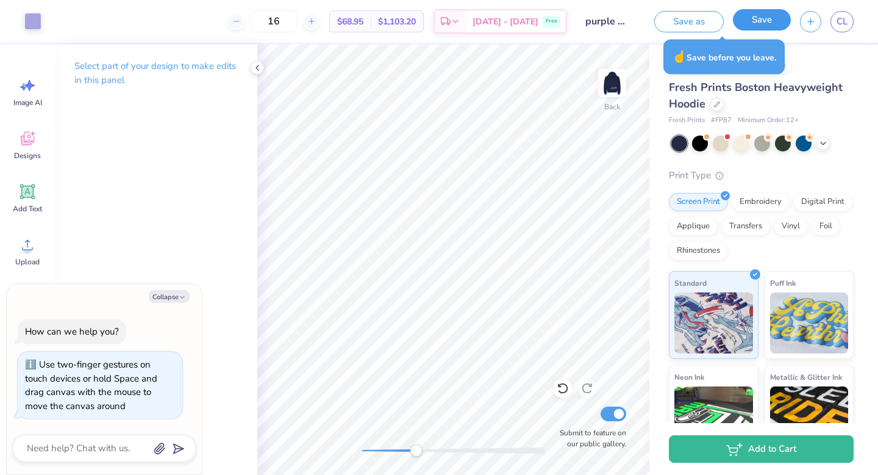
click at [752, 28] on button "Save" at bounding box center [762, 19] width 58 height 21
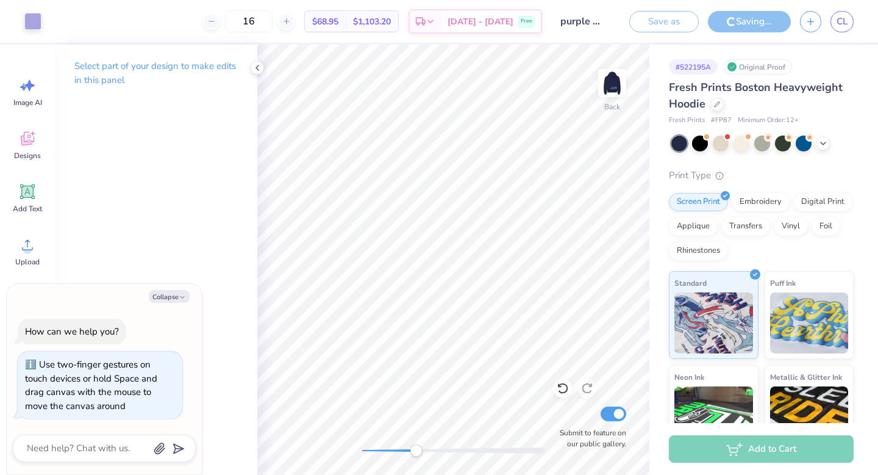
type textarea "x"
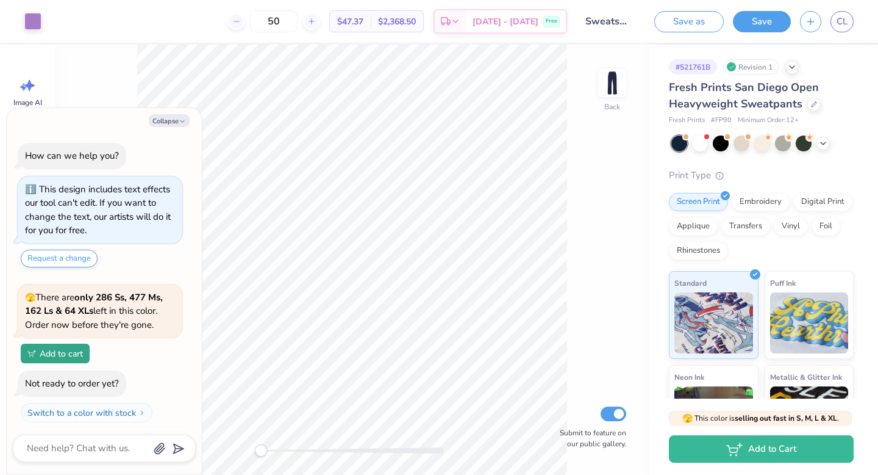
scroll to position [26, 0]
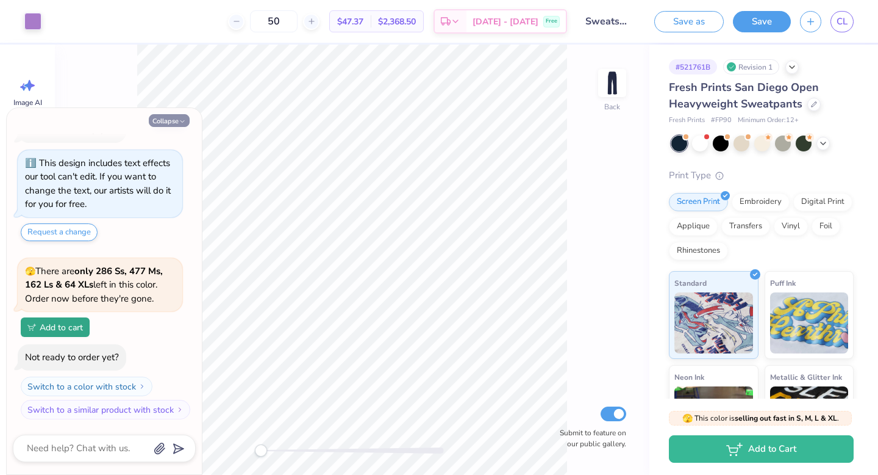
click at [174, 121] on button "Collapse" at bounding box center [169, 120] width 41 height 13
type textarea "x"
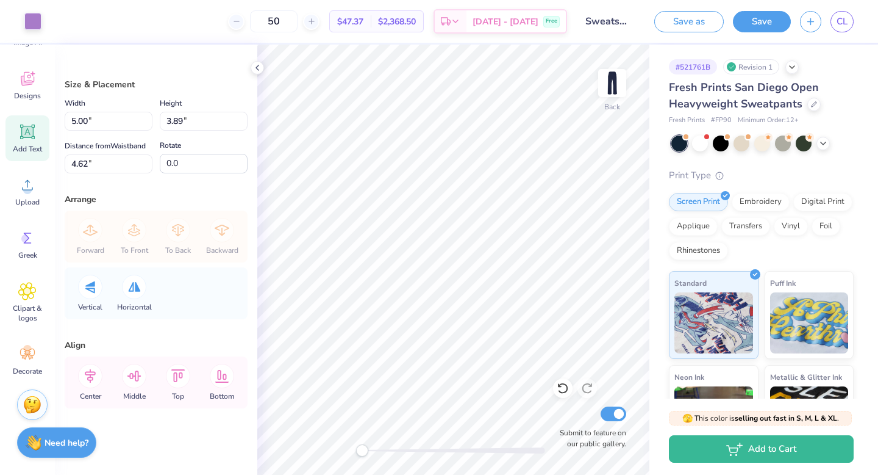
scroll to position [0, 0]
click at [27, 19] on div at bounding box center [32, 20] width 17 height 17
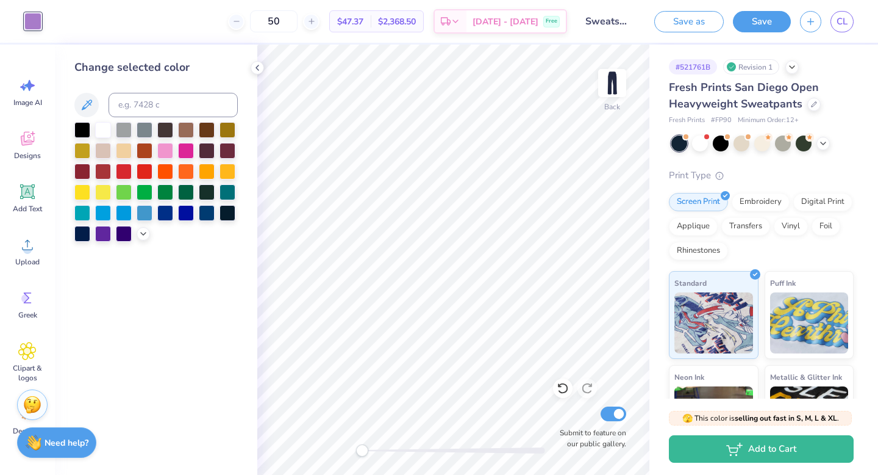
click at [135, 228] on div at bounding box center [155, 182] width 163 height 120
click at [137, 230] on div at bounding box center [143, 232] width 13 height 13
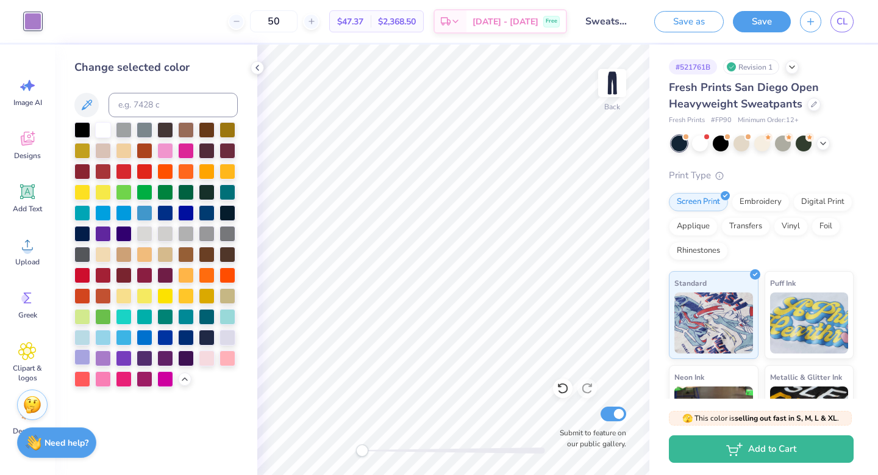
click at [82, 356] on div at bounding box center [82, 357] width 16 height 16
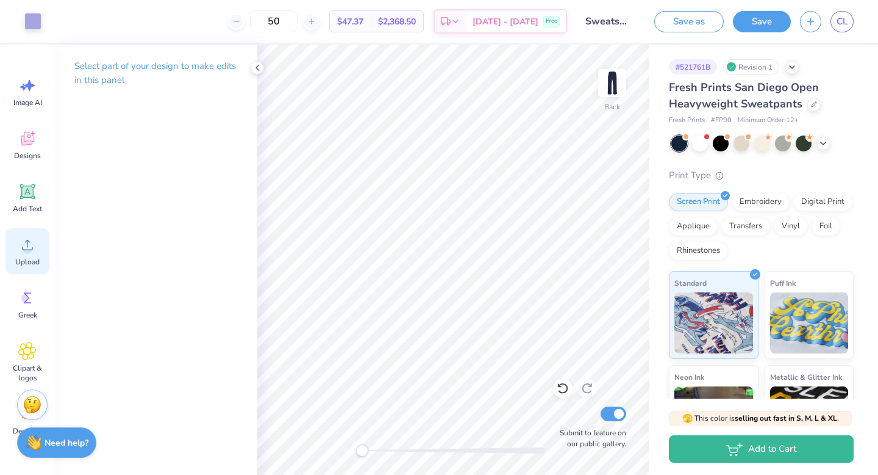
click at [31, 246] on icon at bounding box center [27, 244] width 18 height 18
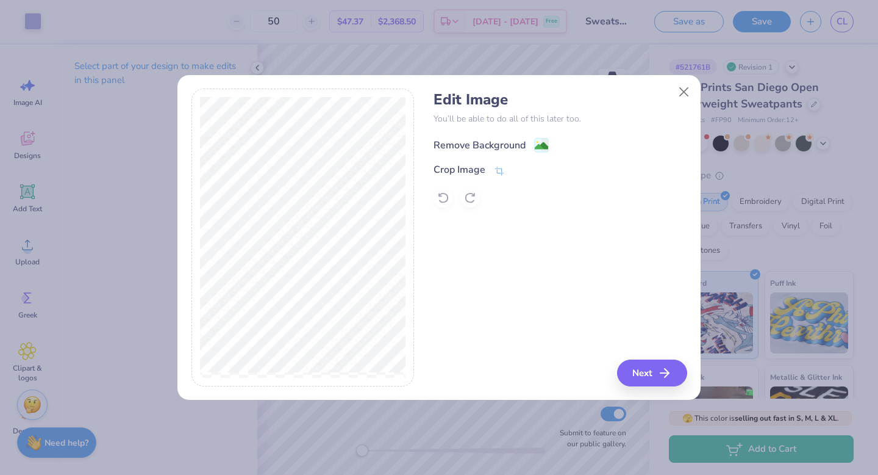
click at [537, 146] on image at bounding box center [541, 145] width 13 height 13
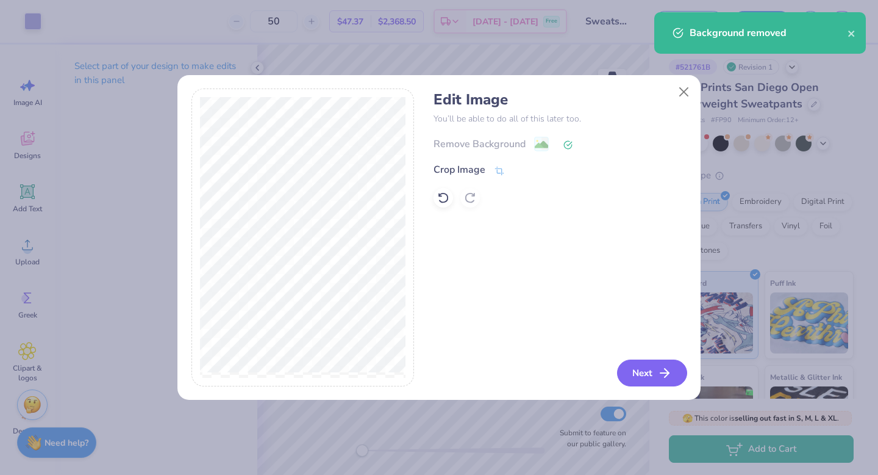
click at [648, 371] on button "Next" at bounding box center [652, 372] width 70 height 27
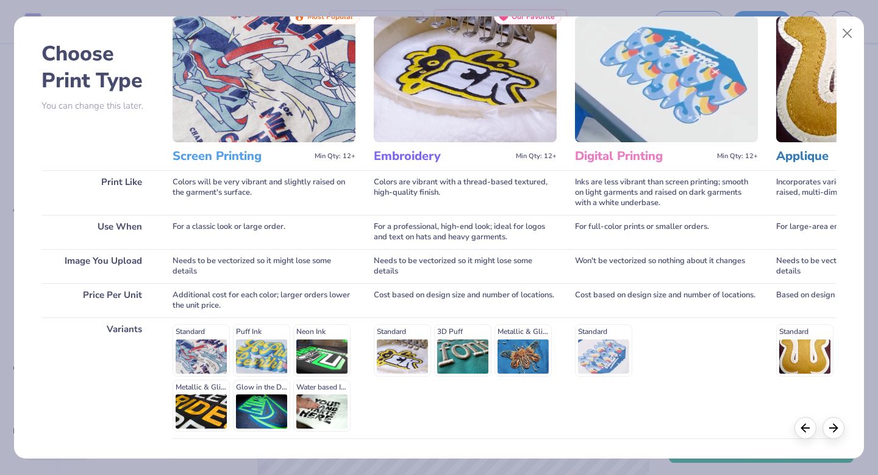
scroll to position [134, 0]
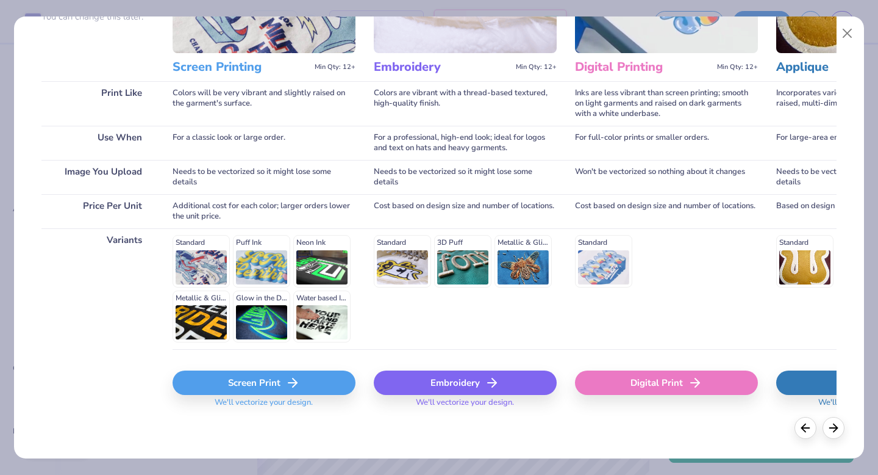
click at [217, 381] on div "Screen Print" at bounding box center [264, 382] width 183 height 24
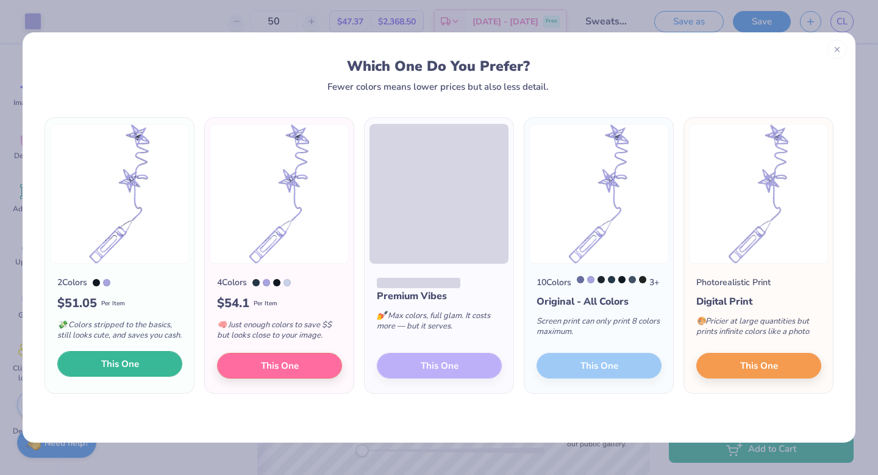
click at [159, 366] on button "This One" at bounding box center [119, 364] width 125 height 26
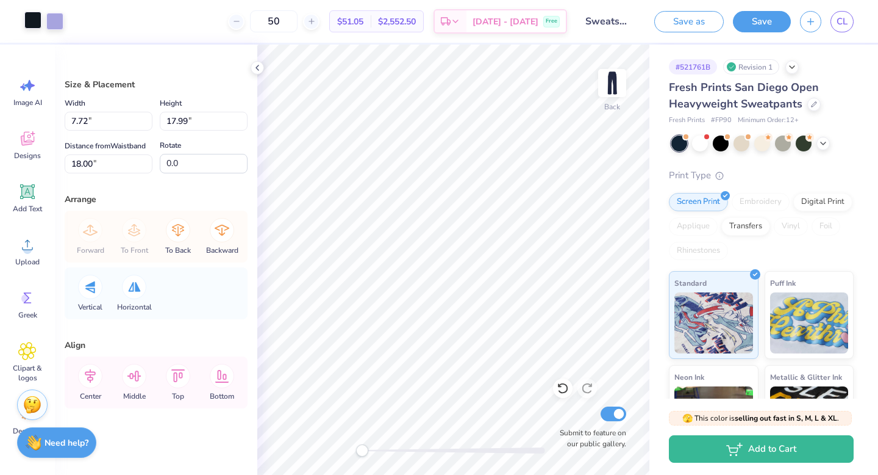
click at [30, 27] on div at bounding box center [32, 20] width 17 height 17
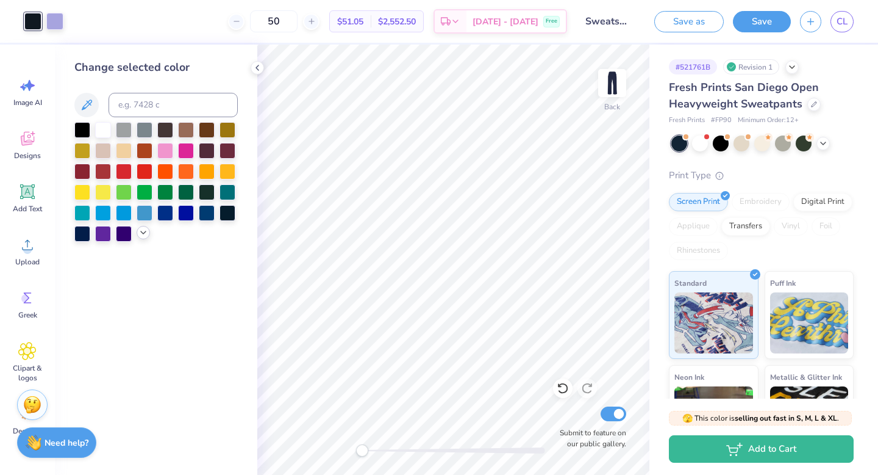
click at [138, 228] on icon at bounding box center [143, 233] width 10 height 10
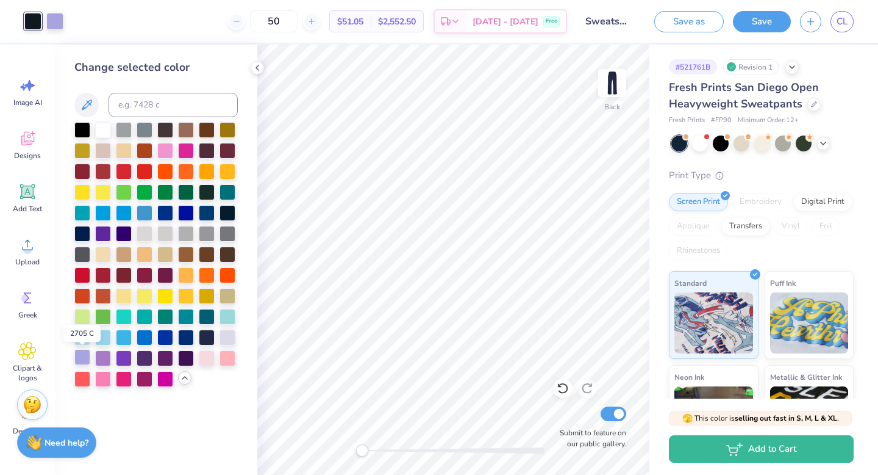
click at [85, 354] on div at bounding box center [82, 357] width 16 height 16
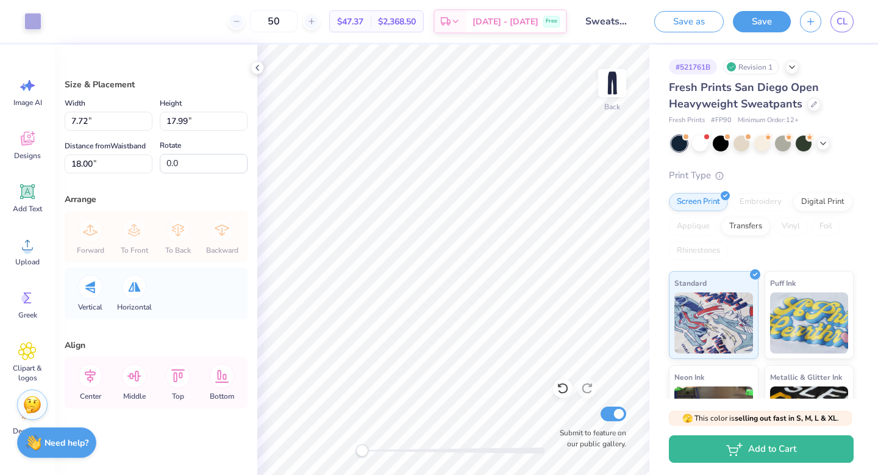
type input "4.43"
type input "10.34"
type input "13.83"
type input "4.42"
type input "10.29"
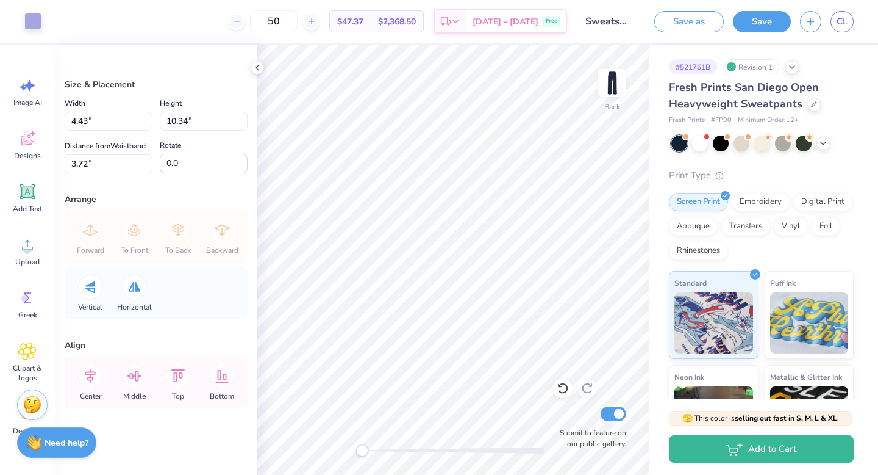
type input "3.99"
type input "4.76"
type input "11.10"
type input "11.88"
type input "5.99"
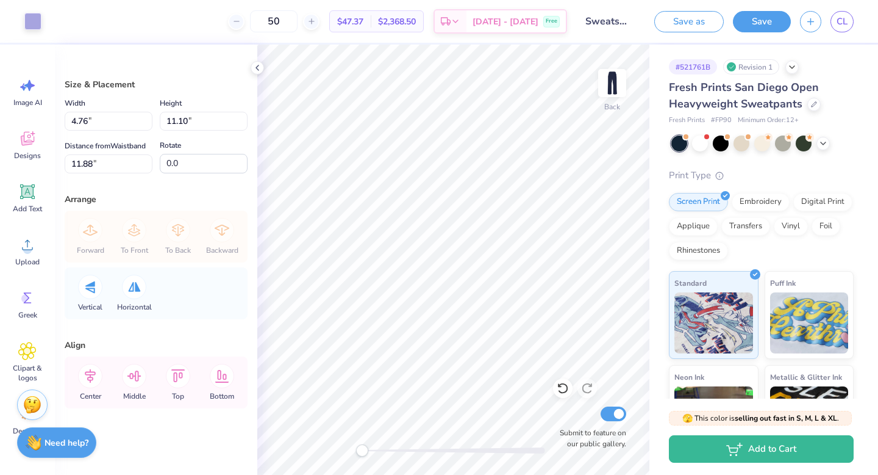
type input "13.97"
type input "6.35"
type input "3.61"
type input "11.51"
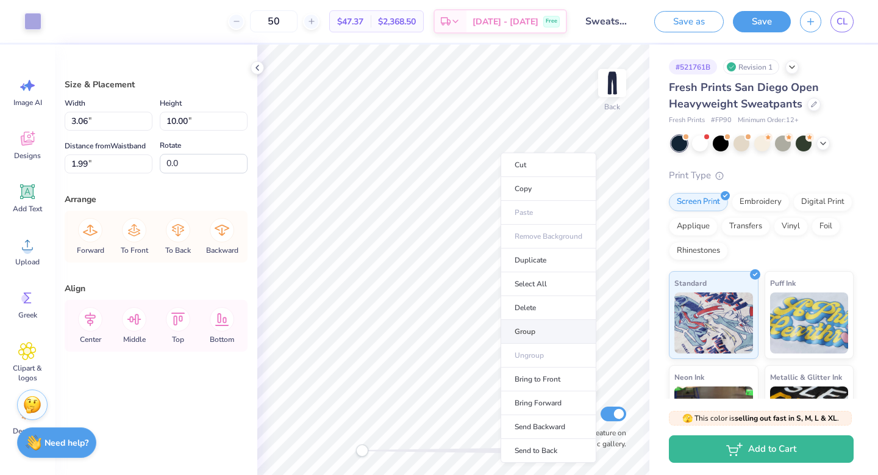
click at [529, 331] on li "Group" at bounding box center [549, 332] width 96 height 24
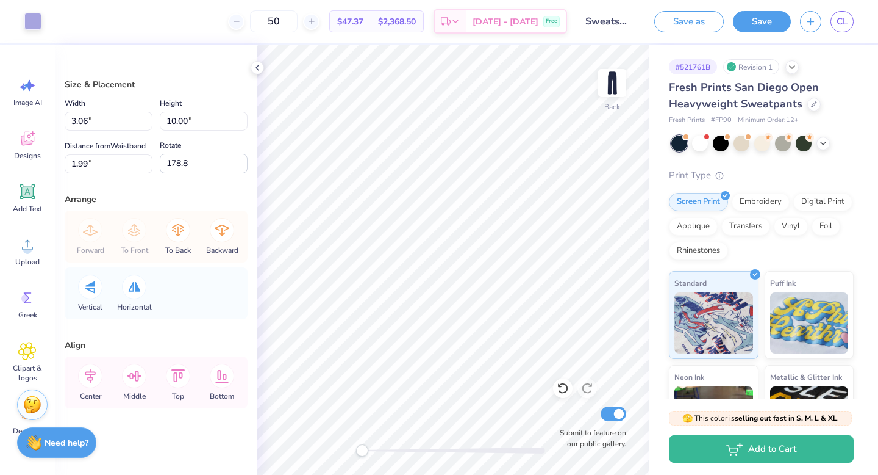
type input "178.8"
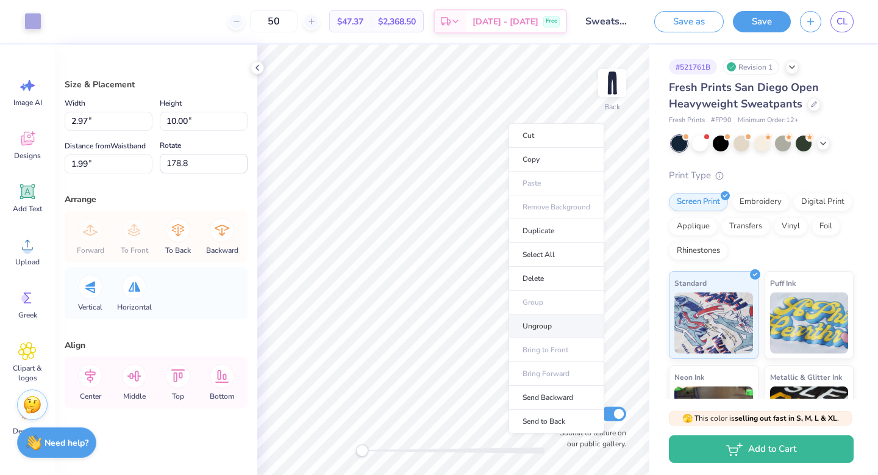
click at [540, 326] on li "Ungroup" at bounding box center [557, 326] width 96 height 24
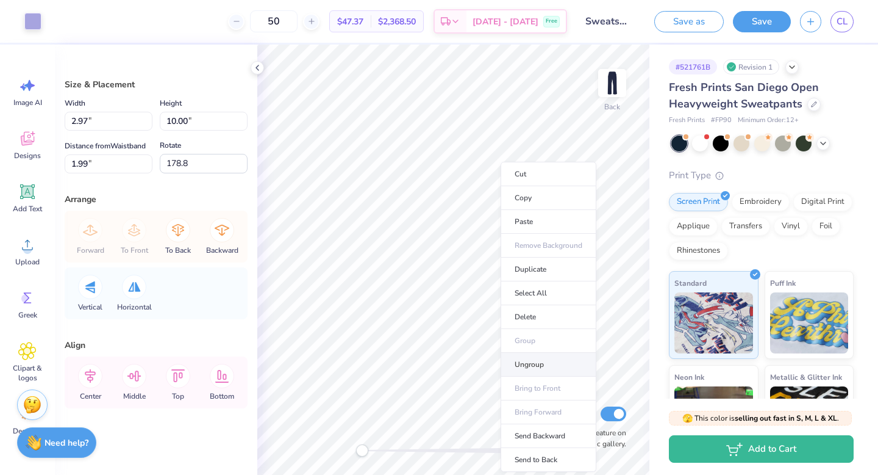
click at [536, 368] on li "Ungroup" at bounding box center [549, 365] width 96 height 24
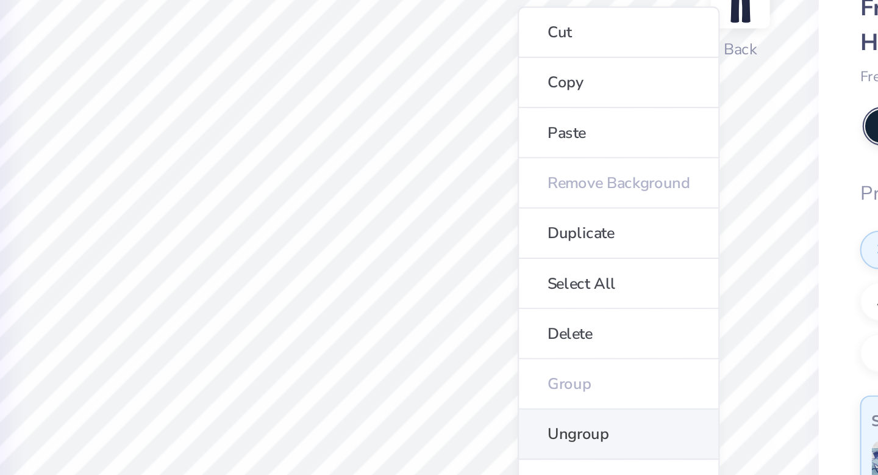
click at [548, 288] on li "Ungroup" at bounding box center [555, 290] width 96 height 24
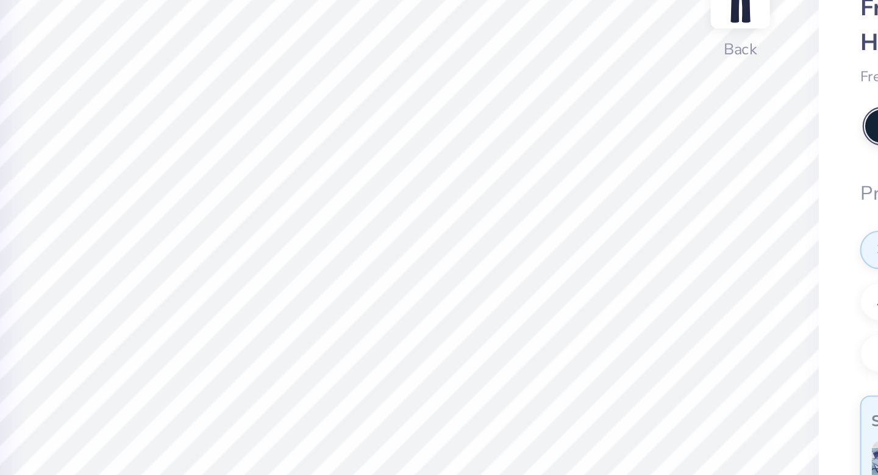
type input "0.36"
type input "0.13"
type input "10.86"
type input "0.35"
type input "0.11"
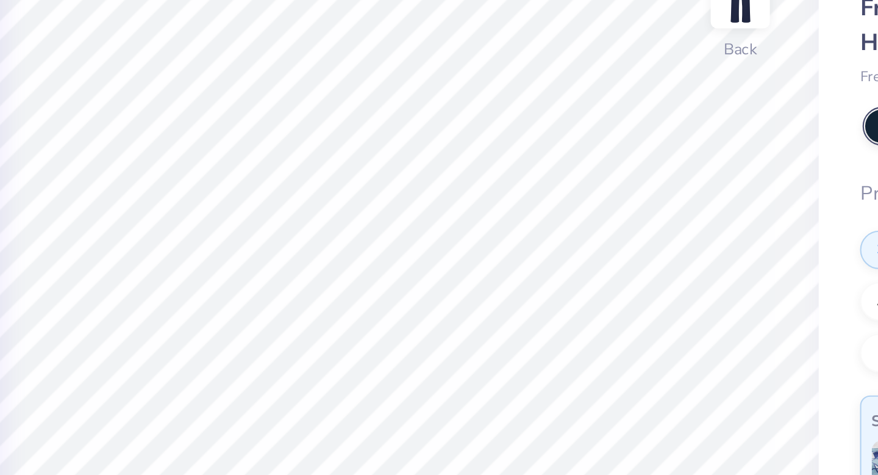
type input "10.66"
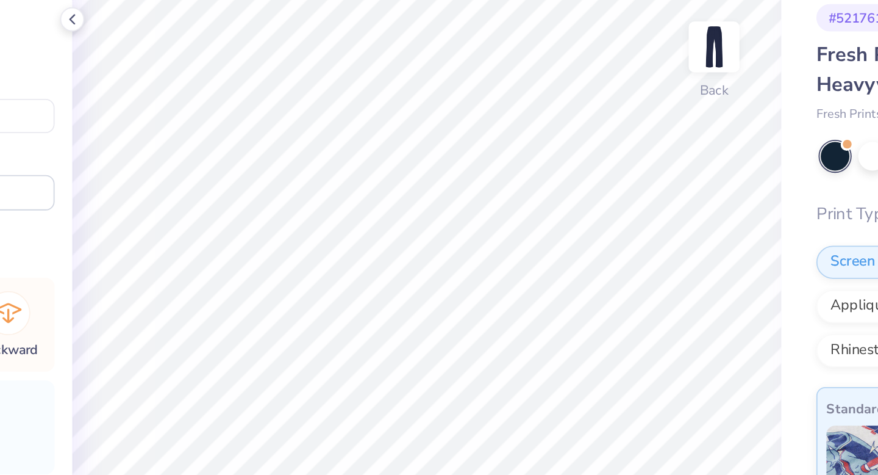
type input "2.70"
type input "8.87"
type input "3.11"
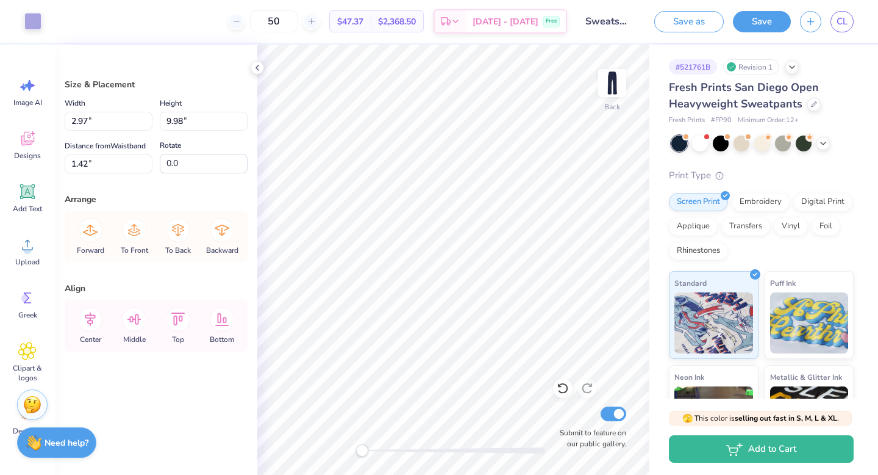
type input "1.42"
type input "0.50"
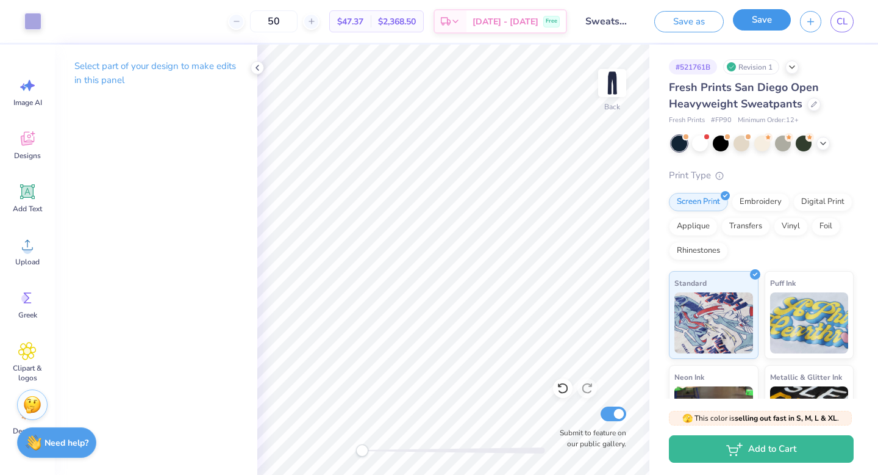
click at [761, 23] on button "Save" at bounding box center [762, 19] width 58 height 21
click at [756, 31] on div "Save" at bounding box center [762, 21] width 58 height 21
click at [752, 20] on button "Save" at bounding box center [762, 19] width 58 height 21
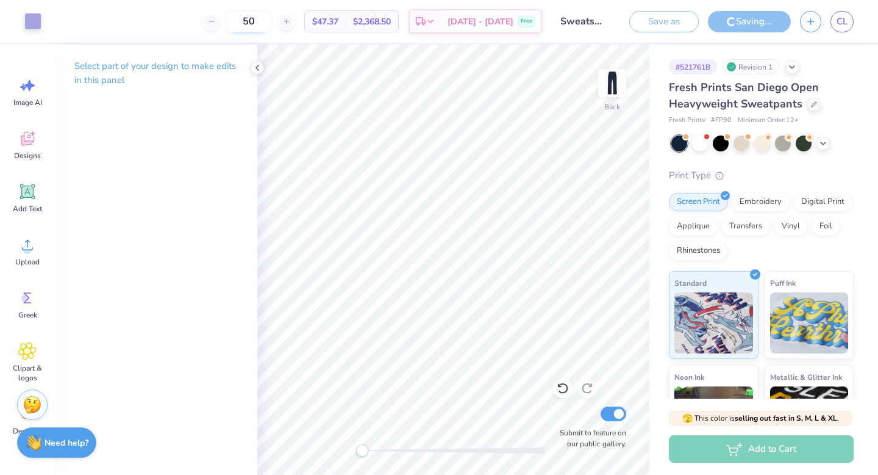
click at [268, 21] on input "50" at bounding box center [249, 21] width 48 height 22
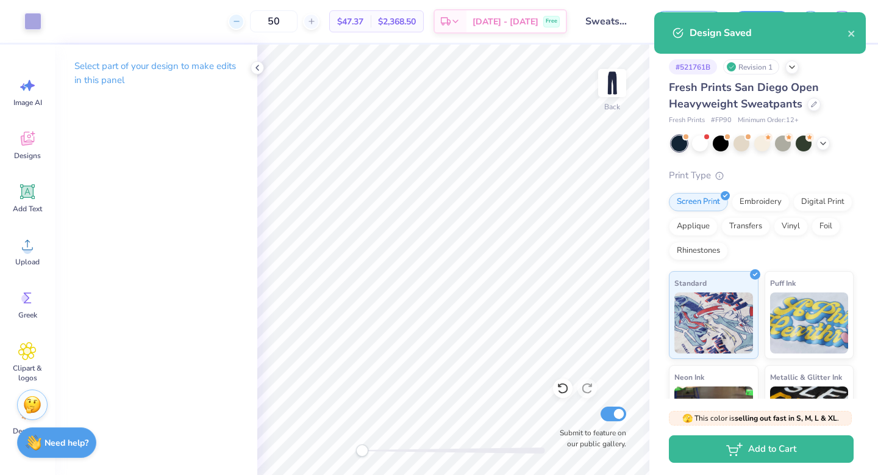
drag, startPoint x: 278, startPoint y: 21, endPoint x: 251, endPoint y: 21, distance: 26.8
click at [251, 21] on div "50" at bounding box center [274, 21] width 92 height 22
drag, startPoint x: 301, startPoint y: 21, endPoint x: 271, endPoint y: 21, distance: 29.3
click at [271, 21] on input "50" at bounding box center [274, 21] width 48 height 22
type input "16"
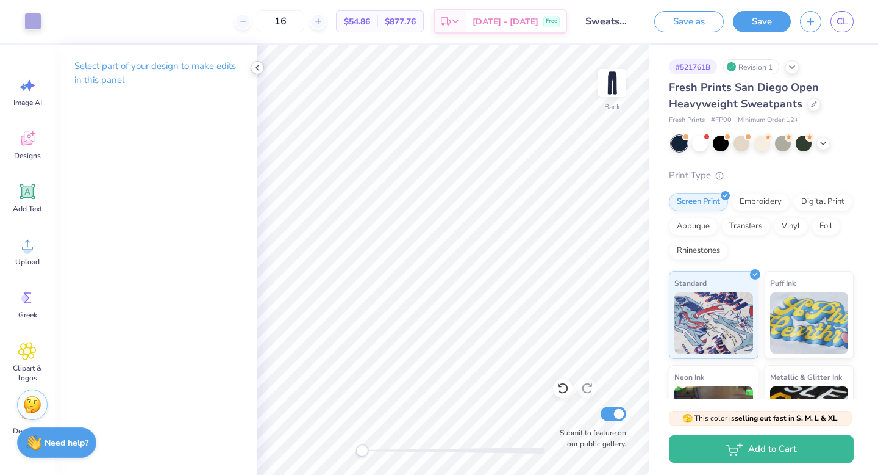
click at [257, 65] on icon at bounding box center [258, 68] width 10 height 10
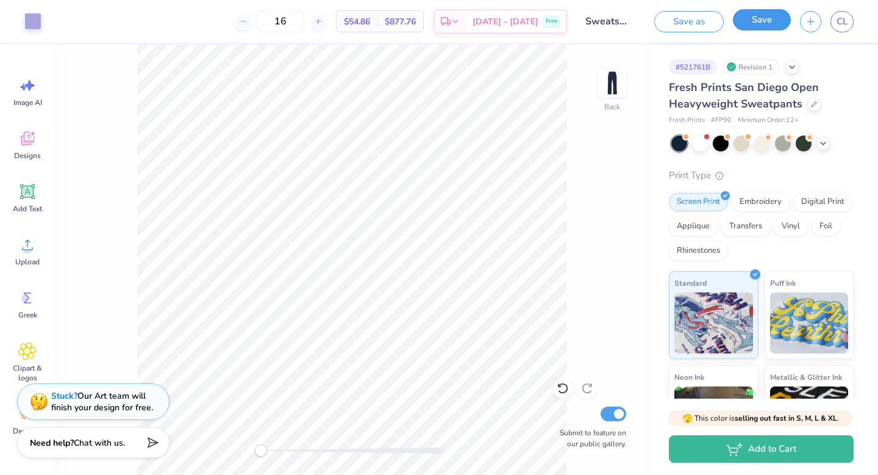
click at [766, 21] on button "Save" at bounding box center [762, 19] width 58 height 21
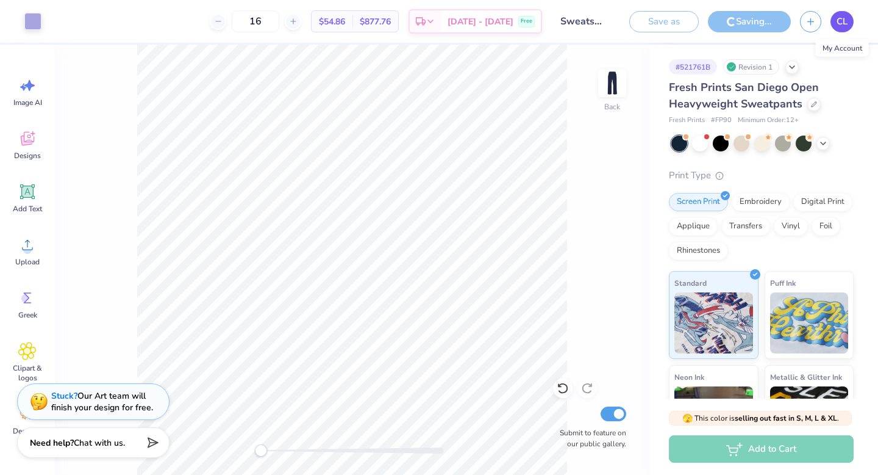
click at [840, 24] on span "CL" at bounding box center [842, 22] width 11 height 14
